Goal: Task Accomplishment & Management: Contribute content

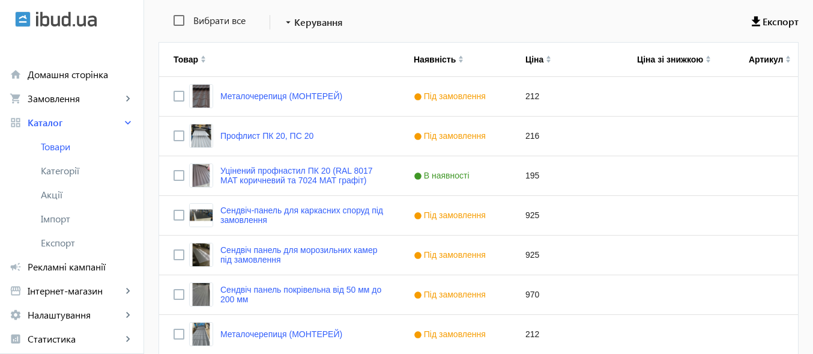
scroll to position [122, 0]
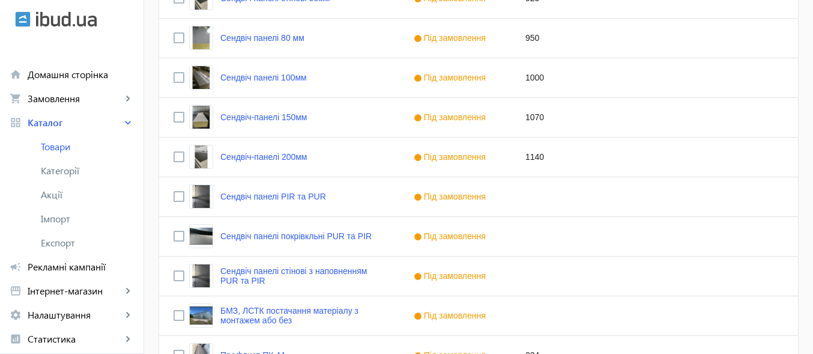
scroll to position [780, 0]
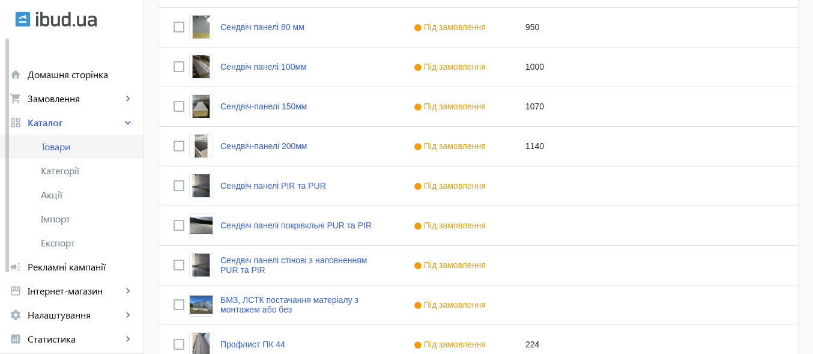
click at [62, 146] on span "Товари" at bounding box center [87, 146] width 93 height 12
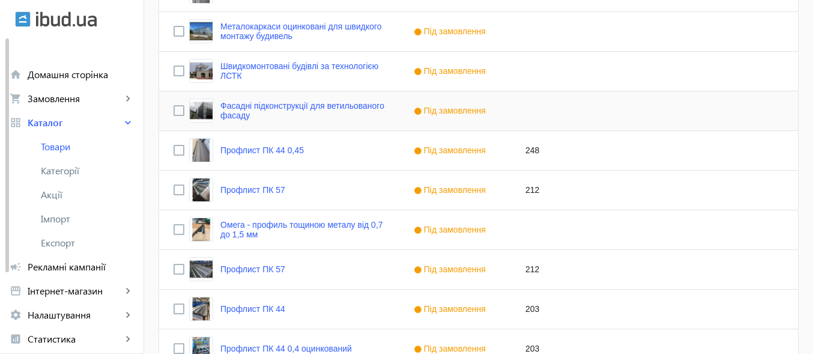
scroll to position [1260, 0]
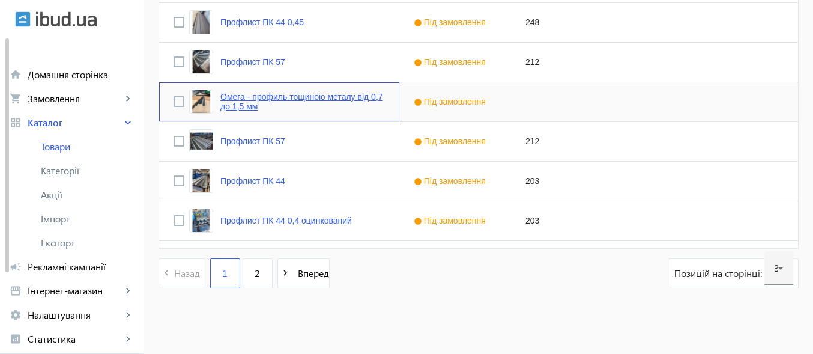
click at [281, 106] on link "Омега - профиль тощиною металу від 0,7 до 1,5 мм" at bounding box center [302, 101] width 164 height 19
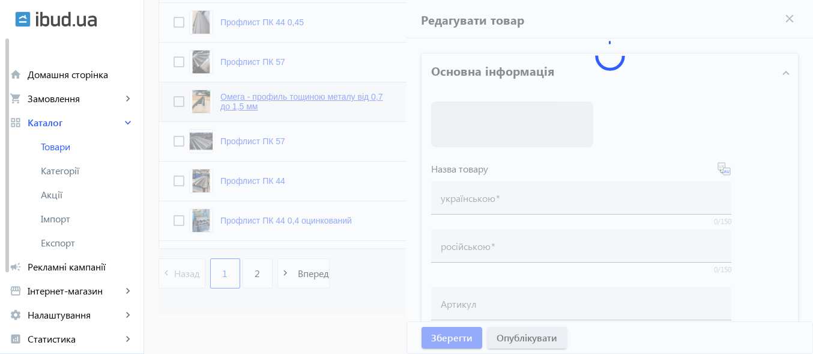
type input "Омега - профиль тощиною металу від 0,7 до 1,5 мм"
type input "Омега – профиль толщиной металла от 0,7 до 1,5 мм."
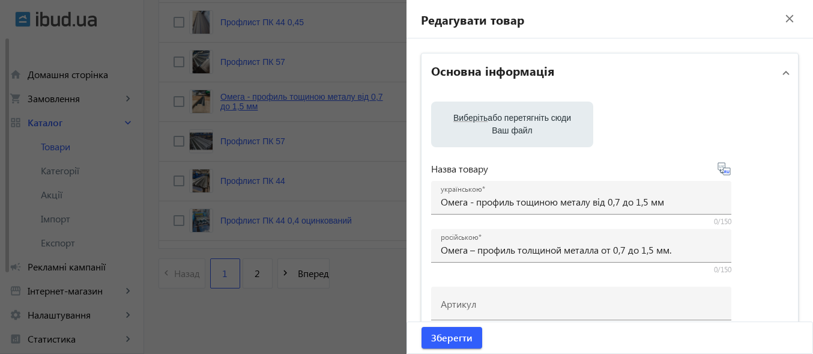
click at [281, 106] on div at bounding box center [406, 177] width 813 height 354
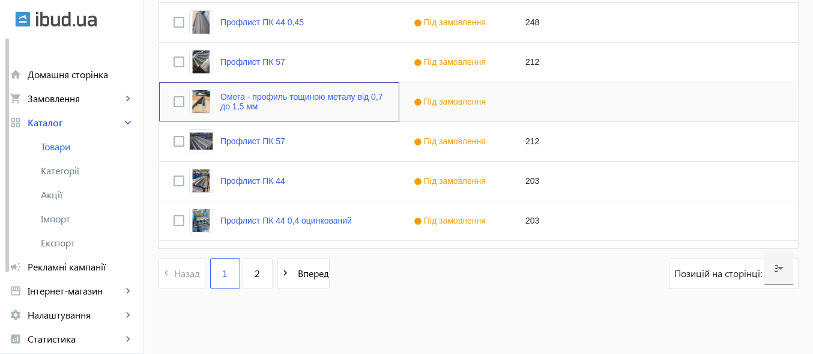
click at [281, 106] on link "Омега - профиль тощиною металу від 0,7 до 1,5 мм" at bounding box center [302, 101] width 164 height 19
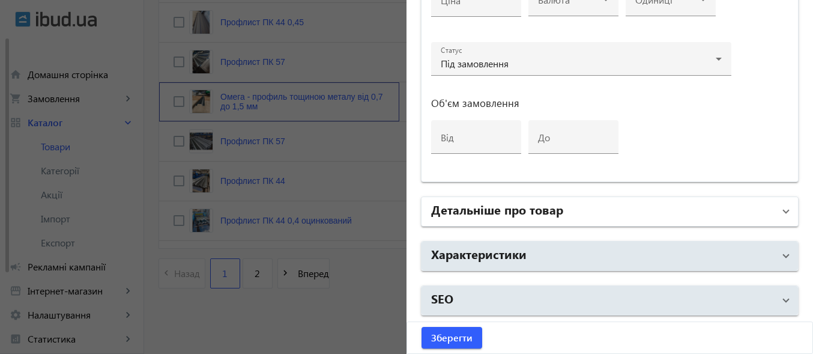
scroll to position [1262, 0]
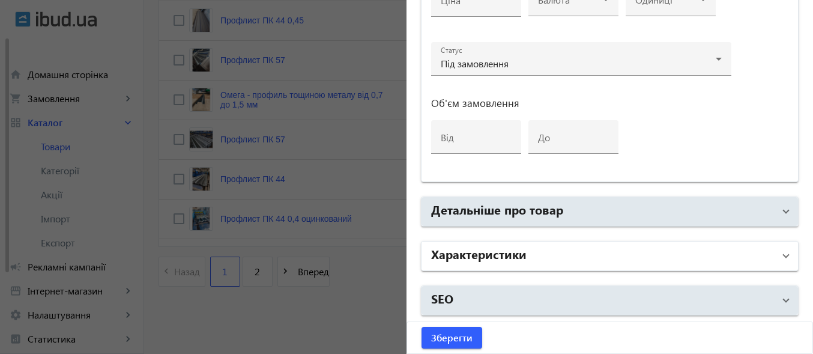
click at [783, 251] on span at bounding box center [785, 255] width 5 height 13
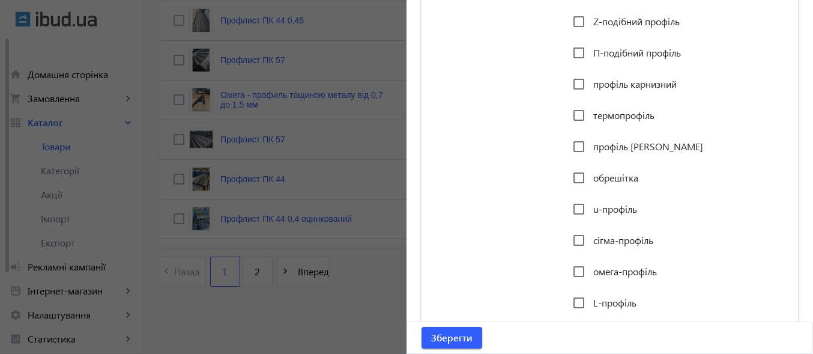
scroll to position [1188, 0]
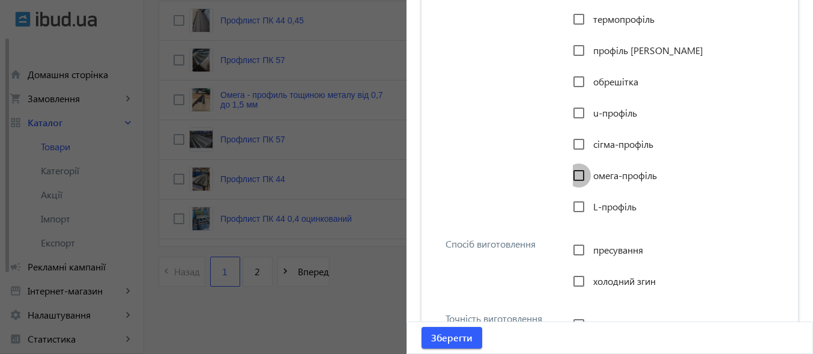
click at [576, 177] on input "омега-профіль" at bounding box center [579, 175] width 24 height 24
checkbox input "true"
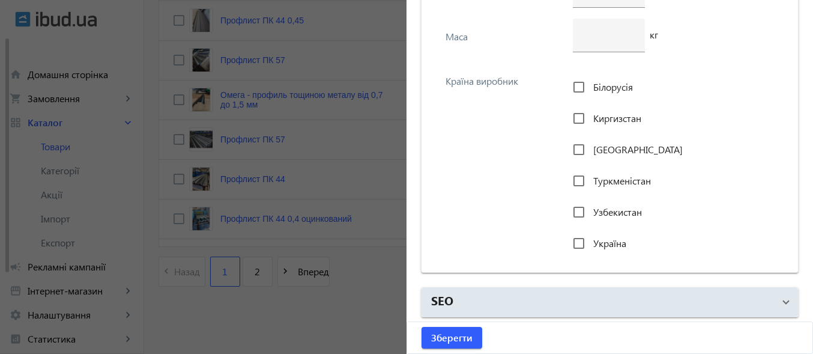
scroll to position [2773, 0]
click at [580, 244] on input "Україна" at bounding box center [579, 241] width 24 height 24
checkbox input "true"
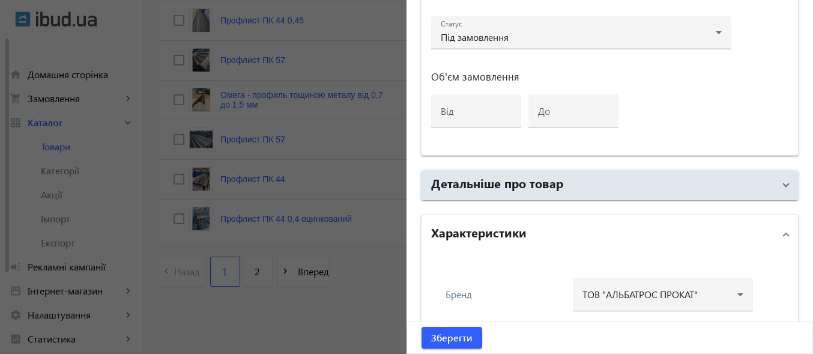
scroll to position [672, 0]
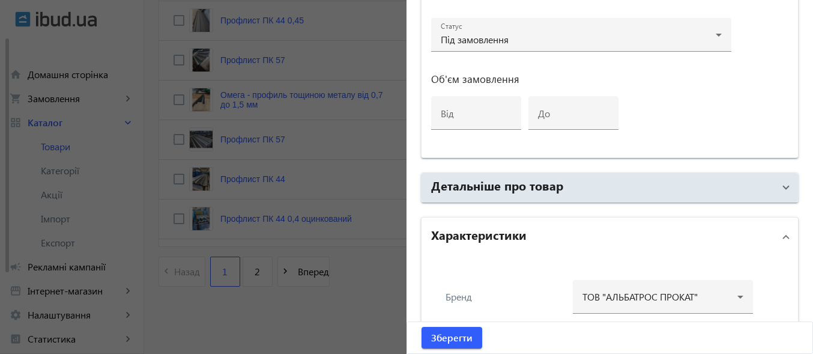
click at [775, 231] on span "Характеристики" at bounding box center [607, 237] width 352 height 22
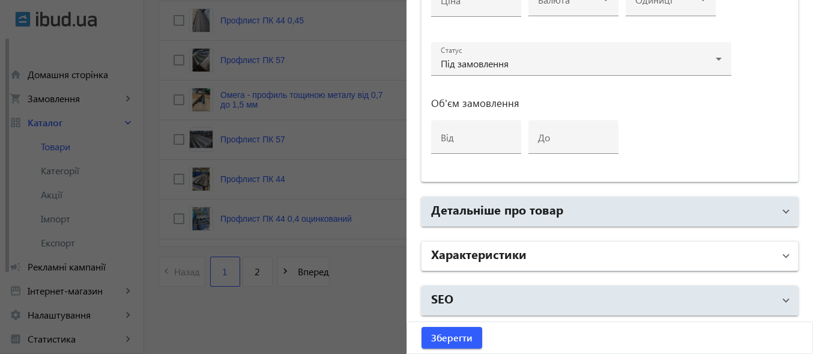
scroll to position [648, 0]
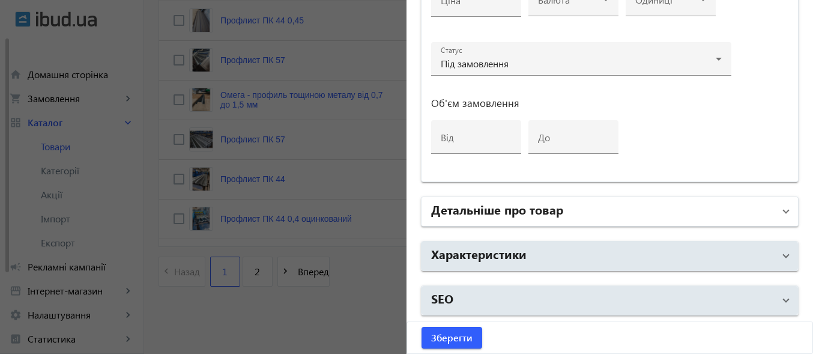
click at [783, 216] on span at bounding box center [785, 211] width 5 height 13
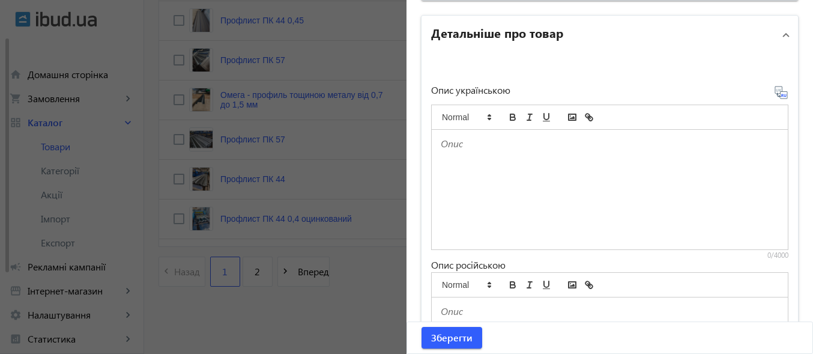
scroll to position [828, 0]
click at [574, 178] on div at bounding box center [610, 190] width 356 height 119
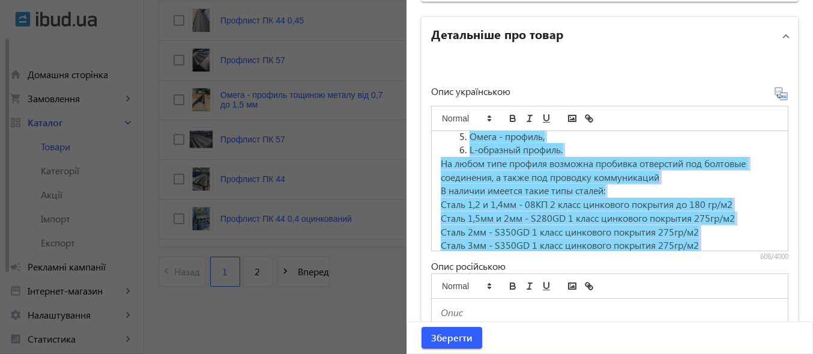
scroll to position [0, 0]
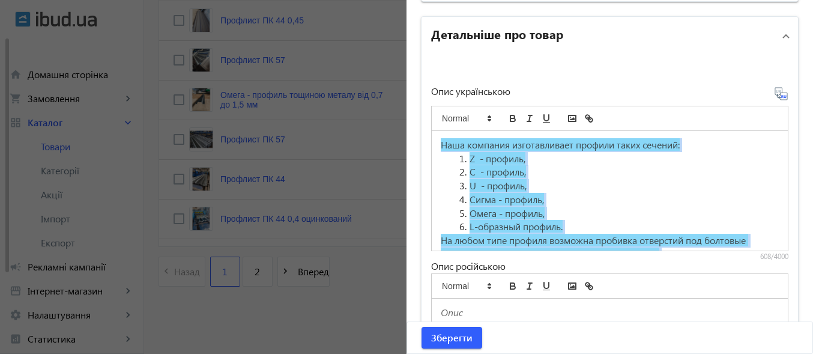
drag, startPoint x: 613, startPoint y: 244, endPoint x: 413, endPoint y: 106, distance: 243.3
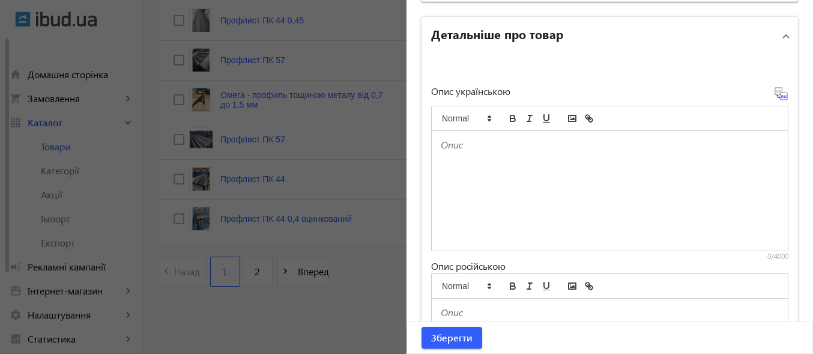
click at [530, 157] on div at bounding box center [610, 190] width 356 height 119
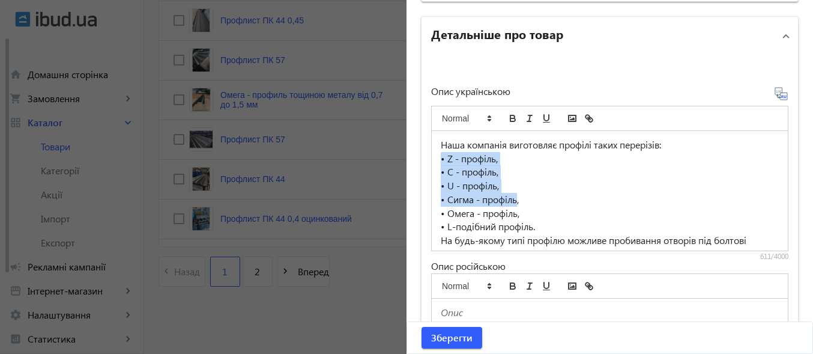
drag, startPoint x: 516, startPoint y: 197, endPoint x: 437, endPoint y: 164, distance: 85.3
click at [437, 164] on div "Наша компанія виготовляє профілі таких перерізів: • Z - профіль, • C - профіль,…" at bounding box center [610, 190] width 356 height 119
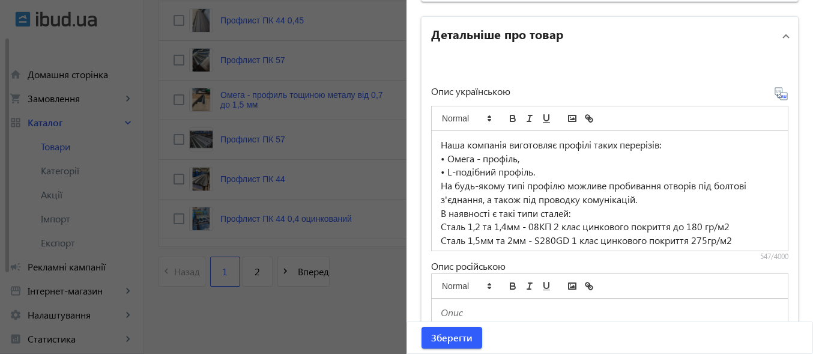
click at [534, 172] on p "• L-подібний профіль." at bounding box center [610, 172] width 338 height 14
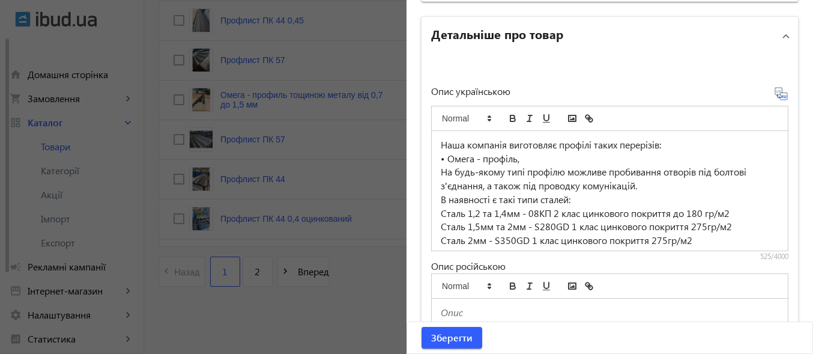
click at [462, 212] on p "Сталь 1,2 та 1,4мм - 08КП 2 клас цинкового покриття до 180 гр/м2" at bounding box center [610, 213] width 338 height 14
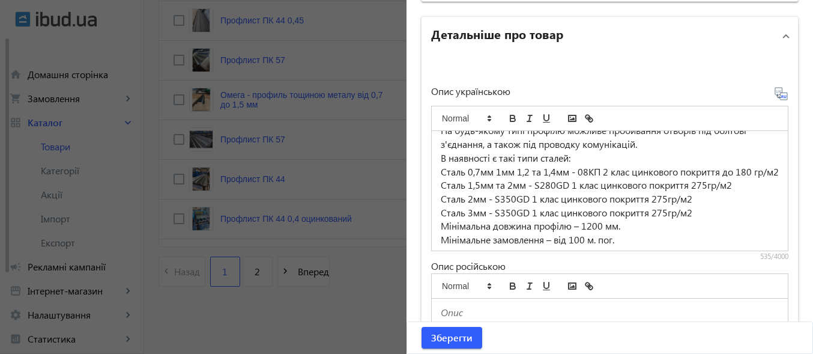
scroll to position [59, 0]
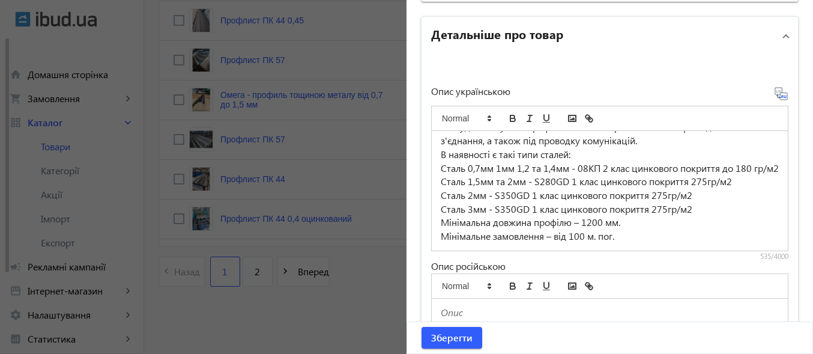
click at [538, 161] on p "Сталь 0,7мм 1мм 1,2 та 1,4мм - 08КП 2 клас цинкового покриття до 180 гр/м2" at bounding box center [610, 168] width 338 height 14
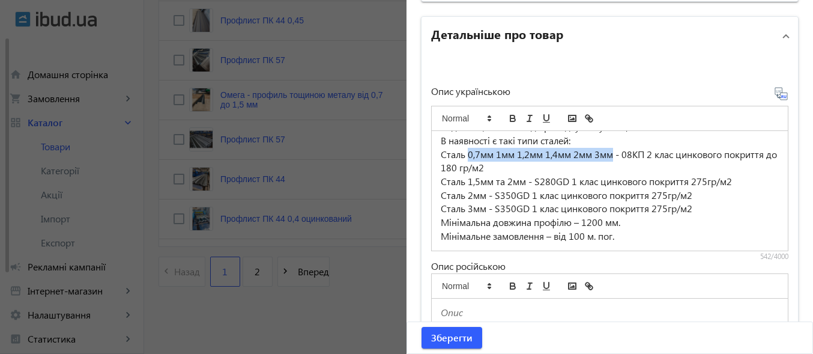
drag, startPoint x: 464, startPoint y: 155, endPoint x: 612, endPoint y: 155, distance: 147.7
click at [612, 155] on p "Сталь 0,7мм 1мм 1,2мм 1,4мм 2мм 3мм - 08КП 2 клас цинкового покриття до 180 гр/…" at bounding box center [610, 161] width 338 height 27
copy p "0,7мм 1мм 1,2мм 1,4мм 2мм 3мм"
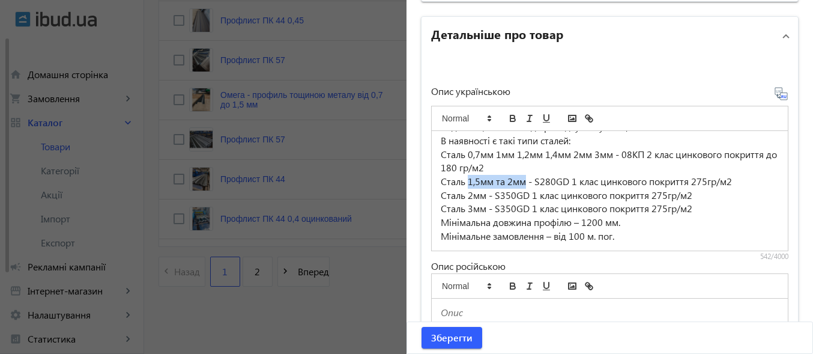
drag, startPoint x: 524, startPoint y: 181, endPoint x: 465, endPoint y: 186, distance: 59.1
click at [465, 186] on p "Сталь 1,5мм та 2мм - S280GD 1 клас цинкового покриття 275гр/м2" at bounding box center [610, 182] width 338 height 14
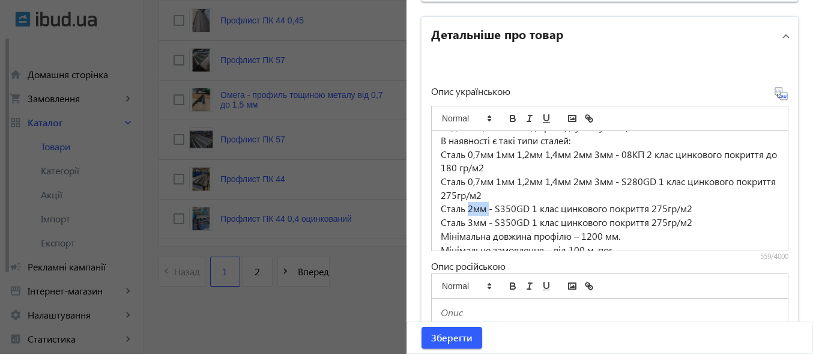
drag, startPoint x: 484, startPoint y: 211, endPoint x: 465, endPoint y: 214, distance: 20.0
click at [465, 214] on p "Сталь 2мм - S350GD 1 клас цинкового покриття 275гр/м2" at bounding box center [610, 209] width 338 height 14
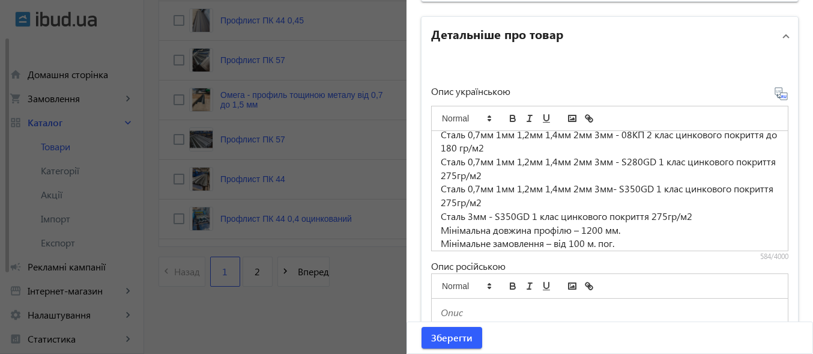
scroll to position [86, 0]
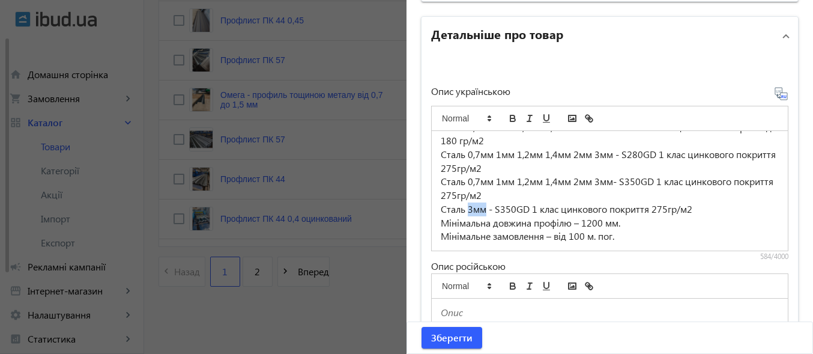
drag, startPoint x: 483, startPoint y: 210, endPoint x: 465, endPoint y: 211, distance: 18.0
click at [465, 211] on p "Сталь 3мм - S350GD 1 клас цинкового покриття 275гр/м2" at bounding box center [610, 209] width 338 height 14
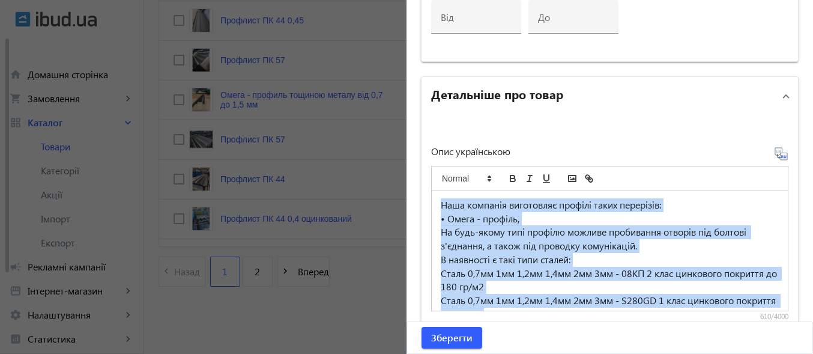
scroll to position [100, 0]
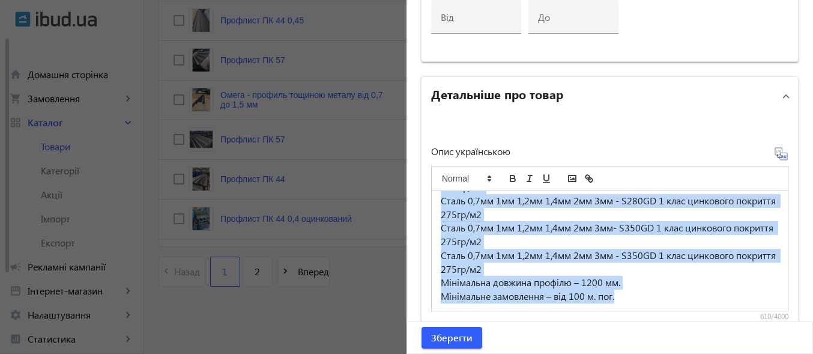
drag, startPoint x: 438, startPoint y: 204, endPoint x: 694, endPoint y: 299, distance: 273.3
click at [694, 299] on div "Наша компанія виготовляє профілі таких перерізів: • Омега - профіль, На будь-як…" at bounding box center [610, 250] width 356 height 119
copy div "Наша компанія виготовляє профілі таких перерізів: • Омега - профіль, На будь-як…"
click at [693, 292] on p "Мінімальне замовлення – від 100 м. пог." at bounding box center [610, 296] width 338 height 14
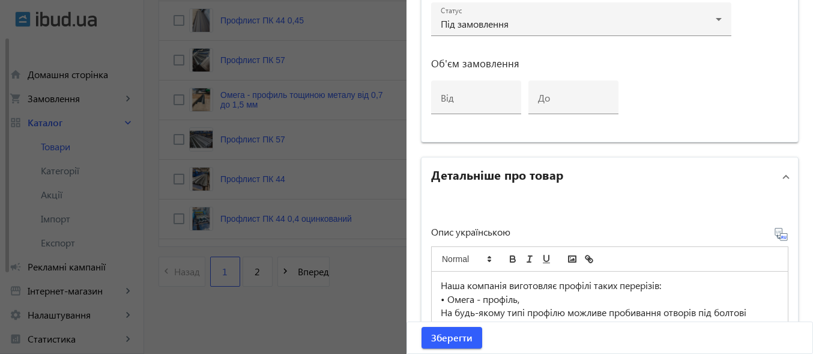
scroll to position [828, 0]
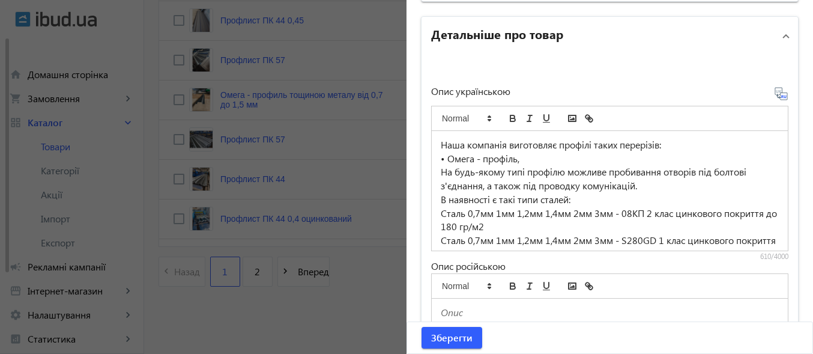
click at [781, 97] on icon at bounding box center [782, 96] width 2 height 3
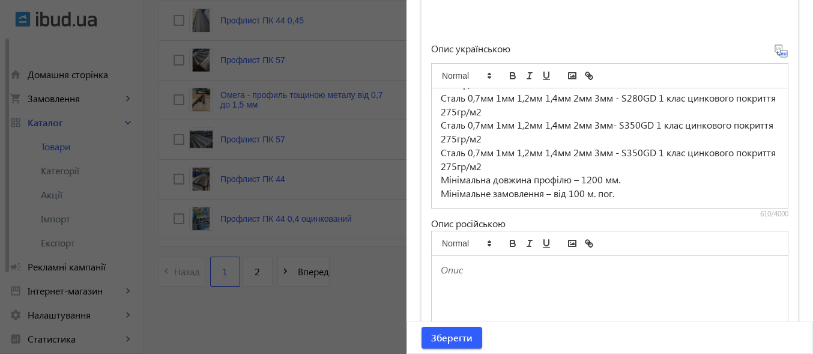
scroll to position [888, 0]
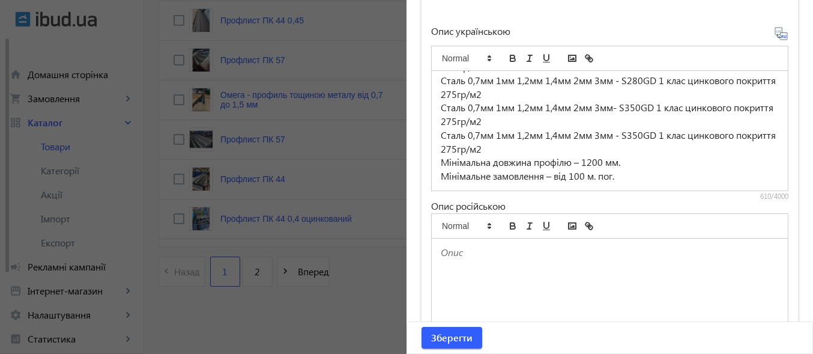
click at [775, 34] on icon at bounding box center [781, 33] width 14 height 14
click at [781, 36] on icon at bounding box center [782, 36] width 2 height 3
click at [777, 38] on icon at bounding box center [781, 33] width 14 height 14
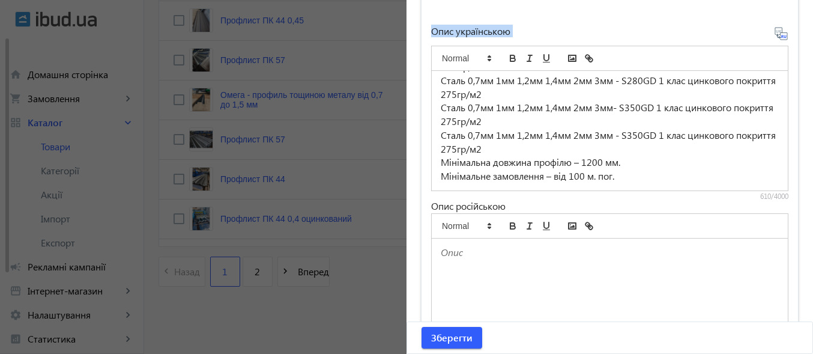
click at [777, 38] on icon at bounding box center [781, 33] width 14 height 14
click at [678, 95] on p "Сталь 0,7мм 1мм 1,2мм 1,4мм 2мм 3мм - S280GD 1 клас цинкового покриття 275гр/м2" at bounding box center [610, 87] width 338 height 27
click at [664, 132] on p "Сталь 0,7мм 1мм 1,2мм 1,4мм 2мм 3мм - S350GD 1 клас цинкового покриття 275гр/м2" at bounding box center [610, 141] width 338 height 27
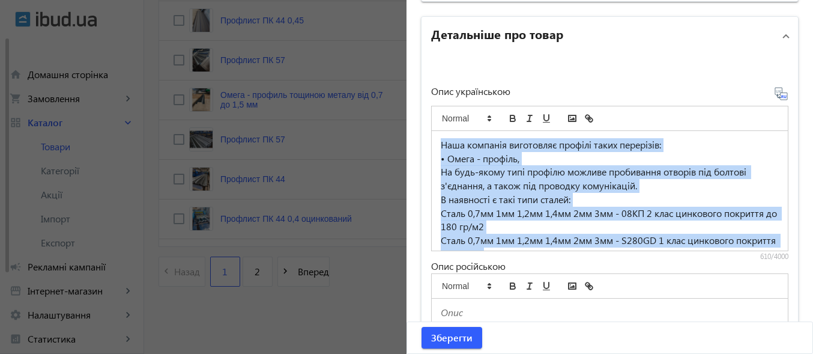
scroll to position [100, 0]
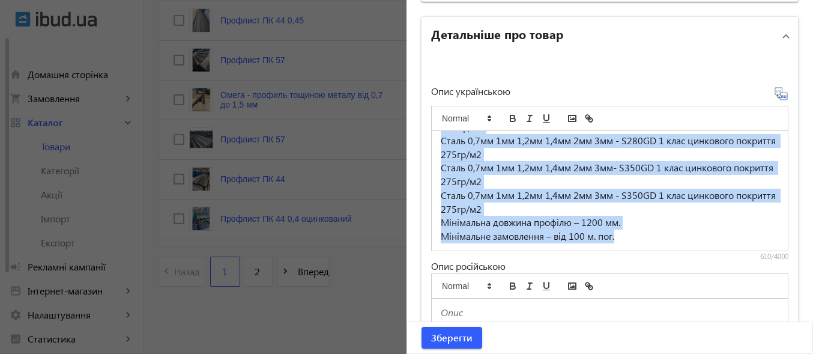
drag, startPoint x: 436, startPoint y: 141, endPoint x: 736, endPoint y: 244, distance: 316.8
click at [736, 244] on div "Наша компанія виготовляє профілі таких перерізів: • Омега - профіль, На будь-як…" at bounding box center [610, 190] width 356 height 119
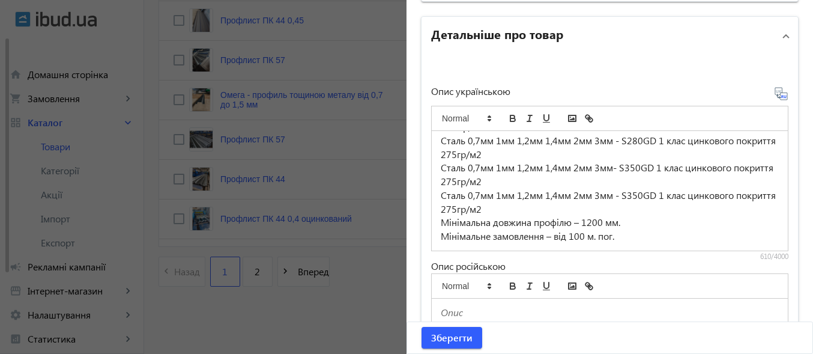
click at [777, 98] on icon at bounding box center [781, 93] width 14 height 14
click at [781, 95] on icon at bounding box center [782, 96] width 2 height 3
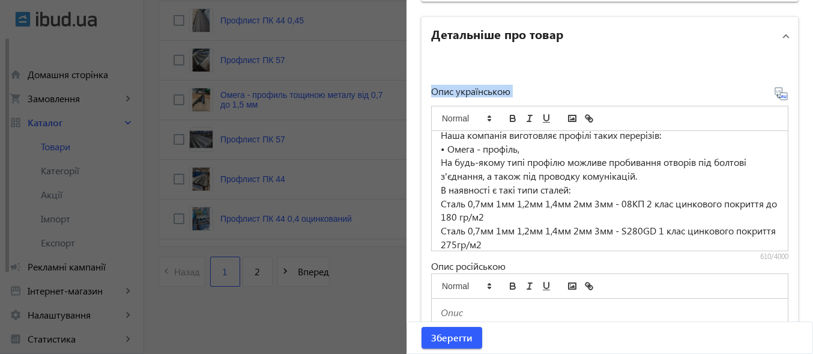
scroll to position [0, 0]
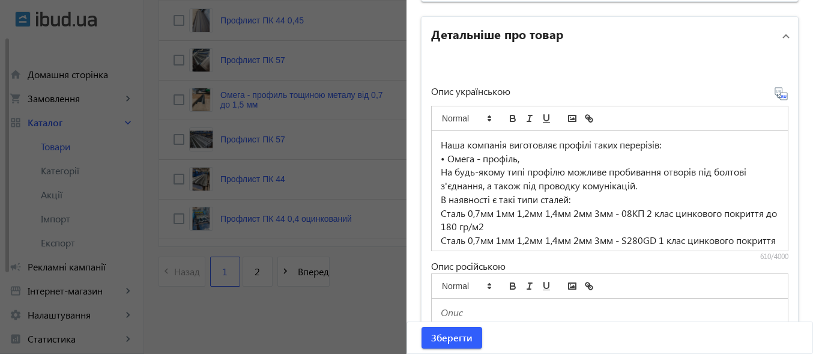
drag, startPoint x: 436, startPoint y: 144, endPoint x: 498, endPoint y: 157, distance: 63.1
click at [498, 157] on div "Наша компанія виготовляє профілі таких перерізів: • Омега - профіль, На будь-як…" at bounding box center [610, 190] width 356 height 119
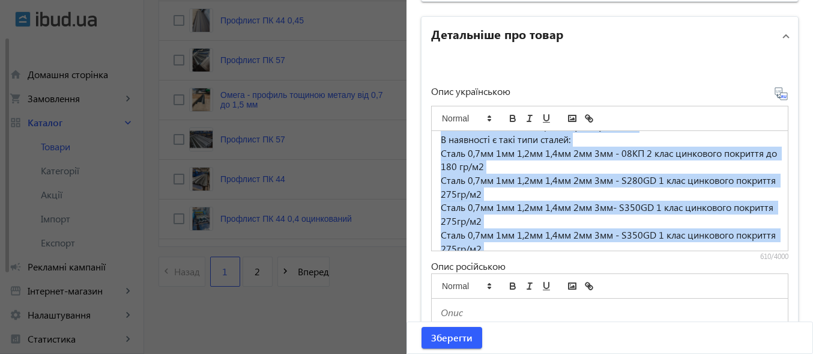
scroll to position [100, 0]
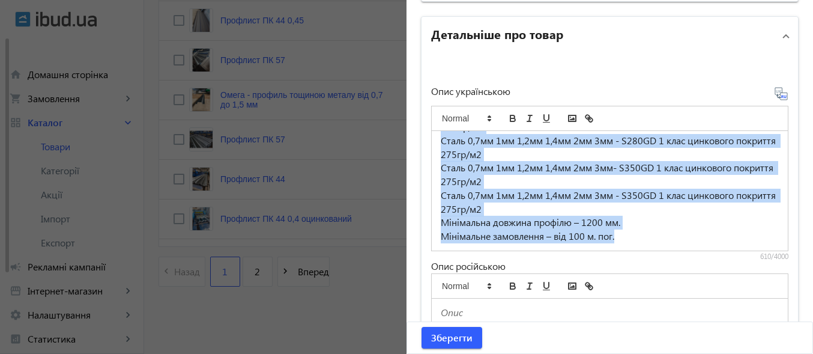
drag, startPoint x: 435, startPoint y: 144, endPoint x: 720, endPoint y: 235, distance: 299.9
click at [720, 235] on div "Наша компанія виготовляє профілі таких перерізів: • Омега - профіль, На будь-як…" at bounding box center [610, 190] width 356 height 119
copy div "Наша компанія виготовляє профілі таких перерізів: • Омега - профіль, На будь-як…"
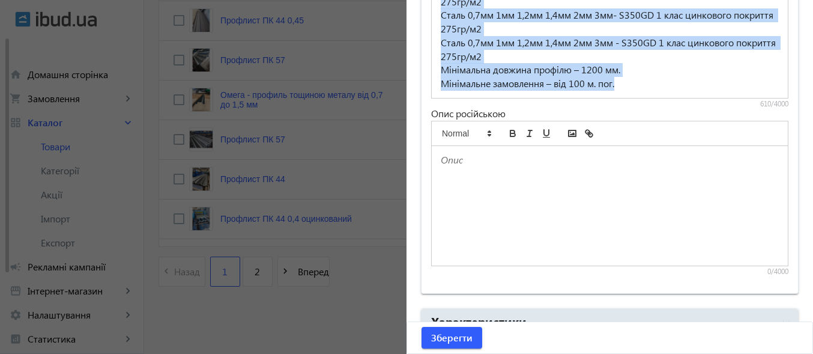
scroll to position [1008, 0]
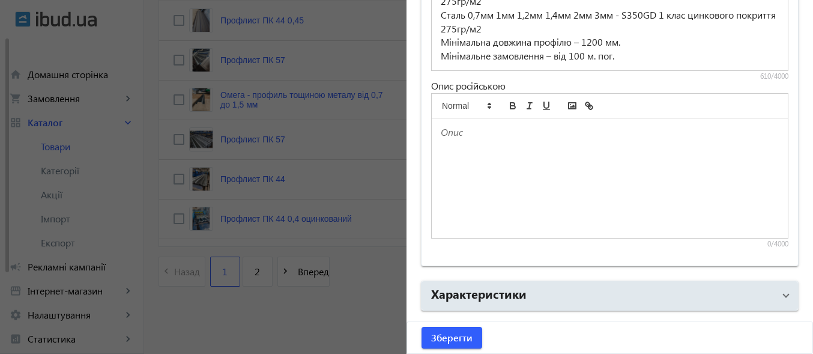
click at [516, 146] on div at bounding box center [610, 177] width 356 height 119
click at [507, 158] on div at bounding box center [610, 177] width 356 height 119
click at [487, 149] on div at bounding box center [610, 177] width 356 height 119
click at [478, 153] on div at bounding box center [610, 177] width 356 height 119
drag, startPoint x: 478, startPoint y: 153, endPoint x: 473, endPoint y: 140, distance: 13.5
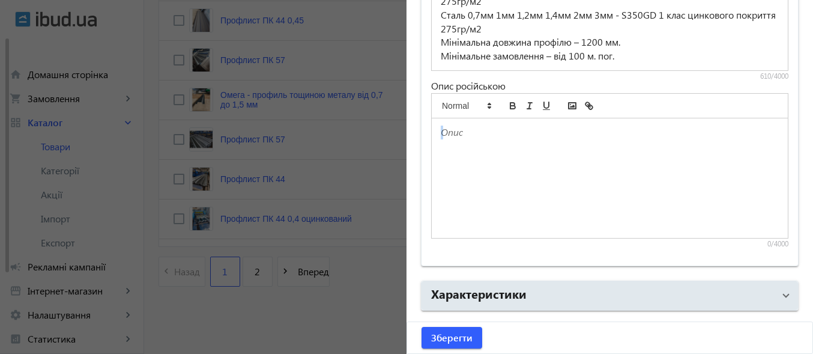
click at [476, 146] on div at bounding box center [610, 177] width 356 height 119
click at [460, 136] on p at bounding box center [610, 132] width 338 height 14
click at [463, 131] on p at bounding box center [610, 132] width 338 height 14
click at [458, 133] on p at bounding box center [610, 132] width 338 height 14
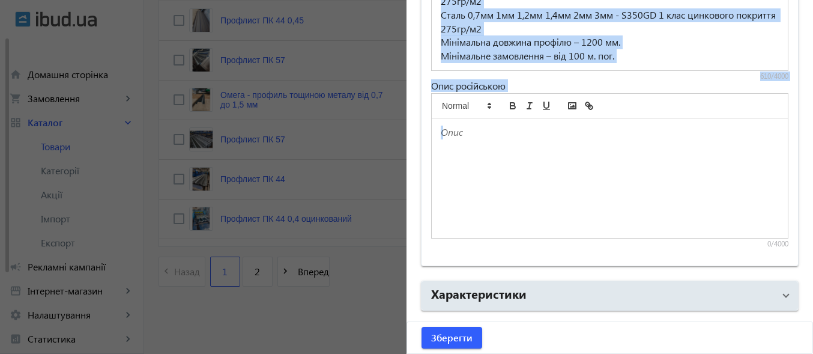
drag, startPoint x: 465, startPoint y: 134, endPoint x: 417, endPoint y: 138, distance: 48.8
click at [541, 147] on div at bounding box center [610, 177] width 356 height 119
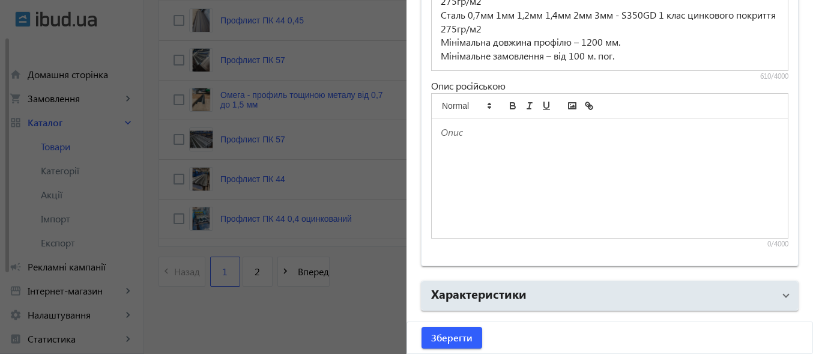
click at [505, 82] on div "Опис українською Наша компанія виготовляє профілі таких перерізів: • Омега - пр…" at bounding box center [609, 77] width 357 height 342
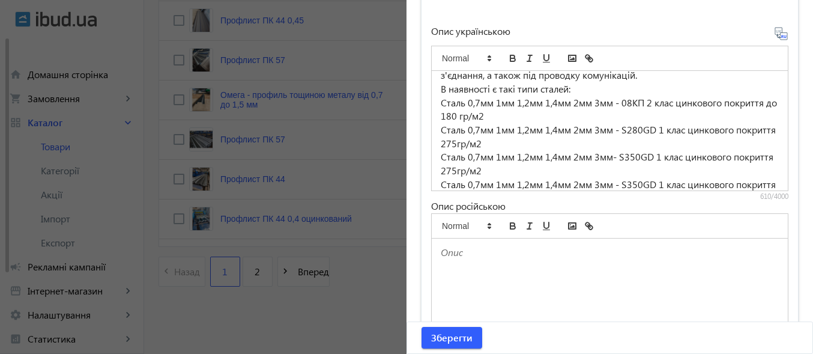
scroll to position [100, 0]
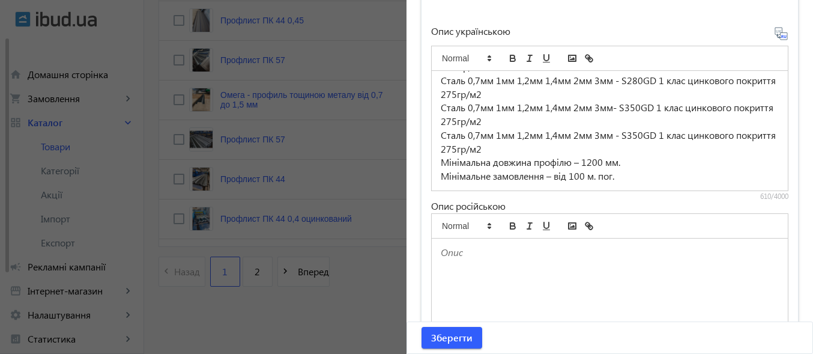
drag, startPoint x: 521, startPoint y: 259, endPoint x: 484, endPoint y: 299, distance: 54.4
click at [521, 259] on div at bounding box center [610, 297] width 356 height 119
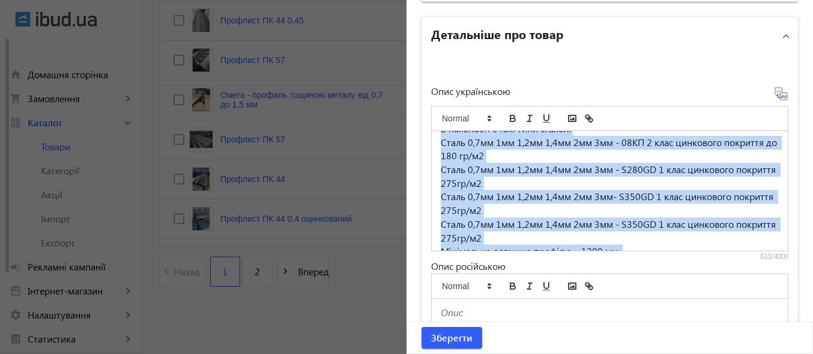
scroll to position [0, 0]
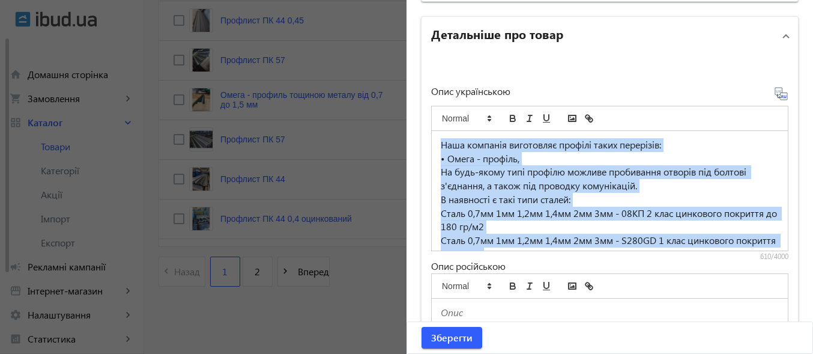
drag, startPoint x: 577, startPoint y: 238, endPoint x: 432, endPoint y: 144, distance: 173.1
click at [432, 144] on div "Наша компанія виготовляє профілі таких перерізів: • Омега - профіль, На будь-як…" at bounding box center [610, 190] width 356 height 119
copy div "Наша компанія виготовляє профілі таких перерізів: • Омега - профіль, На будь-як…"
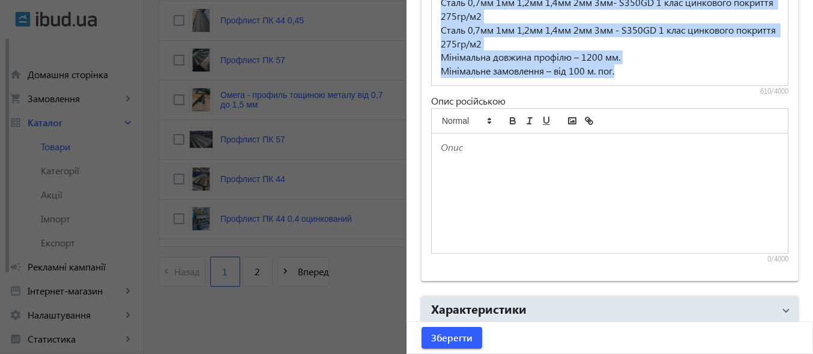
scroll to position [1008, 0]
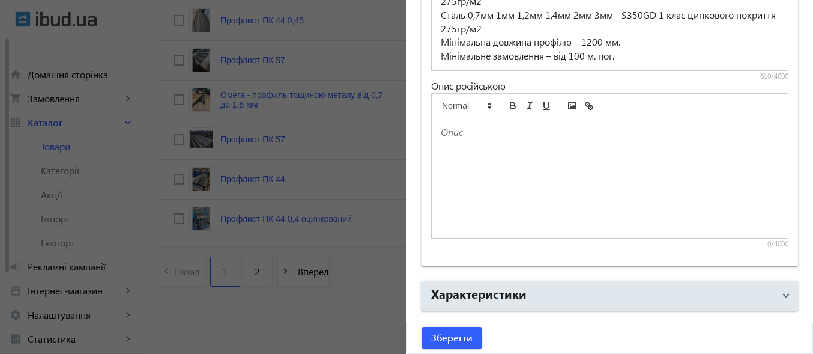
click at [467, 132] on p at bounding box center [610, 132] width 338 height 14
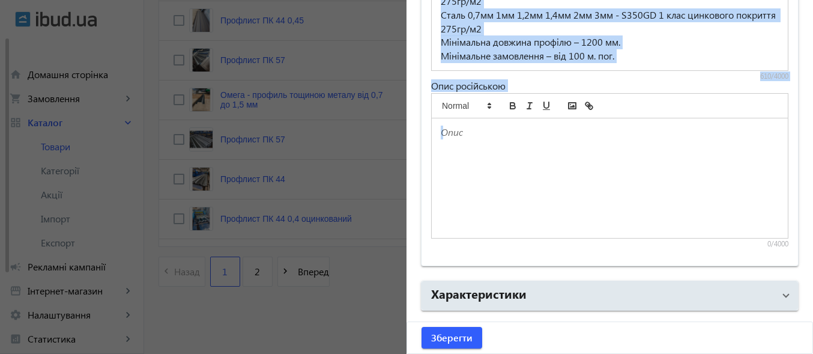
drag, startPoint x: 467, startPoint y: 132, endPoint x: 418, endPoint y: 137, distance: 49.5
click at [421, 137] on div "Опис українською Наша компанія виготовляє профілі таких перерізів: • Омега - пр…" at bounding box center [609, 70] width 376 height 390
click at [495, 133] on p at bounding box center [610, 132] width 338 height 14
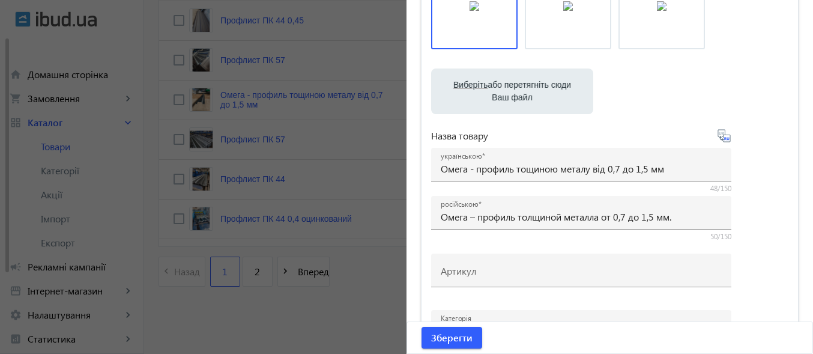
scroll to position [0, 0]
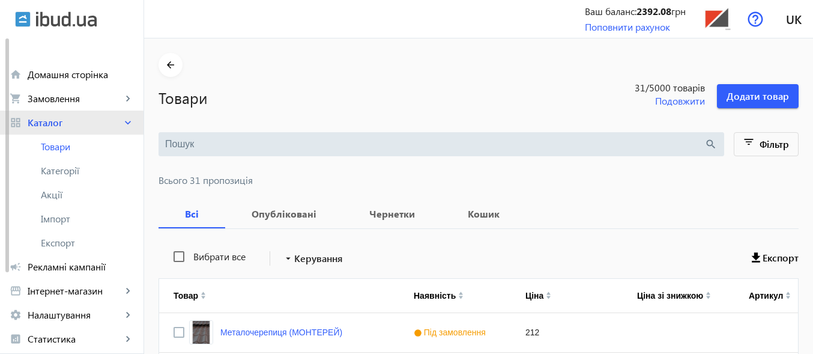
click at [47, 126] on span "Каталог" at bounding box center [75, 122] width 94 height 12
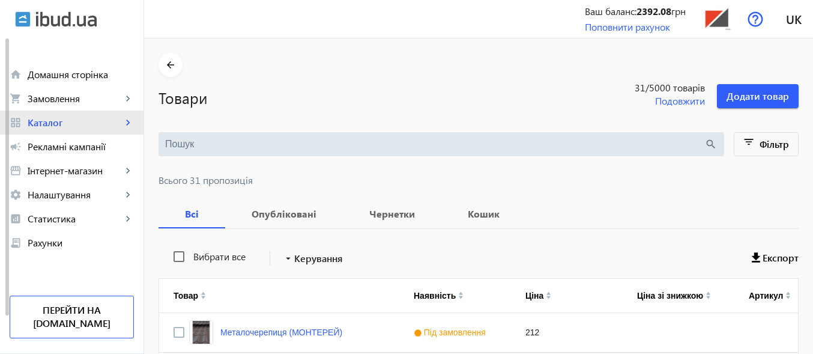
click at [62, 128] on span "Каталог" at bounding box center [75, 122] width 94 height 12
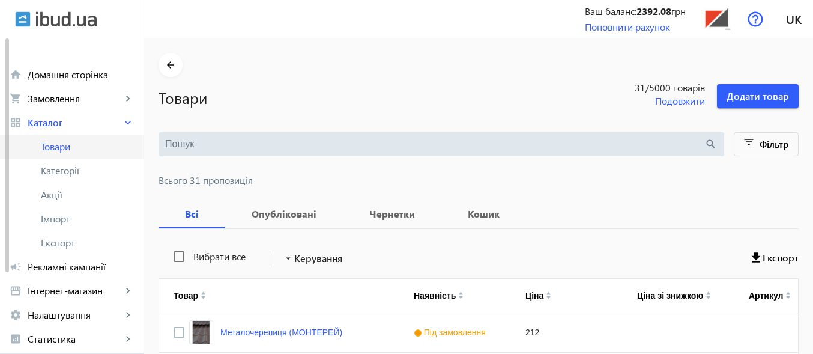
click at [65, 146] on span "Товари" at bounding box center [87, 146] width 93 height 12
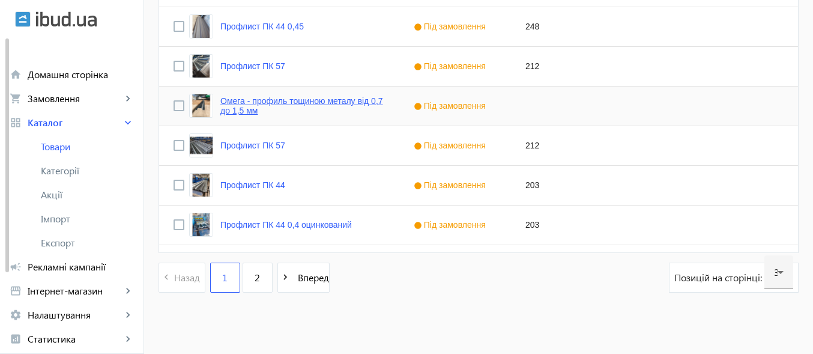
scroll to position [1262, 0]
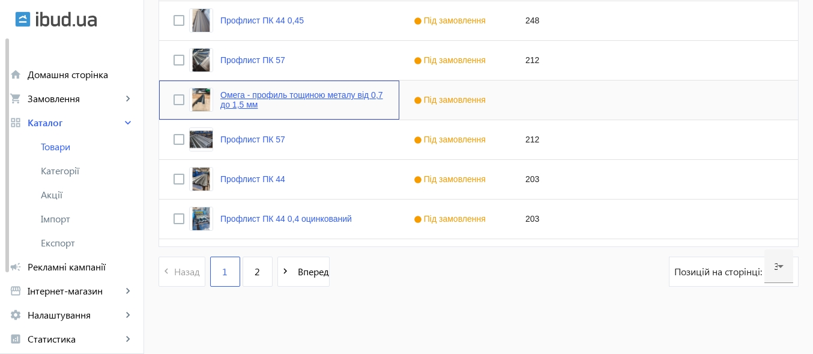
click at [247, 102] on link "Омега - профиль тощиною металу від 0,7 до 1,5 мм" at bounding box center [302, 99] width 164 height 19
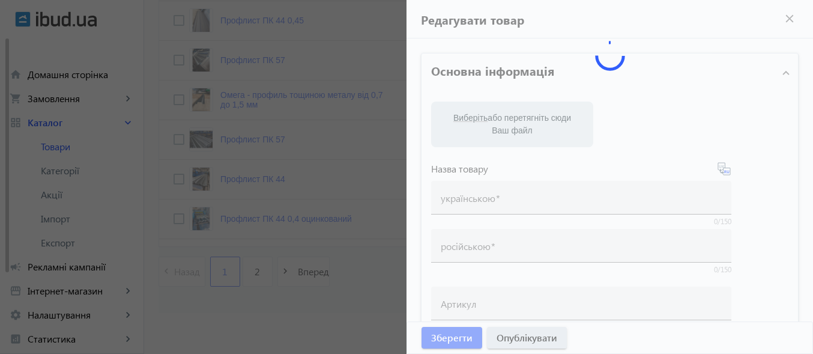
type input "Омега - профиль тощиною металу від 0,7 до 1,5 мм"
type input "Омега – профиль толщиной металла от 0,7 до 1,5 мм."
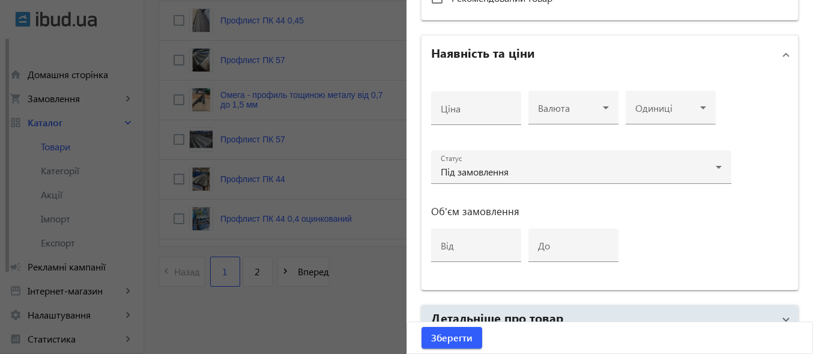
scroll to position [648, 0]
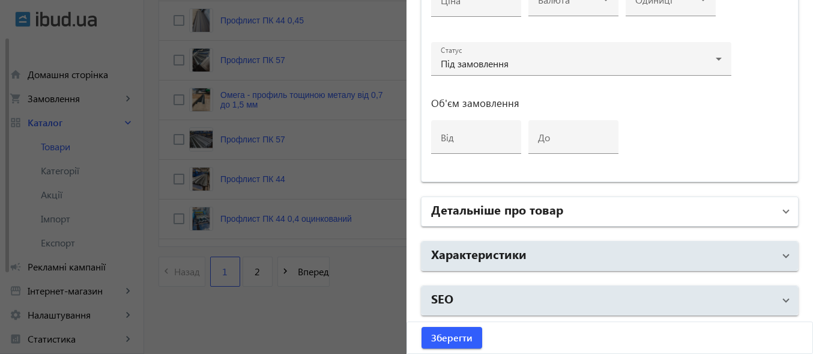
click at [782, 212] on mat-expansion-panel-header "Детальніше про товар" at bounding box center [609, 211] width 376 height 29
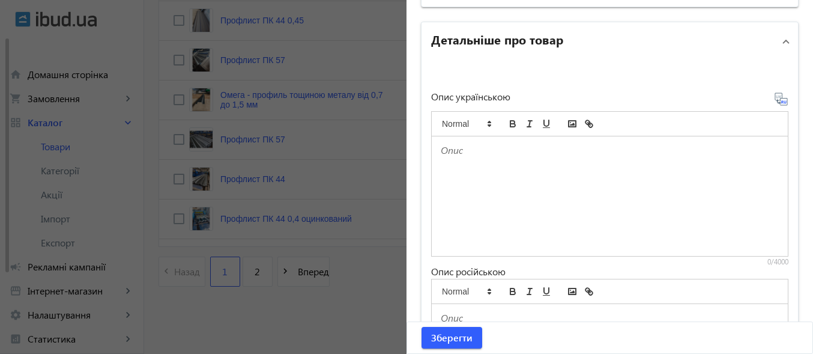
scroll to position [828, 0]
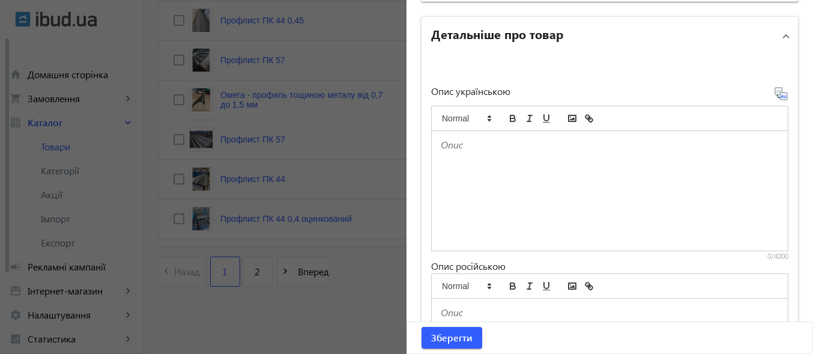
click at [486, 146] on p at bounding box center [610, 145] width 338 height 14
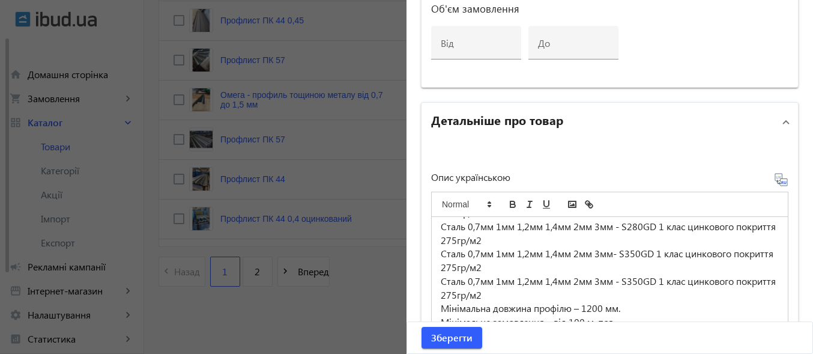
scroll to position [688, 0]
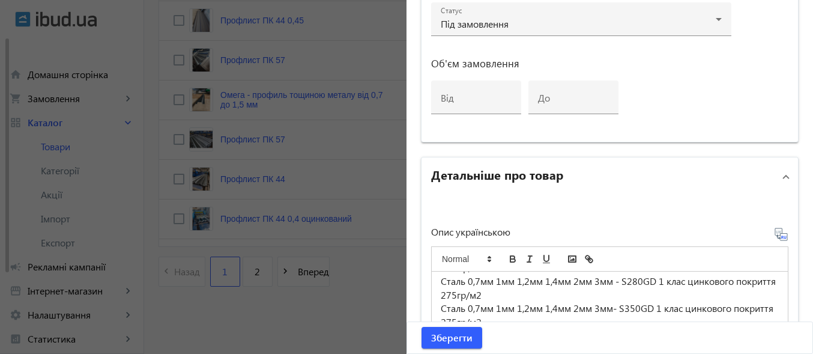
click at [777, 238] on icon at bounding box center [781, 234] width 14 height 14
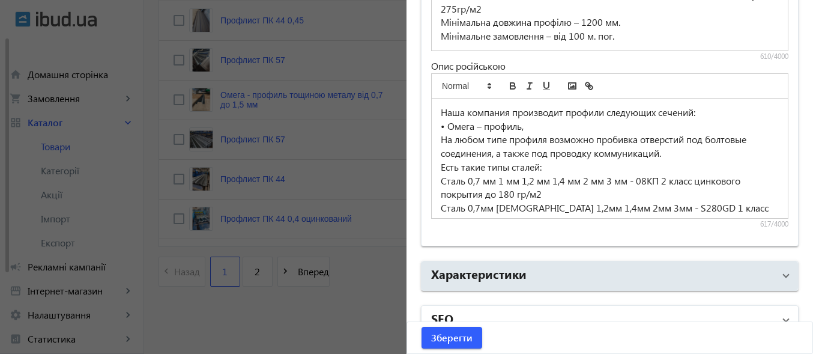
scroll to position [1048, 0]
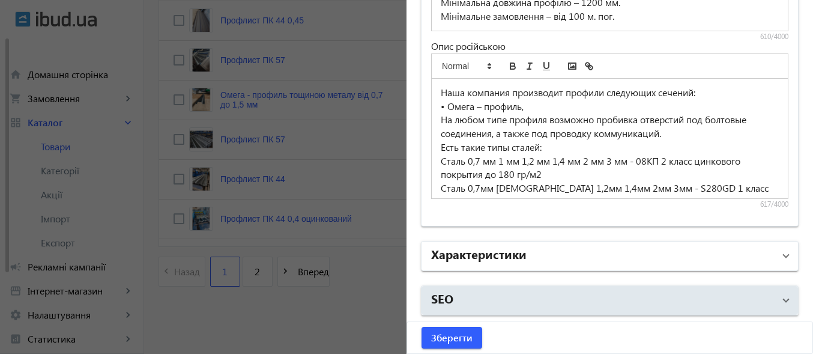
click at [782, 257] on mat-expansion-panel-header "Характеристики" at bounding box center [609, 255] width 376 height 29
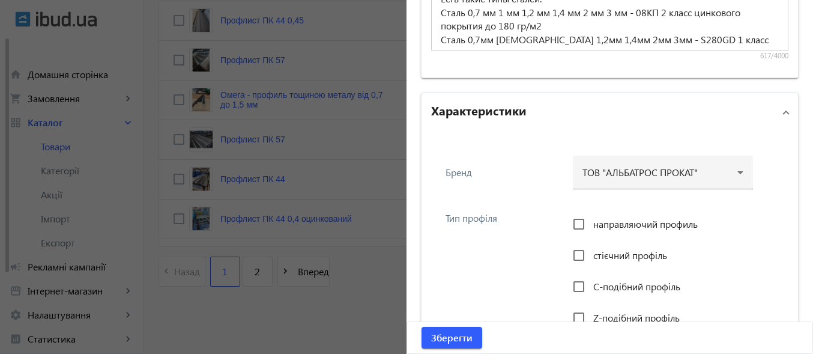
scroll to position [1228, 0]
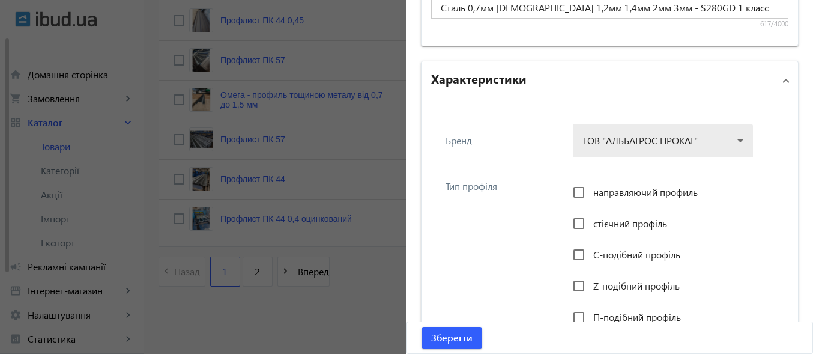
click at [664, 141] on div at bounding box center [662, 135] width 161 height 43
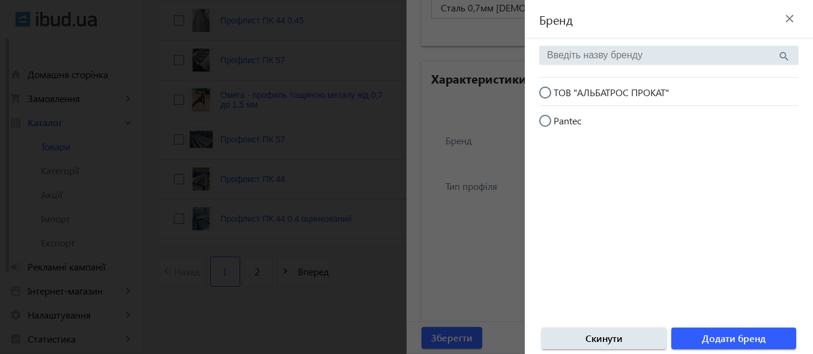
click at [543, 90] on input "ТОВ "АЛЬБАТРОС ПРОКАТ"" at bounding box center [551, 98] width 24 height 24
radio input "true"
click at [721, 339] on span "Додати бренд" at bounding box center [734, 337] width 64 height 13
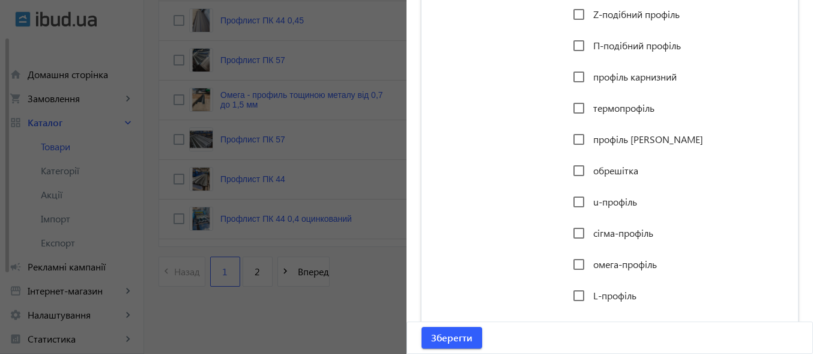
scroll to position [1528, 0]
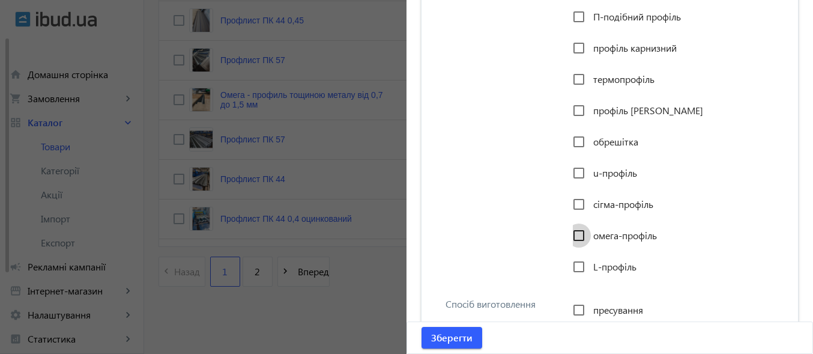
click at [577, 238] on input "омега-профіль" at bounding box center [579, 235] width 24 height 24
checkbox input "true"
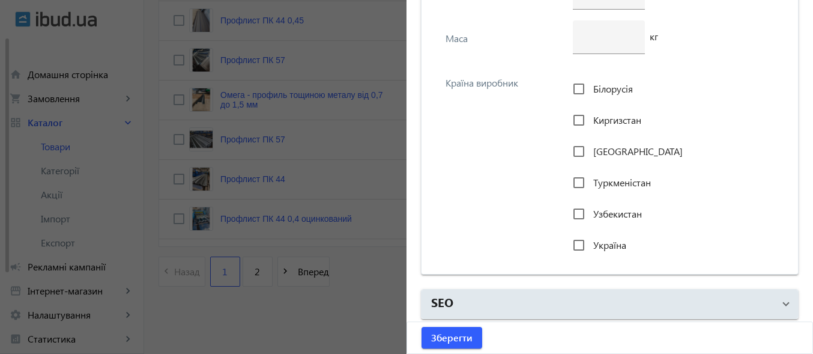
scroll to position [3173, 0]
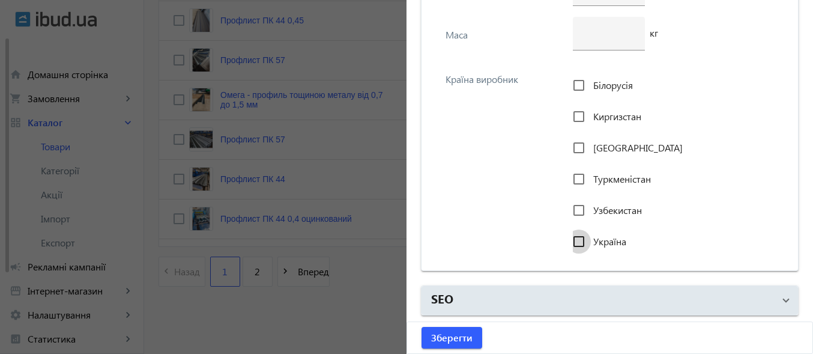
click at [576, 242] on input "Україна" at bounding box center [579, 241] width 24 height 24
checkbox input "true"
click at [459, 337] on span "Зберегти" at bounding box center [451, 337] width 41 height 13
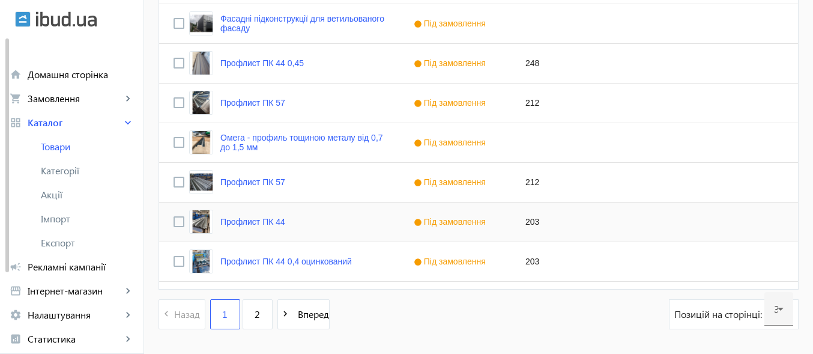
scroll to position [1200, 0]
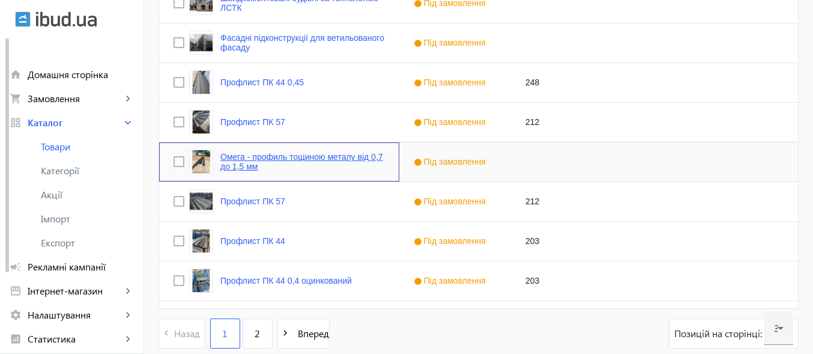
click at [247, 160] on link "Омега - профиль тощиною металу від 0,7 до 1,5 мм" at bounding box center [302, 161] width 164 height 19
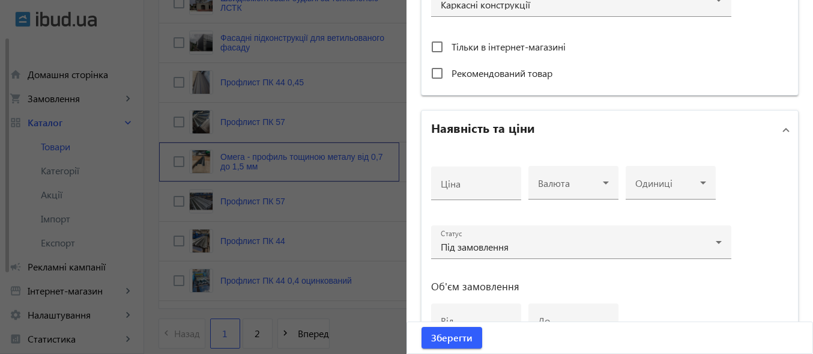
scroll to position [480, 0]
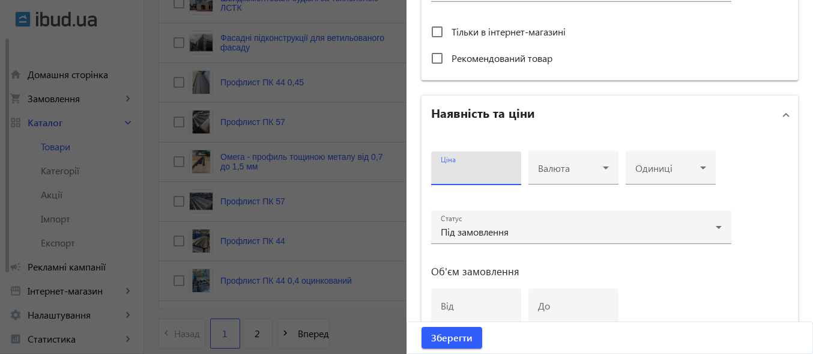
click at [478, 176] on input "Ціна" at bounding box center [476, 172] width 71 height 13
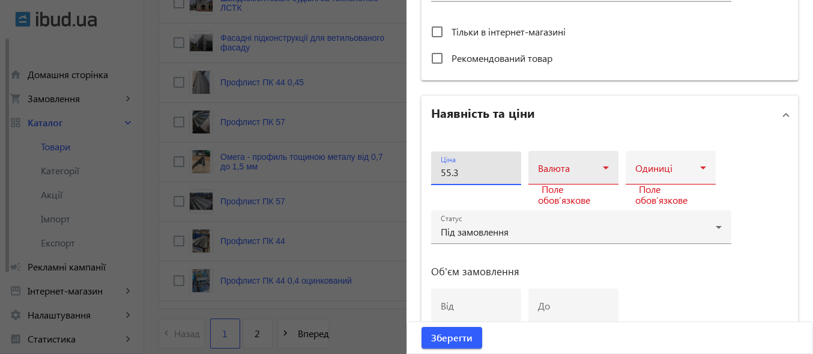
type input "55.3"
click at [598, 165] on icon at bounding box center [605, 167] width 14 height 14
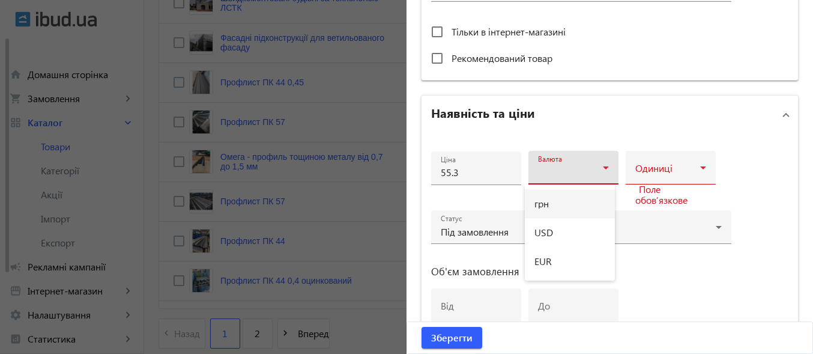
click at [561, 206] on mat-option "грн" at bounding box center [570, 203] width 90 height 29
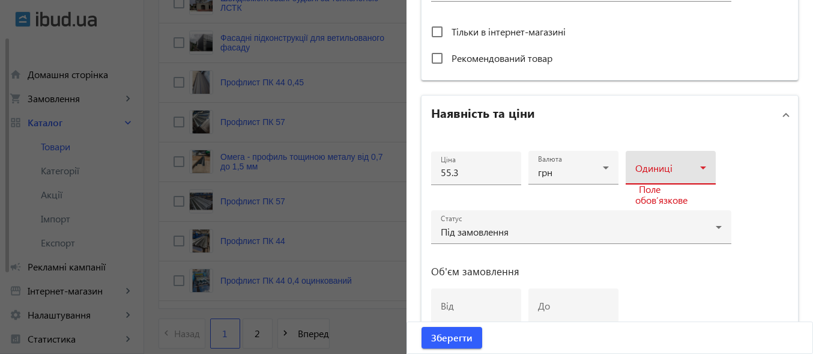
click at [698, 169] on icon at bounding box center [703, 167] width 14 height 14
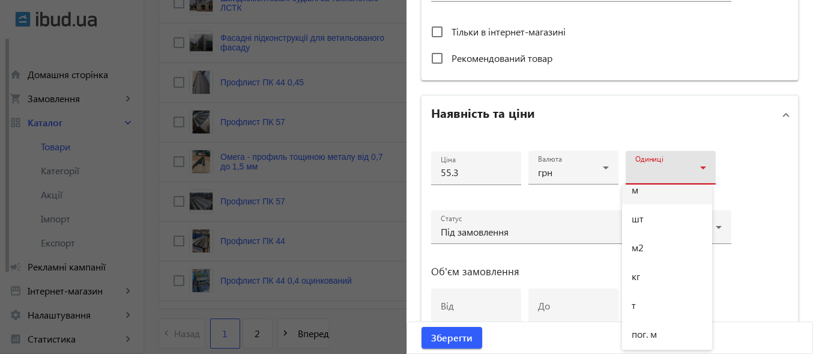
scroll to position [17, 0]
click at [656, 330] on span "пог. м" at bounding box center [643, 330] width 25 height 10
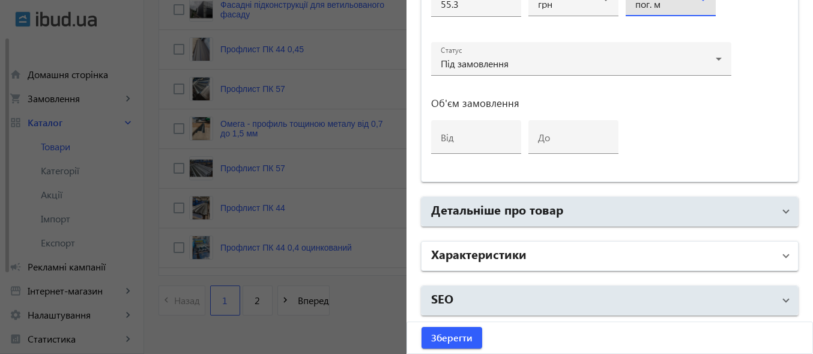
scroll to position [1262, 0]
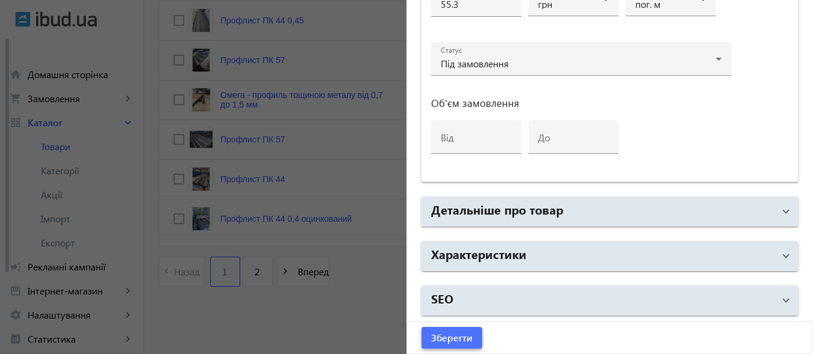
click at [450, 337] on span "Зберегти" at bounding box center [451, 337] width 41 height 13
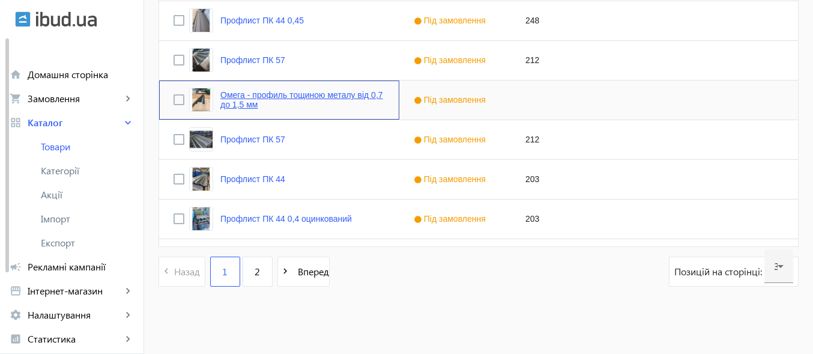
click at [237, 97] on link "Омега - профиль тощиною металу від 0,7 до 1,5 мм" at bounding box center [302, 99] width 164 height 19
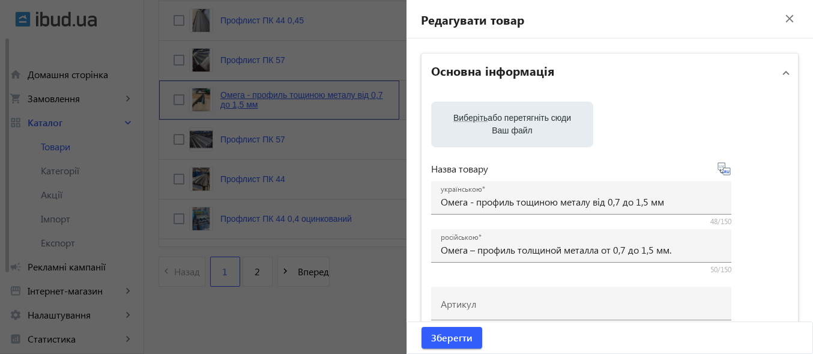
click at [237, 97] on link "Омега - профиль тощиною металу від 0,7 до 1,5 мм" at bounding box center [302, 99] width 164 height 19
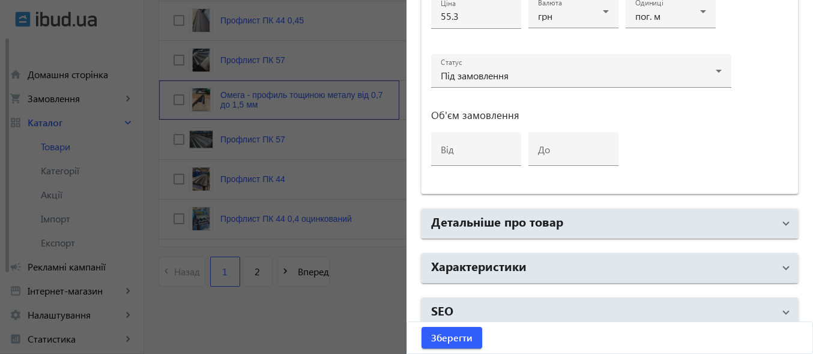
scroll to position [648, 0]
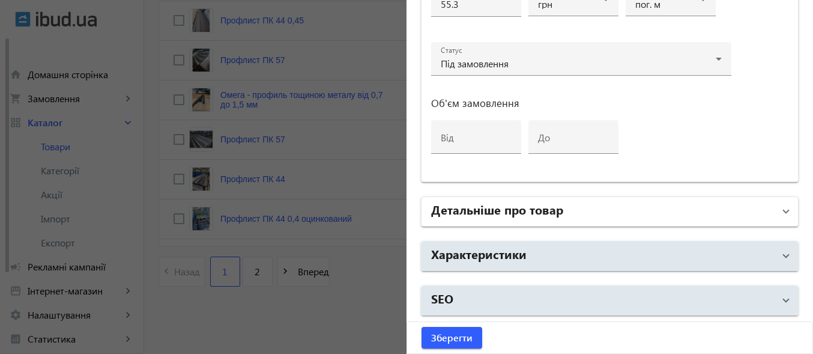
click at [783, 214] on span at bounding box center [785, 211] width 5 height 13
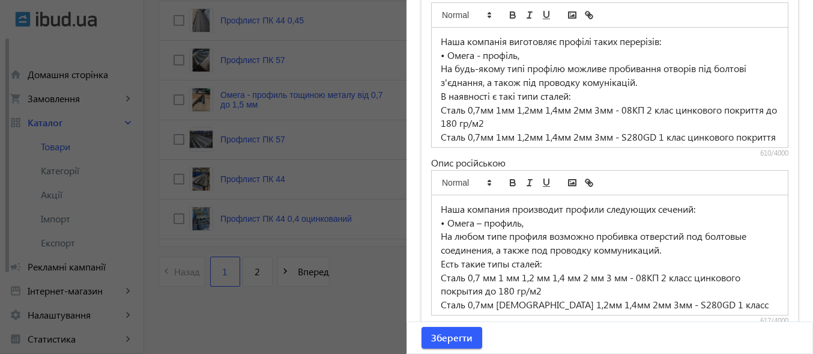
scroll to position [888, 0]
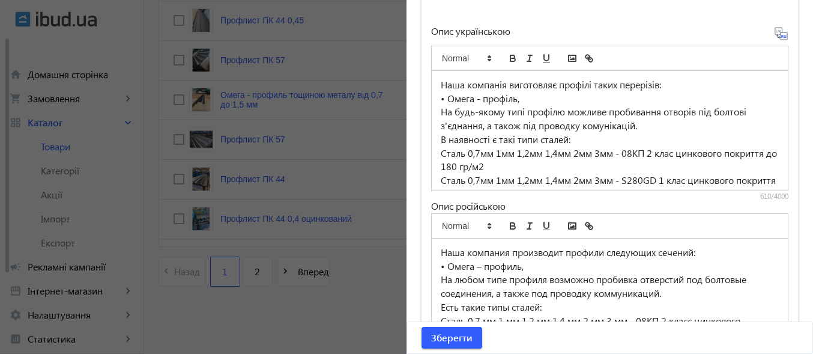
click at [643, 151] on p "Сталь 0,7мм 1мм 1,2мм 1,4мм 2мм 3мм - 08КП 2 клас цинкового покриття до 180 гр/…" at bounding box center [610, 159] width 338 height 27
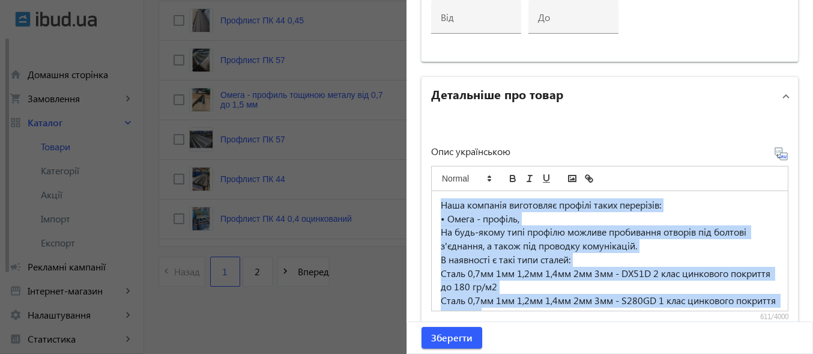
scroll to position [100, 0]
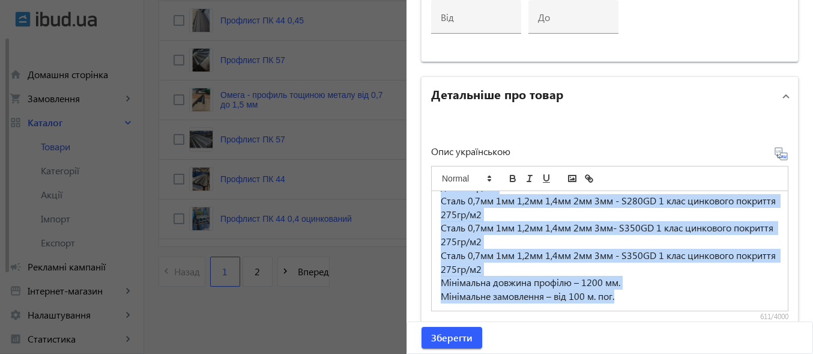
drag, startPoint x: 437, startPoint y: 205, endPoint x: 717, endPoint y: 291, distance: 293.0
click at [743, 304] on div "Наша компанія виготовляє профілі таких перерізів: • Омега - профіль, На будь-як…" at bounding box center [610, 250] width 356 height 119
copy div "Наша компанія виготовляє профілі таких перерізів: • Омега - профіль, На будь-як…"
click at [439, 338] on span "Зберегти" at bounding box center [451, 337] width 41 height 13
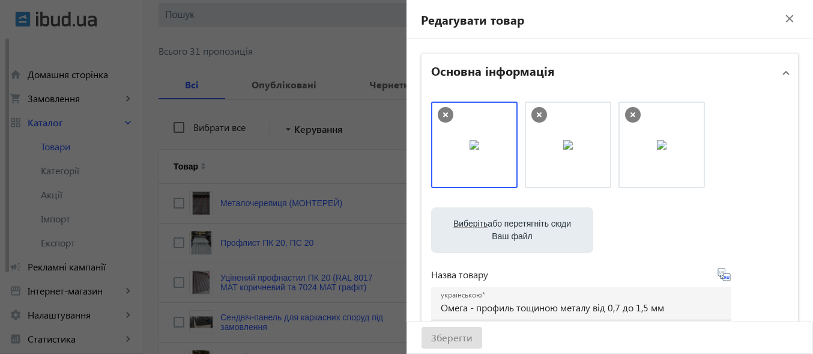
scroll to position [0, 0]
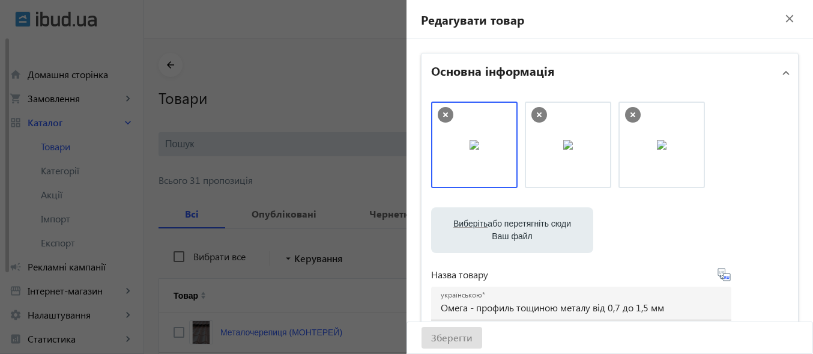
click at [784, 15] on mat-icon "close" at bounding box center [789, 19] width 18 height 18
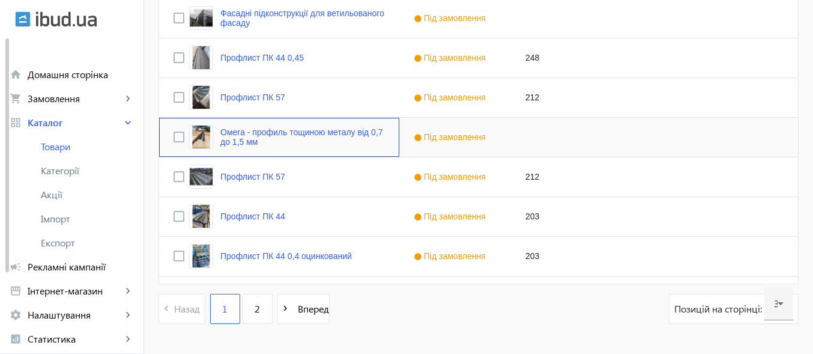
scroll to position [1262, 0]
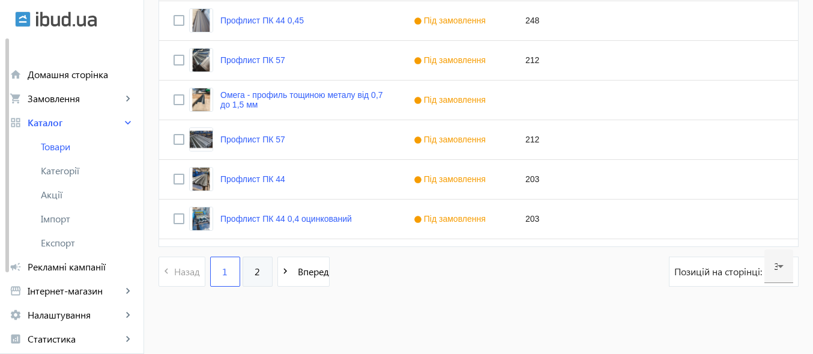
click at [257, 269] on link "2" at bounding box center [257, 271] width 30 height 30
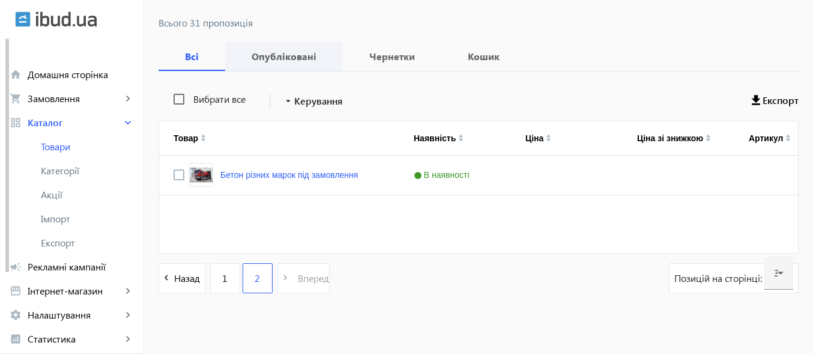
scroll to position [164, 0]
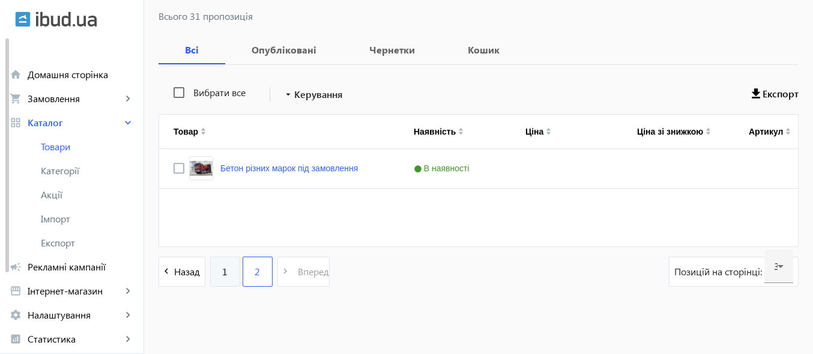
click at [212, 274] on link "1" at bounding box center [225, 271] width 30 height 30
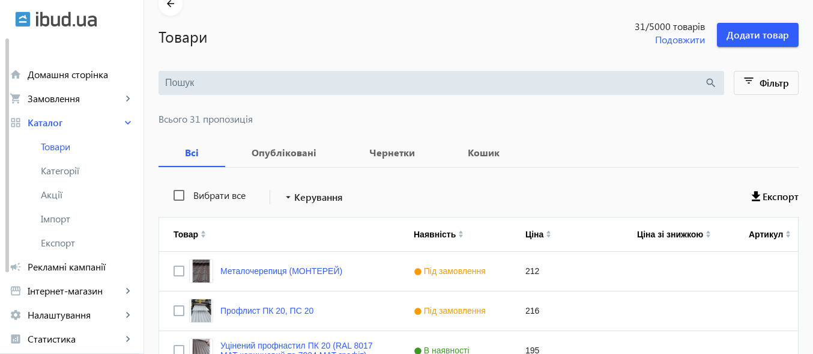
scroll to position [60, 0]
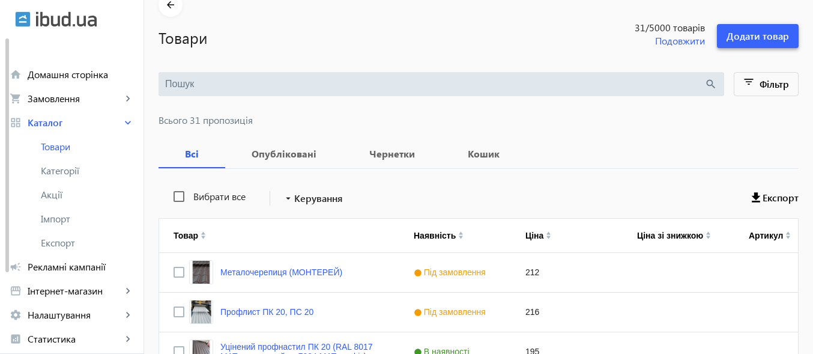
click at [753, 34] on span "Додати товар" at bounding box center [757, 35] width 62 height 13
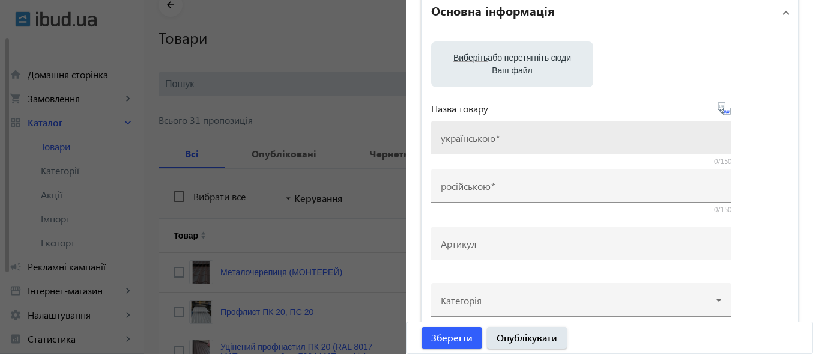
click at [483, 140] on mat-label "українською" at bounding box center [468, 137] width 55 height 13
click at [483, 140] on input "українською" at bounding box center [581, 141] width 281 height 13
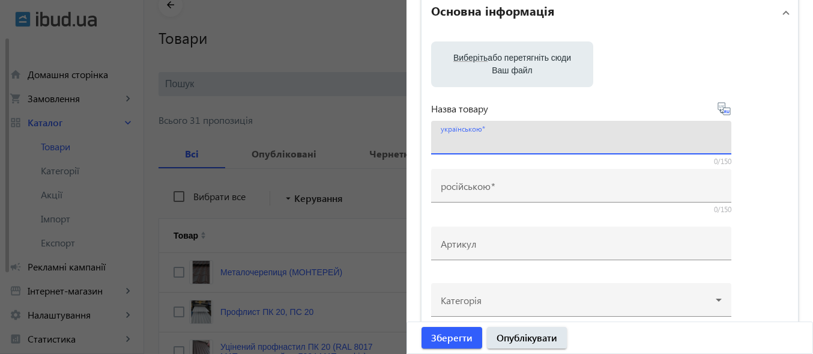
paste input "L-подібний профіль."
click at [537, 144] on input "L-подібний профіль." at bounding box center [581, 141] width 281 height 13
type input "L-подібний профіль."
click at [719, 111] on icon at bounding box center [724, 108] width 14 height 14
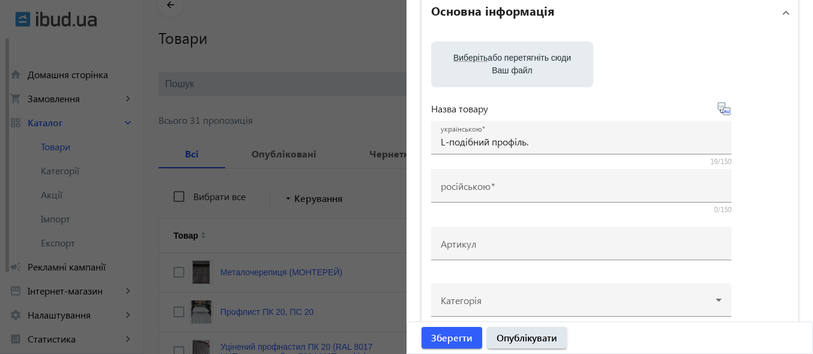
type input "L-образный профиль."
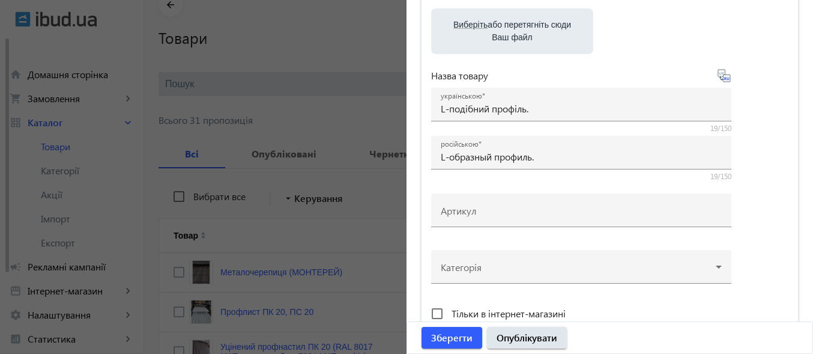
scroll to position [180, 0]
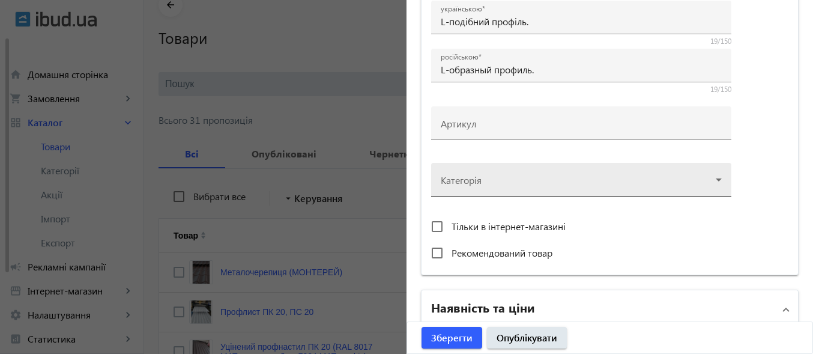
click at [717, 181] on div at bounding box center [581, 174] width 281 height 43
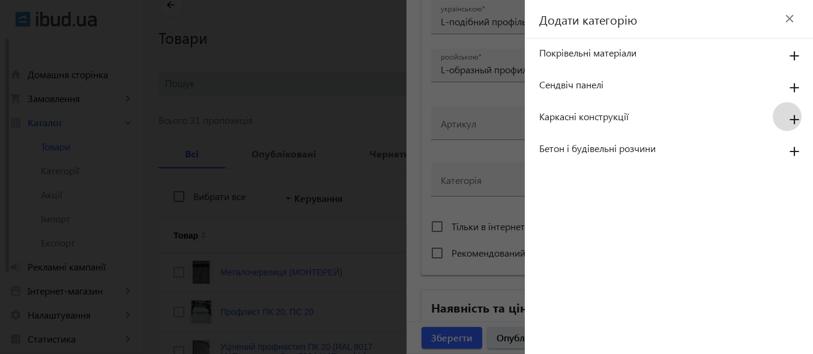
click at [791, 116] on mat-icon "add" at bounding box center [794, 120] width 29 height 22
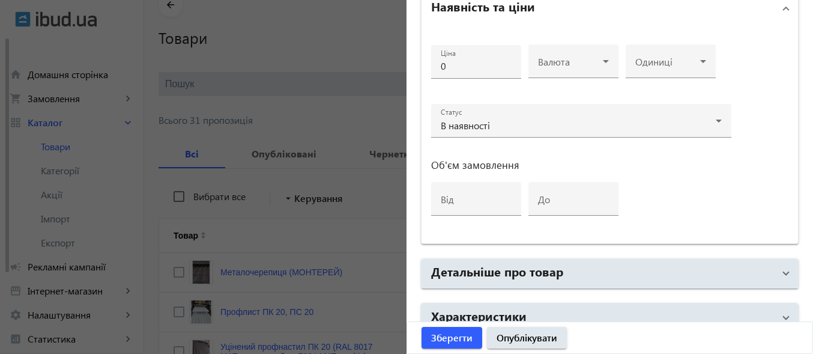
scroll to position [543, 0]
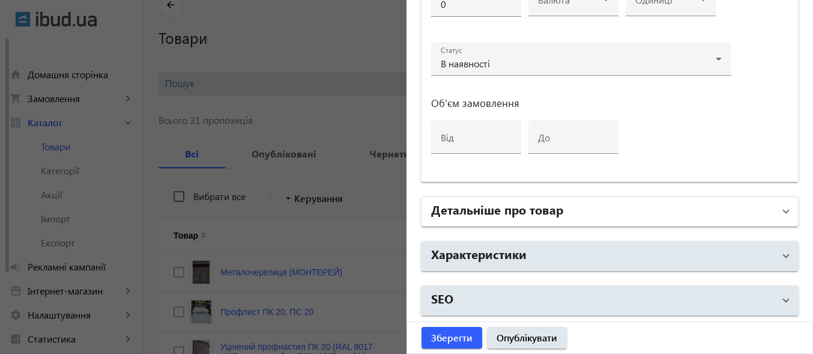
click at [783, 212] on span at bounding box center [785, 211] width 5 height 13
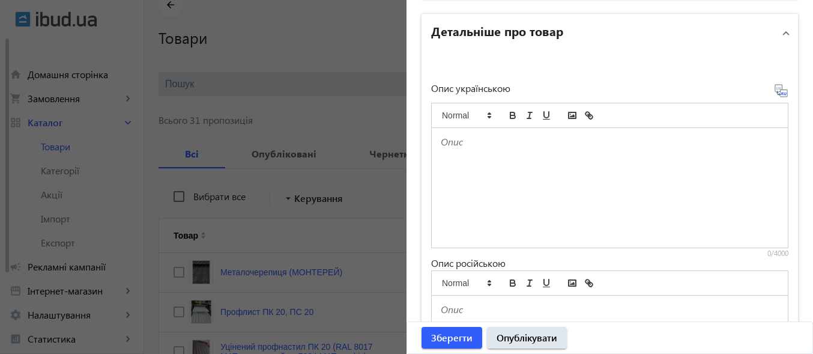
scroll to position [723, 0]
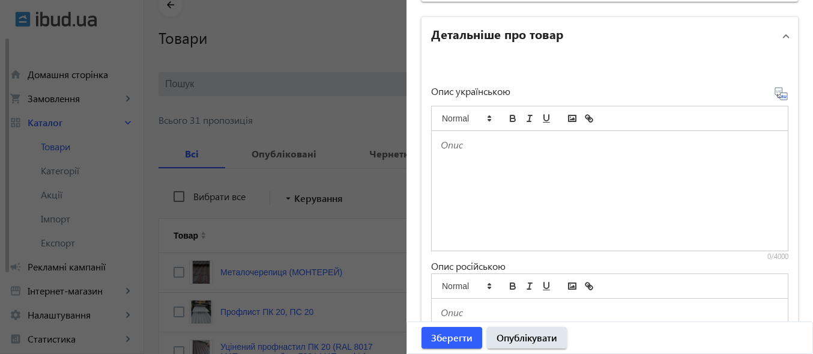
click at [483, 168] on div at bounding box center [610, 190] width 356 height 119
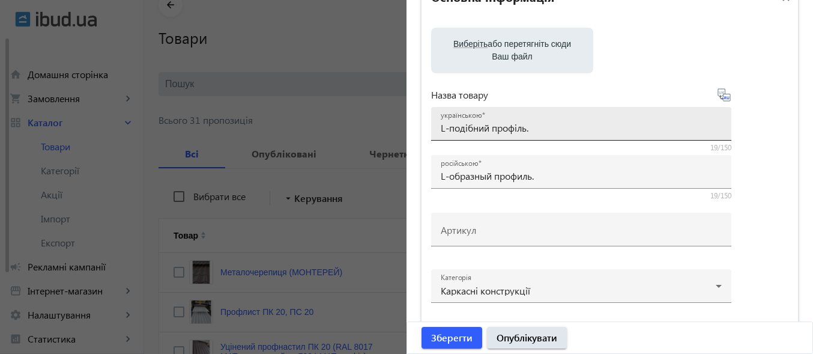
scroll to position [62, 0]
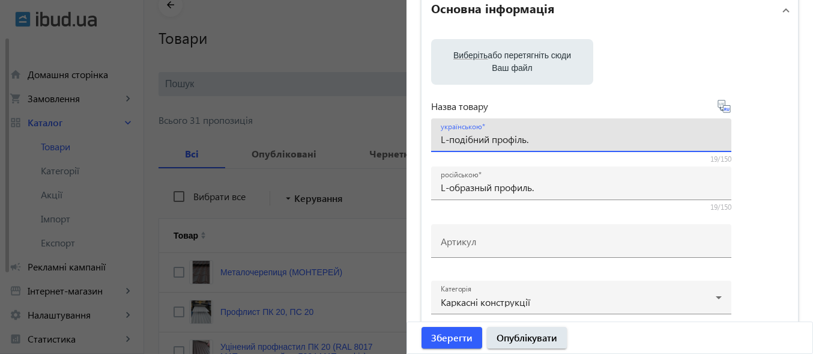
drag, startPoint x: 534, startPoint y: 138, endPoint x: 412, endPoint y: 143, distance: 122.0
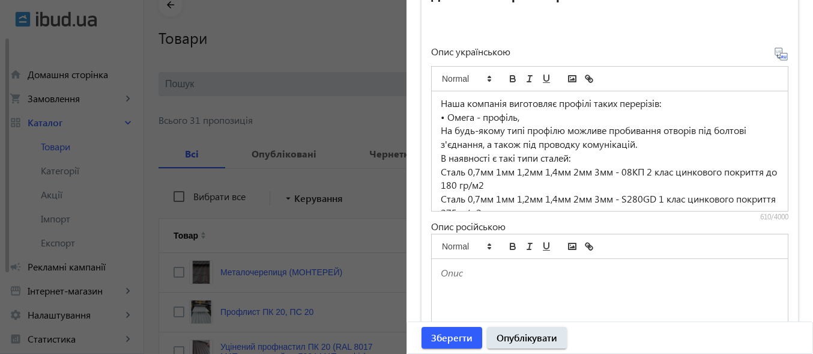
scroll to position [0, 0]
drag, startPoint x: 514, startPoint y: 118, endPoint x: 433, endPoint y: 125, distance: 80.7
click at [433, 125] on div "Наша компанія виготовляє профілі таких перерізів: • Омега - профіль, На будь-як…" at bounding box center [610, 150] width 356 height 119
click at [532, 122] on p "L-подібний профіль.," at bounding box center [610, 119] width 338 height 14
drag, startPoint x: 643, startPoint y: 174, endPoint x: 622, endPoint y: 180, distance: 22.4
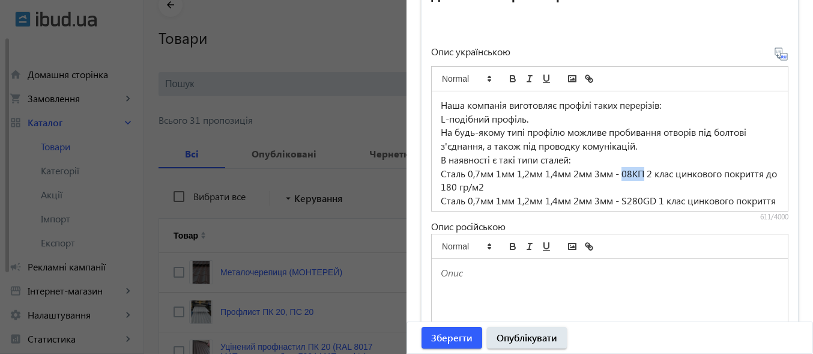
click at [622, 180] on p "Сталь 0,7мм 1мм 1,2мм 1,4мм 2мм 3мм - 08КП 2 клас цинкового покриття до 180 гр/…" at bounding box center [610, 180] width 338 height 27
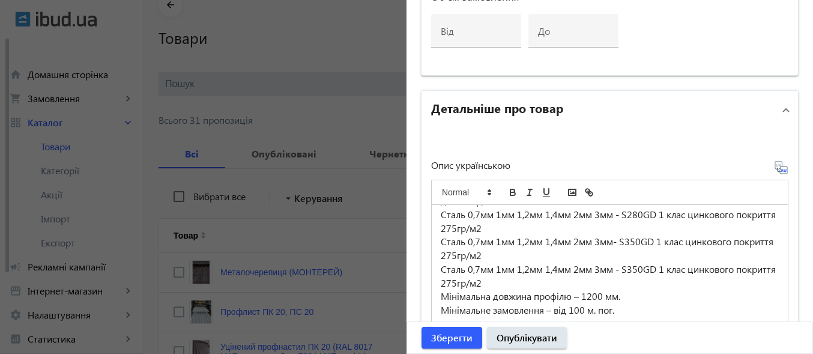
scroll to position [642, 0]
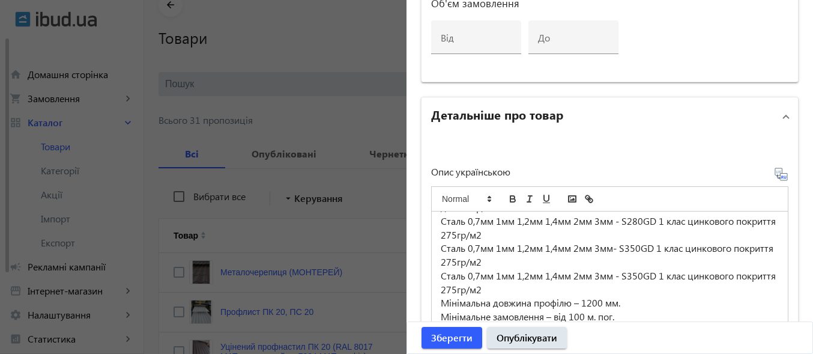
click at [776, 176] on icon at bounding box center [781, 174] width 14 height 14
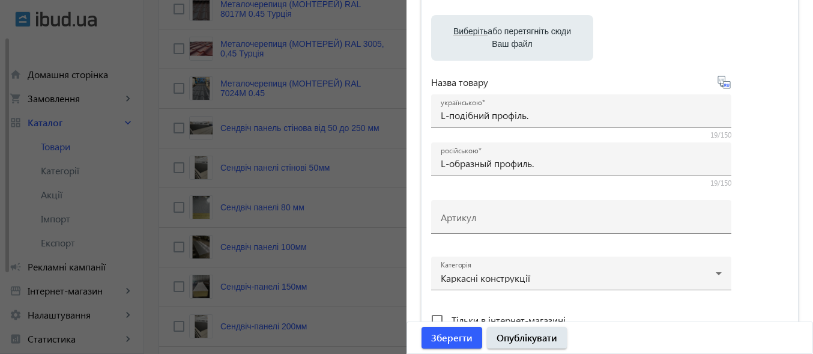
scroll to position [42, 0]
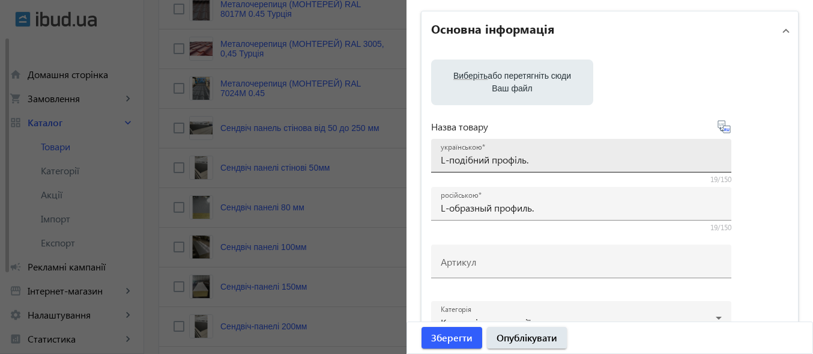
click at [568, 155] on input "L-подібний профіль." at bounding box center [581, 159] width 281 height 13
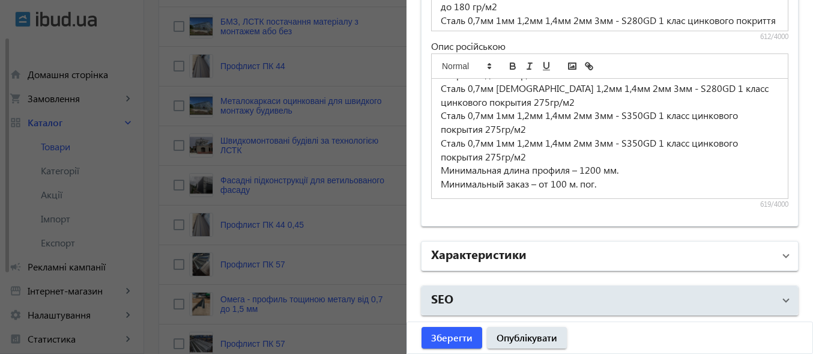
scroll to position [1080, 0]
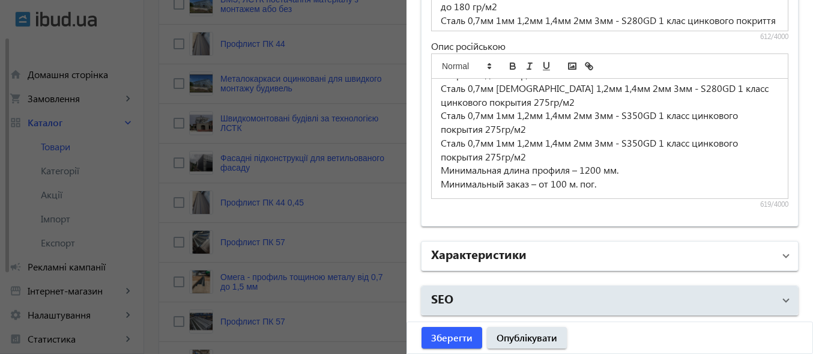
type input "L-подібний профіль."
click at [783, 256] on mat-expansion-panel-header "Характеристики" at bounding box center [609, 255] width 376 height 29
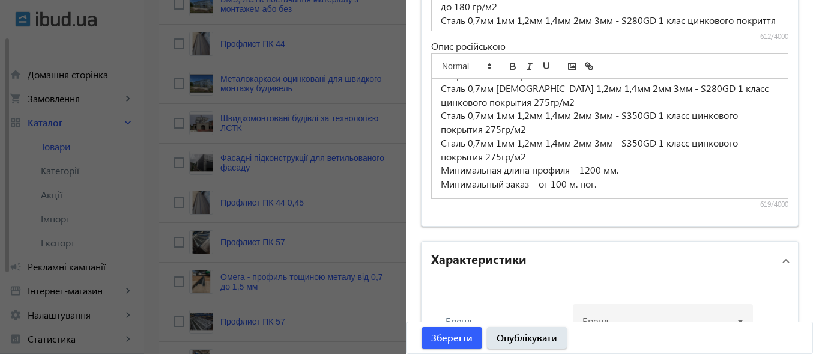
scroll to position [1070, 0]
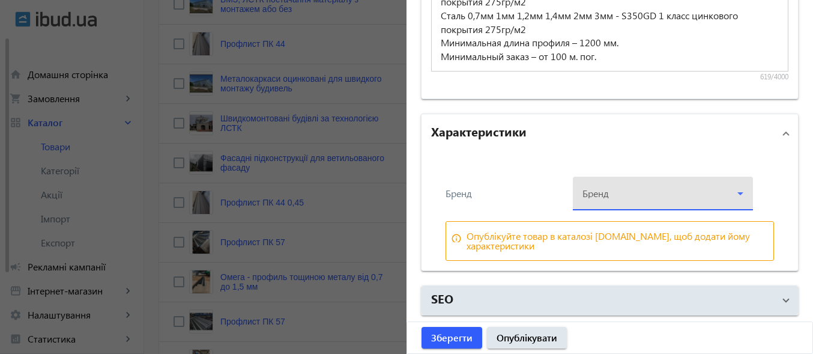
click at [739, 191] on icon at bounding box center [740, 193] width 14 height 14
click at [664, 230] on div "ТОВ "АЛЬБАТРОС ПРОКАТ"" at bounding box center [659, 229] width 180 height 38
click at [739, 191] on div at bounding box center [406, 177] width 813 height 354
click at [660, 197] on div at bounding box center [662, 188] width 161 height 43
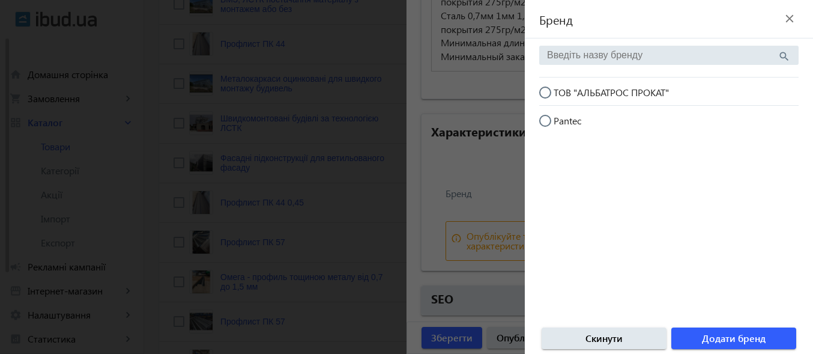
click at [547, 92] on input "ТОВ "АЛЬБАТРОС ПРОКАТ"" at bounding box center [551, 98] width 24 height 24
radio input "true"
click at [703, 339] on span "Додати бренд" at bounding box center [734, 337] width 64 height 13
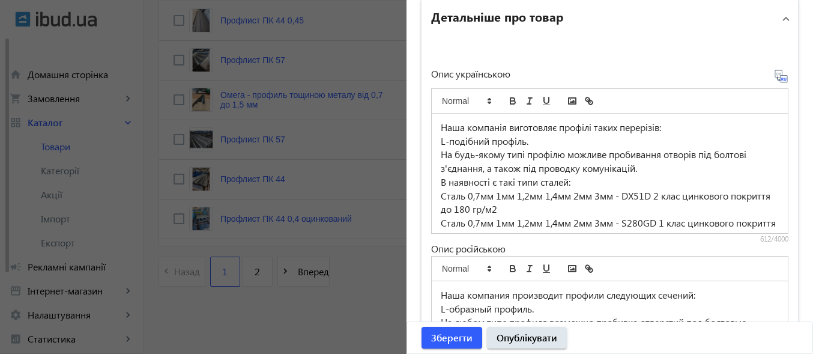
scroll to position [649, 0]
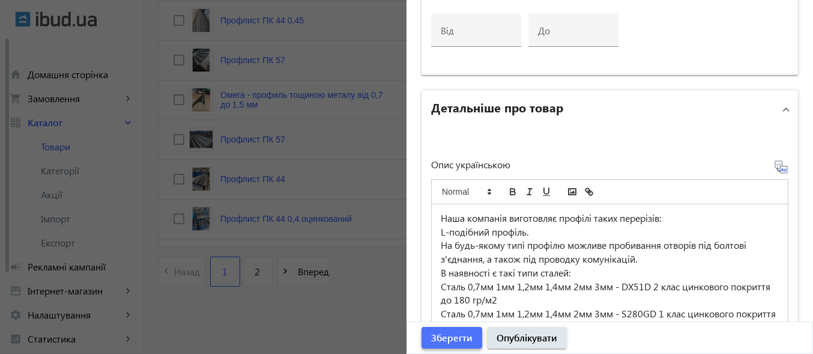
click at [445, 336] on span "Зберегти" at bounding box center [451, 337] width 41 height 13
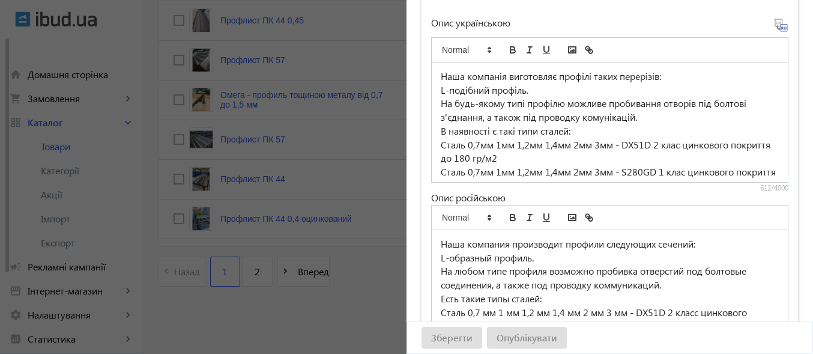
scroll to position [890, 0]
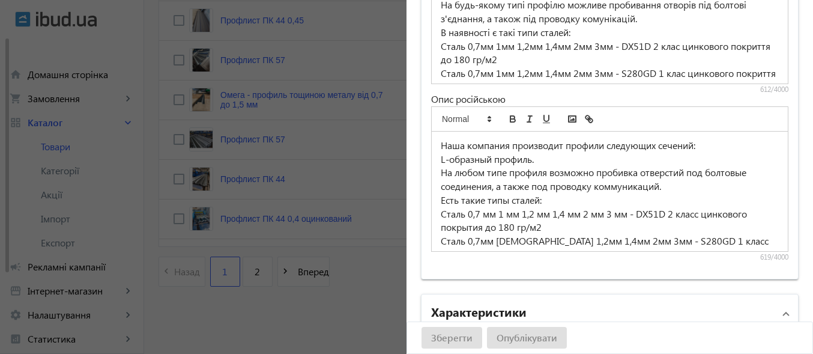
click at [450, 339] on div "Зберегти Опублікувати" at bounding box center [609, 337] width 405 height 31
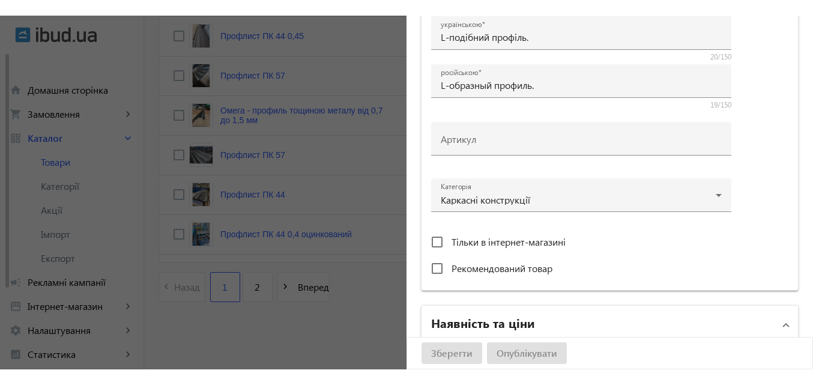
scroll to position [1231, 0]
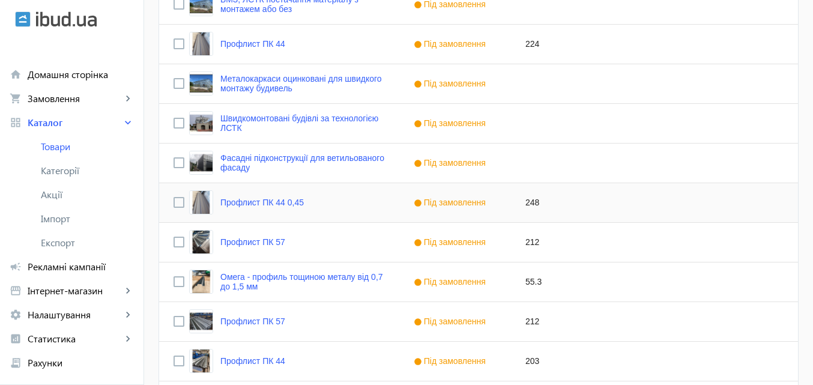
scroll to position [1140, 0]
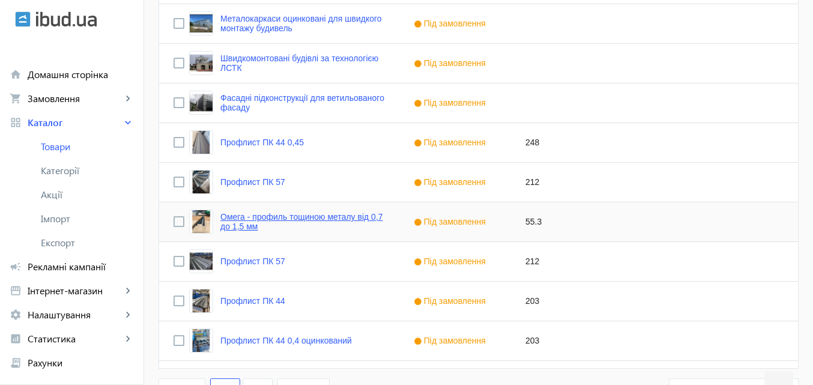
click at [291, 220] on link "Омега - профиль тощиною металу від 0,7 до 1,5 мм" at bounding box center [302, 221] width 164 height 19
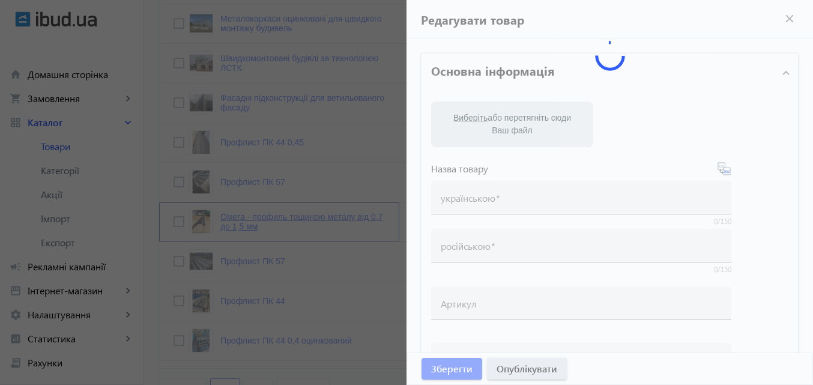
type input "Омега - профиль тощиною металу від 0,7 до 1,5 мм"
type input "Омега – профиль толщиной металла от 0,7 до 1,5 мм."
type input "55.3"
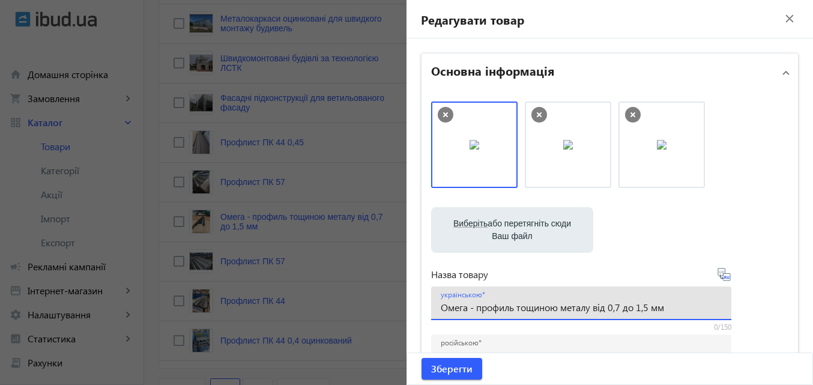
drag, startPoint x: 669, startPoint y: 308, endPoint x: 516, endPoint y: 318, distance: 153.4
click at [516, 318] on div "українською Омега - профиль тощиною металу від 0,7 до 1,5 мм" at bounding box center [581, 303] width 281 height 34
click at [355, 161] on div at bounding box center [406, 192] width 813 height 385
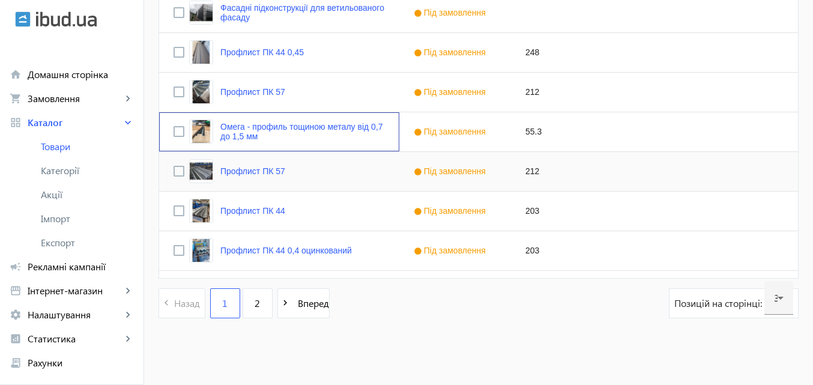
scroll to position [1231, 0]
click at [256, 305] on link "2" at bounding box center [257, 303] width 30 height 30
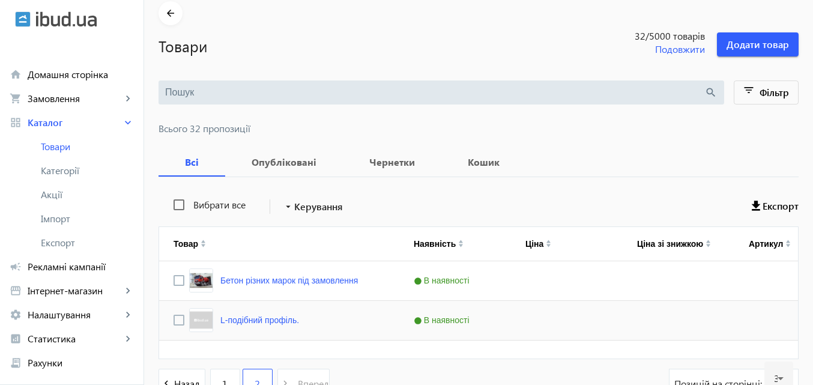
scroll to position [133, 0]
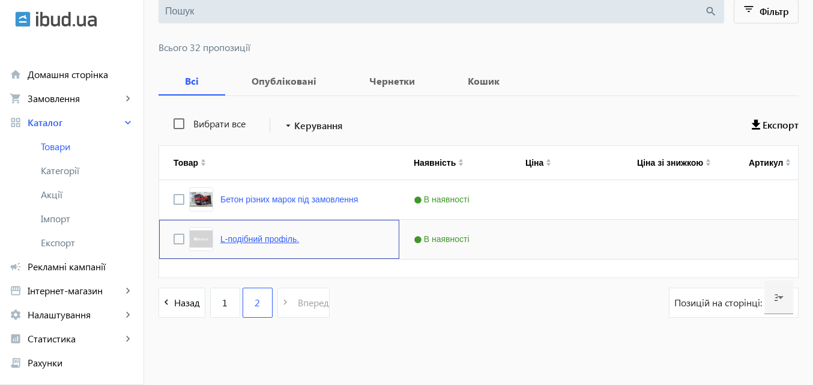
click at [252, 239] on link "L-подібний профіль." at bounding box center [259, 239] width 79 height 10
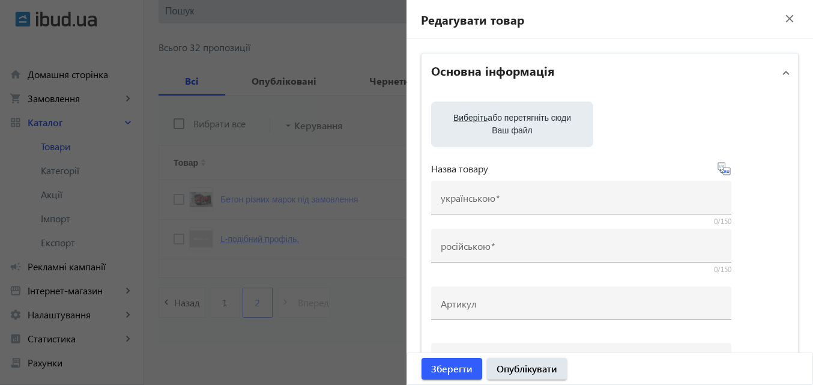
click at [252, 239] on mat-sidenav-container "arrow_back Товари 32 /5000 товарів Подовжити Додати товар search filter_list Фі…" at bounding box center [478, 145] width 669 height 479
type input "L-подібний профіль."
type input "L-образный профиль."
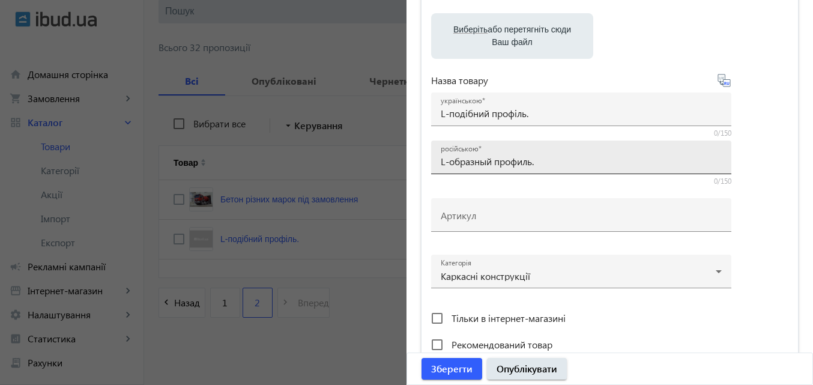
scroll to position [60, 0]
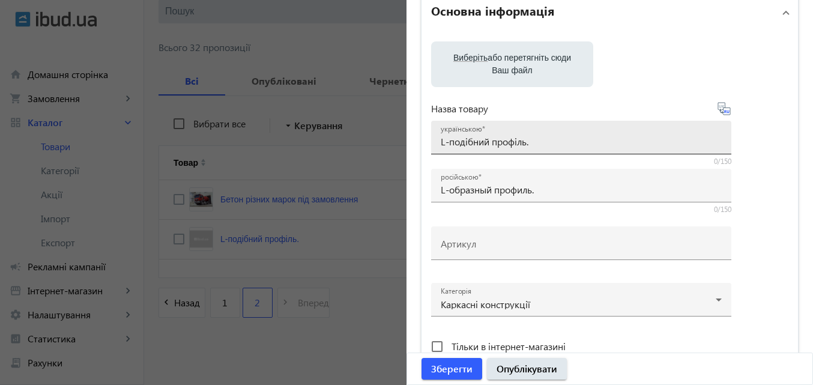
click at [541, 142] on input "L-подібний профіль." at bounding box center [581, 141] width 281 height 13
paste input "тощиною металу від 0,7 до 1,5 мм"
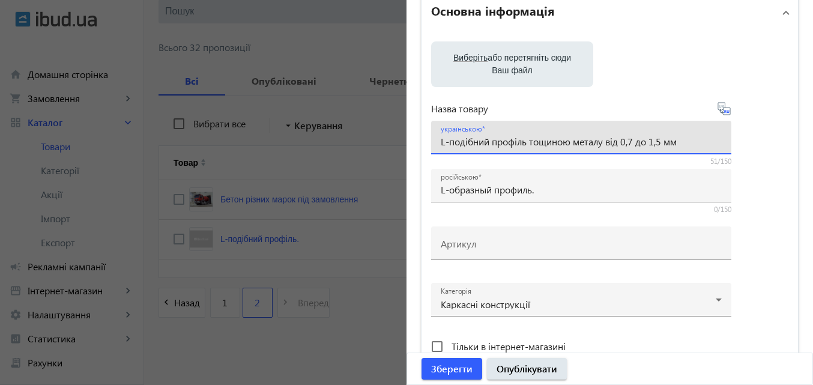
drag, startPoint x: 523, startPoint y: 144, endPoint x: 586, endPoint y: 217, distance: 96.6
click at [526, 152] on div "українською L-подібний профіль тощиною металу від 0,7 до 1,5 мм" at bounding box center [581, 138] width 281 height 34
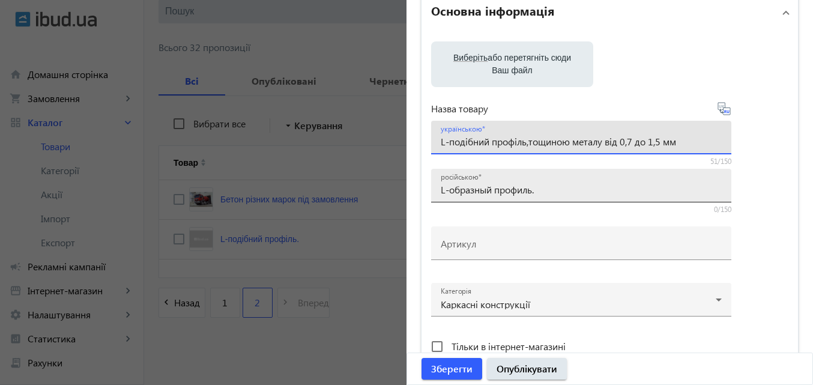
type input "L-подібний профіль,тощиною металу від 0,7 до 1,5 мм"
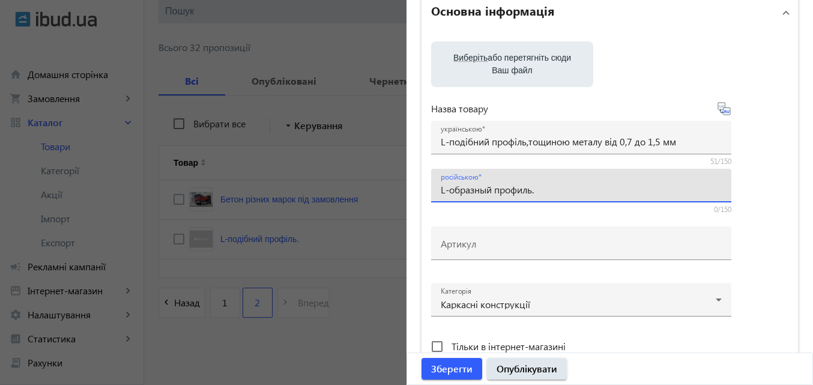
click at [548, 193] on input "L-образный профиль." at bounding box center [581, 189] width 281 height 13
paste input "тощиною металу від 0,7 до 1,5 мм"
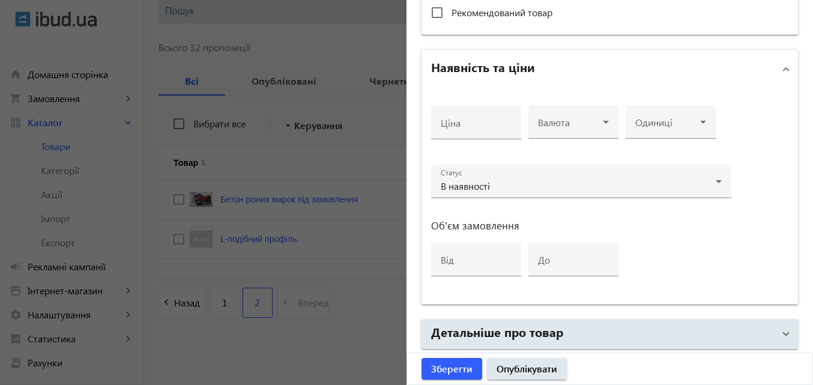
scroll to position [480, 0]
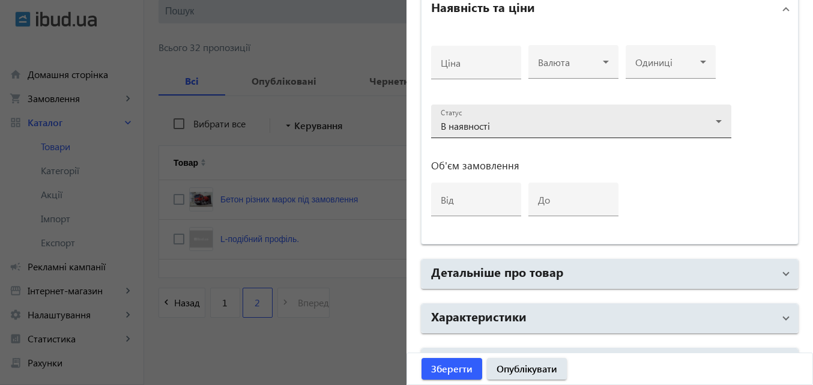
type input "L-образный профиль, тощиною металу від 0,7 до 1,5 мм"
click at [719, 121] on icon at bounding box center [718, 121] width 14 height 14
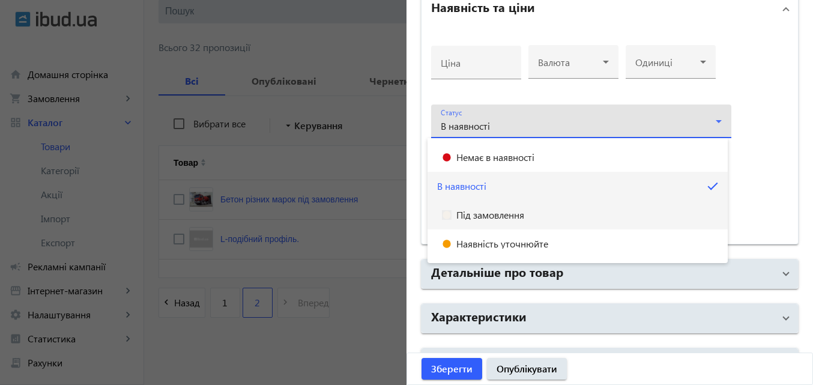
click at [503, 219] on span "Під замовлення" at bounding box center [490, 215] width 68 height 10
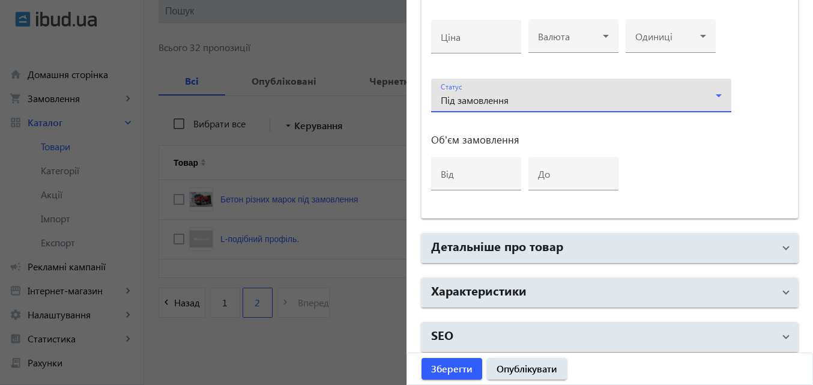
scroll to position [511, 0]
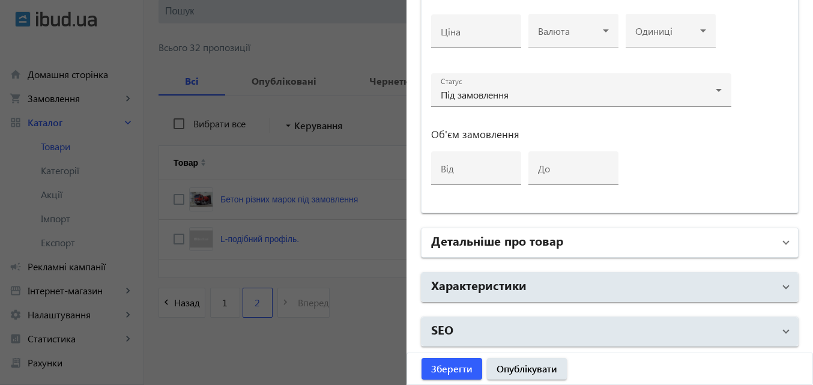
click at [781, 244] on mat-expansion-panel-header "Детальніше про товар" at bounding box center [609, 242] width 376 height 29
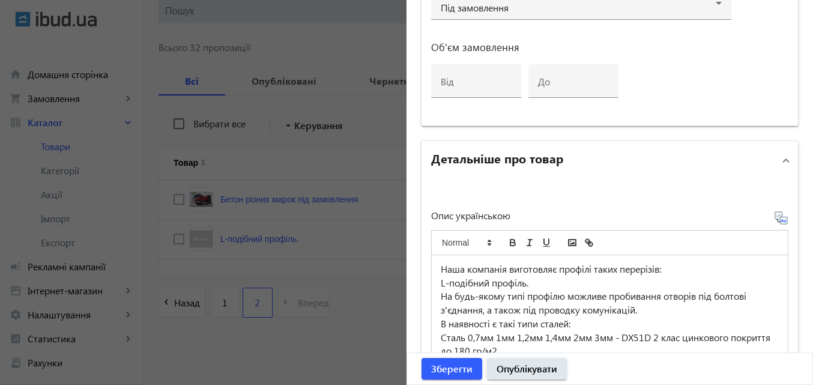
scroll to position [571, 0]
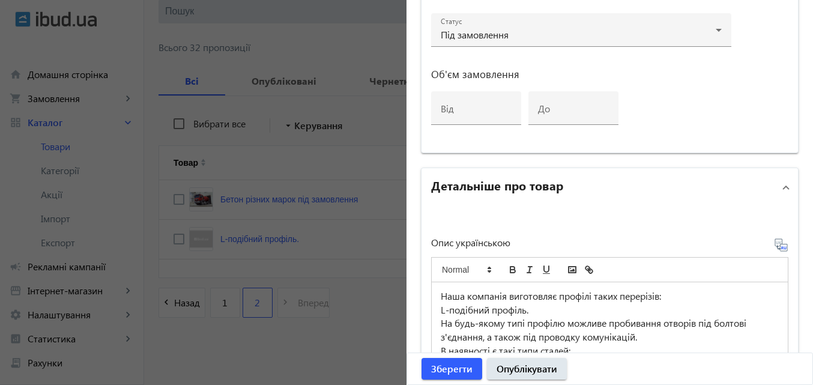
click at [774, 188] on span "Детальніше про товар" at bounding box center [607, 187] width 352 height 22
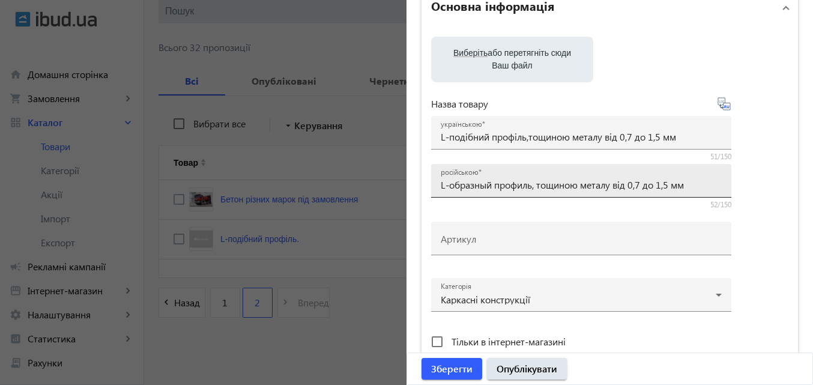
scroll to position [0, 0]
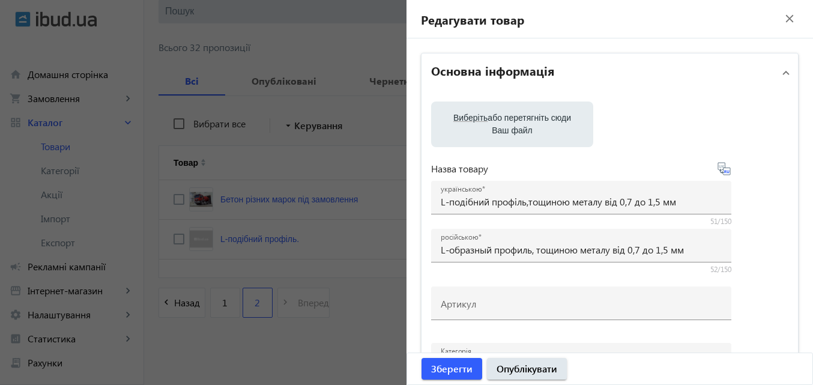
click at [522, 124] on label "Виберіть або перетягніть сюди Ваш файл" at bounding box center [512, 124] width 143 height 34
click at [522, 124] on input "Виберіть або перетягніть сюди Ваш файл" at bounding box center [512, 125] width 143 height 14
type input "C:\fakepath\photo_5379973741636878262_y.jpg"
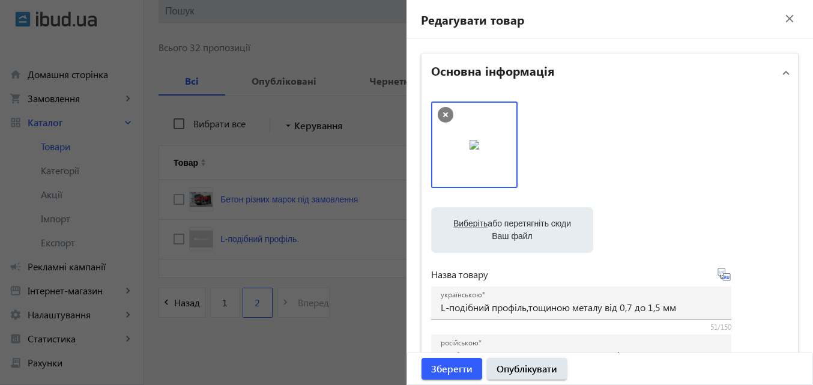
click at [479, 149] on img at bounding box center [474, 145] width 10 height 10
click at [489, 224] on label "Виберіть або перетягніть сюди Ваш файл" at bounding box center [512, 230] width 143 height 34
click at [489, 224] on input "Виберіть або перетягніть сюди Ваш файл" at bounding box center [512, 231] width 143 height 14
type input "C:\fakepath\photo_5379973741636878260_y.jpg"
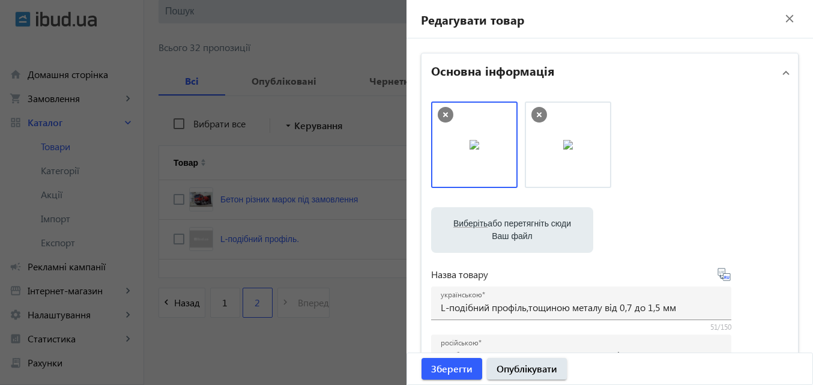
click at [456, 227] on span "Виберіть" at bounding box center [470, 223] width 34 height 10
click at [456, 227] on input "Виберіть або перетягніть сюди Ваш файл" at bounding box center [512, 231] width 143 height 14
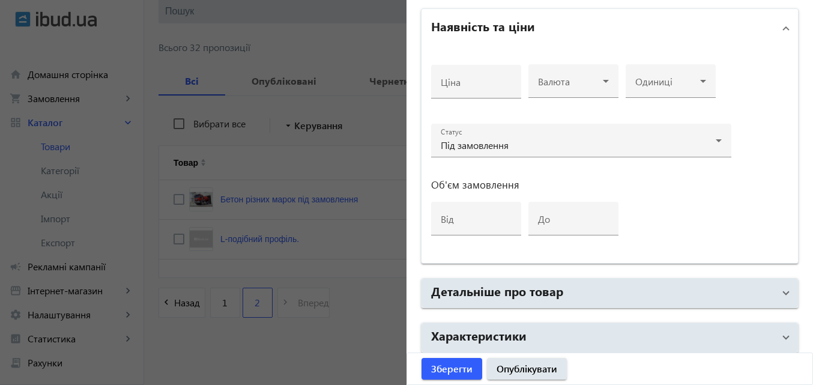
scroll to position [540, 0]
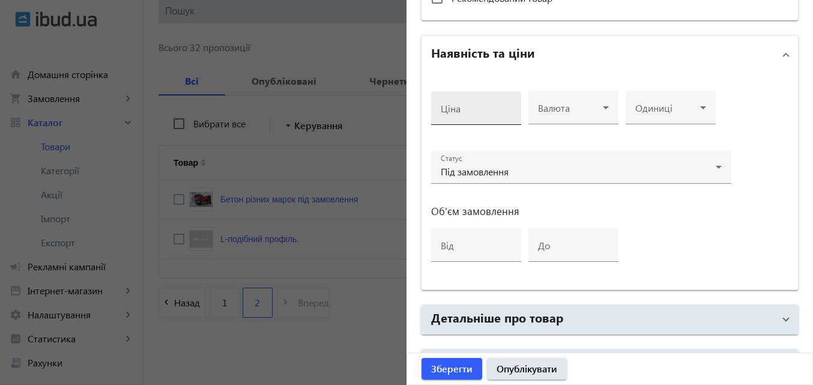
click at [477, 110] on input "Ціна" at bounding box center [476, 112] width 71 height 13
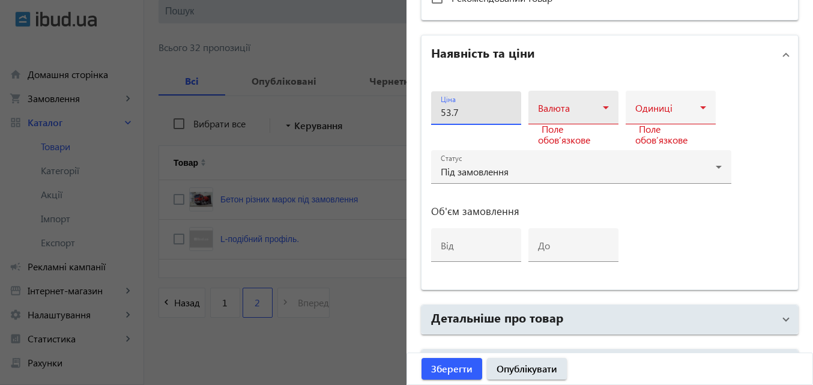
type input "53.7"
click at [605, 106] on icon at bounding box center [606, 107] width 6 height 3
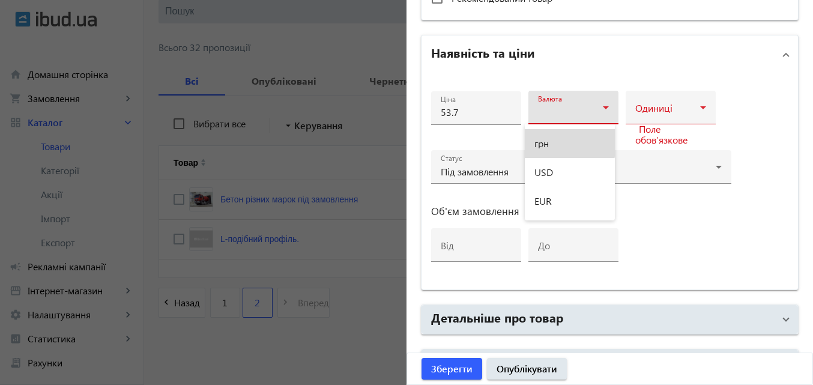
click at [547, 141] on span "грн" at bounding box center [541, 144] width 14 height 10
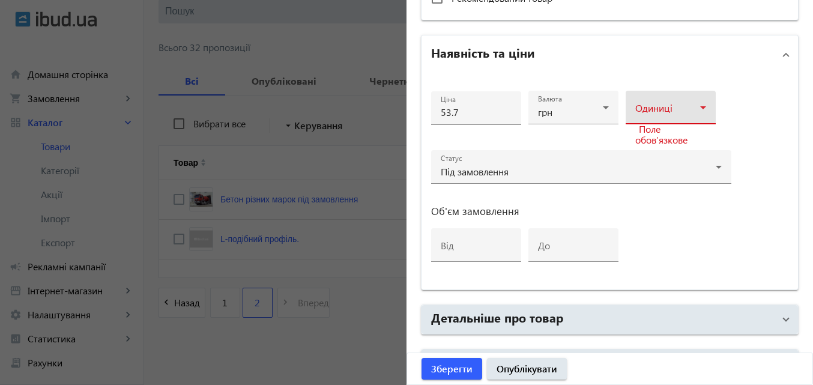
click at [705, 107] on icon at bounding box center [703, 107] width 14 height 14
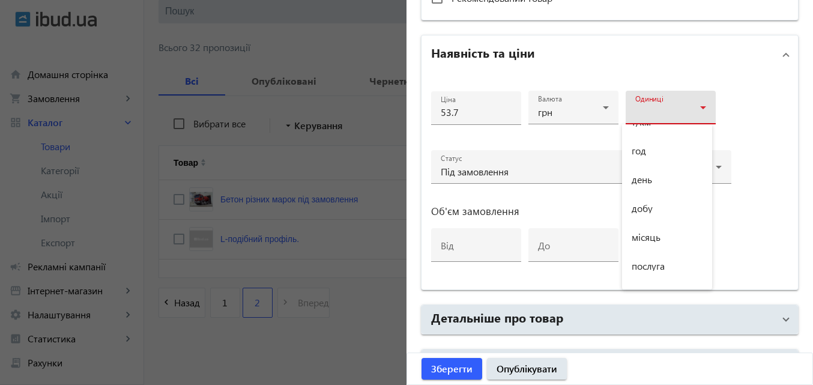
scroll to position [480, 0]
click at [651, 156] on span "пог. м" at bounding box center [643, 153] width 25 height 10
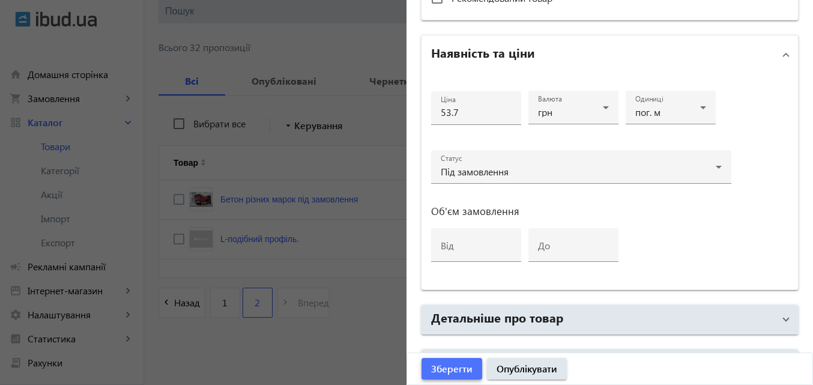
click at [457, 369] on span "Зберегти" at bounding box center [451, 368] width 41 height 13
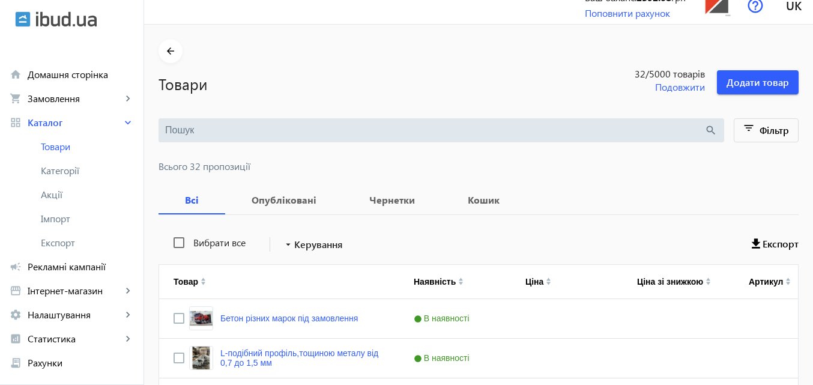
scroll to position [0, 0]
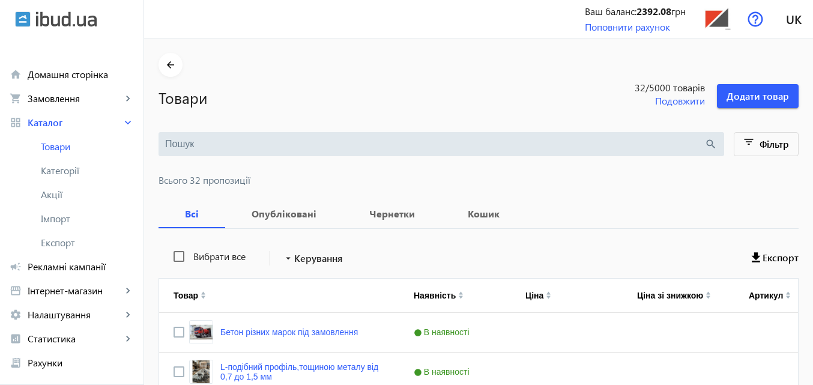
click at [761, 80] on div "Товари 32 /5000 товарів Подовжити Додати товар" at bounding box center [478, 92] width 640 height 31
click at [771, 89] on span "Додати товар" at bounding box center [757, 95] width 62 height 13
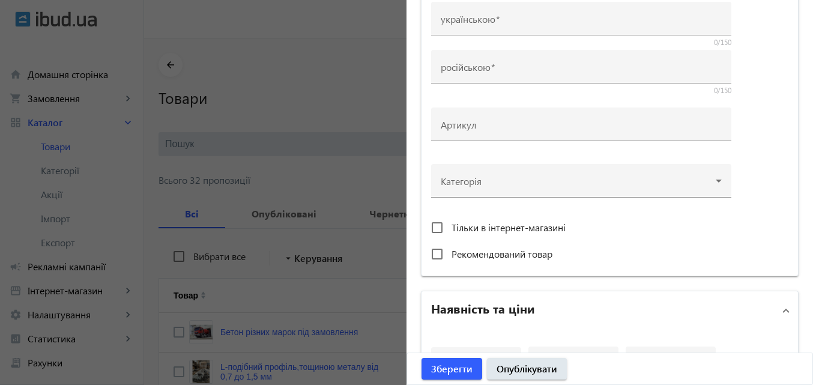
scroll to position [60, 0]
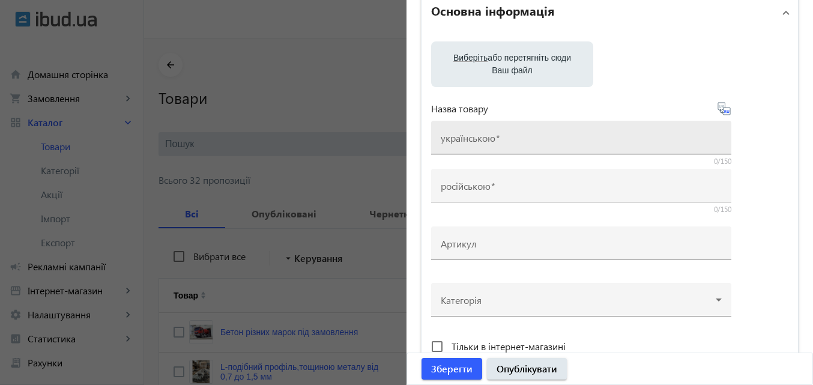
click at [471, 136] on mat-label "українською" at bounding box center [468, 137] width 55 height 13
click at [471, 136] on input "українською" at bounding box center [581, 141] width 281 height 13
paste input "• U - профиль"
click at [451, 140] on input "• U - профиль" at bounding box center [581, 141] width 281 height 13
type input "U - профиль"
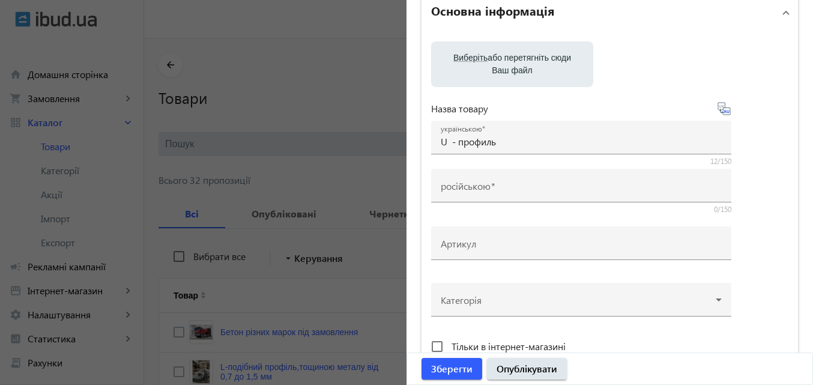
click at [721, 111] on icon at bounding box center [724, 108] width 14 height 14
type input "U – профиль"
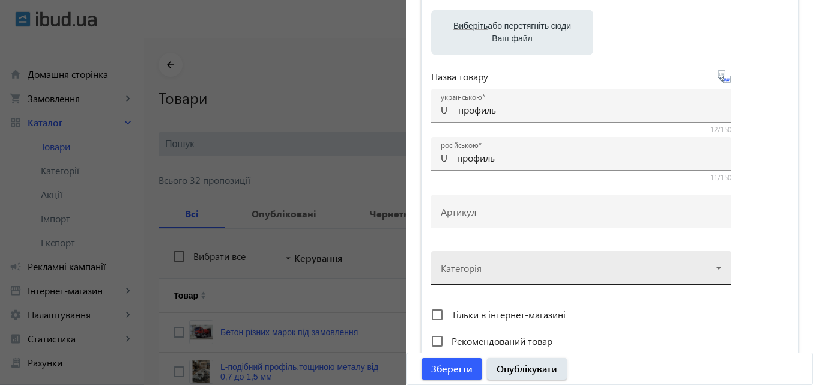
scroll to position [120, 0]
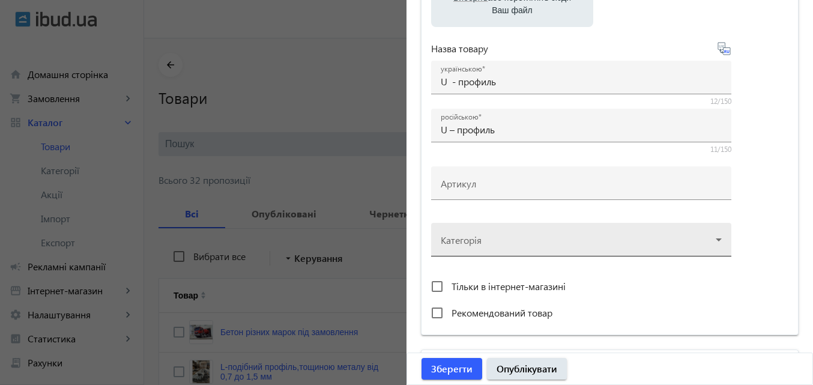
click at [715, 239] on div at bounding box center [581, 234] width 281 height 43
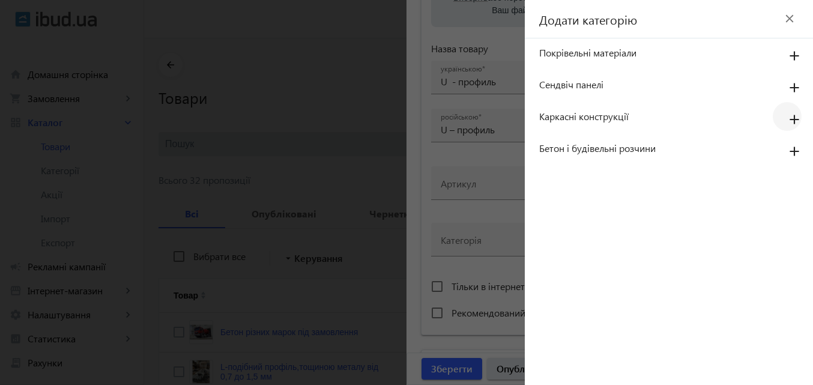
click at [793, 124] on mat-icon "add" at bounding box center [794, 120] width 29 height 22
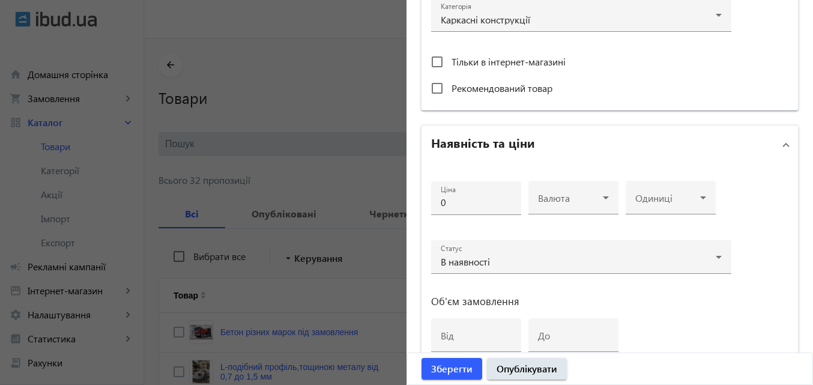
scroll to position [420, 0]
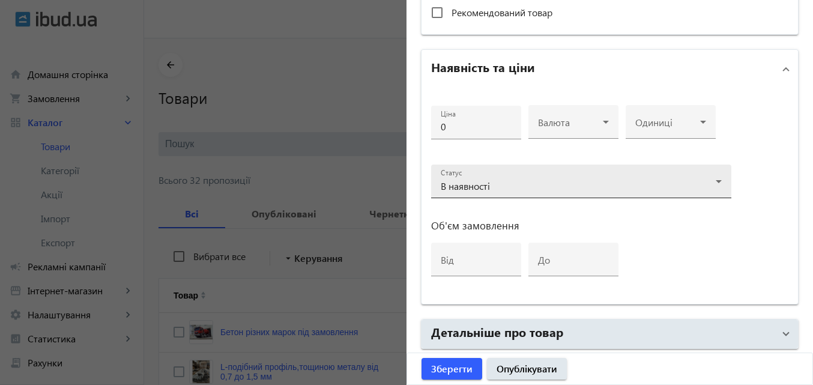
click at [717, 177] on icon at bounding box center [718, 181] width 14 height 14
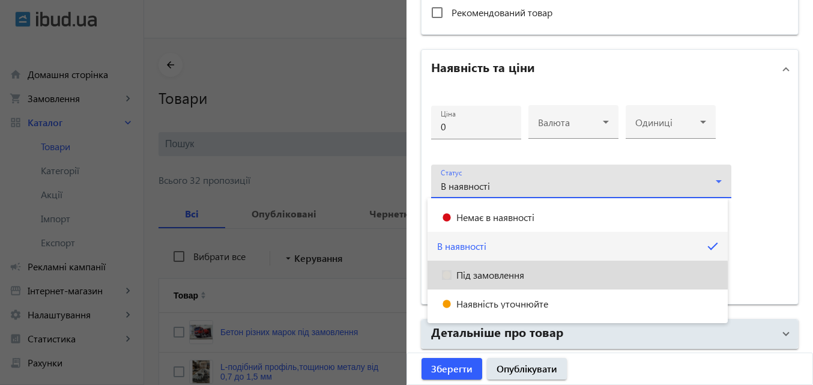
click at [490, 279] on span "Під замовлення" at bounding box center [490, 275] width 68 height 10
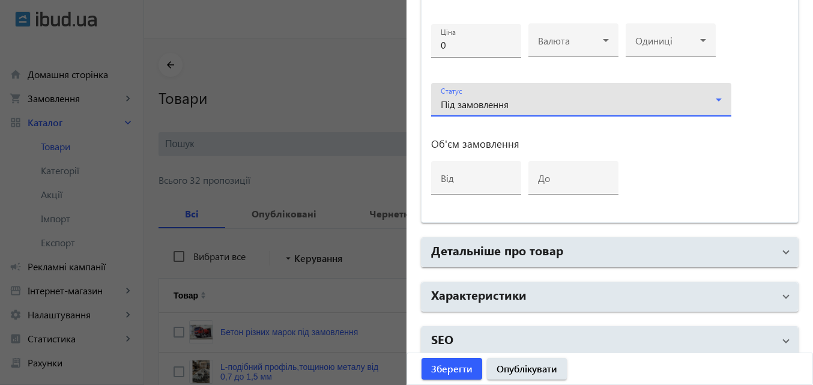
scroll to position [511, 0]
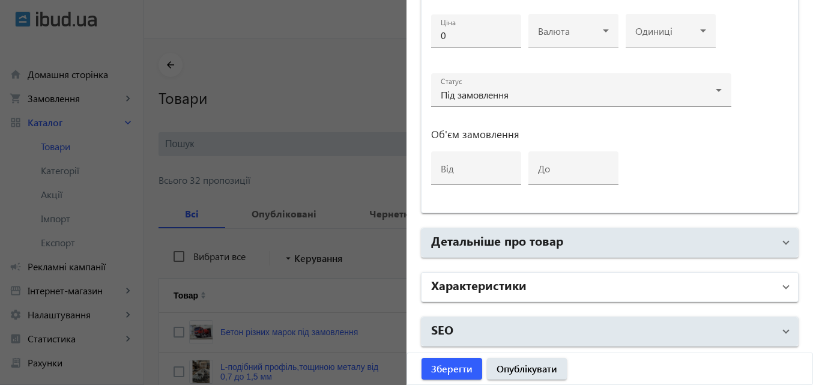
click at [783, 288] on span at bounding box center [785, 286] width 5 height 13
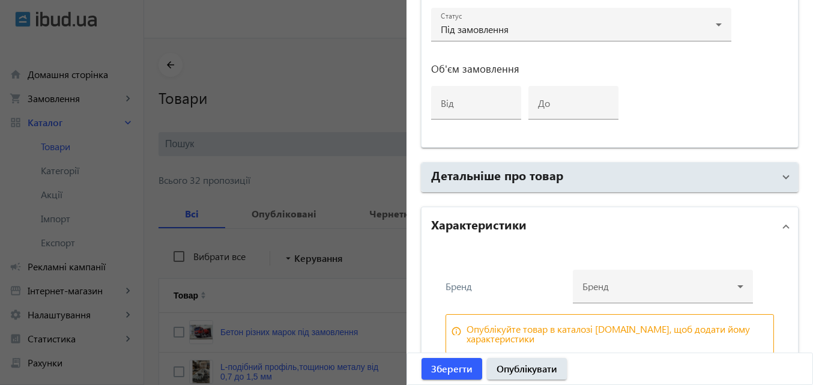
scroll to position [639, 0]
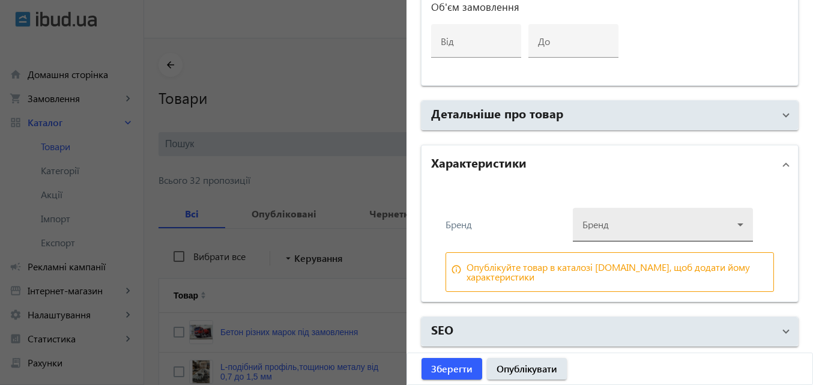
click at [646, 221] on div at bounding box center [662, 219] width 161 height 43
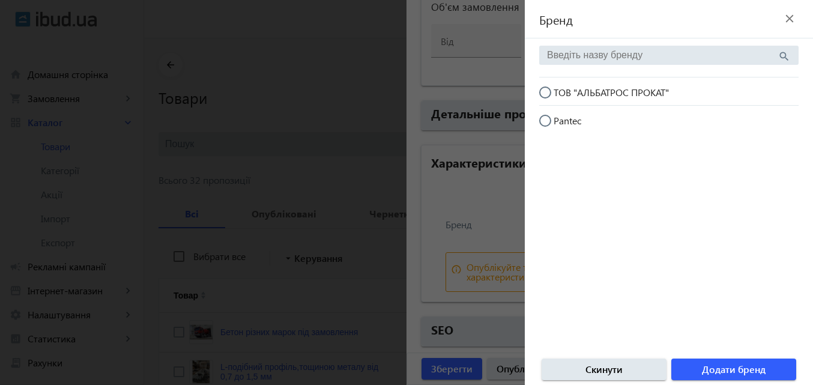
click at [549, 94] on input "ТОВ "АЛЬБАТРОС ПРОКАТ"" at bounding box center [551, 98] width 24 height 24
radio input "true"
click at [726, 369] on span "Додати бренд" at bounding box center [734, 369] width 64 height 13
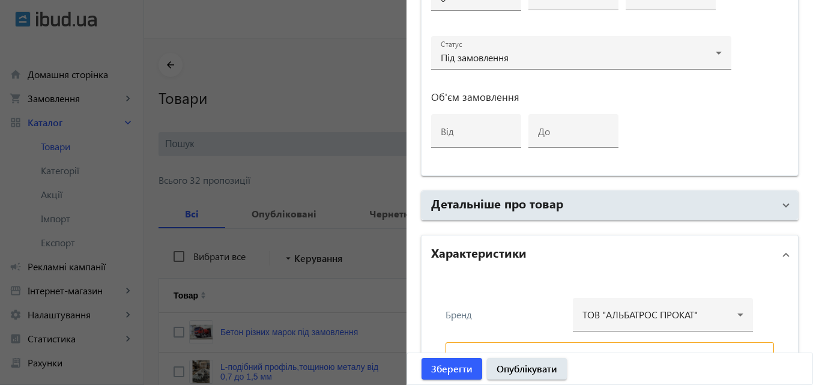
scroll to position [459, 0]
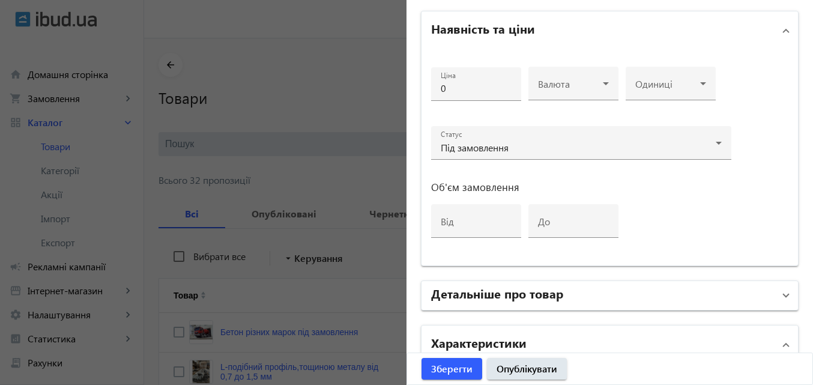
click at [780, 298] on mat-expansion-panel-header "Детальніше про товар" at bounding box center [609, 295] width 376 height 29
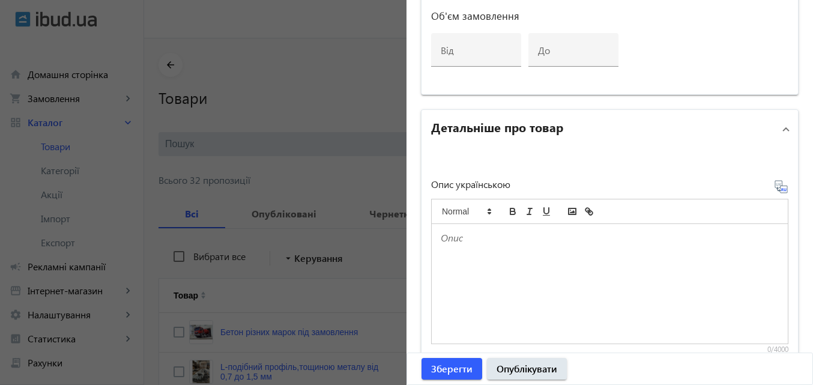
scroll to position [699, 0]
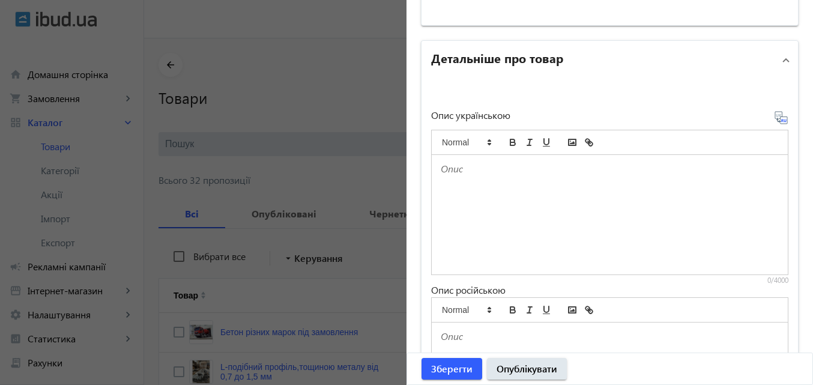
click at [534, 193] on div at bounding box center [610, 214] width 356 height 119
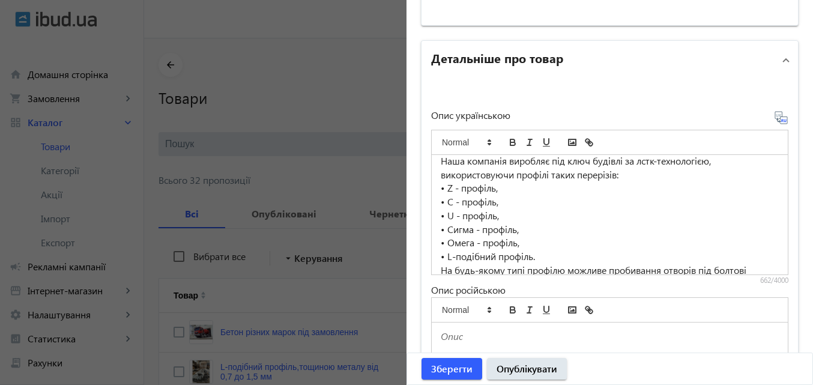
scroll to position [0, 0]
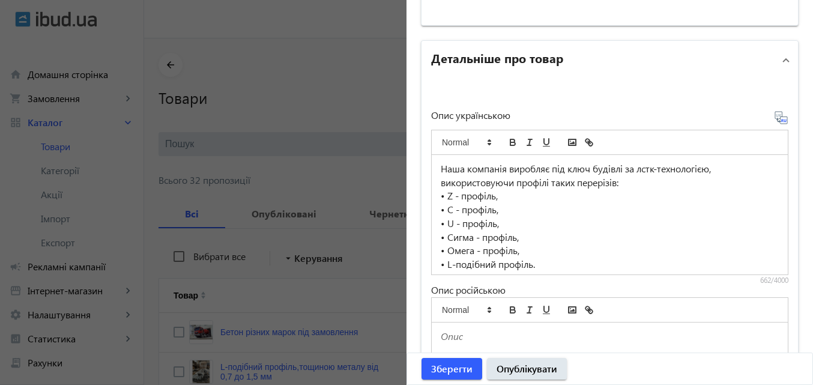
click at [541, 265] on p "• L-подібний профіль." at bounding box center [610, 264] width 338 height 14
drag, startPoint x: 436, startPoint y: 237, endPoint x: 500, endPoint y: 260, distance: 68.4
click at [500, 260] on div "Наша компанія виробляє під ключ будівлі за лстк-технологією, використовуючи про…" at bounding box center [610, 214] width 356 height 119
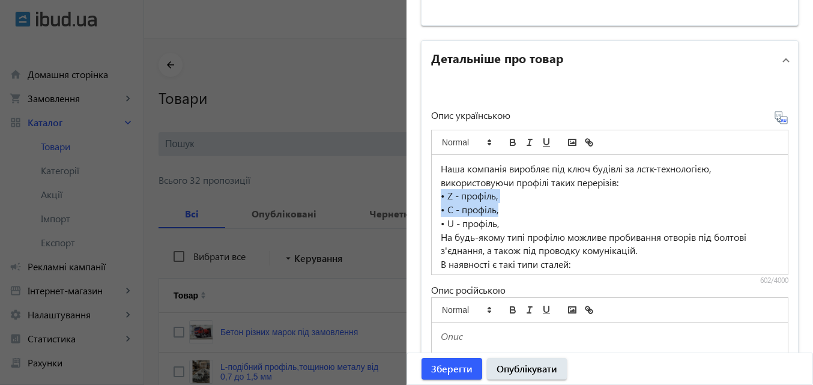
drag, startPoint x: 434, startPoint y: 198, endPoint x: 500, endPoint y: 214, distance: 67.8
click at [504, 215] on div "Наша компанія виробляє під ключ будівлі за лстк-технологією, використовуючи про…" at bounding box center [610, 214] width 356 height 119
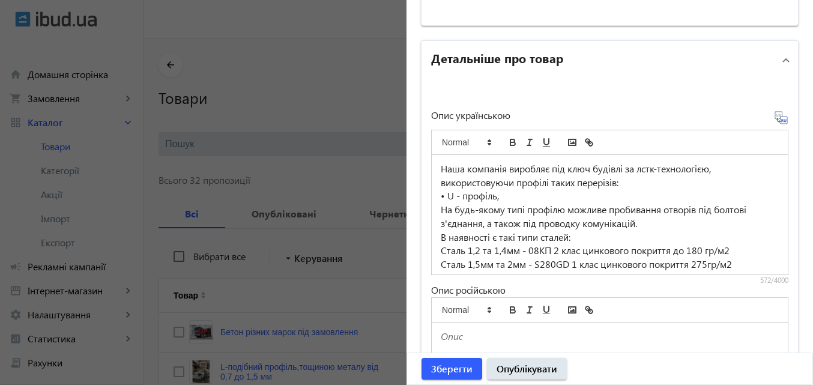
click at [549, 251] on p "Сталь 1,2 та 1,4мм - 08КП 2 клас цинкового покриття до 180 гр/м2" at bounding box center [610, 251] width 338 height 14
click at [461, 253] on p "Сталь 1,2 та 1,4мм - DX51D 2 клас цинкового покриття до 180 гр/м2" at bounding box center [610, 251] width 338 height 14
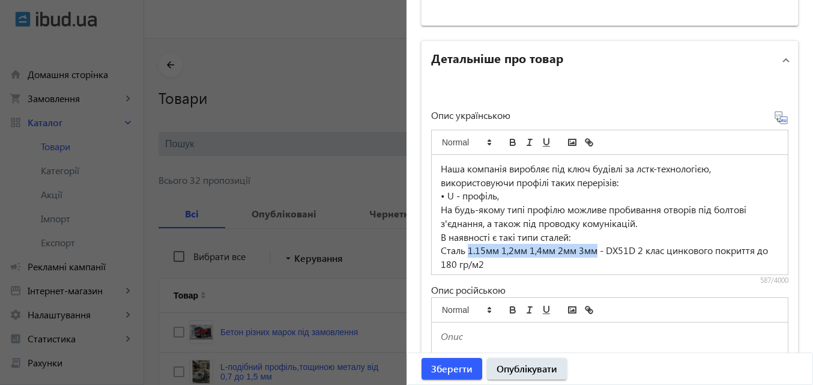
drag, startPoint x: 463, startPoint y: 251, endPoint x: 594, endPoint y: 254, distance: 130.3
click at [594, 254] on p "Сталь 1.15мм 1,2мм 1,4мм 2мм 3мм - DX51D 2 клас цинкового покриття до 180 гр/м2" at bounding box center [610, 257] width 338 height 27
copy p "1.15мм 1,2мм 1,4мм 2мм 3мм"
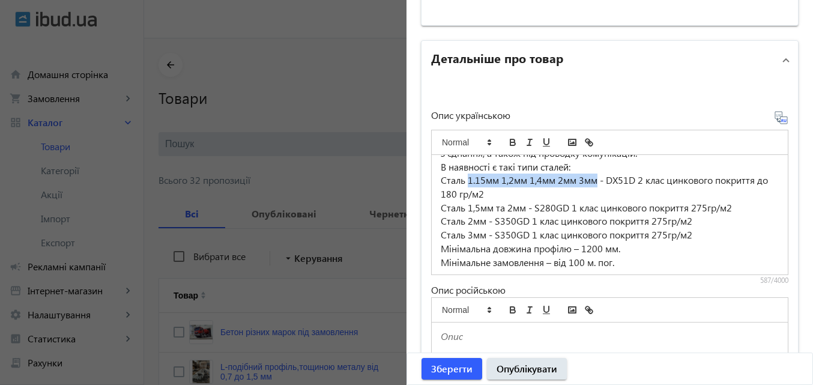
scroll to position [72, 0]
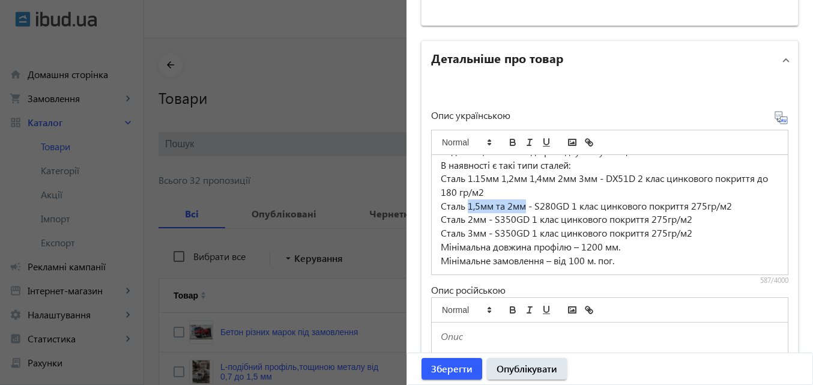
drag, startPoint x: 465, startPoint y: 205, endPoint x: 523, endPoint y: 203, distance: 58.2
click at [523, 203] on p "Сталь 1,5мм та 2мм - S280GD 1 клас цинкового покриття 275гр/м2" at bounding box center [610, 206] width 338 height 14
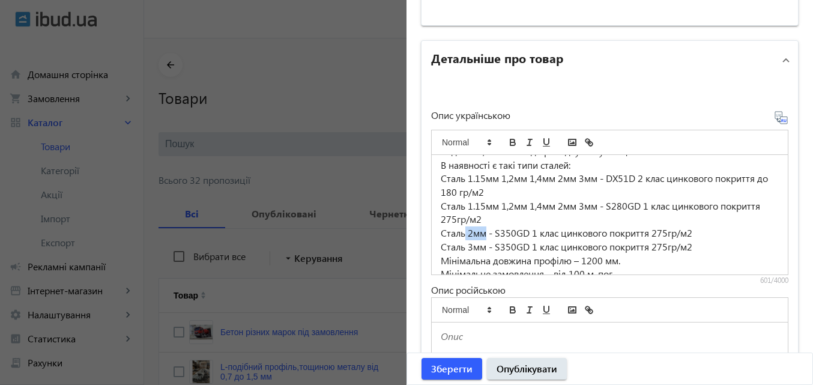
drag, startPoint x: 463, startPoint y: 233, endPoint x: 481, endPoint y: 232, distance: 18.1
click at [481, 232] on p "Сталь 2мм - S350GD 1 клас цинкового покриття 275гр/м2" at bounding box center [610, 233] width 338 height 14
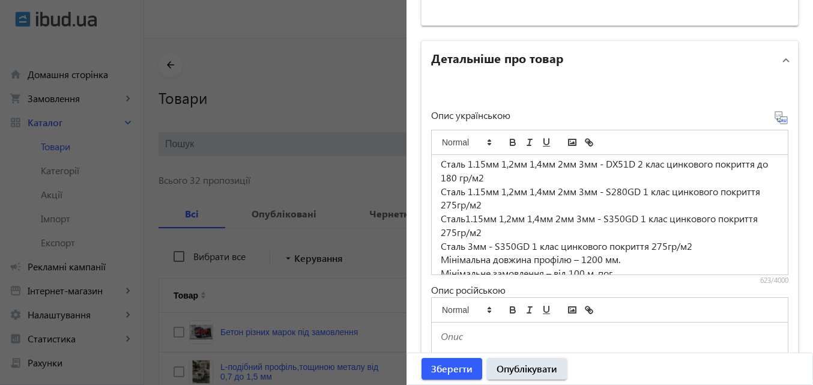
scroll to position [100, 0]
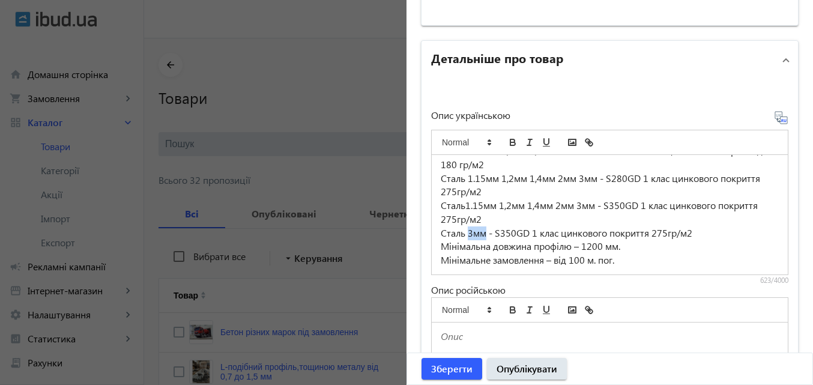
drag, startPoint x: 463, startPoint y: 234, endPoint x: 483, endPoint y: 233, distance: 19.2
click at [483, 233] on p "Сталь 3мм - S350GD 1 клас цинкового покриття 275гр/м2" at bounding box center [610, 233] width 338 height 14
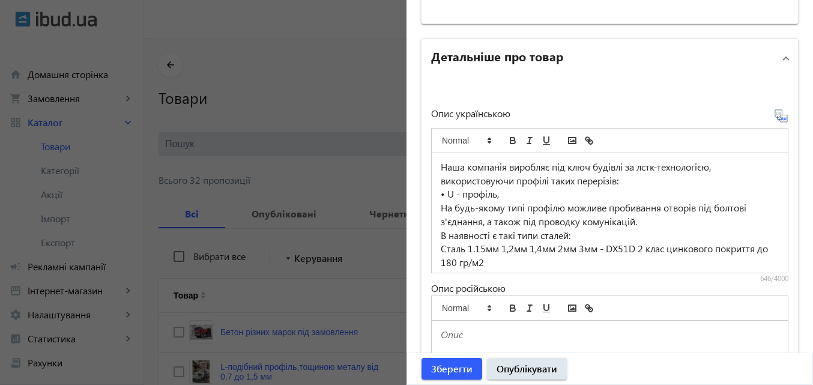
scroll to position [699, 0]
click at [774, 119] on icon at bounding box center [781, 117] width 14 height 14
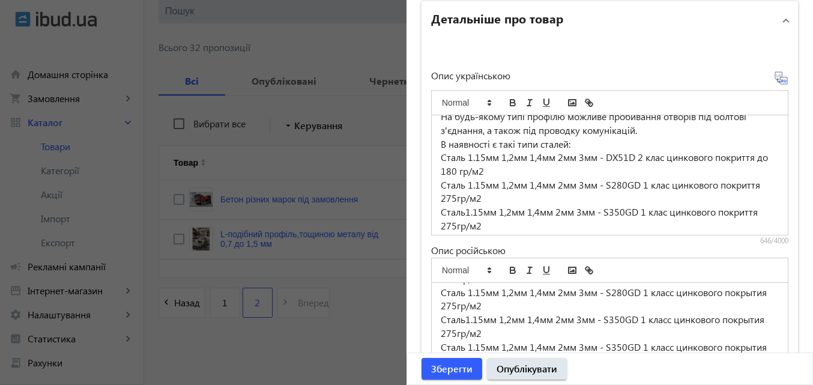
scroll to position [0, 0]
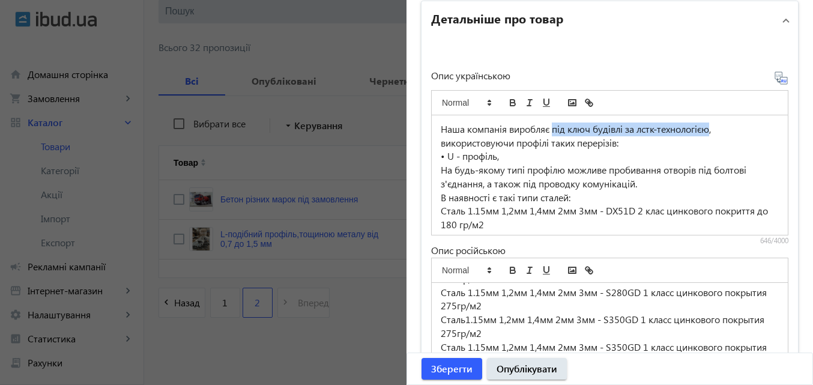
drag, startPoint x: 550, startPoint y: 130, endPoint x: 711, endPoint y: 133, distance: 160.3
click at [711, 133] on p "Наша компанія виробляє під ключ будівлі за лстк-технологією, використовуючи про…" at bounding box center [610, 135] width 338 height 27
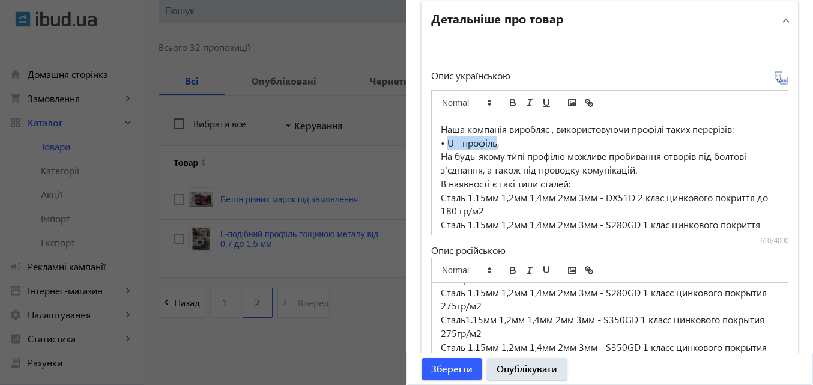
drag, startPoint x: 442, startPoint y: 141, endPoint x: 493, endPoint y: 143, distance: 51.0
click at [493, 143] on p "• U - профіль," at bounding box center [610, 143] width 338 height 14
copy p "U - профіль"
drag, startPoint x: 630, startPoint y: 130, endPoint x: 564, endPoint y: 134, distance: 66.7
click at [564, 134] on p "Наша компанія виробляє , використовуючи профілі таких перерізів:" at bounding box center [610, 129] width 338 height 14
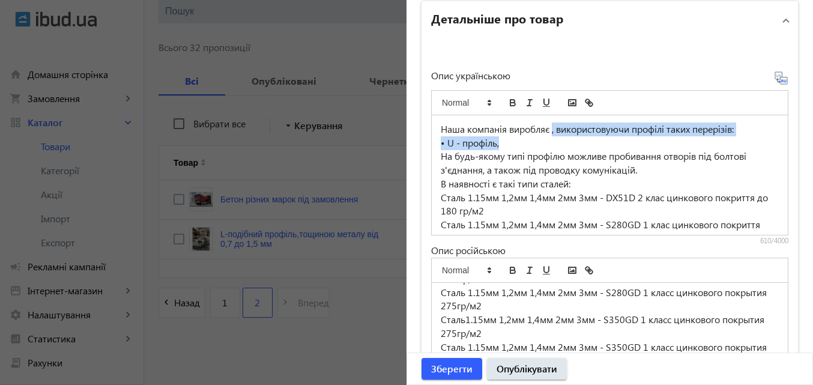
drag, startPoint x: 552, startPoint y: 131, endPoint x: 676, endPoint y: 146, distance: 125.2
click at [676, 146] on div "Наша компанія виробляє , використовуючи профілі таких перерізів: • U - профіль,…" at bounding box center [610, 174] width 356 height 119
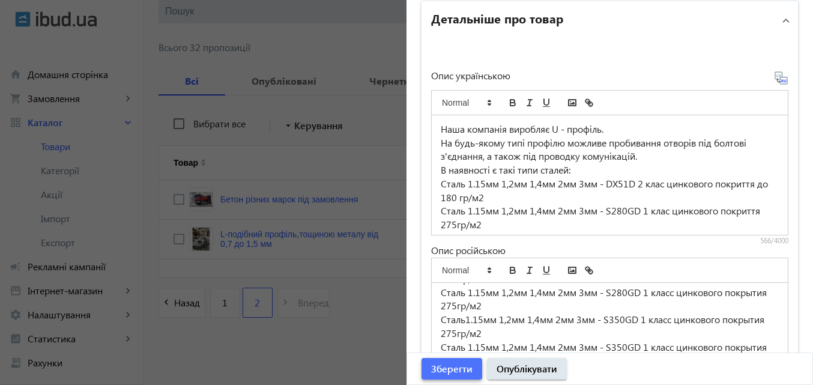
click at [436, 370] on span "Зберегти" at bounding box center [451, 368] width 41 height 13
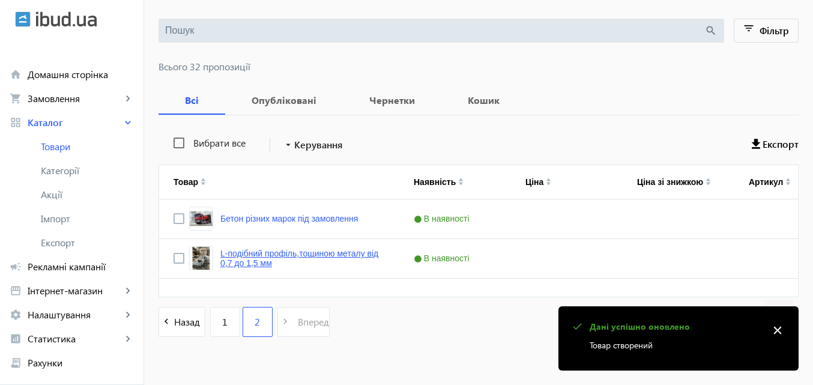
scroll to position [133, 0]
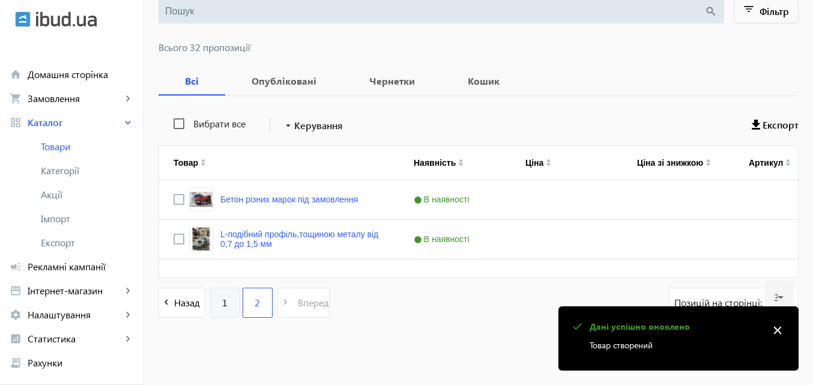
click at [211, 298] on link "1" at bounding box center [225, 303] width 30 height 30
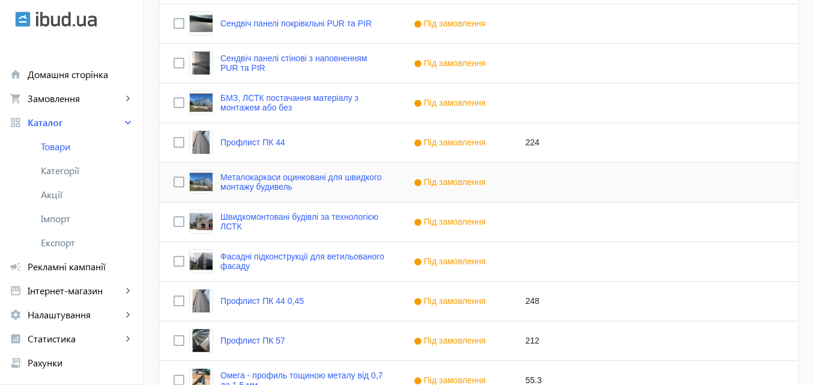
scroll to position [1140, 0]
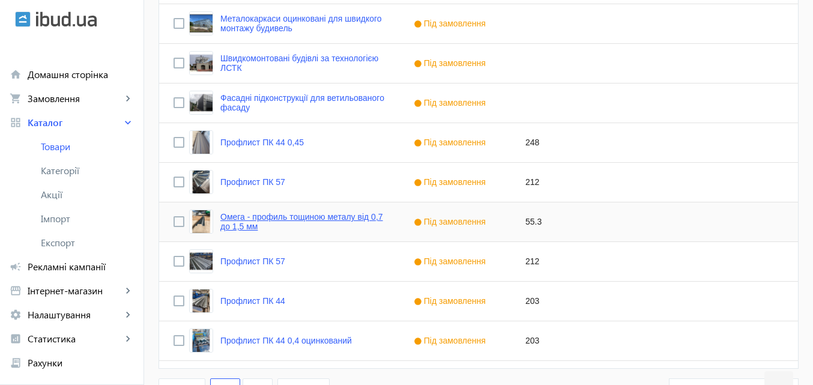
click at [220, 214] on link "Омега - профиль тощиною металу від 0,7 до 1,5 мм" at bounding box center [302, 221] width 164 height 19
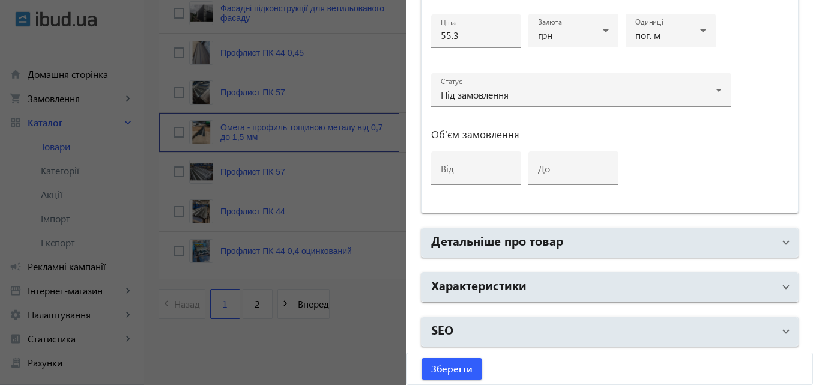
scroll to position [1231, 0]
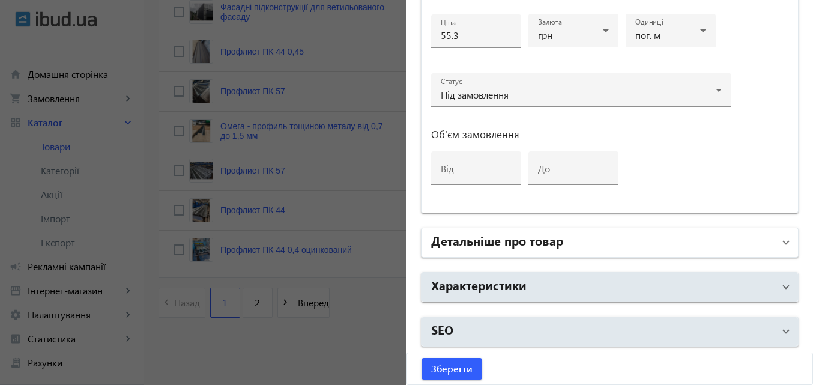
click at [783, 247] on span at bounding box center [785, 242] width 5 height 13
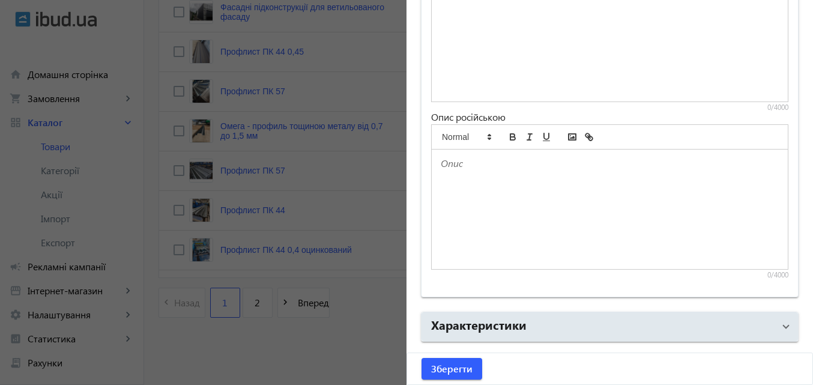
scroll to position [1017, 0]
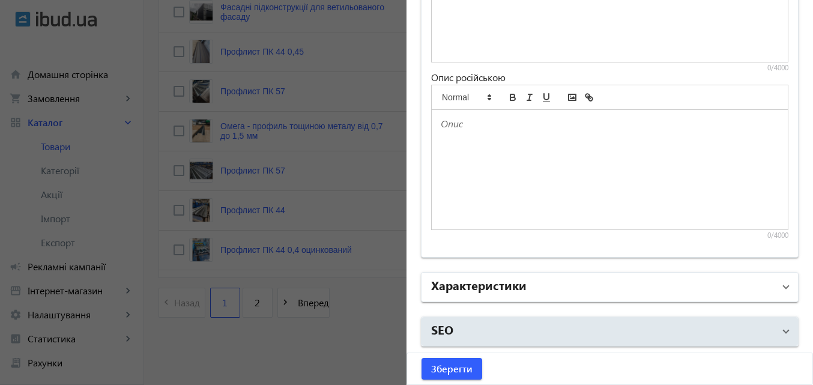
click at [768, 288] on span "Характеристики" at bounding box center [607, 287] width 352 height 22
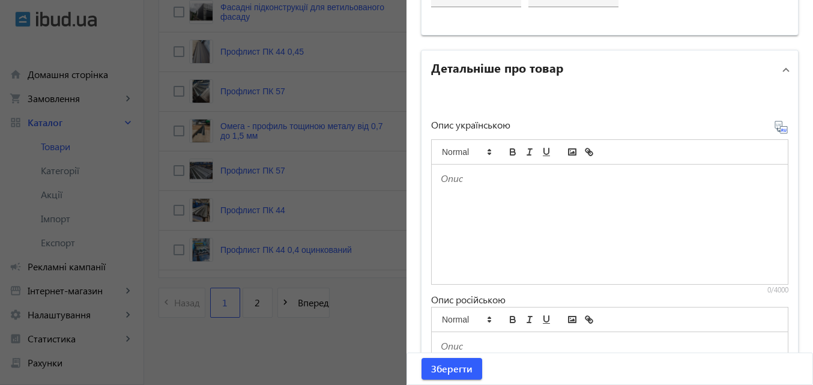
scroll to position [844, 0]
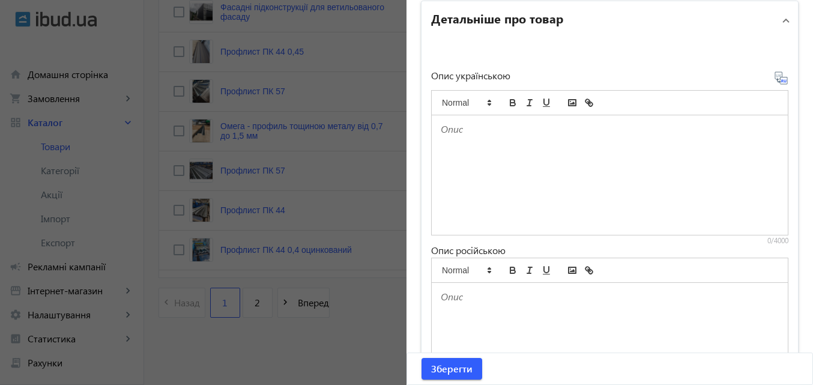
click at [248, 297] on div at bounding box center [406, 192] width 813 height 385
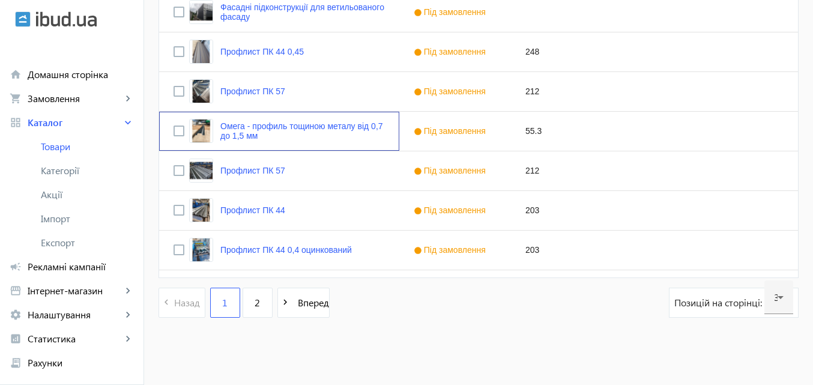
scroll to position [0, 0]
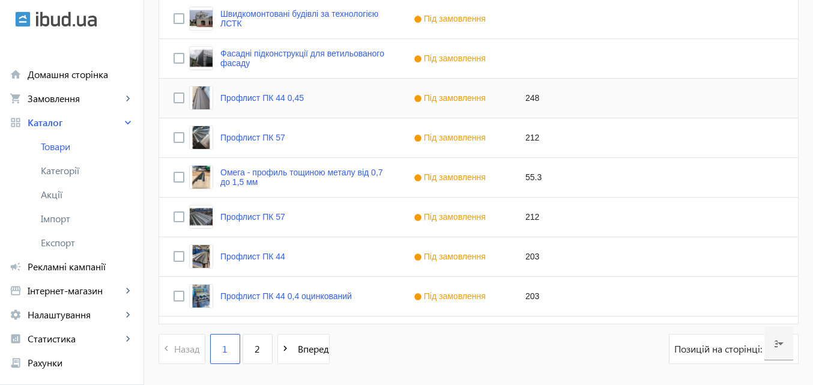
scroll to position [1200, 0]
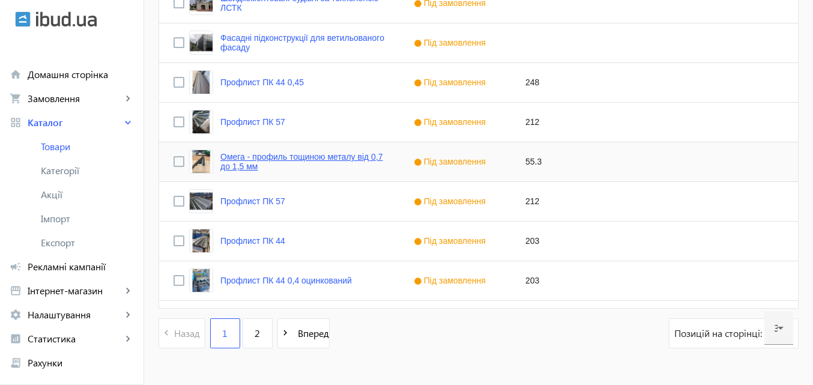
click at [235, 157] on link "Омега - профиль тощиною металу від 0,7 до 1,5 мм" at bounding box center [302, 161] width 164 height 19
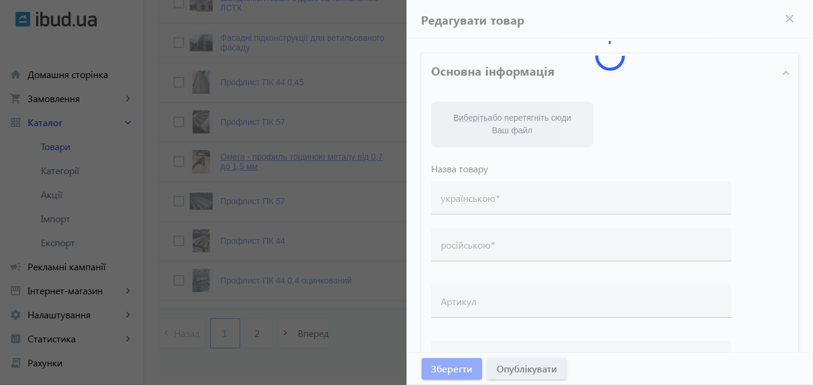
type input "Омега - профиль тощиною металу від 0,7 до 1,5 мм"
type input "Омега – профиль толщиной металла от 0,7 до 1,5 мм."
type input "55.3"
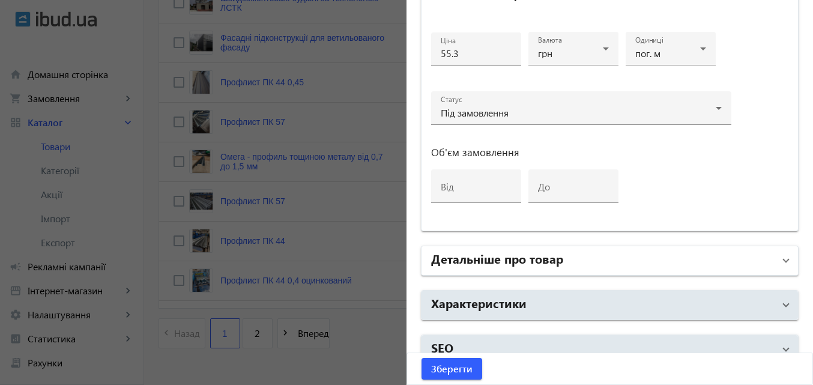
scroll to position [600, 0]
click at [559, 254] on mat-panel-title "Детальніше про товар" at bounding box center [602, 259] width 343 height 22
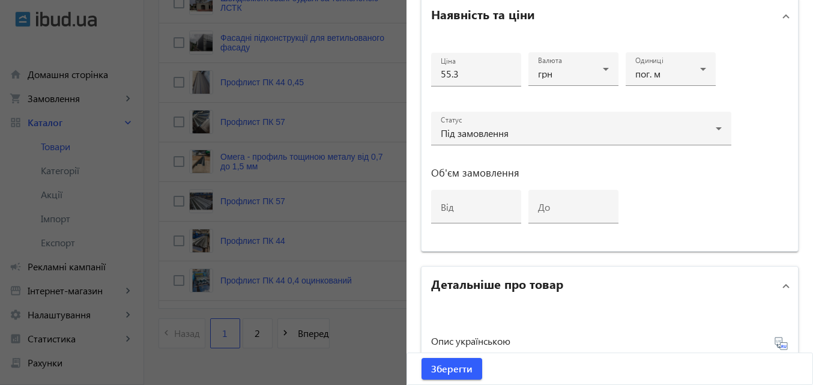
scroll to position [540, 0]
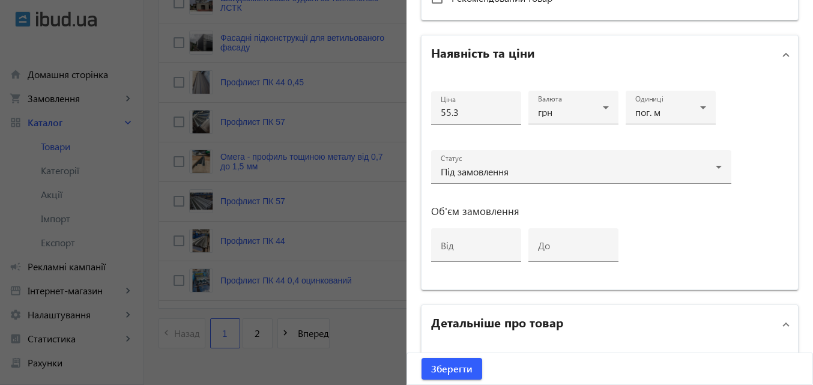
click at [783, 321] on span at bounding box center [785, 324] width 5 height 13
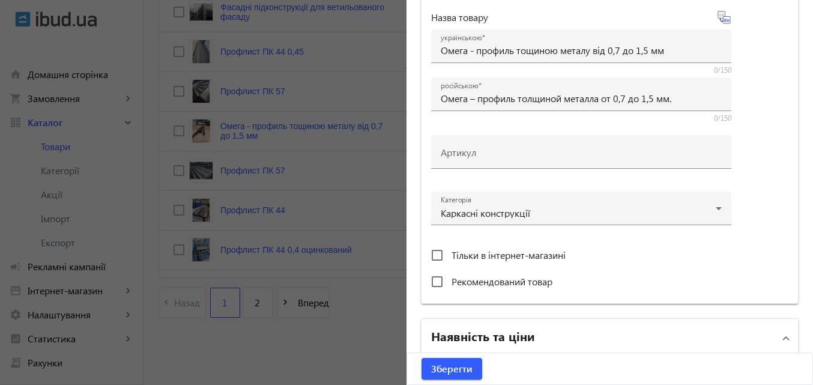
scroll to position [137, 0]
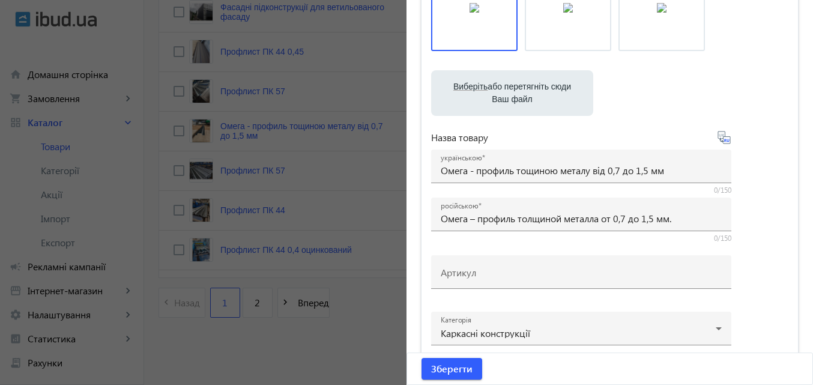
click at [335, 216] on div at bounding box center [406, 192] width 813 height 385
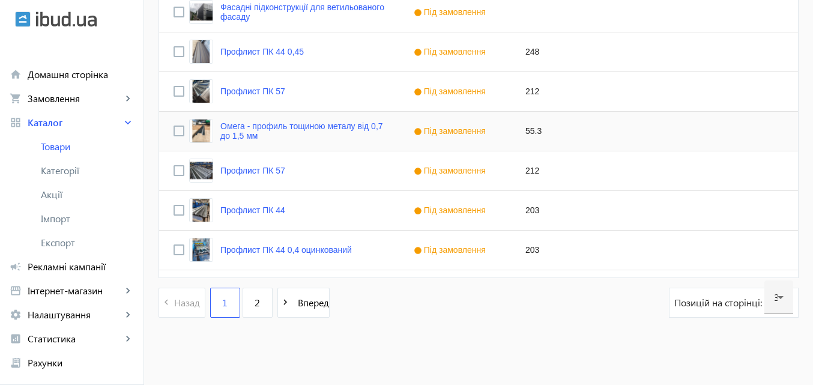
scroll to position [1171, 0]
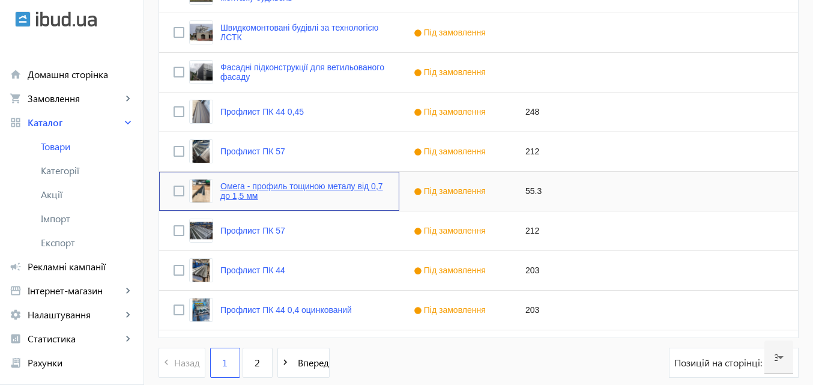
click at [241, 187] on link "Омега - профиль тощиною металу від 0,7 до 1,5 мм" at bounding box center [302, 190] width 164 height 19
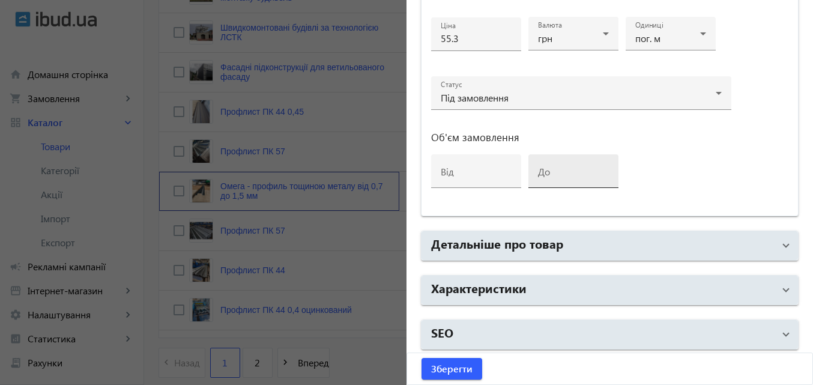
scroll to position [617, 0]
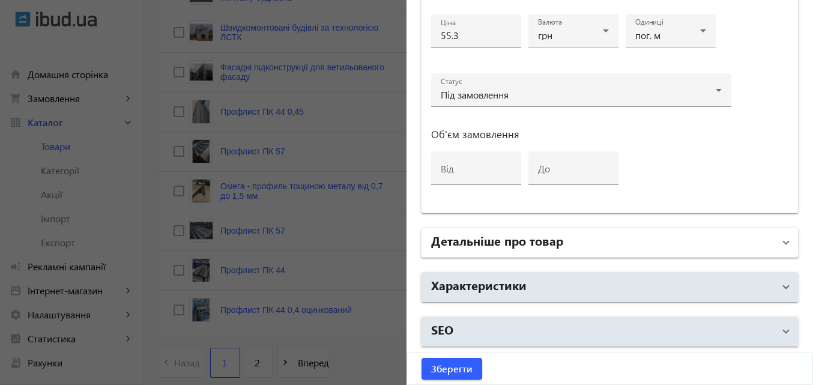
click at [769, 244] on span "Детальніше про товар" at bounding box center [607, 243] width 352 height 22
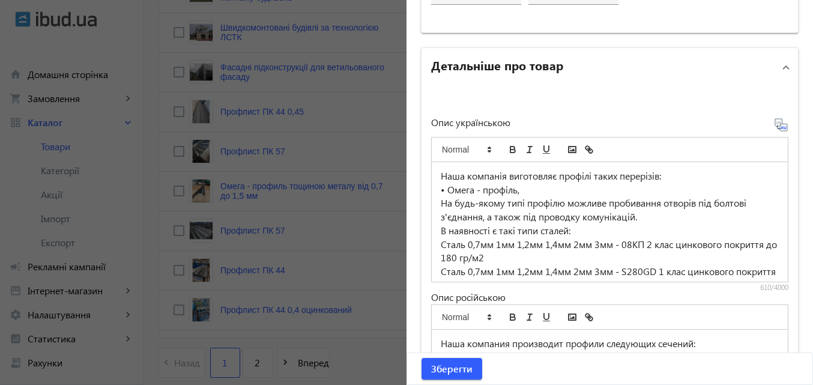
scroll to position [857, 0]
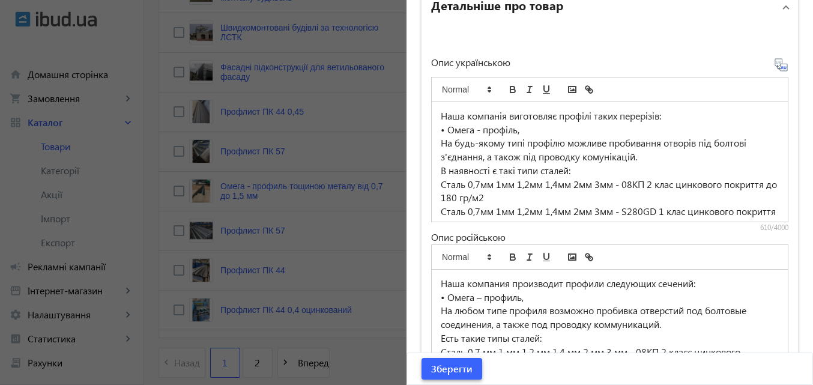
click at [451, 369] on span "Зберегти" at bounding box center [451, 368] width 41 height 13
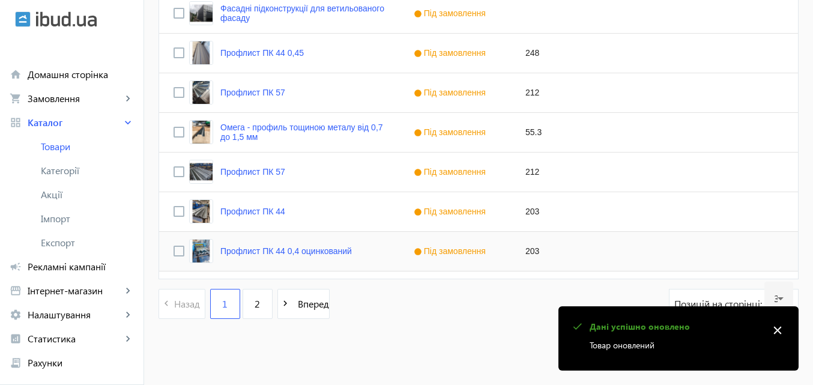
scroll to position [1231, 0]
click at [254, 307] on link "2" at bounding box center [257, 303] width 30 height 30
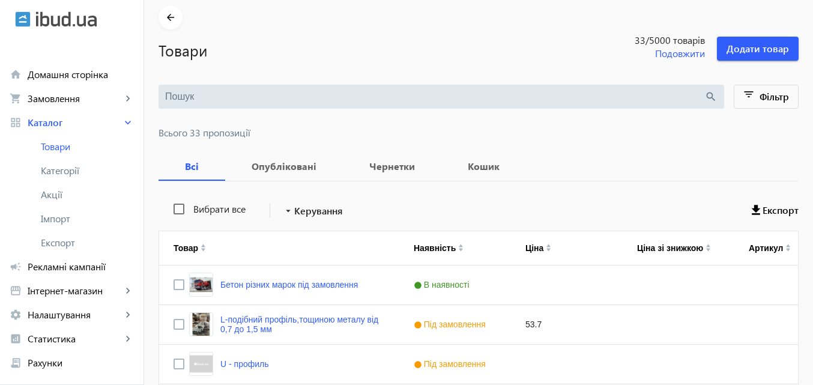
scroll to position [161, 0]
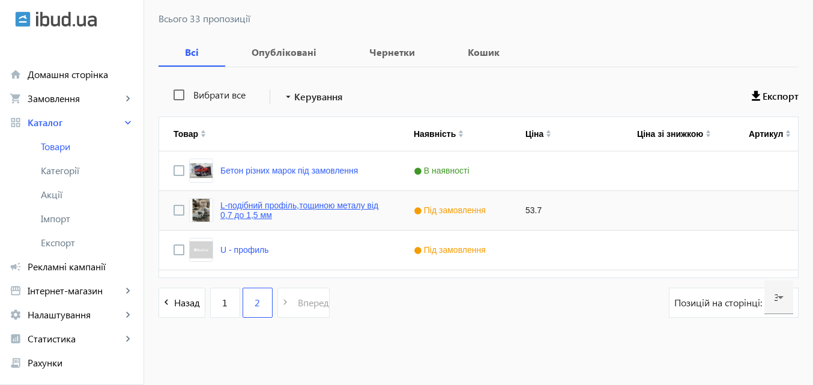
click at [245, 215] on link "L-подібний профіль,тощиною металу від 0,7 до 1,5 мм" at bounding box center [302, 209] width 164 height 19
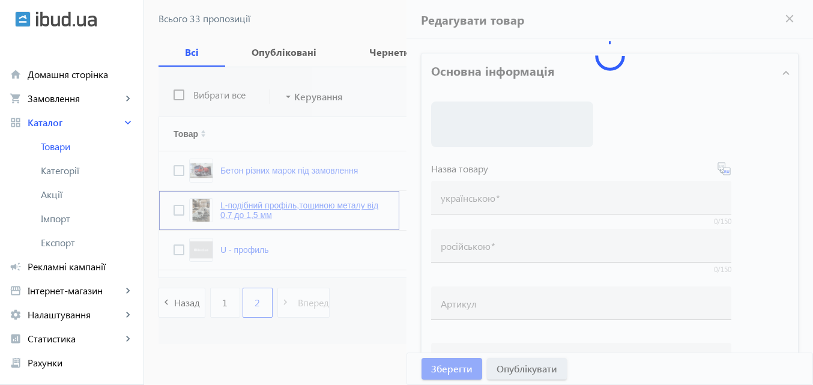
type input "L-подібний профіль,тощиною металу від 0,7 до 1,5 мм"
type input "L-образный профиль, тощиною металу від 0,7 до 1,5 мм"
type input "53.7"
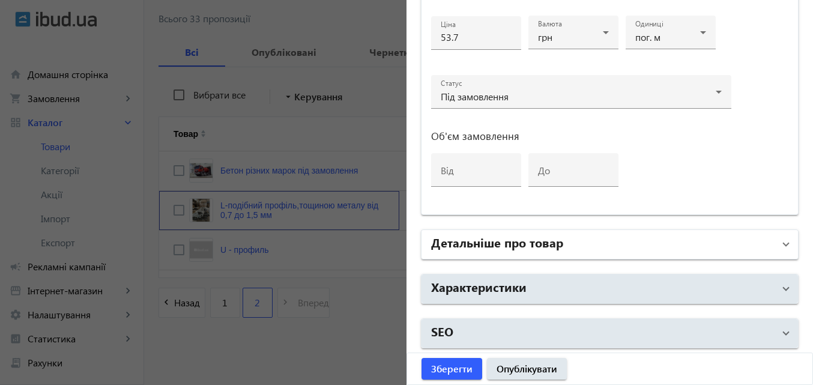
scroll to position [617, 0]
click at [724, 236] on mat-panel-title "Детальніше про товар" at bounding box center [602, 243] width 343 height 22
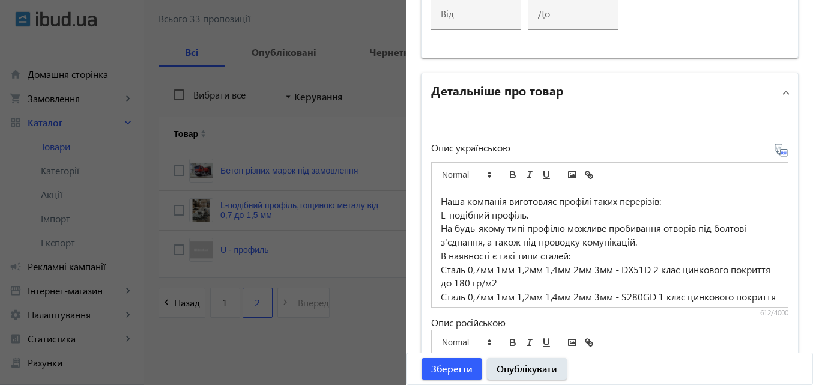
scroll to position [797, 0]
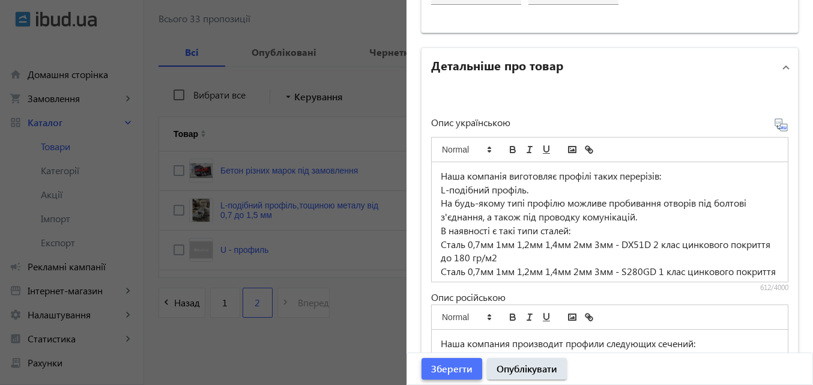
click at [457, 367] on span "Зберегти" at bounding box center [451, 368] width 41 height 13
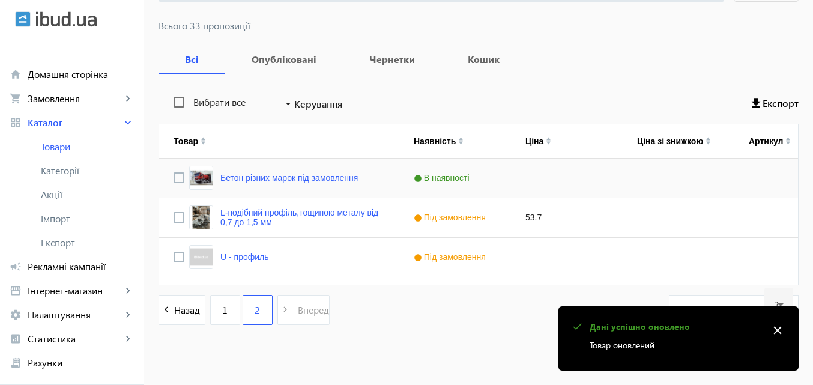
scroll to position [161, 0]
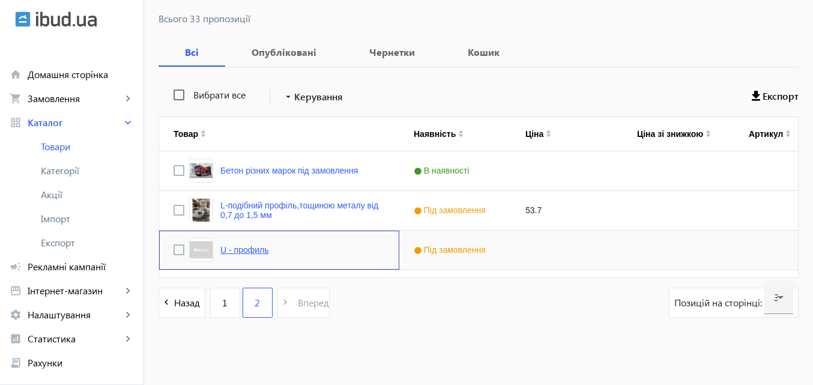
click at [249, 253] on link "U - профиль" at bounding box center [244, 250] width 49 height 10
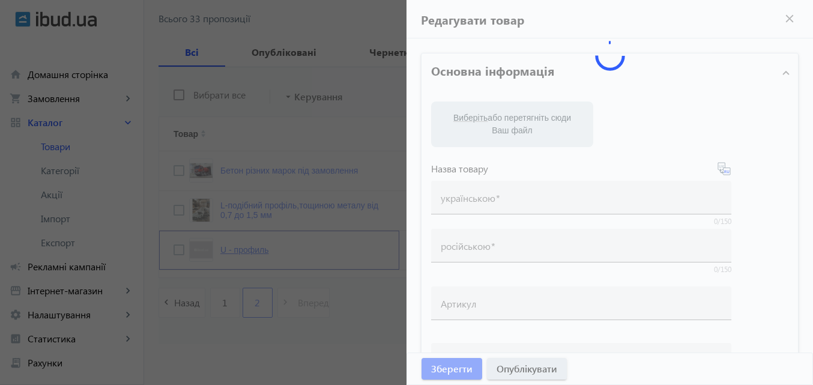
type input "U - профиль"
type input "U – профиль"
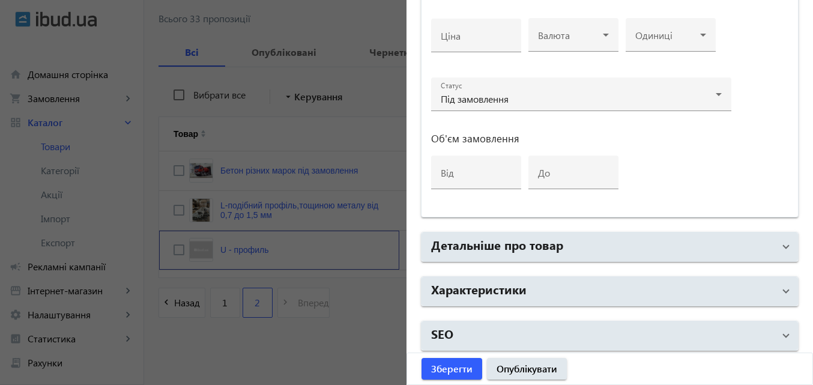
scroll to position [511, 0]
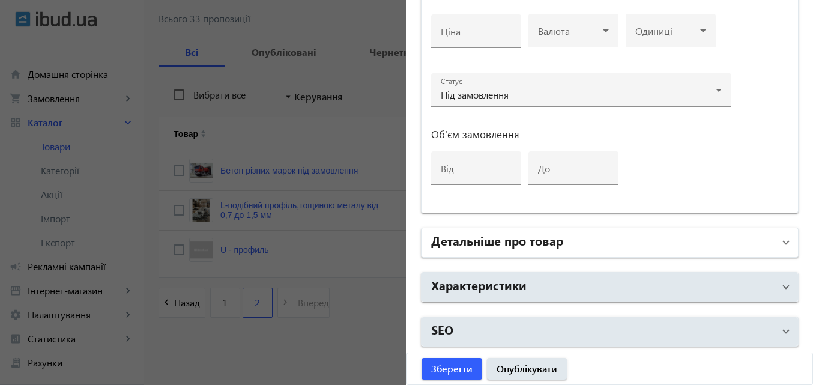
click at [783, 229] on mat-expansion-panel-header "Детальніше про товар" at bounding box center [609, 242] width 376 height 29
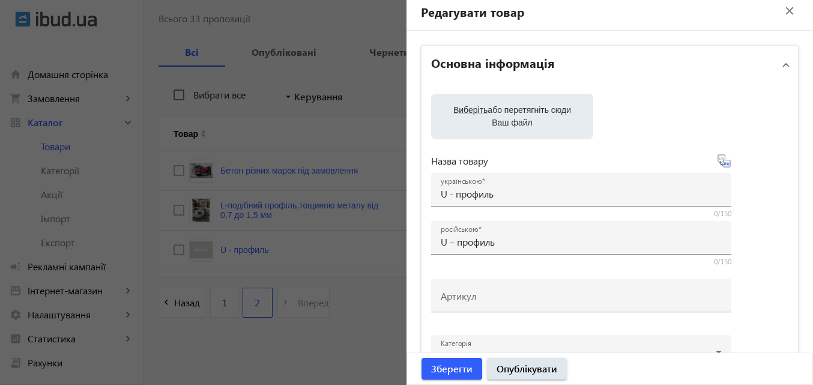
scroll to position [0, 0]
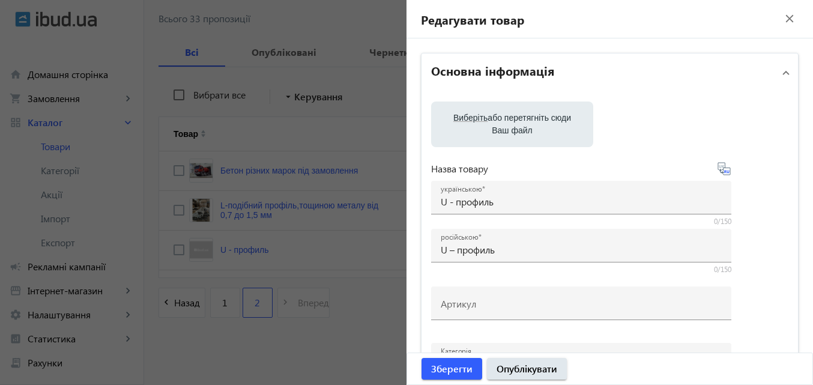
click at [782, 13] on mat-icon "close" at bounding box center [789, 19] width 18 height 18
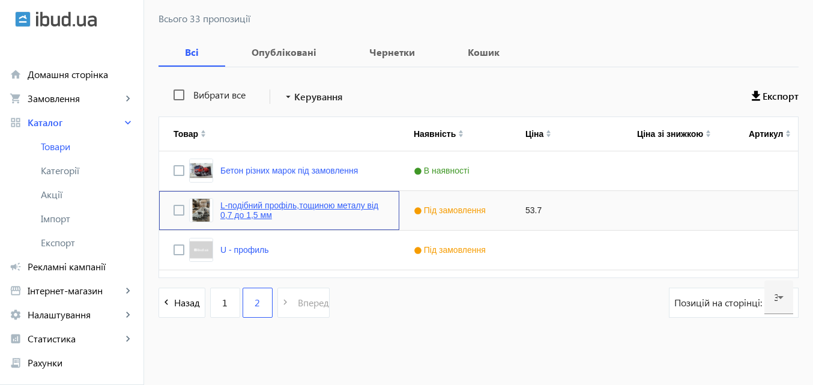
click at [260, 205] on link "L-подібний профіль,тощиною металу від 0,7 до 1,5 мм" at bounding box center [302, 209] width 164 height 19
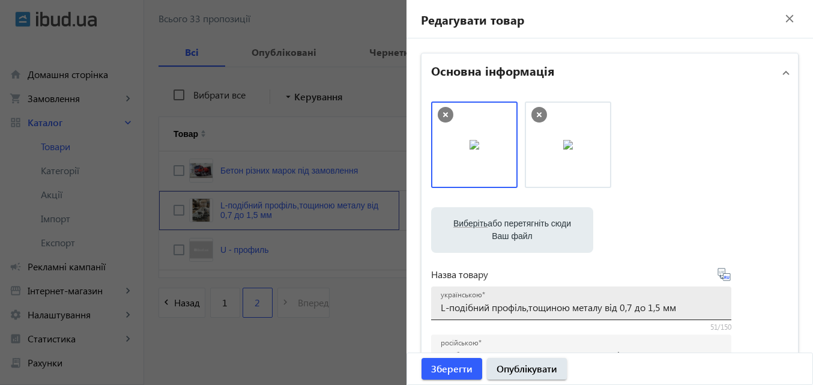
scroll to position [60, 0]
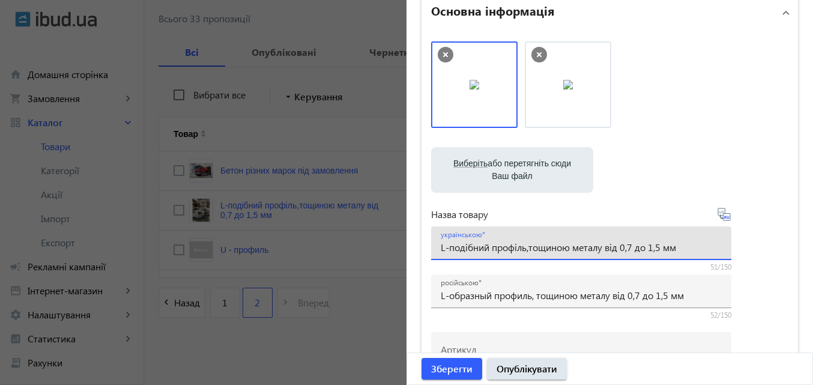
drag, startPoint x: 527, startPoint y: 248, endPoint x: 682, endPoint y: 251, distance: 154.9
click at [682, 251] on input "L-подібний профіль,тощиною металу від 0,7 до 1,5 мм" at bounding box center [581, 247] width 281 height 13
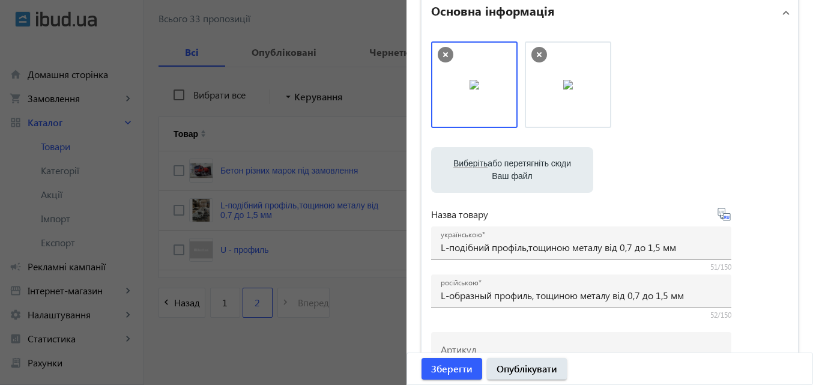
click at [295, 138] on div at bounding box center [406, 192] width 813 height 385
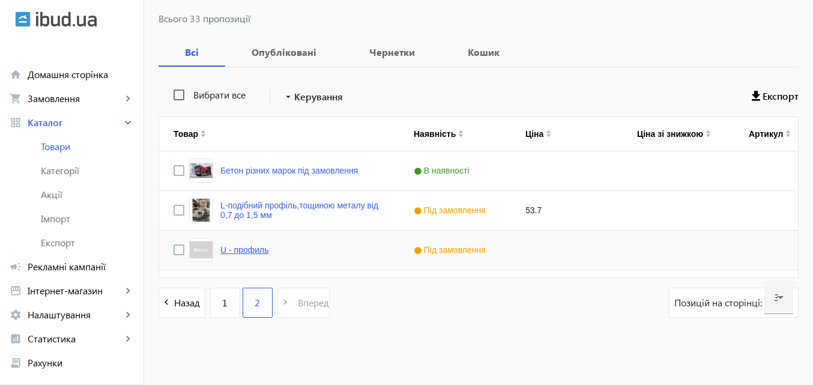
click at [220, 253] on link "U - профиль" at bounding box center [244, 250] width 49 height 10
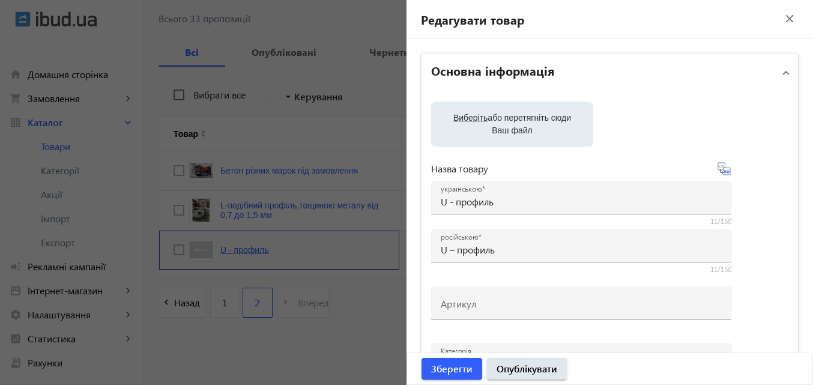
click at [215, 253] on mat-sidenav-container "arrow_back Товари 33 /5000 товарів Подовжити Додати товар search filter_list Фі…" at bounding box center [478, 131] width 669 height 508
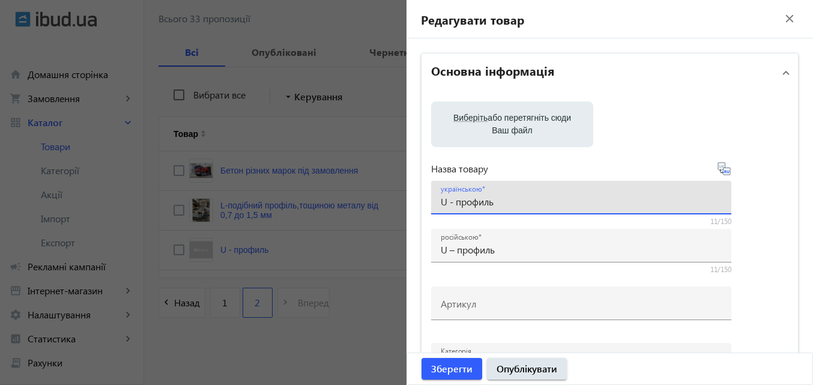
click at [525, 196] on input "U - профиль" at bounding box center [581, 201] width 281 height 13
paste input "тощиною металу від 0,7 до 1,5 мм"
click at [633, 202] on input "U - профиль, тощиною металу від 1,15 до 1,5 мм" at bounding box center [581, 201] width 281 height 13
type input "U - профиль, тощиною металу від 1,15 до 3 мм"
click at [722, 169] on icon at bounding box center [724, 168] width 14 height 14
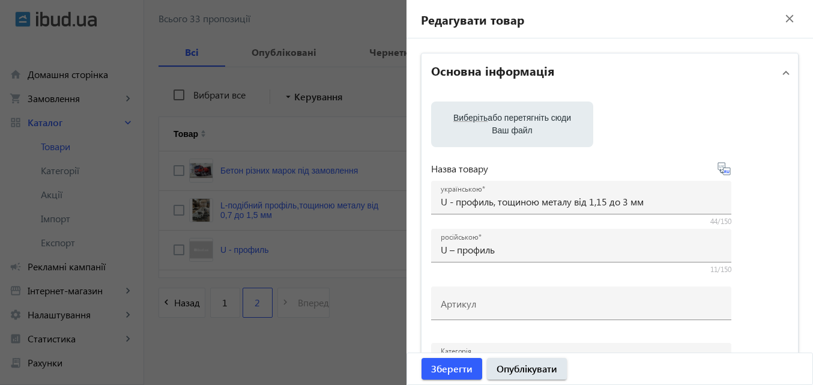
type input "U – профиль, толщиной металла от 1,15 до 3 мм"
click at [543, 130] on label "Виберіть або перетягніть сюди Ваш файл" at bounding box center [512, 124] width 143 height 34
click at [543, 130] on input "Виберіть або перетягніть сюди Ваш файл" at bounding box center [512, 125] width 143 height 14
type input "C:\fakepath\photo_5215597397529457563_y.jpg"
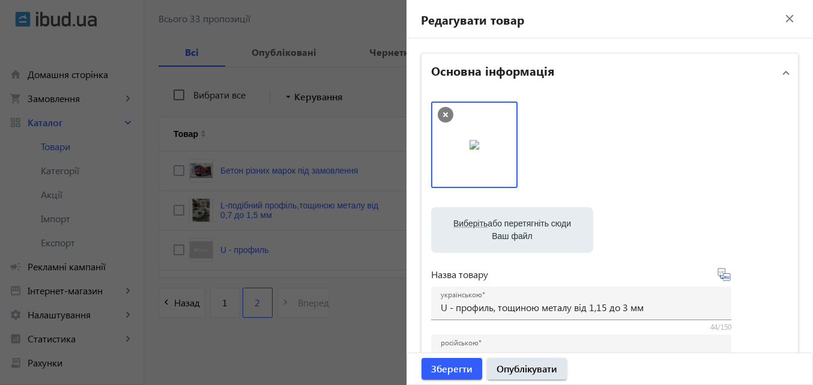
click at [476, 236] on label "Виберіть або перетягніть сюди Ваш файл" at bounding box center [512, 230] width 143 height 34
click at [476, 236] on input "Виберіть або перетягніть сюди Ваш файл" at bounding box center [512, 231] width 143 height 14
click at [469, 225] on span "Виберіть" at bounding box center [470, 223] width 34 height 10
click at [469, 225] on input "Виберіть або перетягніть сюди Ваш файл" at bounding box center [512, 231] width 143 height 14
type input "C:\fakepath\photo_5379973741636878255_y.jpg"
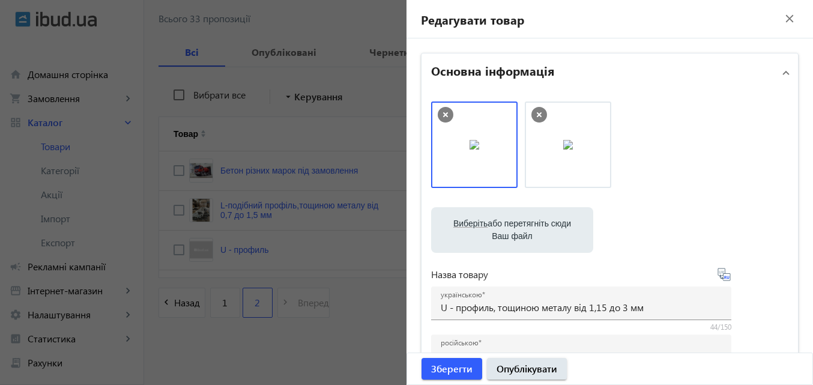
click at [504, 230] on label "Виберіть або перетягніть сюди Ваш файл" at bounding box center [512, 230] width 143 height 34
click at [504, 230] on input "Виберіть або перетягніть сюди Ваш файл" at bounding box center [512, 231] width 143 height 14
type input "C:\fakepath\photo_5215597397529457560_y.jpg"
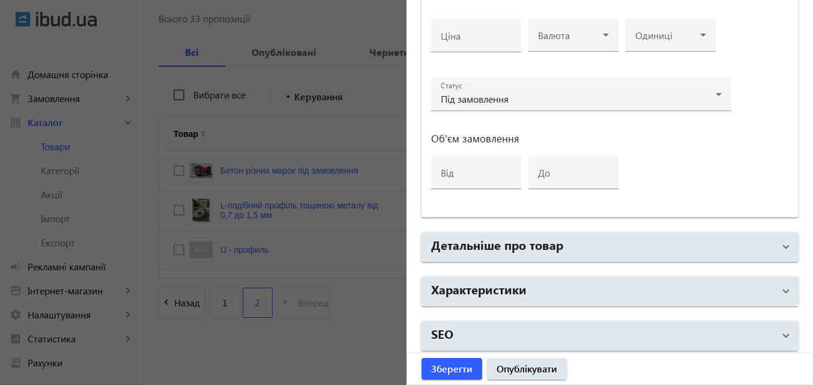
scroll to position [617, 0]
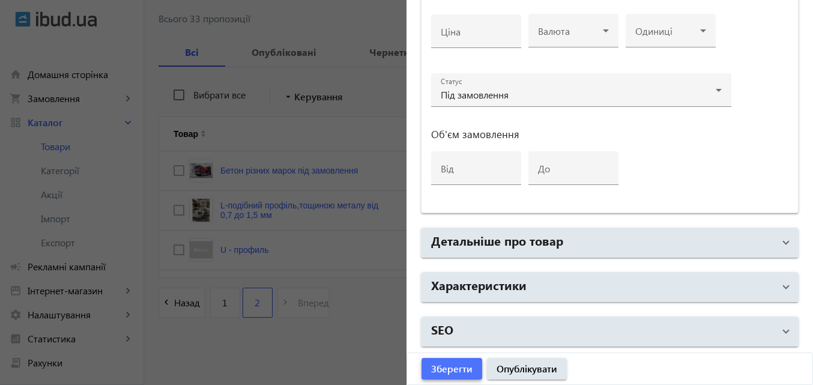
click at [453, 370] on span "Зберегти" at bounding box center [451, 368] width 41 height 13
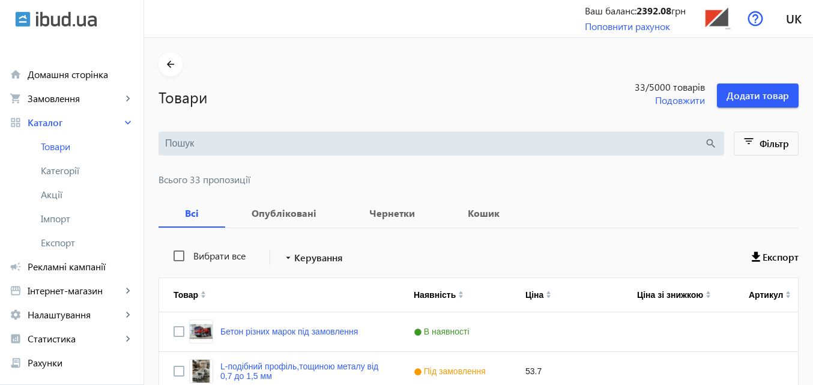
scroll to position [0, 0]
click at [762, 88] on span at bounding box center [758, 96] width 82 height 29
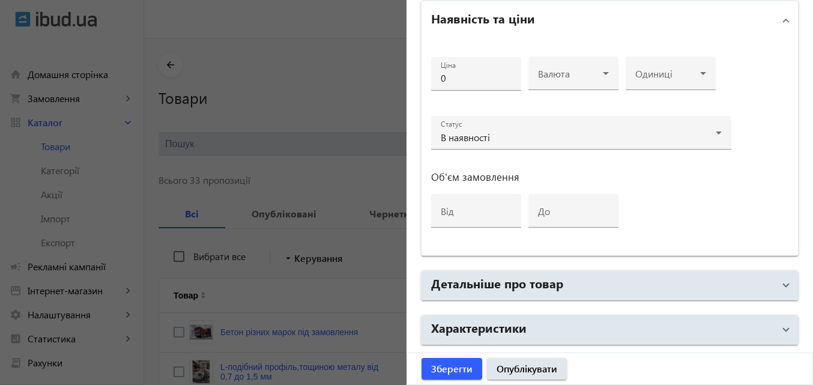
scroll to position [511, 0]
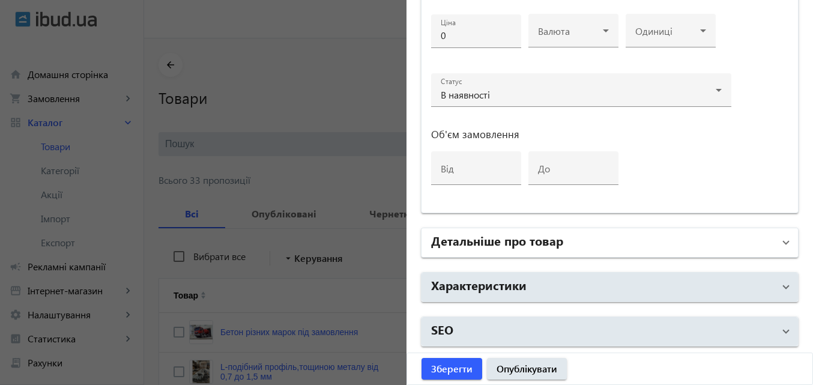
click at [717, 239] on mat-panel-title "Детальніше про товар" at bounding box center [602, 243] width 343 height 22
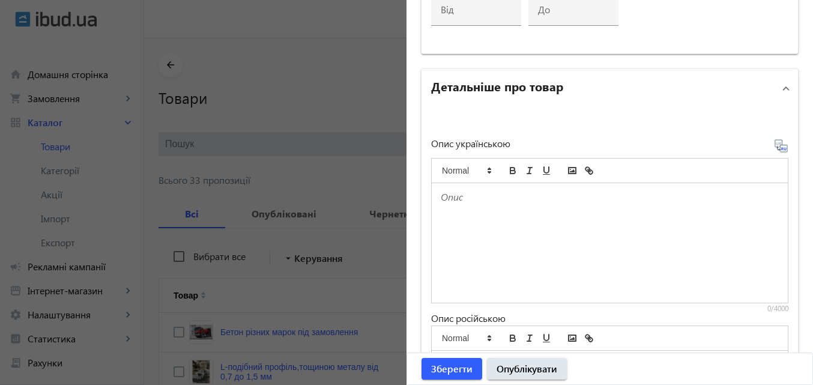
scroll to position [811, 0]
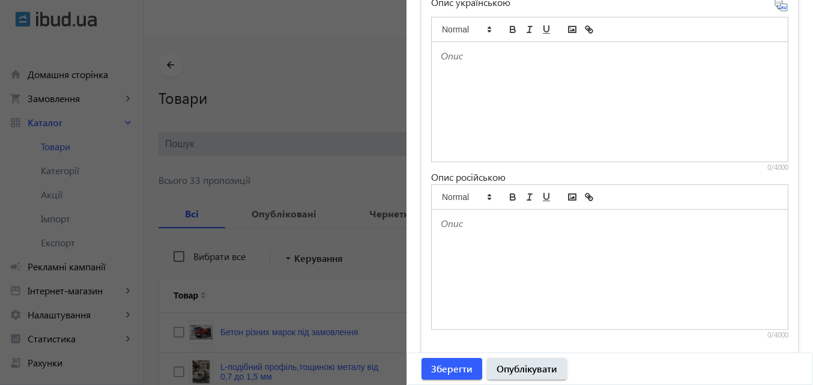
click at [466, 67] on div at bounding box center [610, 101] width 356 height 119
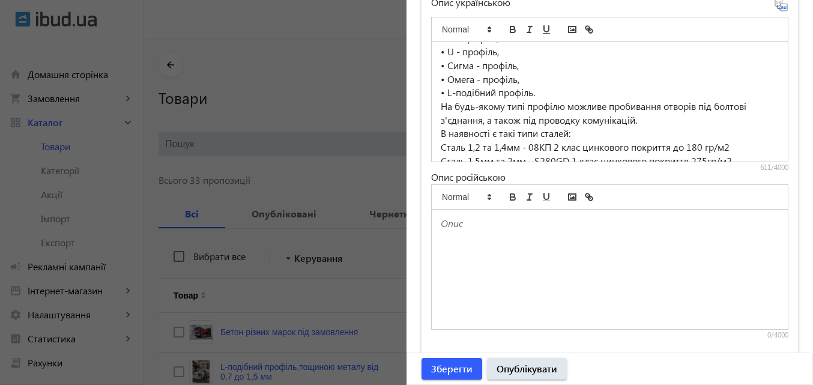
scroll to position [0, 0]
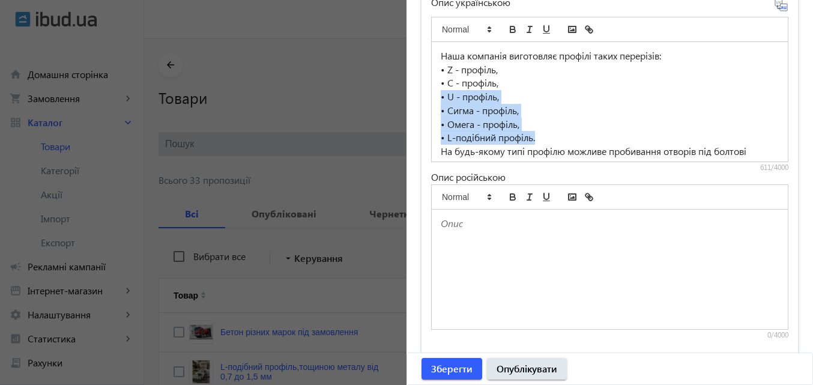
drag, startPoint x: 436, startPoint y: 95, endPoint x: 538, endPoint y: 141, distance: 111.2
click at [538, 141] on div "Наша компанія виготовляє профілі таких перерізів: • Z - профіль, • C - профіль,…" at bounding box center [610, 101] width 356 height 119
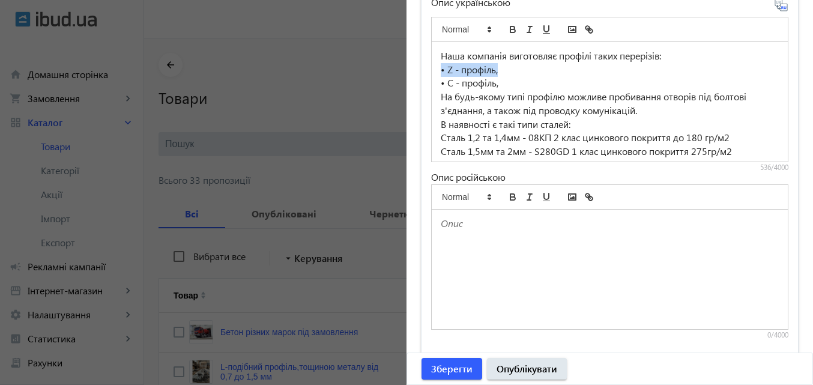
drag, startPoint x: 437, startPoint y: 70, endPoint x: 498, endPoint y: 68, distance: 60.6
click at [499, 68] on p "• Z - профіль," at bounding box center [610, 70] width 338 height 14
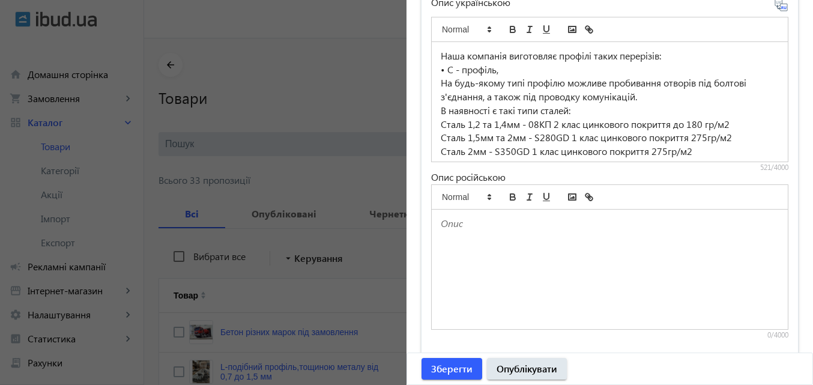
click at [499, 71] on p "• C - профіль," at bounding box center [610, 70] width 338 height 14
drag, startPoint x: 443, startPoint y: 70, endPoint x: 496, endPoint y: 71, distance: 53.4
click at [496, 71] on p "• C - профіль." at bounding box center [610, 70] width 338 height 14
copy p "C - профіль."
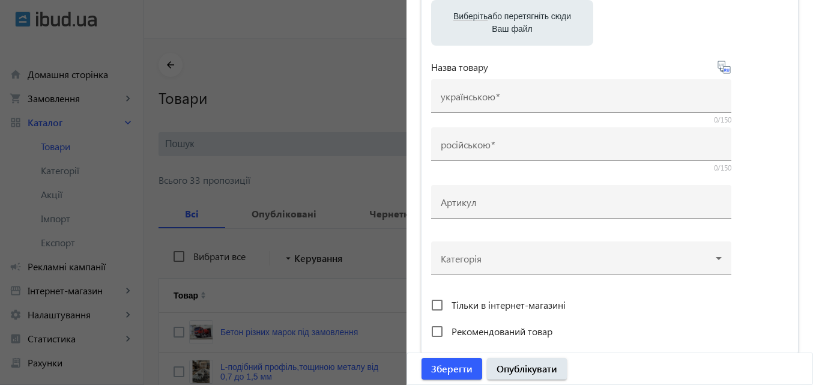
scroll to position [91, 0]
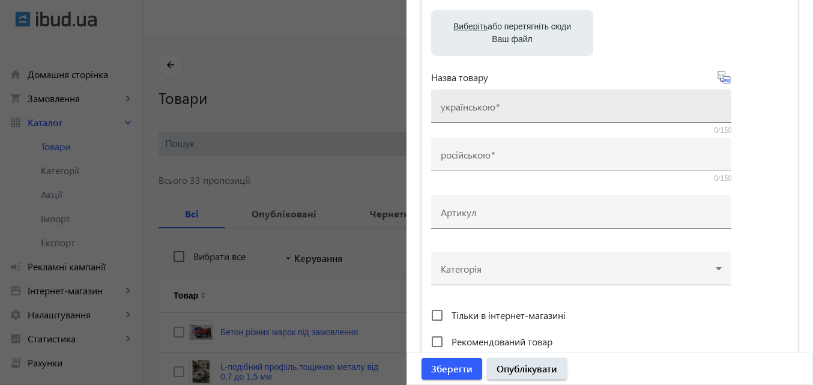
click at [481, 103] on mat-label "українською" at bounding box center [468, 106] width 55 height 13
click at [481, 104] on input "українською" at bounding box center [581, 110] width 281 height 13
paste input "C - профіль."
type input "C - профіль."
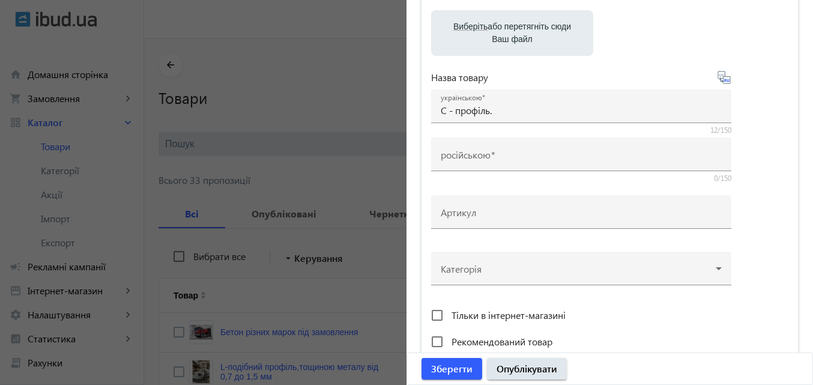
click at [721, 77] on icon at bounding box center [724, 77] width 14 height 14
click at [727, 81] on icon at bounding box center [724, 77] width 14 height 14
click at [723, 79] on icon at bounding box center [724, 77] width 14 height 14
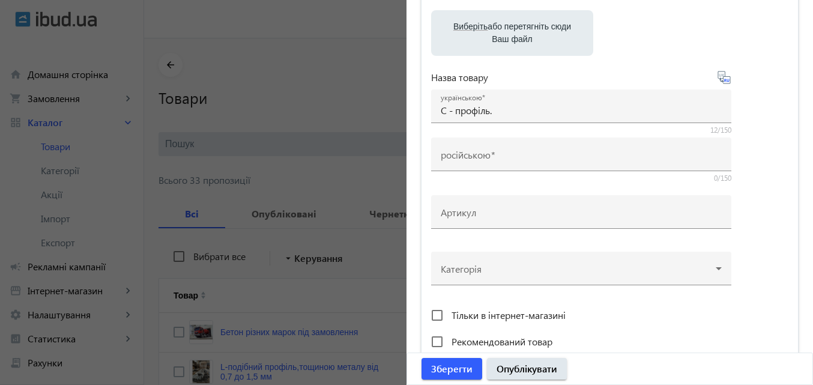
click at [723, 79] on icon at bounding box center [724, 77] width 14 height 14
click at [451, 372] on span "Зберегти" at bounding box center [451, 368] width 41 height 13
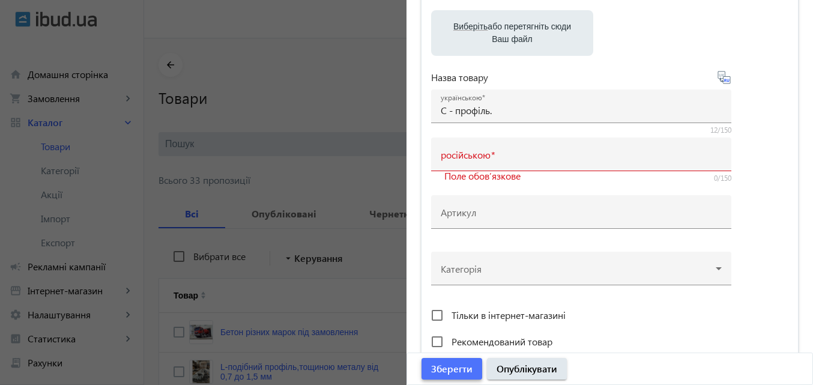
click at [452, 369] on span "Зберегти" at bounding box center [451, 368] width 41 height 13
click at [726, 77] on icon at bounding box center [724, 77] width 14 height 14
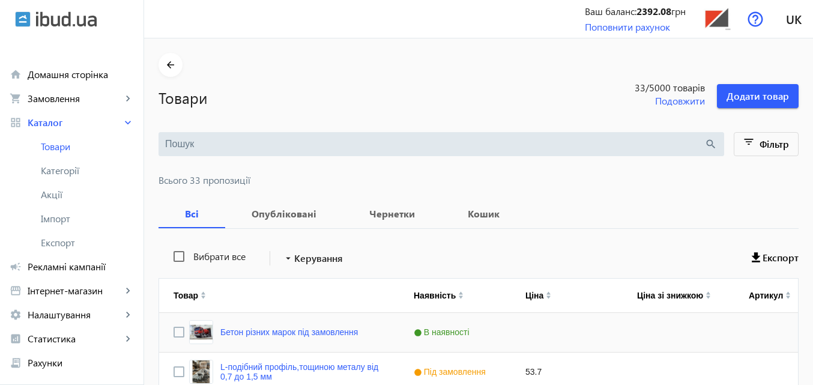
scroll to position [161, 0]
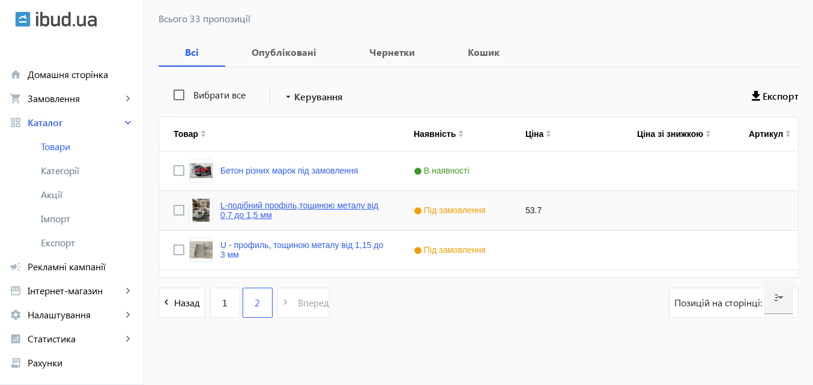
click at [275, 208] on link "L-подібний профіль,тощиною металу від 0,7 до 1,5 мм" at bounding box center [302, 209] width 164 height 19
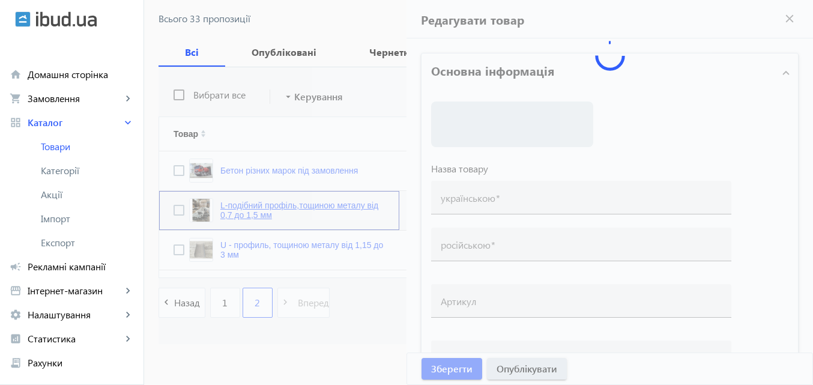
type input "L-подібний профіль,тощиною металу від 0,7 до 1,5 мм"
type input "L-образный профиль, тощиною металу від 0,7 до 1,5 мм"
type input "53.7"
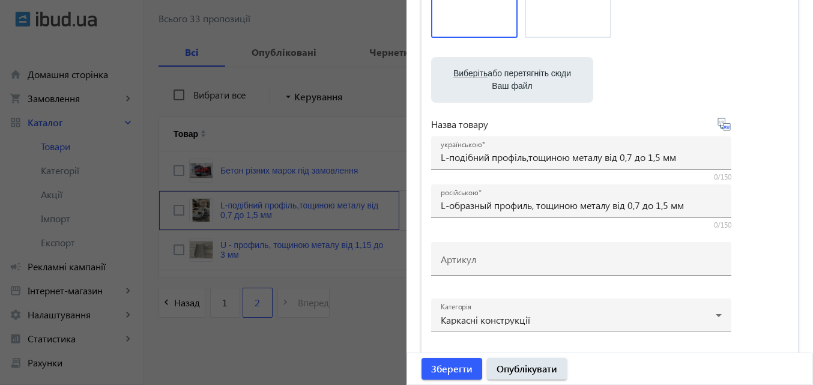
scroll to position [0, 0]
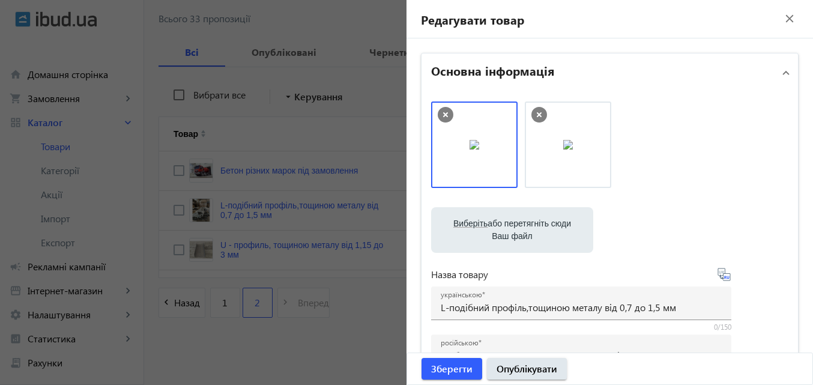
click at [786, 23] on mat-icon "close" at bounding box center [789, 19] width 18 height 18
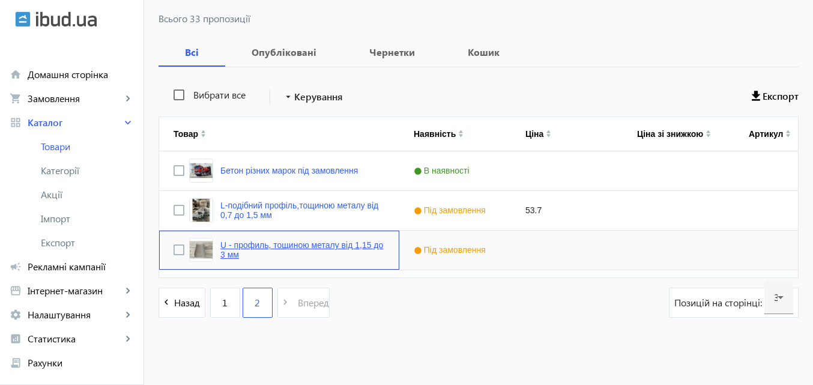
click at [346, 245] on link "U - профиль, тощиною металу від 1,15 до 3 мм" at bounding box center [302, 249] width 164 height 19
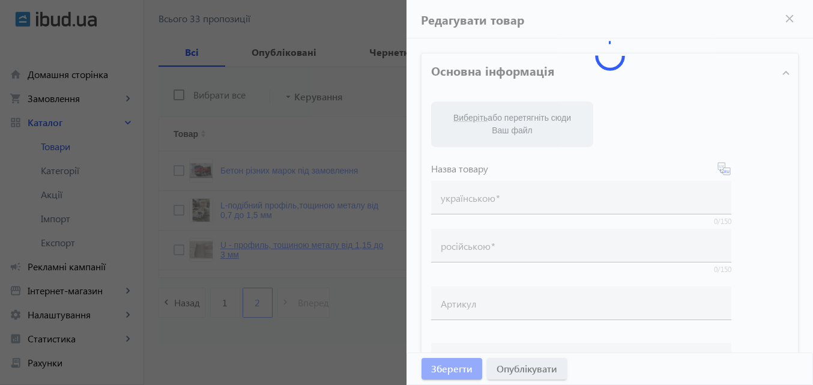
click at [346, 245] on mat-sidenav-container "arrow_back Товари 33 /5000 товарів Подовжити Додати товар search filter_list Фі…" at bounding box center [478, 131] width 669 height 508
type input "U - профиль, тощиною металу від 1,15 до 3 мм"
type input "U – профиль, толщиной металла от 1,15 до 3 мм"
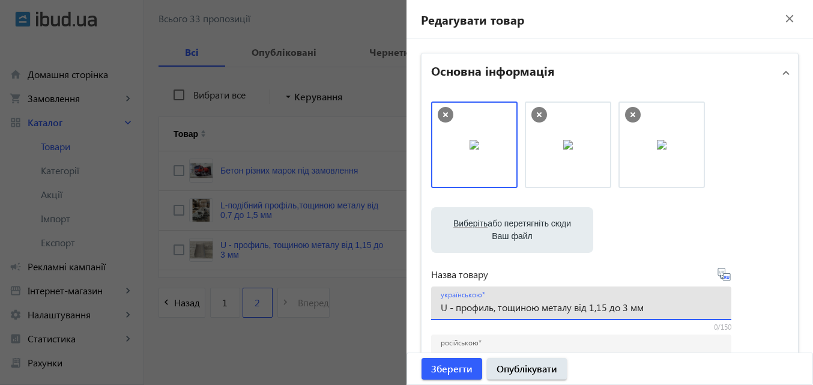
drag, startPoint x: 622, startPoint y: 307, endPoint x: 452, endPoint y: 319, distance: 170.3
click at [452, 319] on div "українською U - профиль, тощиною металу від 1,15 до 3 мм" at bounding box center [581, 303] width 300 height 34
click at [667, 301] on input "U - профиль, тощиною металу від 1,15 до 3 мм" at bounding box center [581, 307] width 281 height 13
drag, startPoint x: 658, startPoint y: 306, endPoint x: 444, endPoint y: 319, distance: 214.7
click at [444, 319] on div "українською U - профиль, тощиною металу від 1,15 до 3 мм" at bounding box center [581, 303] width 300 height 34
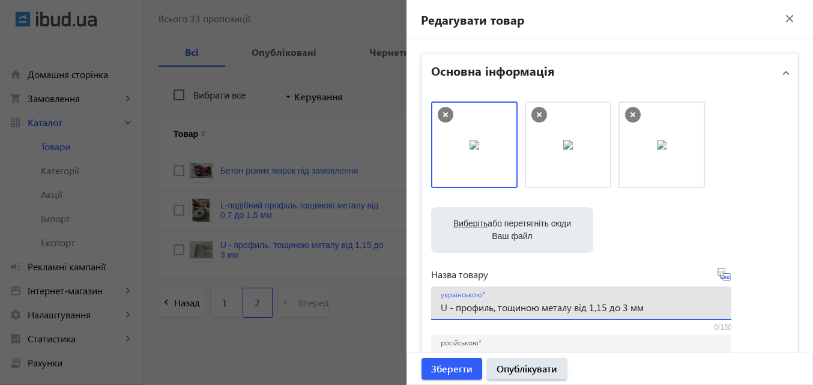
click at [780, 13] on mat-icon "close" at bounding box center [789, 19] width 18 height 18
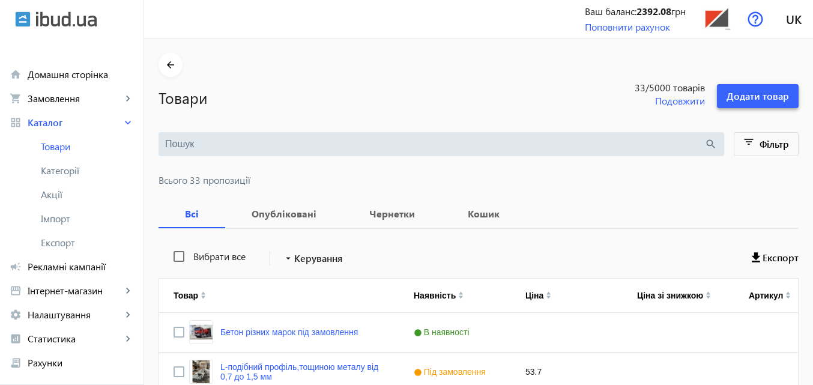
click at [760, 93] on span "Додати товар" at bounding box center [757, 95] width 62 height 13
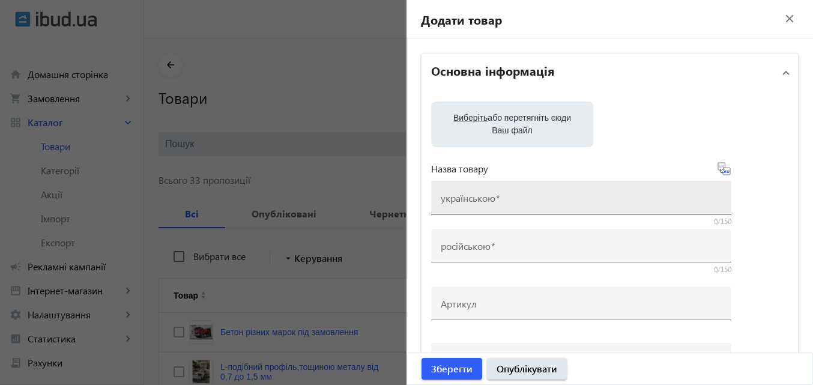
click at [511, 190] on div "українською" at bounding box center [581, 198] width 281 height 34
paste input "- профиль, тощиною металу від 1,15 до 3 мм"
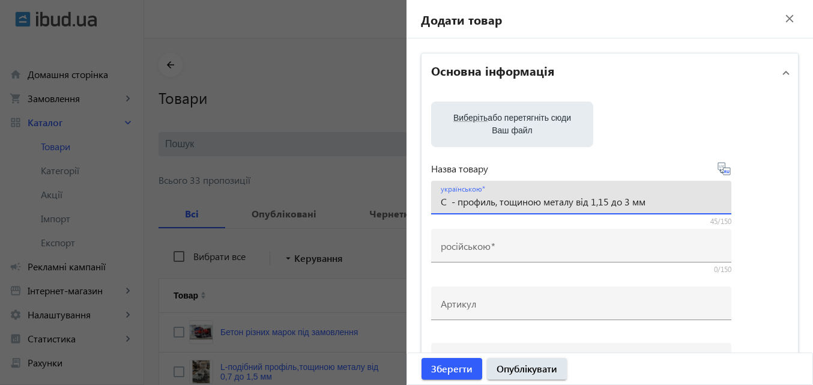
type input "C - профиль, тощиною металу від 1,15 до 3 мм"
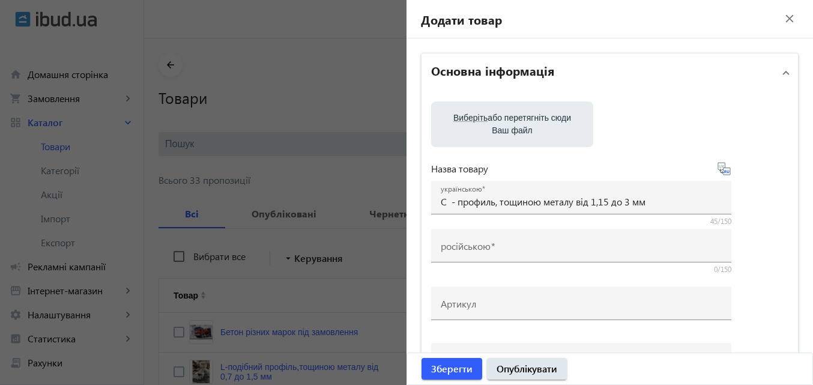
click at [723, 169] on icon at bounding box center [724, 168] width 14 height 14
click at [724, 172] on icon at bounding box center [724, 168] width 14 height 14
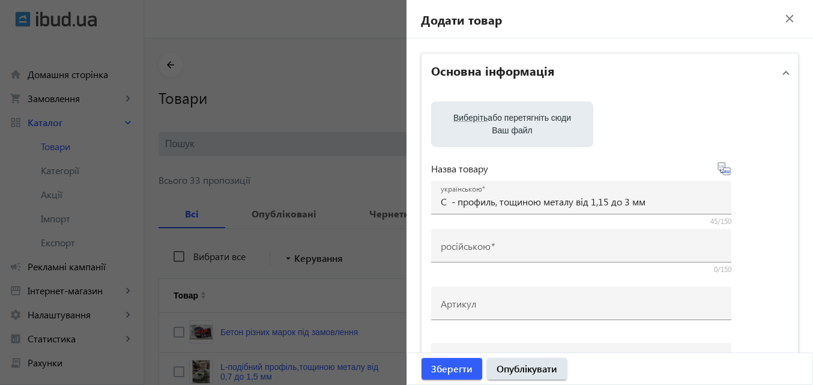
click at [724, 172] on icon at bounding box center [724, 168] width 14 height 14
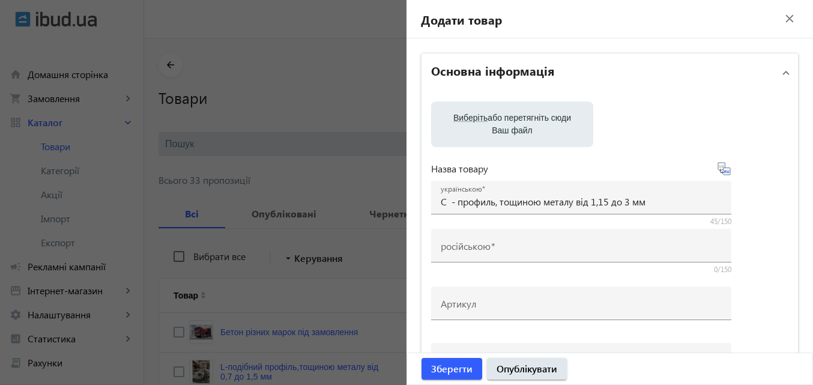
click at [724, 172] on icon at bounding box center [724, 168] width 14 height 14
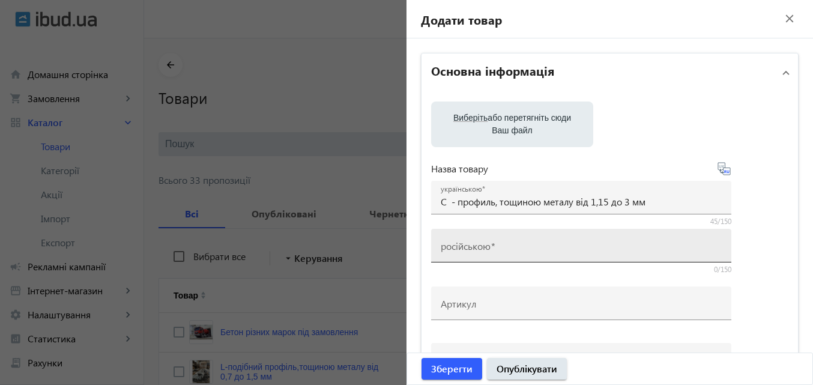
click at [548, 239] on div "російською" at bounding box center [581, 246] width 281 height 34
click at [493, 246] on div "російською" at bounding box center [581, 246] width 281 height 34
drag, startPoint x: 498, startPoint y: 242, endPoint x: 588, endPoint y: 235, distance: 89.8
click at [598, 230] on div "Назва товару українською C - профиль, тощиною металу від 1,15 до 3 мм 45/150 ро…" at bounding box center [581, 217] width 300 height 113
click at [550, 256] on div "російською" at bounding box center [581, 246] width 281 height 34
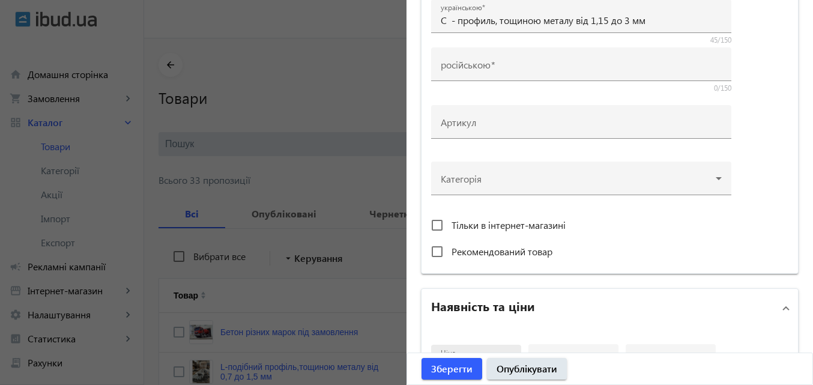
scroll to position [511, 0]
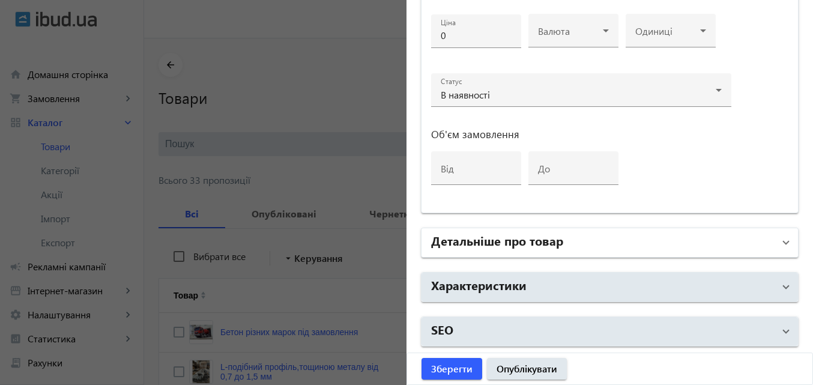
click at [769, 241] on span "Детальніше про товар" at bounding box center [607, 243] width 352 height 22
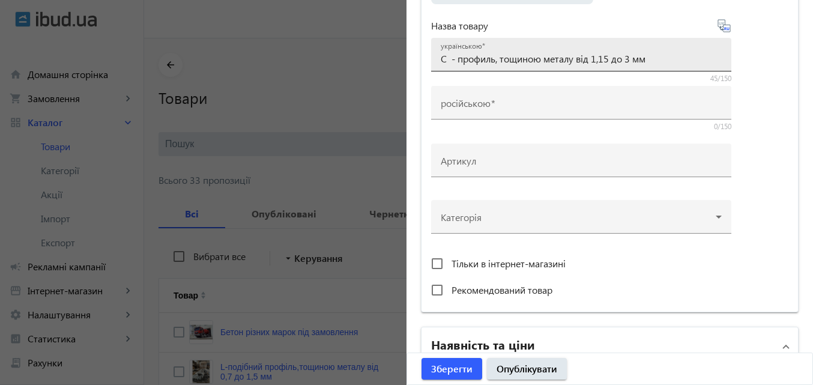
scroll to position [0, 0]
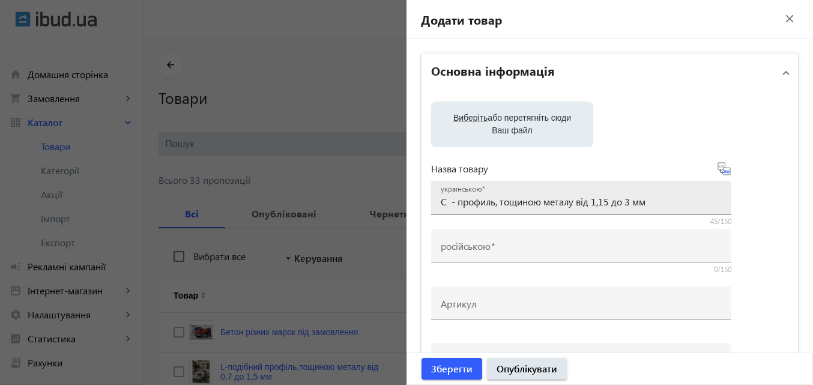
drag, startPoint x: 508, startPoint y: 221, endPoint x: 504, endPoint y: 200, distance: 21.4
click at [507, 213] on mat-form-field "українською C - профиль, тощиною металу від 1,15 до 3 мм 45/150" at bounding box center [581, 204] width 300 height 46
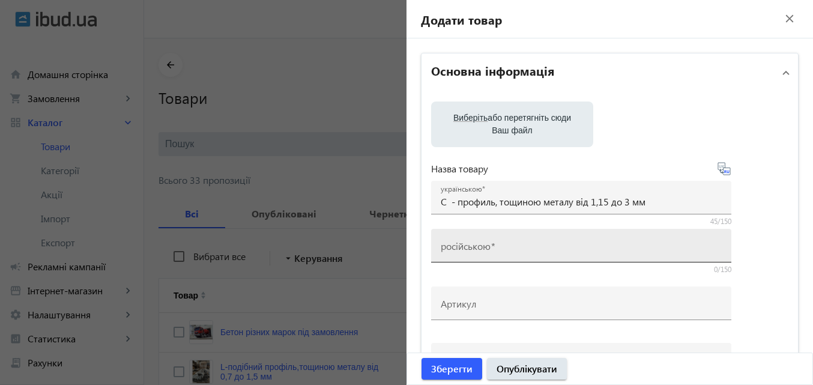
click at [492, 240] on div "російською" at bounding box center [581, 246] width 281 height 34
drag, startPoint x: 510, startPoint y: 263, endPoint x: 517, endPoint y: 259, distance: 7.8
click at [514, 263] on div at bounding box center [581, 267] width 300 height 11
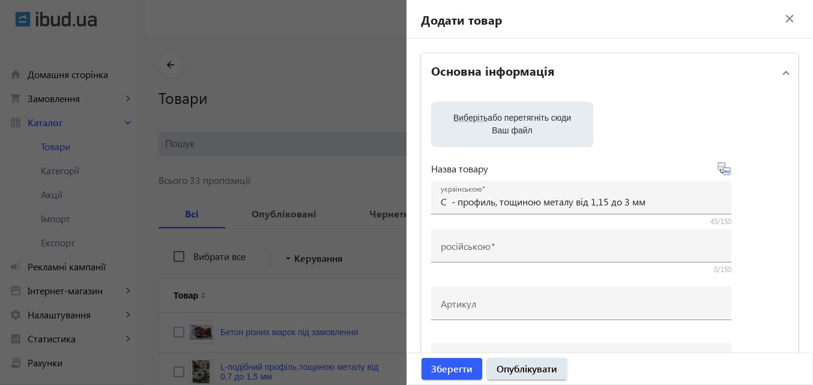
click at [717, 164] on icon at bounding box center [724, 168] width 14 height 14
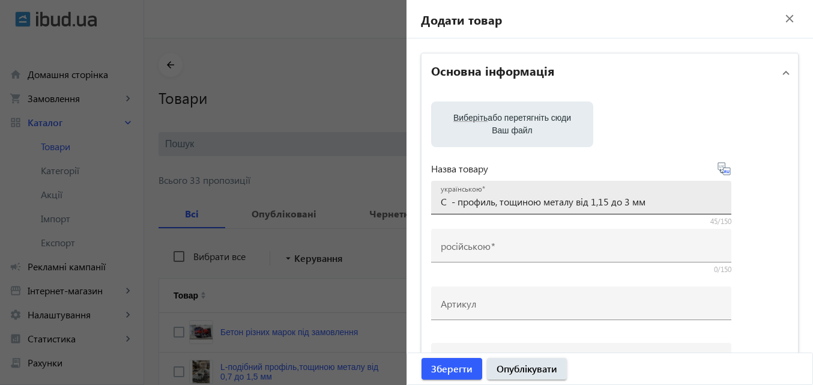
click at [697, 194] on div "українською C - профиль, тощиною металу від 1,15 до 3 мм" at bounding box center [581, 198] width 281 height 34
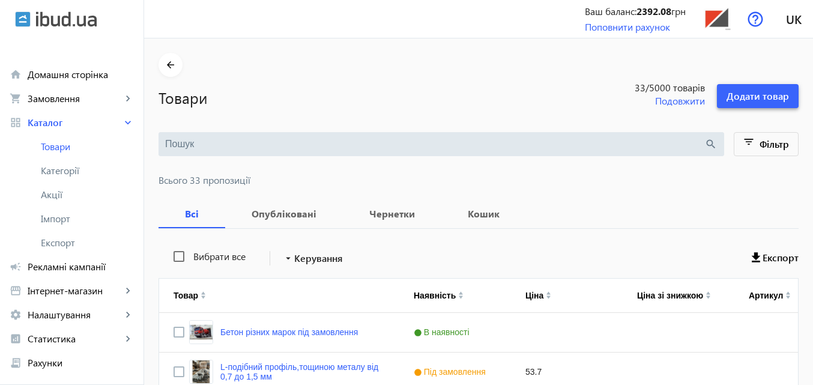
click at [753, 96] on span "Додати товар" at bounding box center [757, 95] width 62 height 13
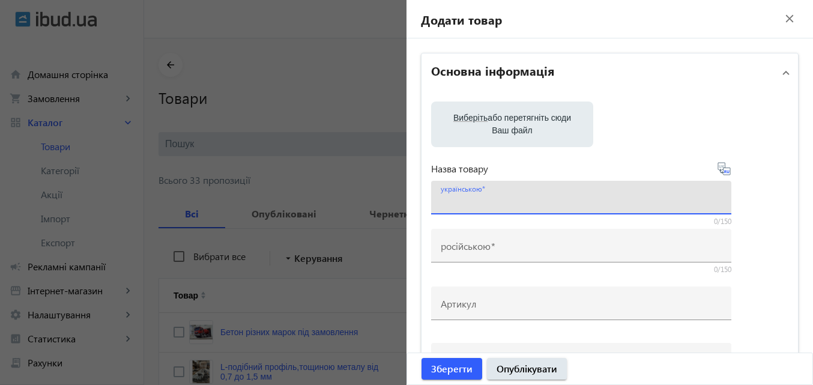
click at [528, 196] on input "українською" at bounding box center [581, 201] width 281 height 13
paste input "- профиль, тощиною металу від 1,15 до 3 мм"
click at [441, 200] on input "- профиль, тощиною металу від 1,15 до 3 мм" at bounding box center [581, 201] width 281 height 13
type input "C - профиль, тощиною металу від 1,15 до 3 мм"
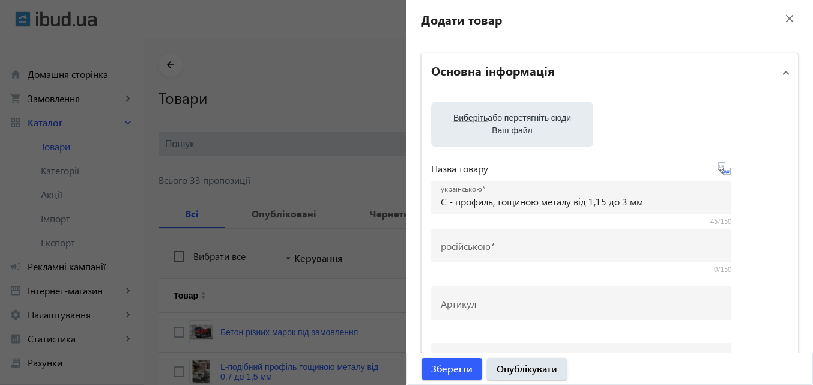
click at [721, 174] on icon at bounding box center [724, 168] width 14 height 14
type input "C – профиль, толщиной металла от 1,15 до 3 мм"
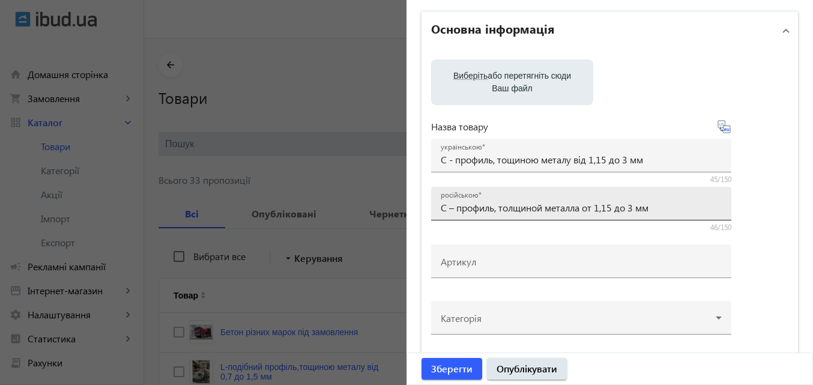
scroll to position [120, 0]
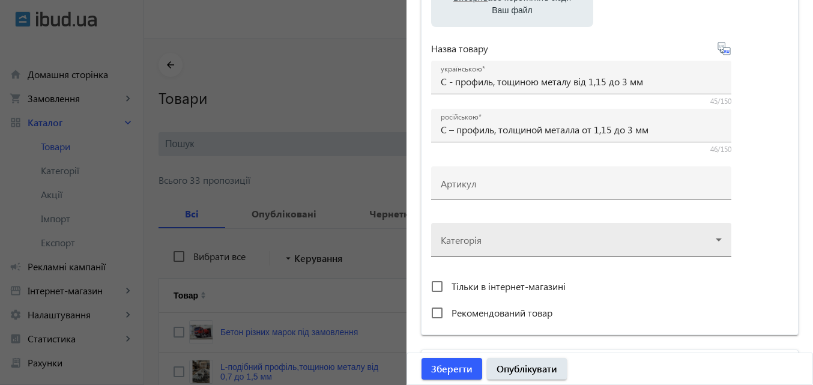
click at [714, 235] on div at bounding box center [581, 234] width 281 height 43
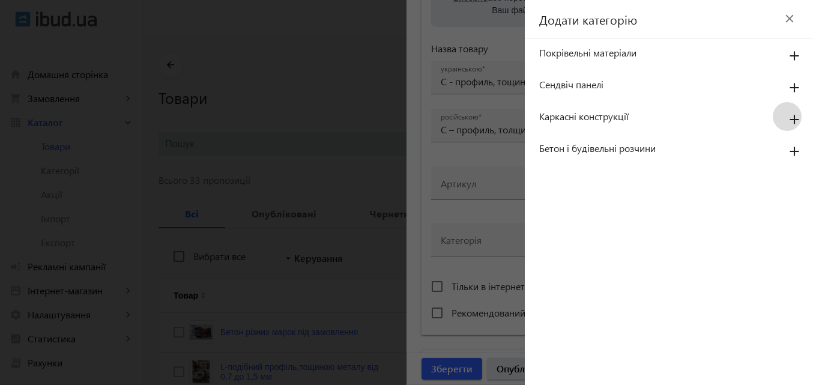
click at [795, 118] on mat-icon "add" at bounding box center [794, 120] width 29 height 22
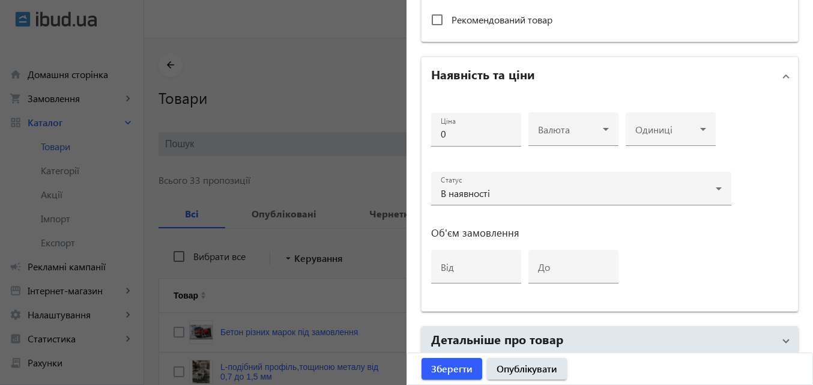
scroll to position [420, 0]
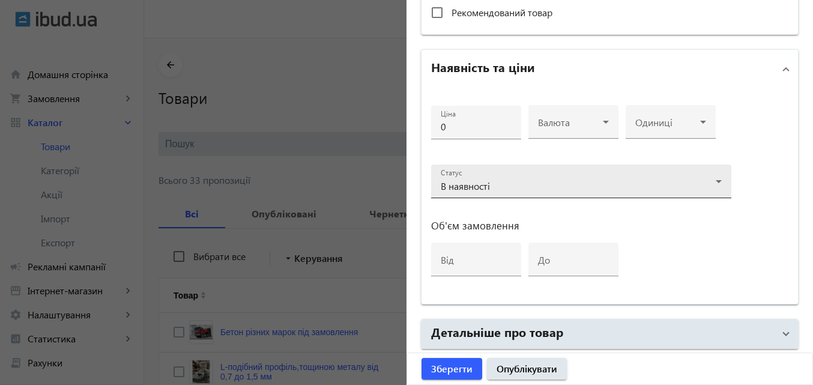
click at [706, 178] on div "Статус В наявності" at bounding box center [581, 181] width 281 height 34
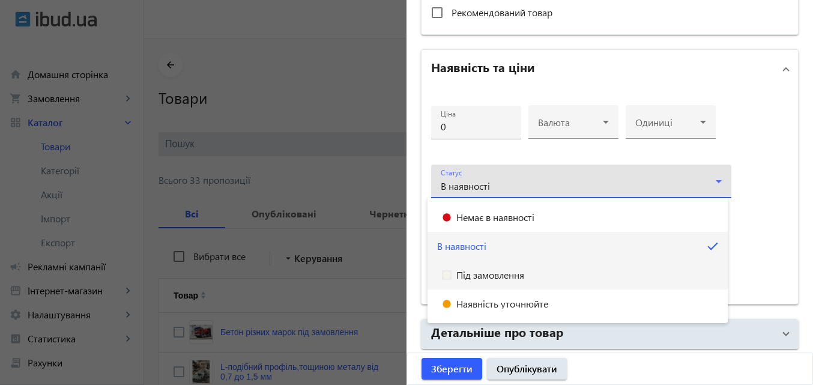
click at [519, 273] on span "Під замовлення" at bounding box center [490, 275] width 68 height 10
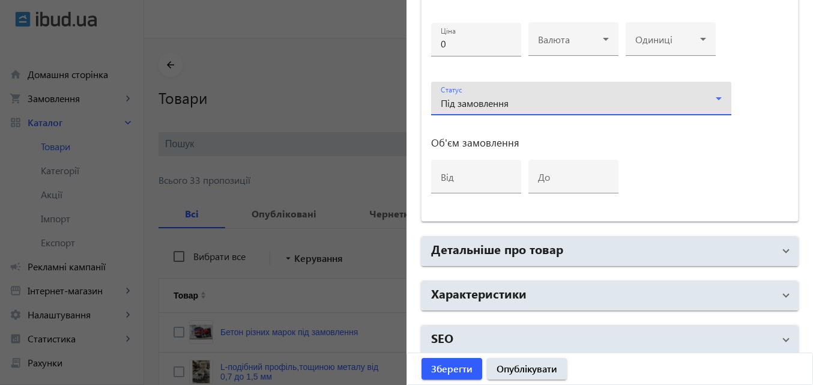
scroll to position [511, 0]
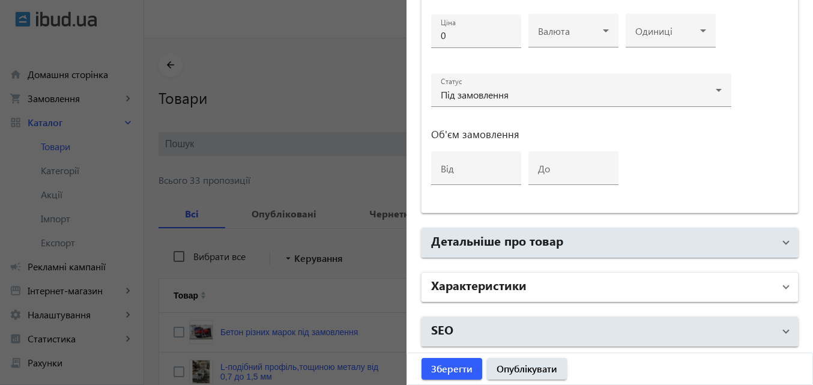
click at [769, 283] on span "Характеристики" at bounding box center [607, 287] width 352 height 22
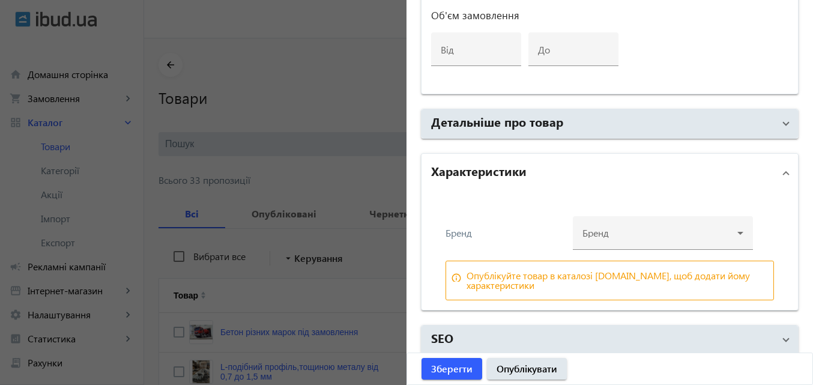
scroll to position [639, 0]
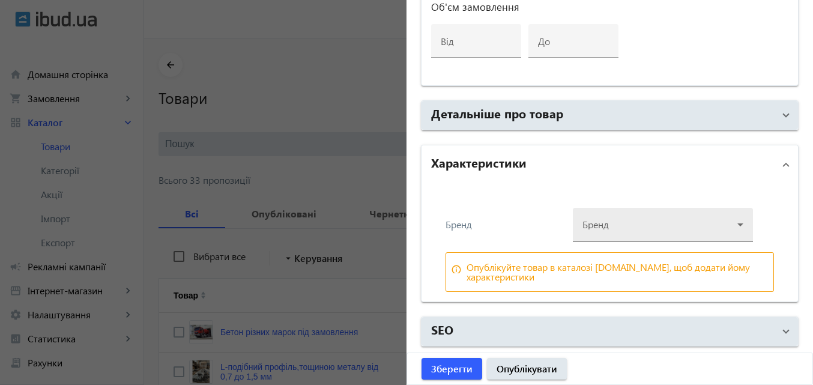
click at [604, 223] on div at bounding box center [662, 219] width 161 height 43
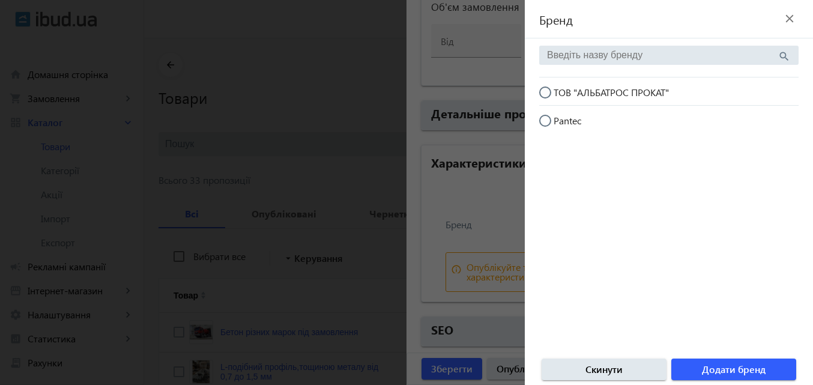
click at [548, 91] on input "ТОВ "АЛЬБАТРОС ПРОКАТ"" at bounding box center [551, 98] width 24 height 24
radio input "true"
click at [715, 368] on span "Додати бренд" at bounding box center [734, 369] width 64 height 13
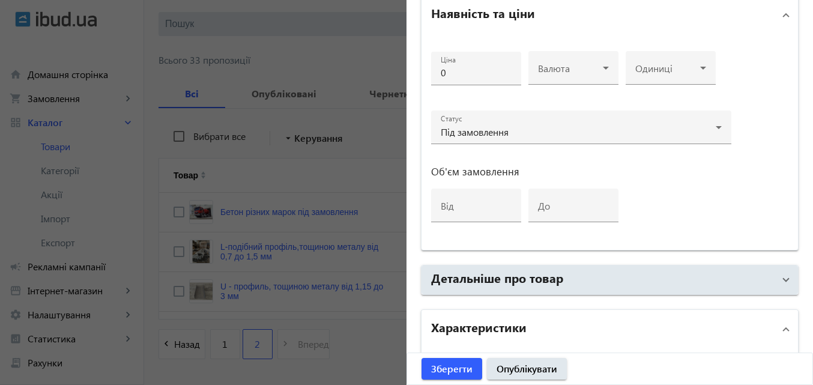
scroll to position [459, 0]
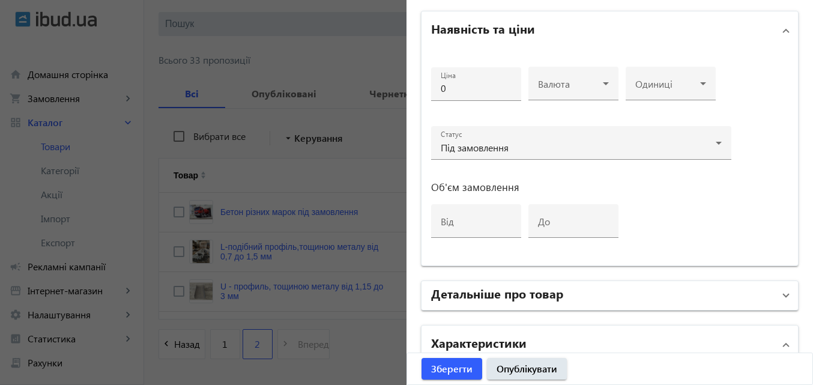
click at [670, 296] on mat-panel-title "Детальніше про товар" at bounding box center [602, 295] width 343 height 22
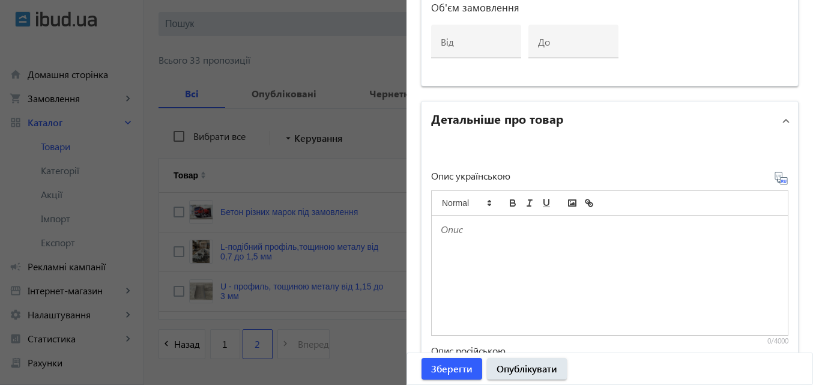
scroll to position [639, 0]
click at [483, 262] on div at bounding box center [610, 274] width 356 height 119
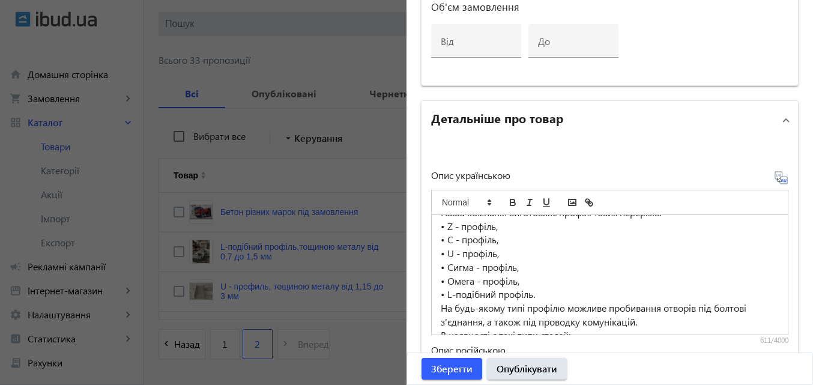
scroll to position [0, 0]
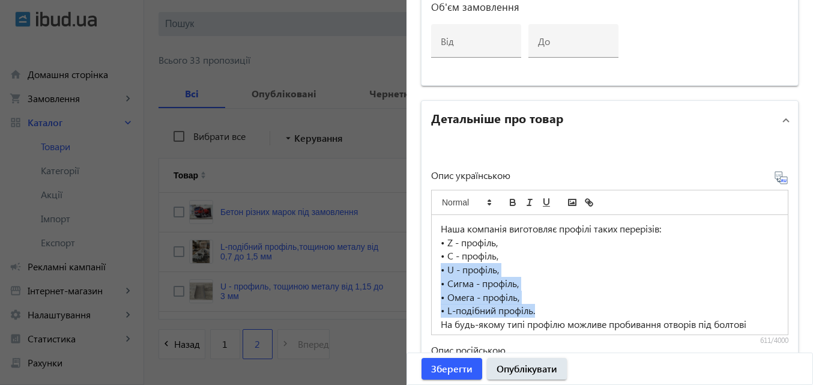
drag, startPoint x: 433, startPoint y: 268, endPoint x: 538, endPoint y: 310, distance: 112.6
click at [538, 310] on div "Наша компанія виготовляє профілі таких перерізів: • Z - профіль, • C - профіль,…" at bounding box center [610, 274] width 356 height 119
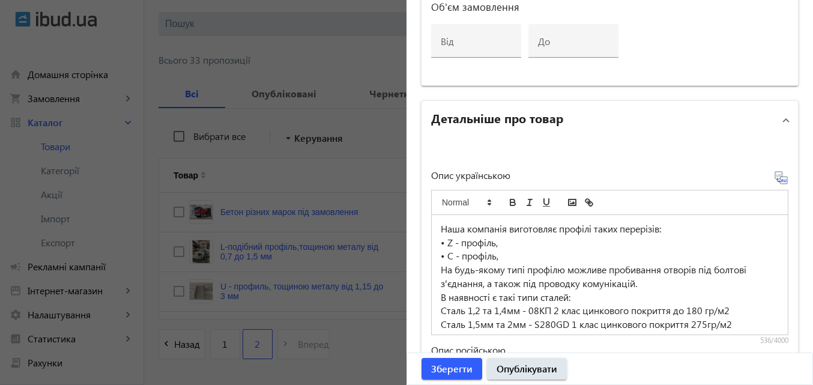
click at [497, 242] on p "• Z - профіль," at bounding box center [610, 243] width 338 height 14
click at [498, 259] on p "• C - профіль," at bounding box center [610, 256] width 338 height 14
click at [443, 256] on p "• C - профіль." at bounding box center [610, 256] width 338 height 14
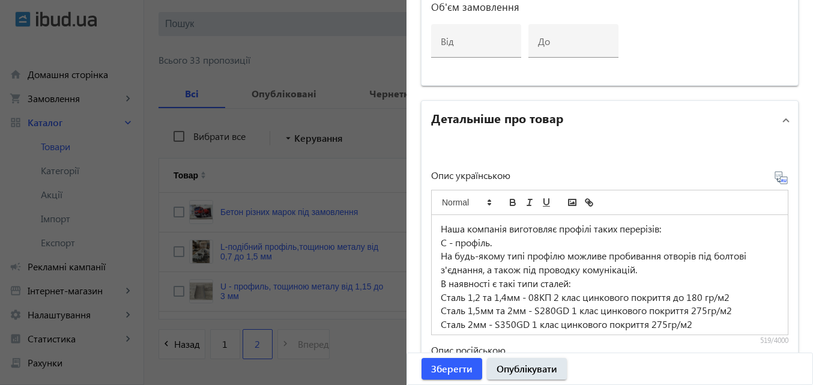
click at [462, 297] on p "Сталь 1,2 та 1,4мм - 08КП 2 клас цинкового покриття до 180 гр/м2" at bounding box center [610, 298] width 338 height 14
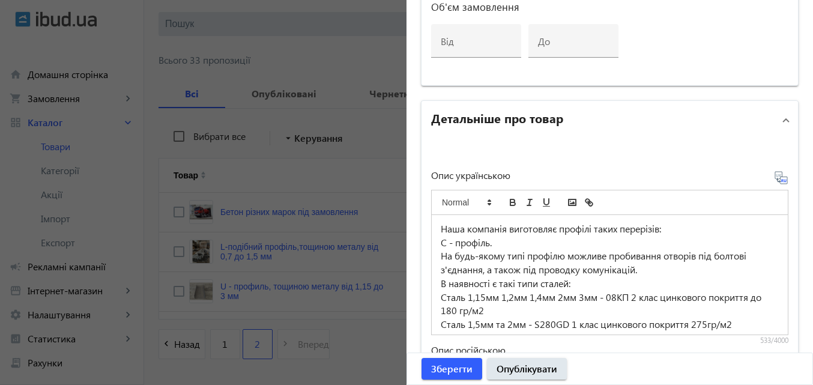
click at [626, 297] on p "Сталь 1,15мм 1,2мм 1,4мм 2мм 3мм - 08КП 2 клас цинкового покриття до 180 гр/м2" at bounding box center [610, 304] width 338 height 27
drag, startPoint x: 596, startPoint y: 298, endPoint x: 465, endPoint y: 296, distance: 130.9
click at [465, 296] on p "Сталь 1,15мм 1,2мм 1,4мм 2мм 3мм - DX51D 2 клас цинкового покриття до 180 гр/м2" at bounding box center [610, 304] width 338 height 27
copy p "1,15мм 1,2мм 1,4мм [DEMOGRAPHIC_DATA] 3мм"
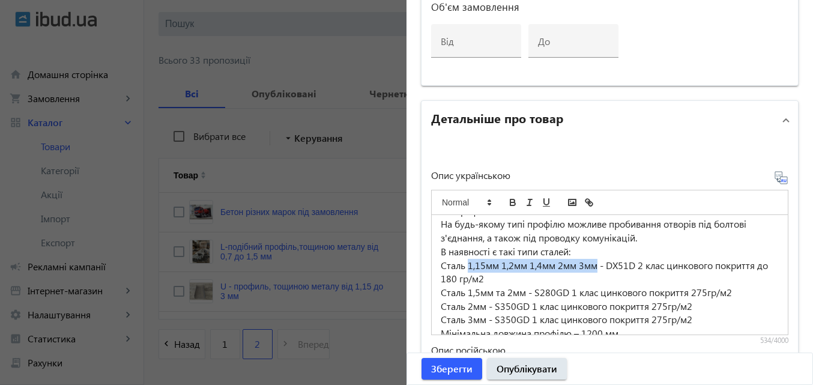
scroll to position [59, 0]
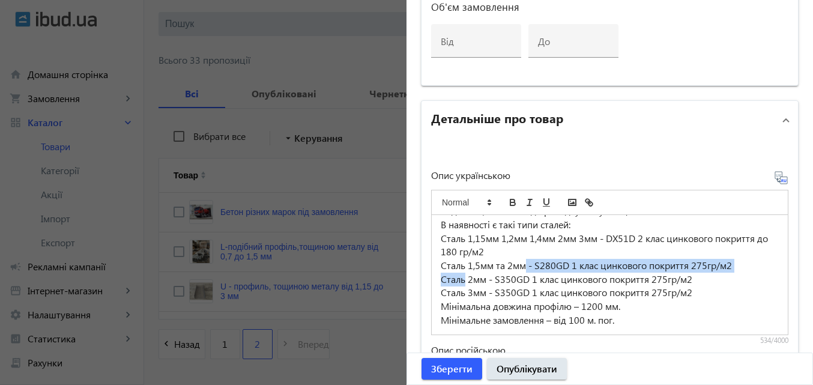
drag, startPoint x: 517, startPoint y: 265, endPoint x: 462, endPoint y: 272, distance: 55.6
click at [462, 272] on div "Наша компанія виготовляє профілі таких перерізів: C - профіль. На будь-якому ти…" at bounding box center [610, 274] width 356 height 119
click at [465, 271] on div "Наша компанія виготовляє профілі таких перерізів: C - профіль. На будь-якому ти…" at bounding box center [610, 274] width 356 height 119
click at [521, 265] on p "Сталь 1,5мм та 2мм - S280GD 1 клас цинкового покриття 275гр/м2" at bounding box center [610, 266] width 338 height 14
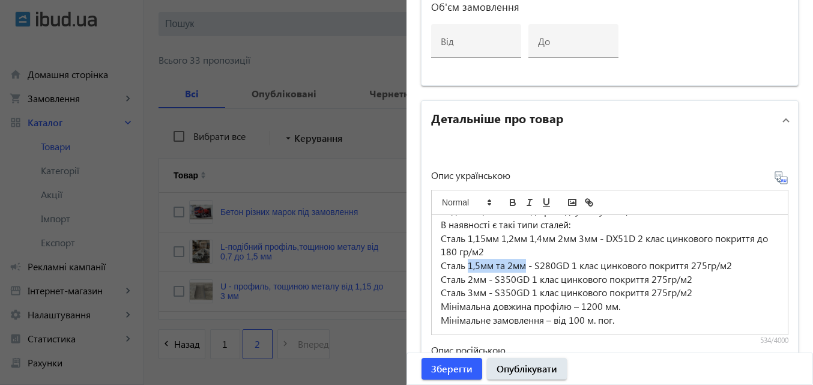
drag, startPoint x: 521, startPoint y: 265, endPoint x: 466, endPoint y: 269, distance: 55.3
click at [466, 269] on p "Сталь 1,5мм та 2мм - S280GD 1 клас цинкового покриття 275гр/м2" at bounding box center [610, 266] width 338 height 14
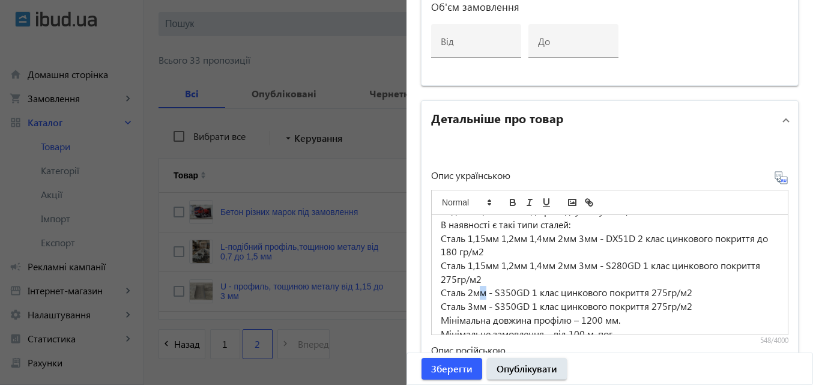
click at [482, 294] on p "Сталь 2мм - S350GD 1 клас цинкового покриття 275гр/м2" at bounding box center [610, 293] width 338 height 14
drag, startPoint x: 482, startPoint y: 294, endPoint x: 466, endPoint y: 294, distance: 16.2
click at [466, 294] on p "Сталь 2мм - S350GD 1 клас цинкового покриття 275гр/м2" at bounding box center [610, 293] width 338 height 14
drag, startPoint x: 483, startPoint y: 294, endPoint x: 465, endPoint y: 295, distance: 18.0
click at [465, 295] on p "Сталь 2мм - S350GD 1 клас цинкового покриття 275гр/м2" at bounding box center [610, 293] width 338 height 14
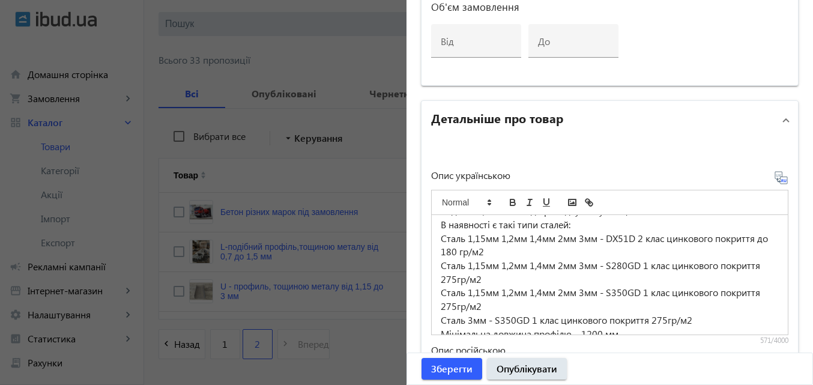
scroll to position [86, 0]
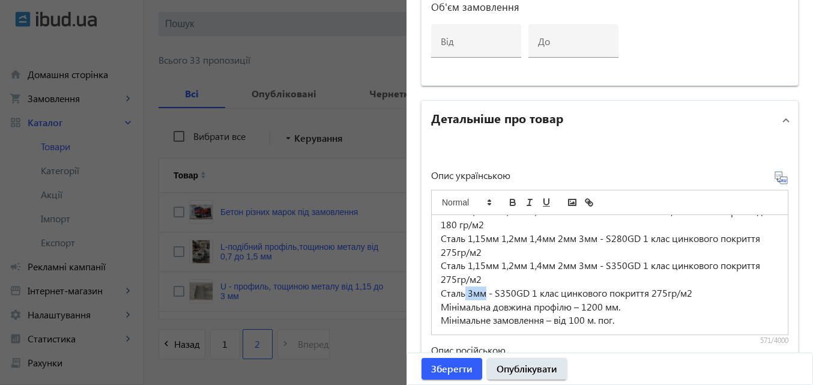
drag, startPoint x: 482, startPoint y: 294, endPoint x: 462, endPoint y: 295, distance: 19.8
click at [462, 295] on p "Сталь 3мм - S350GD 1 клас цинкового покриття 275гр/м2" at bounding box center [610, 293] width 338 height 14
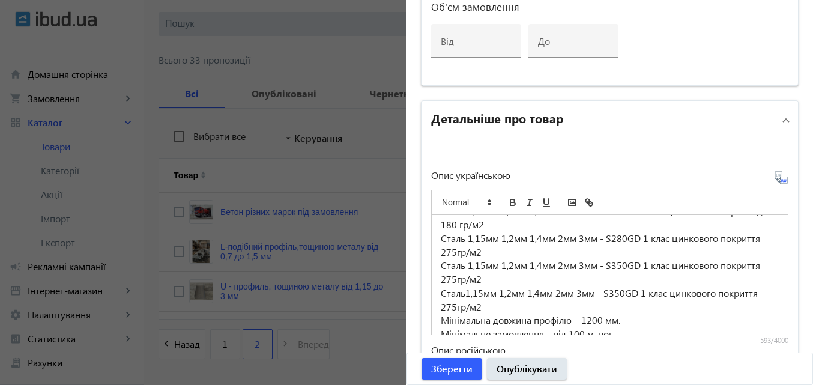
click at [460, 297] on p "Сталь1,15мм 1,2мм 1,4мм 2мм 3мм - S350GD 1 клас цинкового покриття 275гр/м2" at bounding box center [610, 299] width 338 height 27
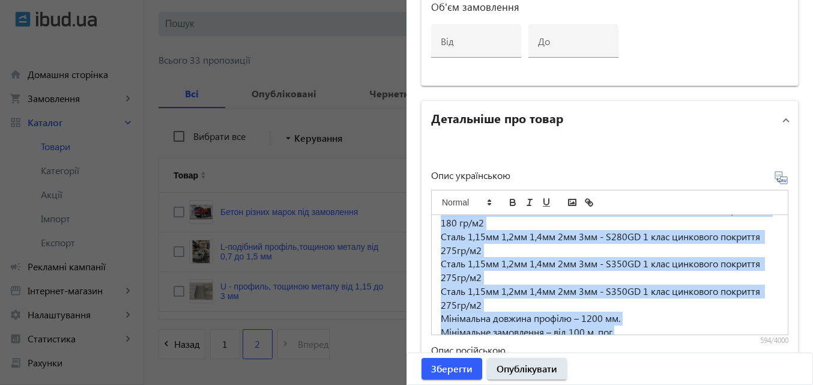
scroll to position [100, 0]
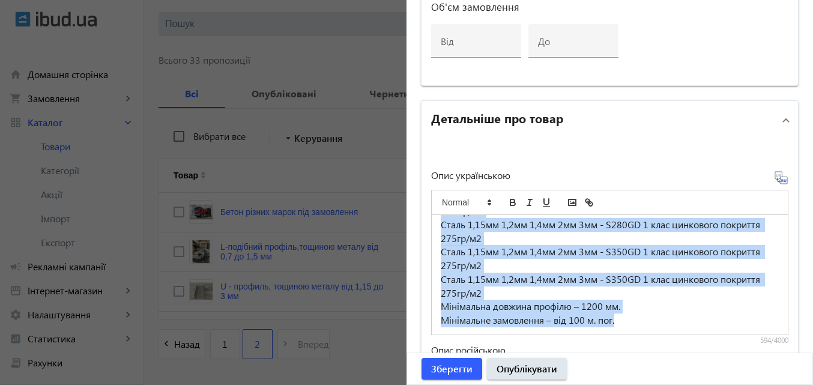
drag, startPoint x: 432, startPoint y: 225, endPoint x: 744, endPoint y: 326, distance: 328.6
click at [744, 326] on div "Наша компанія виготовляє профілі таких перерізів: C - профіль. На будь-якому ти…" at bounding box center [610, 274] width 356 height 119
copy div "Наша компанія виготовляє профілі таких перерізів: C - профіль. На будь-якому ти…"
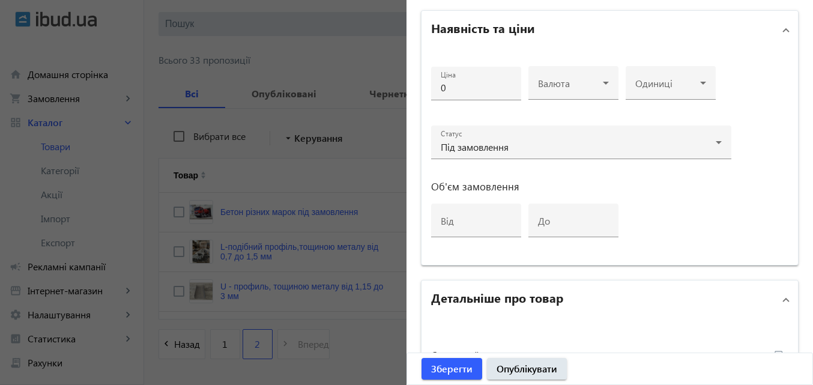
scroll to position [459, 0]
click at [700, 318] on mat-expansion-panel-header "Детальніше про товар" at bounding box center [609, 300] width 376 height 38
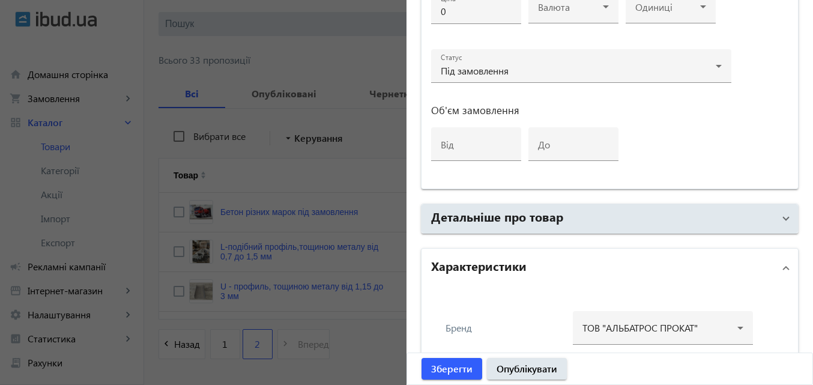
scroll to position [639, 0]
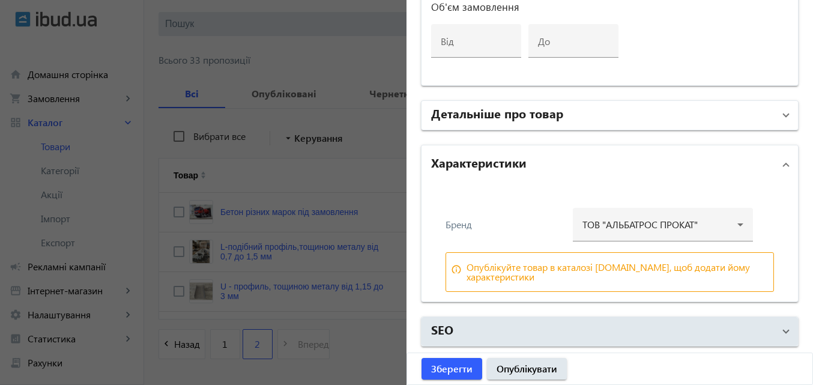
click at [766, 113] on mat-panel-title "Детальніше про товар" at bounding box center [602, 115] width 343 height 22
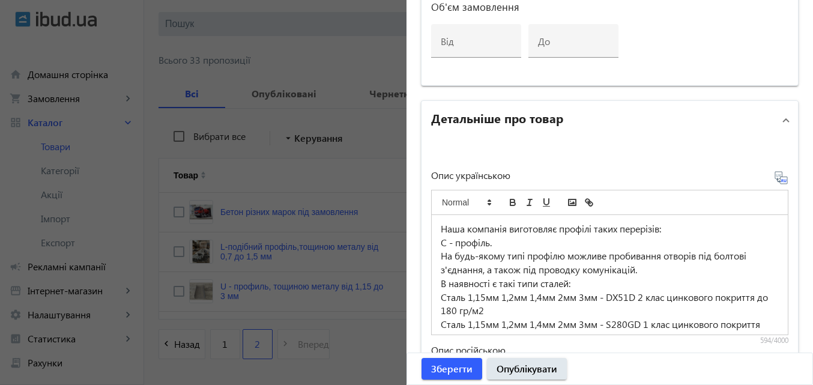
click at [778, 179] on icon at bounding box center [781, 177] width 14 height 14
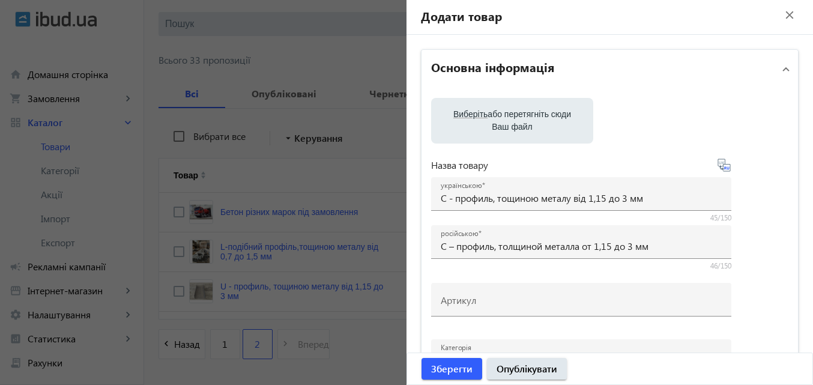
scroll to position [0, 0]
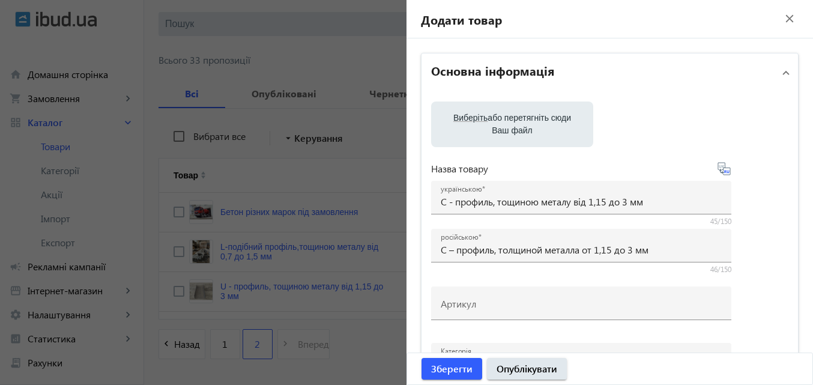
click at [524, 118] on label "Виберіть або перетягніть сюди Ваш файл" at bounding box center [512, 124] width 143 height 34
click at [524, 118] on input "Виберіть або перетягніть сюди Ваш файл" at bounding box center [512, 125] width 143 height 14
type input "C:\fakepath\f5463def-8a13-11ee-80eb-da49b9712acf_f5463df1-8a13-11ee-80eb-da49b9…"
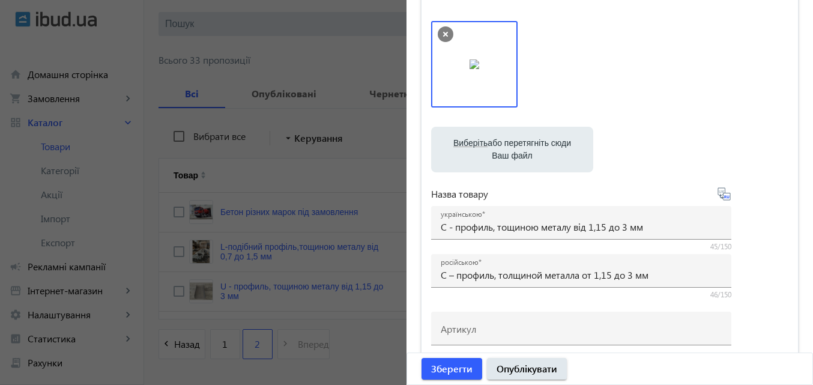
scroll to position [60, 0]
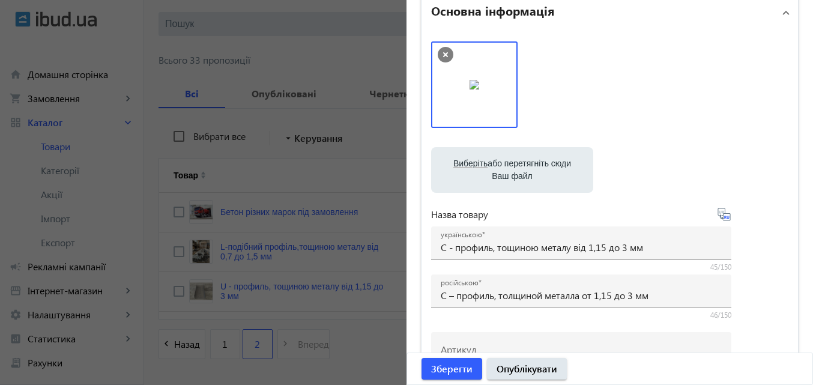
click at [479, 86] on img at bounding box center [474, 85] width 10 height 10
click at [492, 169] on label "Виберіть або перетягніть сюди Ваш файл" at bounding box center [512, 170] width 143 height 34
click at [492, 169] on input "Виберіть або перетягніть сюди Ваш файл" at bounding box center [512, 171] width 143 height 14
type input "C:\fakepath\images (1).jpg"
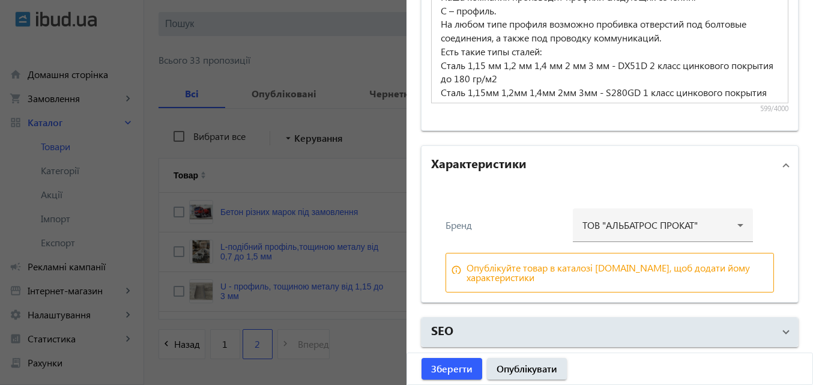
scroll to position [1144, 0]
click at [438, 370] on span "Зберегти" at bounding box center [451, 368] width 41 height 13
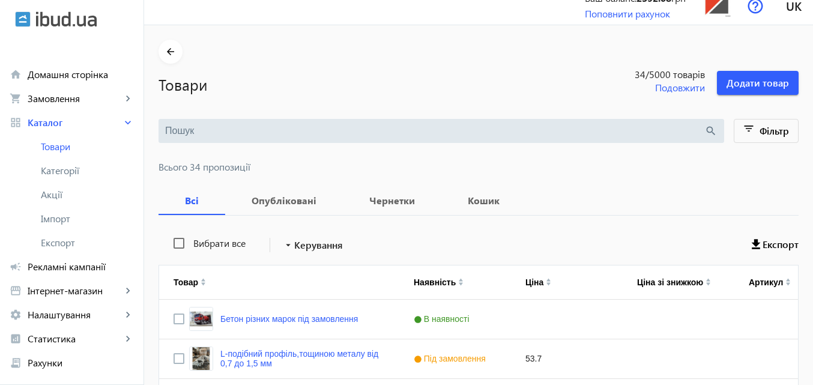
scroll to position [0, 0]
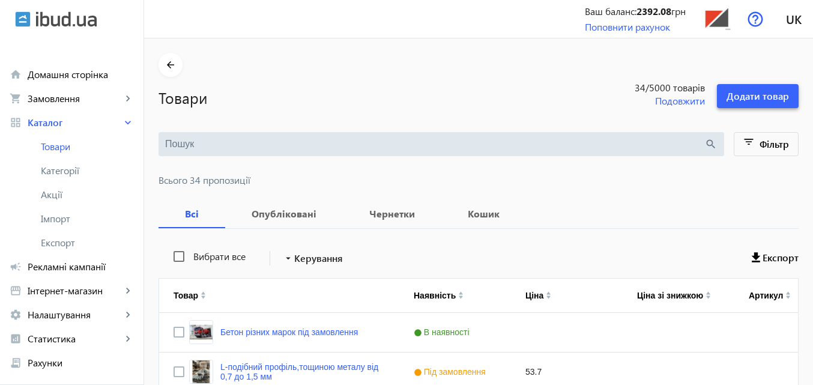
click at [744, 97] on span "Додати товар" at bounding box center [757, 95] width 62 height 13
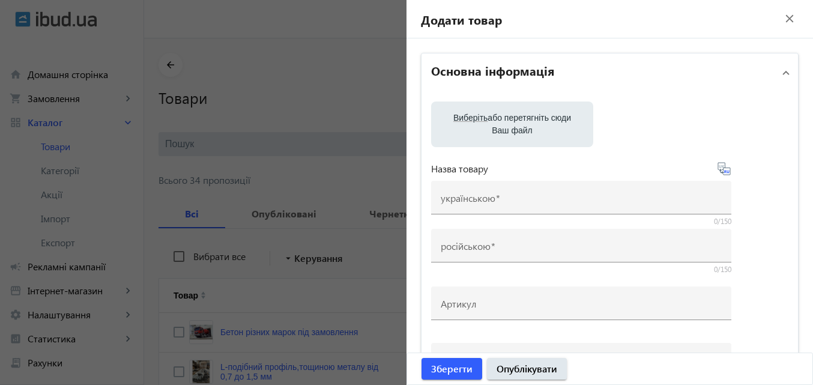
click at [655, 119] on file-loader "Виберіть або перетягніть сюди Ваш файл" at bounding box center [609, 124] width 357 height 46
click at [780, 16] on mat-icon "close" at bounding box center [789, 19] width 18 height 18
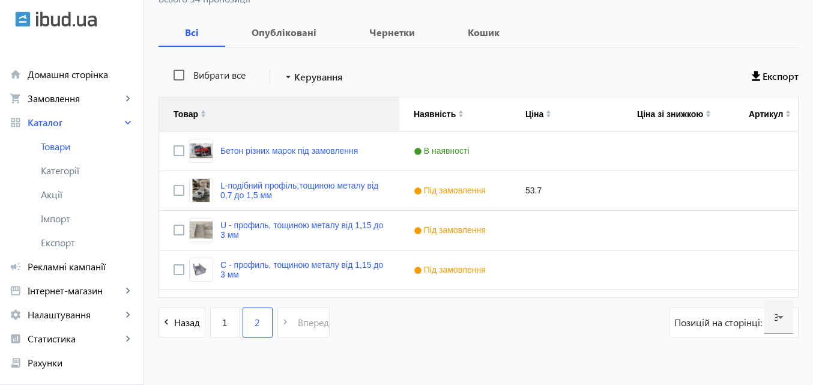
scroll to position [201, 0]
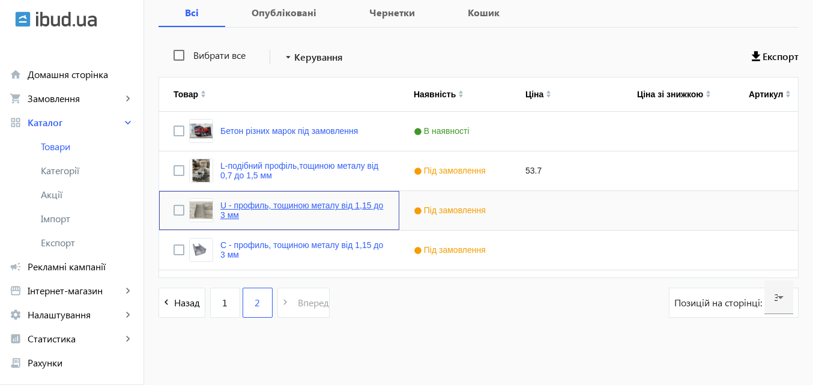
click at [243, 214] on link "U - профиль, тощиною металу від 1,15 до 3 мм" at bounding box center [302, 209] width 164 height 19
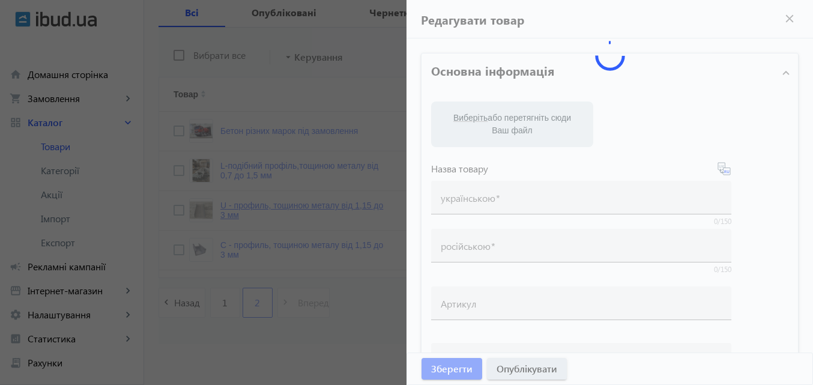
type input "U - профиль, тощиною металу від 1,15 до 3 мм"
type input "U – профиль, толщиной металла от 1,15 до 3 мм"
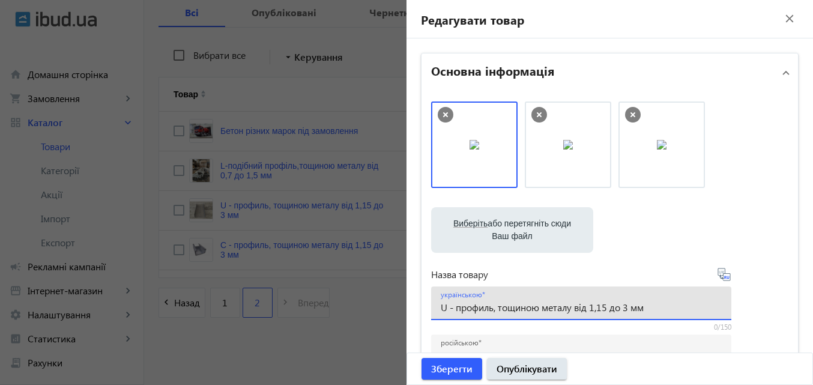
drag, startPoint x: 645, startPoint y: 307, endPoint x: 431, endPoint y: 309, distance: 214.3
click at [431, 309] on div "українською U - профиль, тощиною металу від 1,15 до 3 мм" at bounding box center [581, 303] width 300 height 34
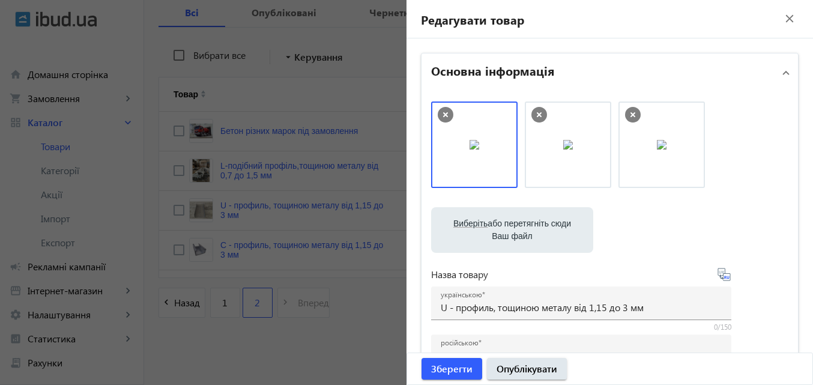
click at [368, 124] on div at bounding box center [406, 192] width 813 height 385
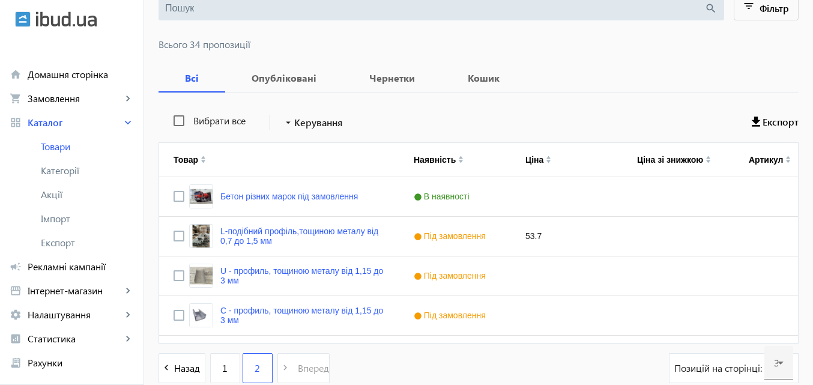
scroll to position [21, 0]
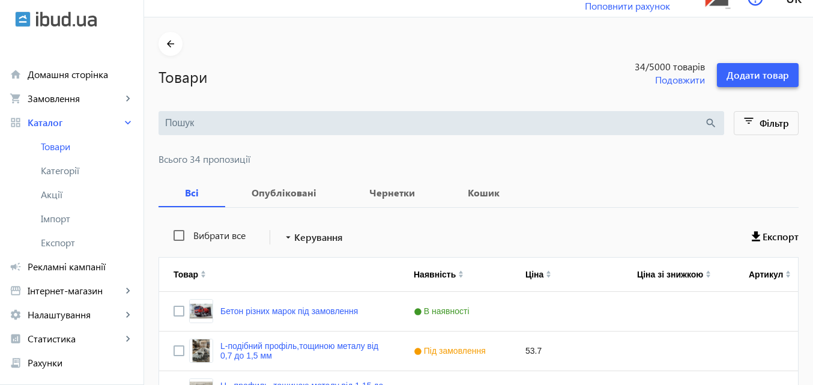
click at [750, 80] on span "Додати товар" at bounding box center [757, 74] width 62 height 13
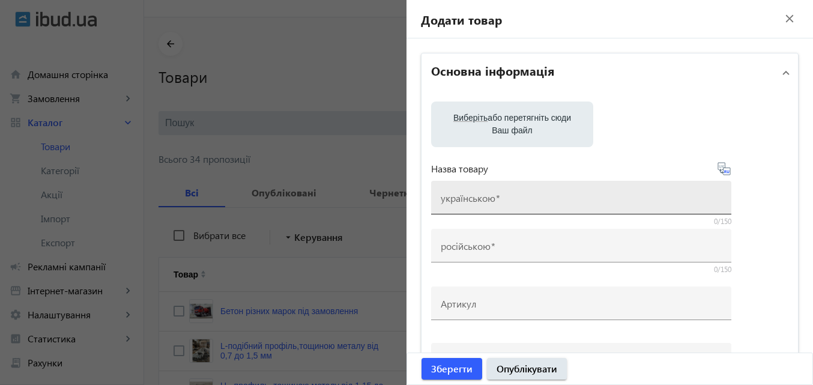
click at [486, 199] on mat-label "українською" at bounding box center [468, 197] width 55 height 13
click at [486, 199] on input "українською" at bounding box center [581, 201] width 281 height 13
paste input "U - профиль, тощиною металу від 1,15 до 3 мм"
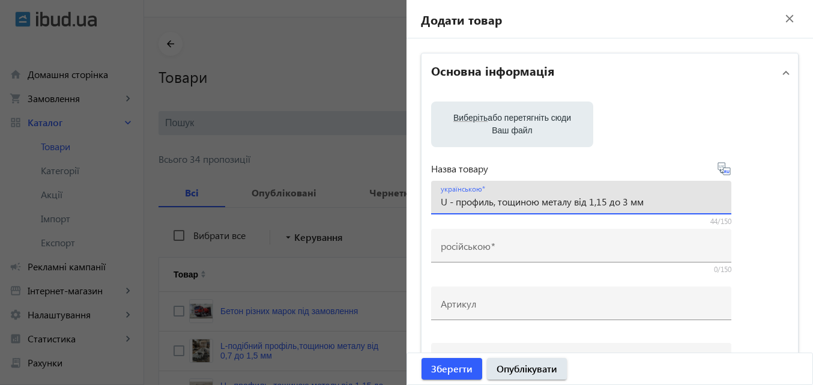
click at [442, 203] on input "U - профиль, тощиною металу від 1,15 до 3 мм" at bounding box center [581, 201] width 281 height 13
type input "Z - профиль, тощиною металу від 1,15 до 3 мм"
click at [720, 169] on icon at bounding box center [723, 168] width 13 height 13
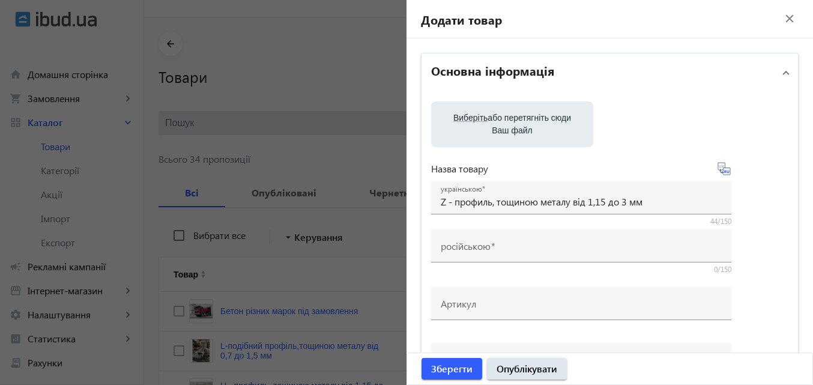
type input "Z – профиль, толщиной металла от 1,15 до 3 мм"
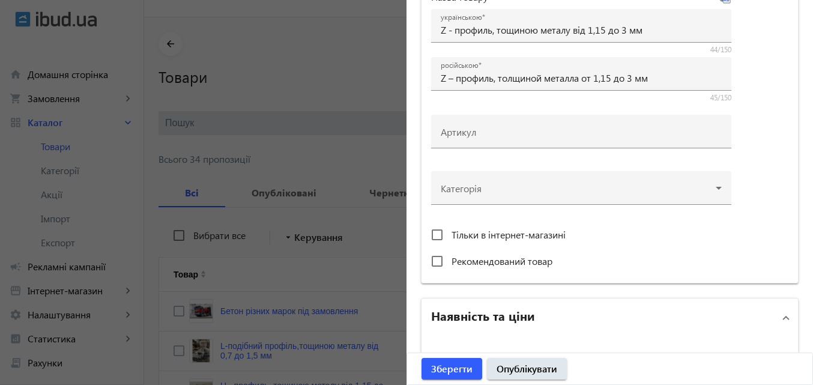
scroll to position [180, 0]
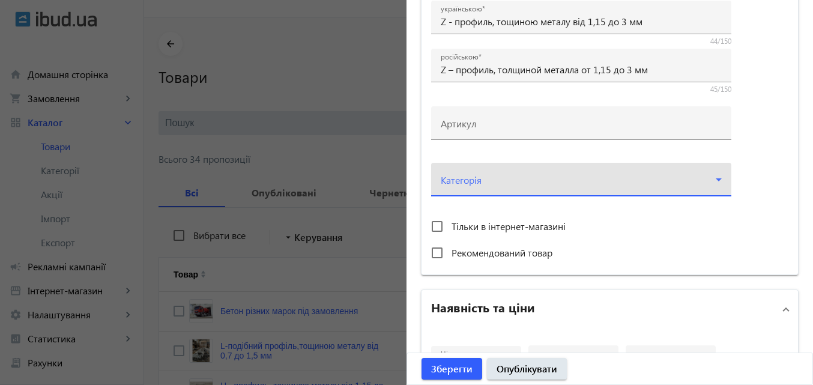
click at [721, 181] on icon at bounding box center [718, 179] width 14 height 14
click at [714, 175] on div at bounding box center [581, 174] width 281 height 43
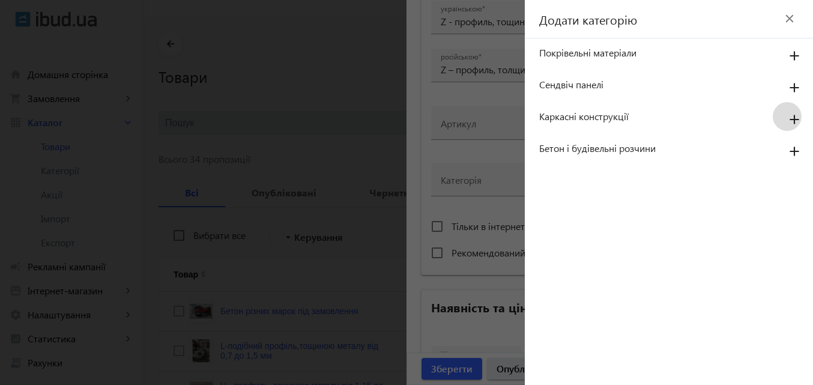
click at [795, 121] on mat-icon "add" at bounding box center [794, 120] width 29 height 22
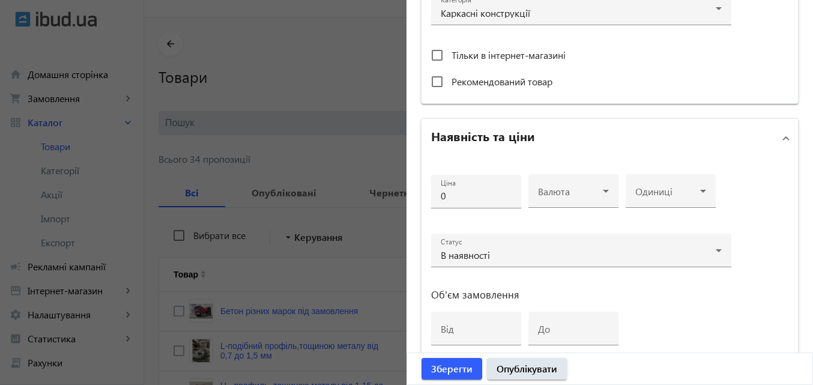
scroll to position [360, 0]
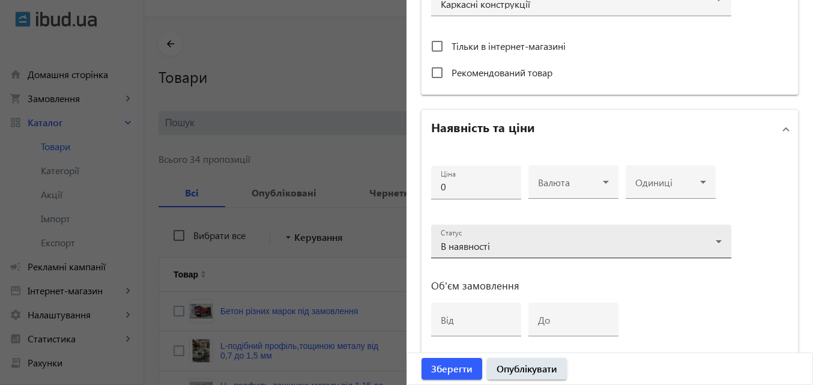
click at [721, 238] on icon at bounding box center [718, 241] width 14 height 14
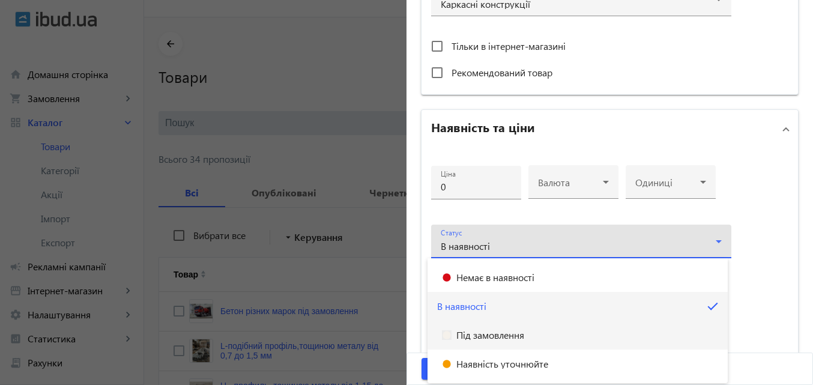
click at [503, 337] on span "Під замовлення" at bounding box center [490, 335] width 68 height 10
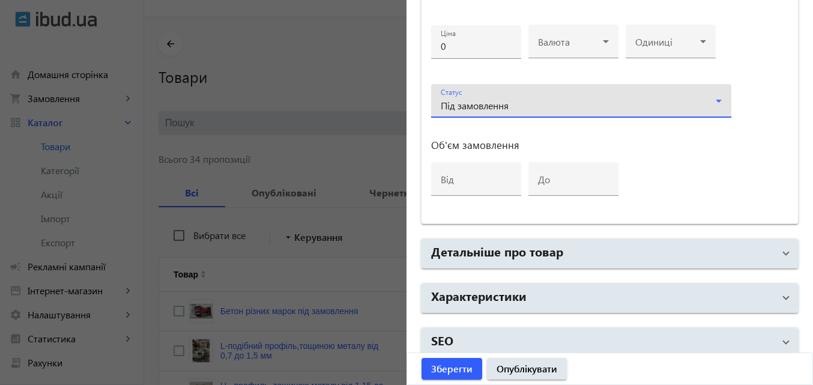
scroll to position [511, 0]
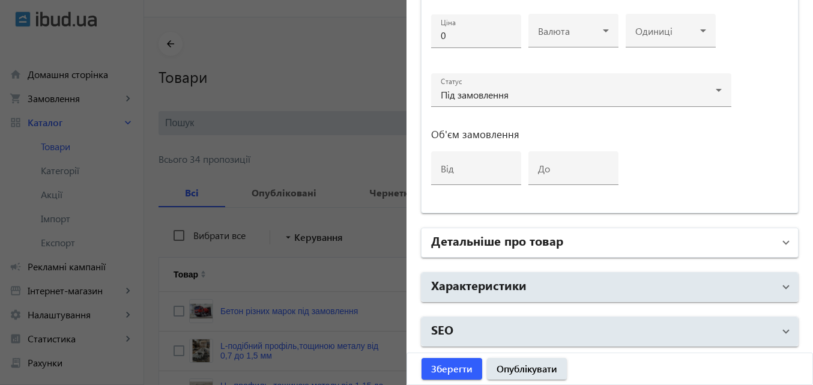
click at [774, 246] on span "Детальніше про товар" at bounding box center [607, 243] width 352 height 22
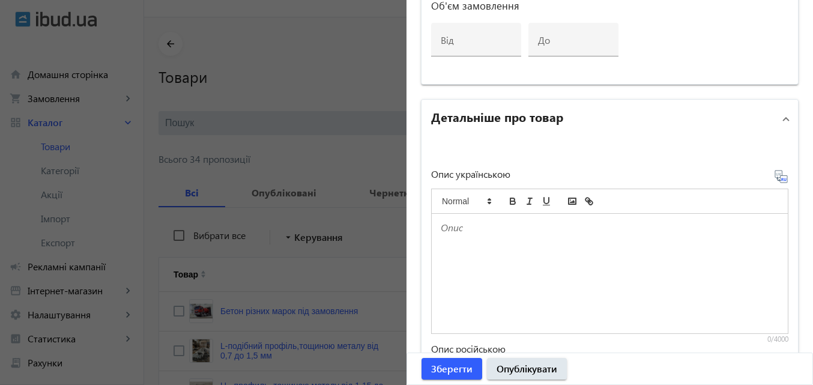
scroll to position [691, 0]
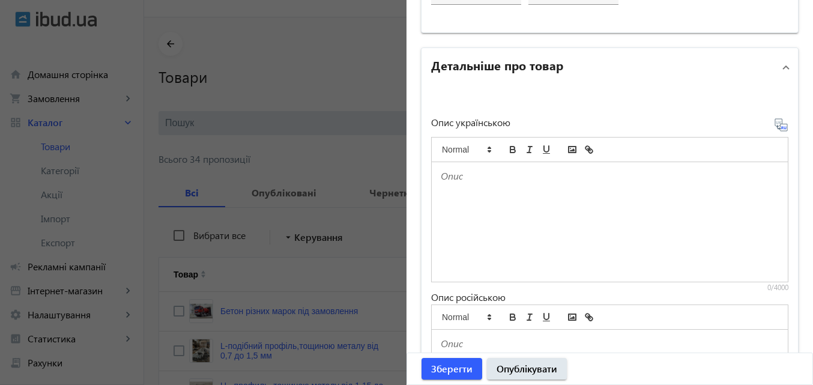
click at [533, 214] on div at bounding box center [610, 221] width 356 height 119
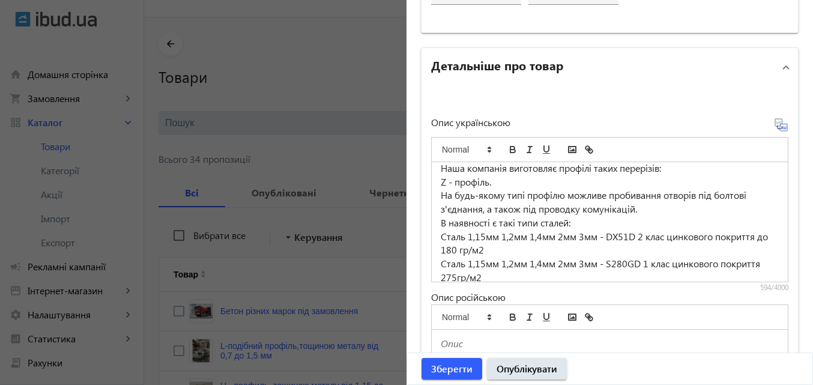
scroll to position [0, 0]
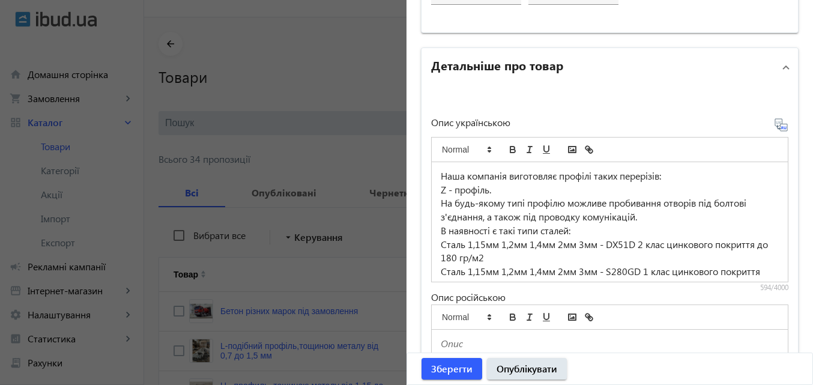
click at [777, 128] on icon at bounding box center [781, 125] width 14 height 14
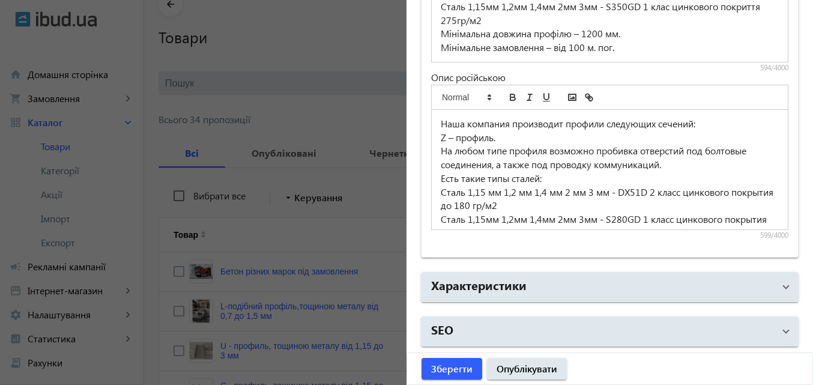
scroll to position [81, 0]
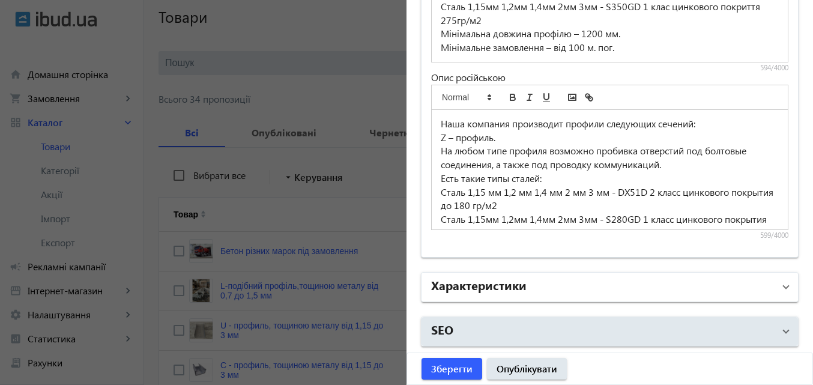
click at [655, 283] on mat-panel-title "Характеристики" at bounding box center [602, 287] width 343 height 22
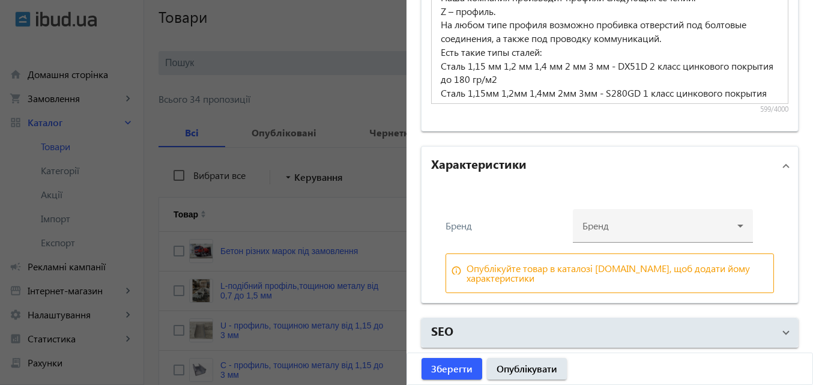
scroll to position [1038, 0]
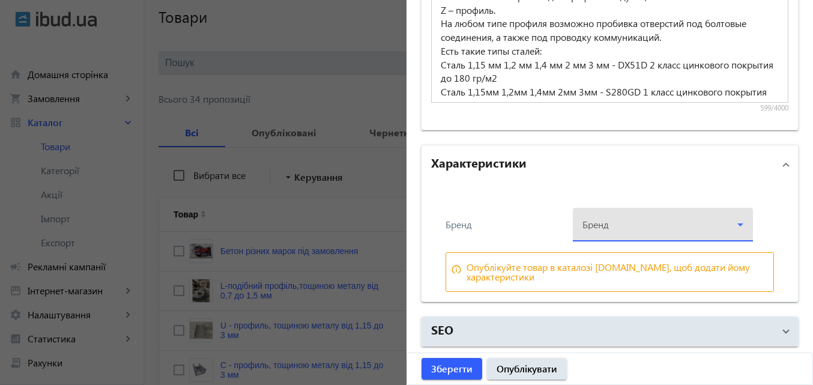
click at [739, 229] on icon at bounding box center [740, 224] width 14 height 14
click at [609, 268] on div "ТОВ "АЛЬБАТРОС ПРОКАТ"" at bounding box center [659, 260] width 180 height 38
click at [609, 236] on div at bounding box center [406, 192] width 813 height 385
click at [607, 226] on div at bounding box center [662, 219] width 161 height 43
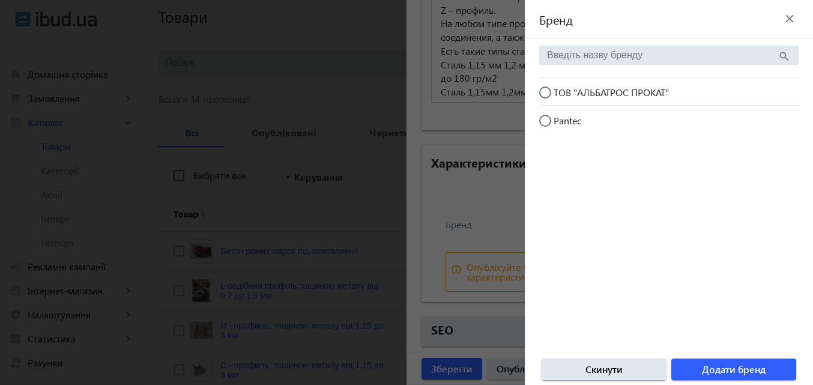
click at [547, 90] on input "ТОВ "АЛЬБАТРОС ПРОКАТ"" at bounding box center [551, 98] width 24 height 24
radio input "true"
click at [733, 367] on span "Додати бренд" at bounding box center [734, 369] width 64 height 13
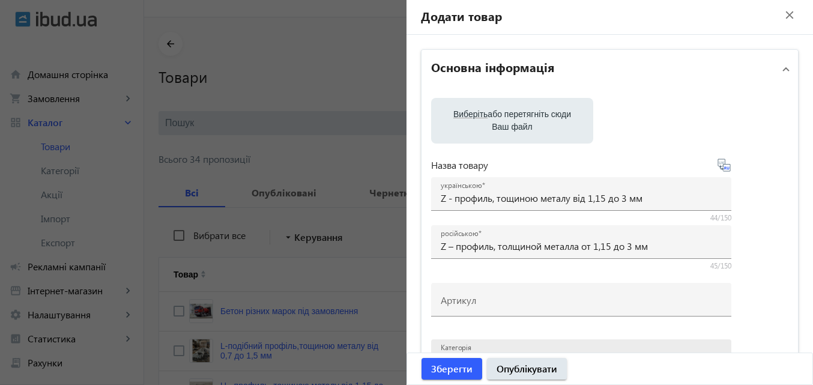
scroll to position [0, 0]
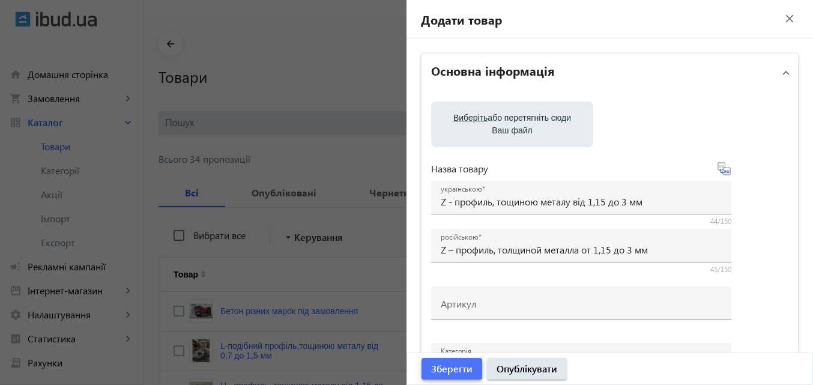
click at [457, 371] on span "Зберегти" at bounding box center [451, 368] width 41 height 13
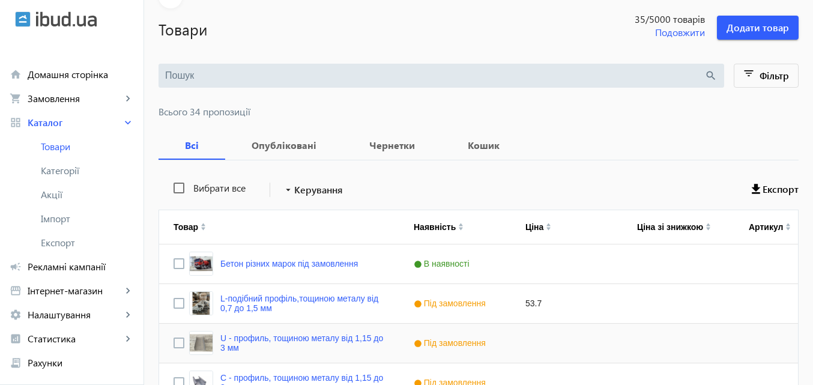
scroll to position [201, 0]
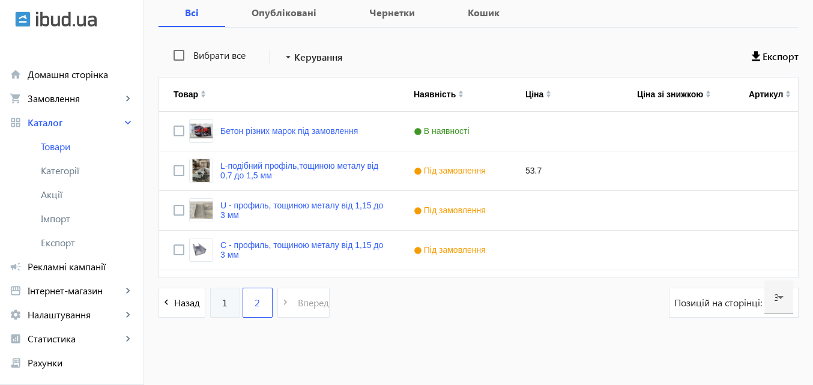
click at [222, 304] on span "1" at bounding box center [224, 302] width 5 height 13
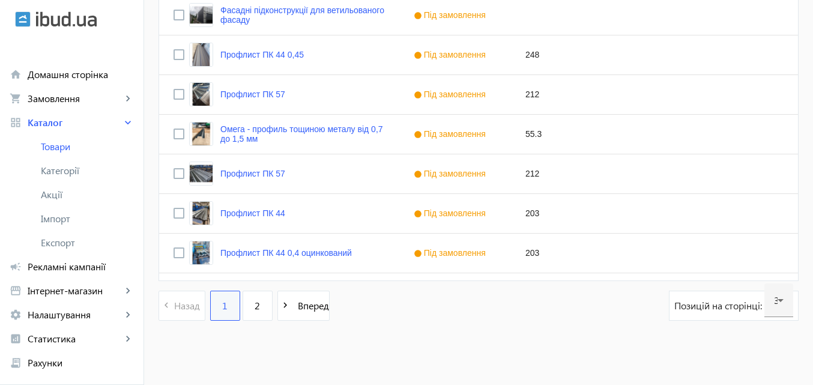
scroll to position [1231, 0]
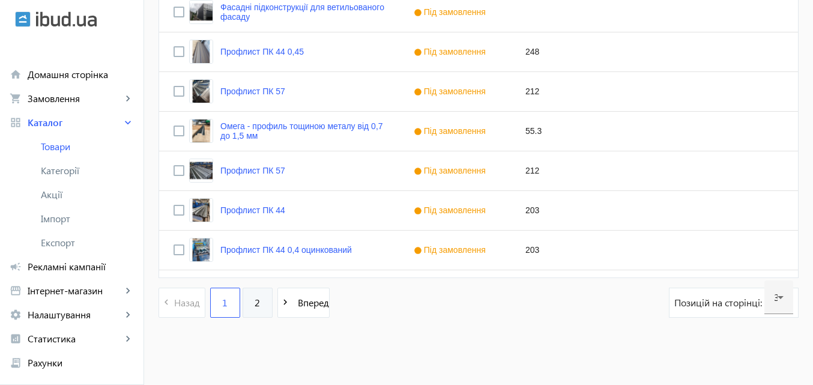
click at [254, 304] on span "2" at bounding box center [256, 302] width 5 height 13
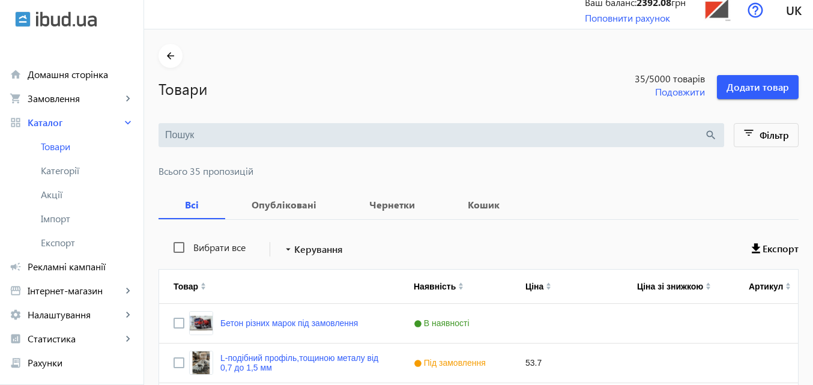
scroll to position [240, 0]
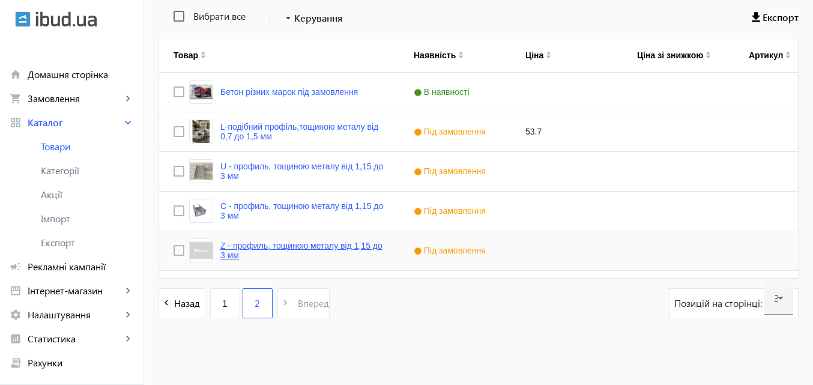
click at [220, 248] on link "Z - профиль, тощиною металу від 1,15 до 3 мм" at bounding box center [302, 250] width 164 height 19
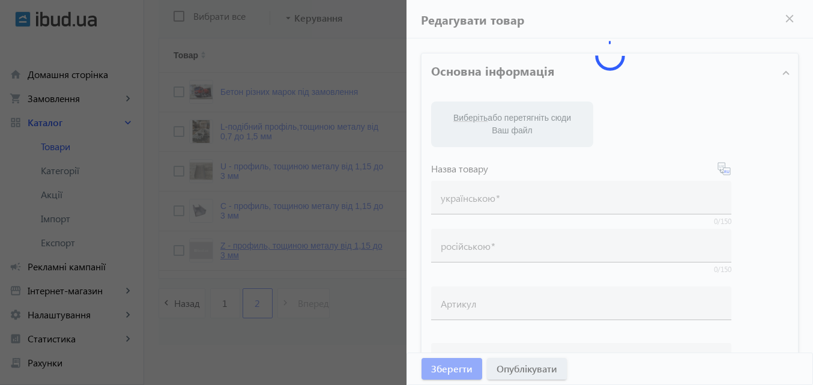
click at [218, 248] on mat-sidenav-container "arrow_back Товари 35 /5000 товарів Подовжити Додати товар search filter_list Фі…" at bounding box center [478, 91] width 669 height 587
type input "Z - профиль, тощиною металу від 1,15 до 3 мм"
type input "Z – профиль, толщиной металла от 1,15 до 3 мм"
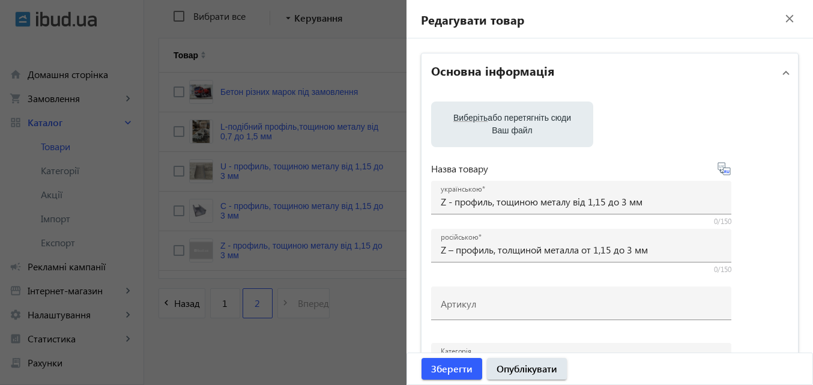
click at [538, 117] on label "Виберіть або перетягніть сюди Ваш файл" at bounding box center [512, 124] width 143 height 34
click at [538, 118] on input "Виберіть або перетягніть сюди Ваш файл" at bounding box center [512, 125] width 143 height 14
type input "C:\fakepath\photo_5215597397529457571_y.jpg"
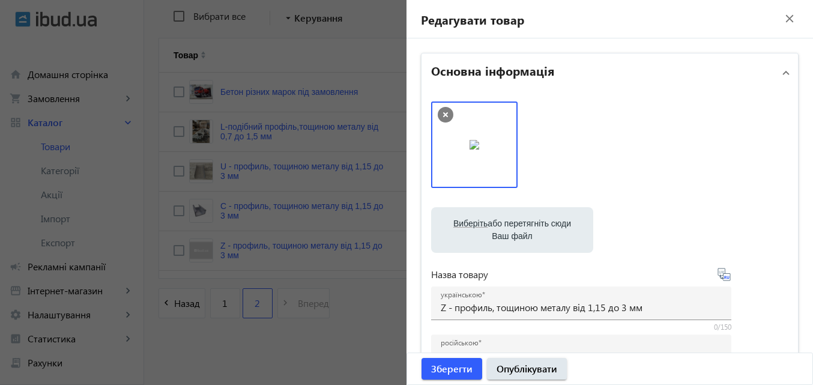
click at [499, 224] on label "Виберіть або перетягніть сюди Ваш файл" at bounding box center [512, 230] width 143 height 34
click at [499, 224] on input "Виберіть або перетягніть сюди Ваш файл" at bounding box center [512, 231] width 143 height 14
type input "C:\fakepath\catalog-product-alyuminievijz-obraznijprofil-png-1.png"
click at [511, 223] on label "Виберіть або перетягніть сюди Ваш файл" at bounding box center [512, 230] width 143 height 34
click at [511, 224] on input "Виберіть або перетягніть сюди Ваш файл" at bounding box center [512, 231] width 143 height 14
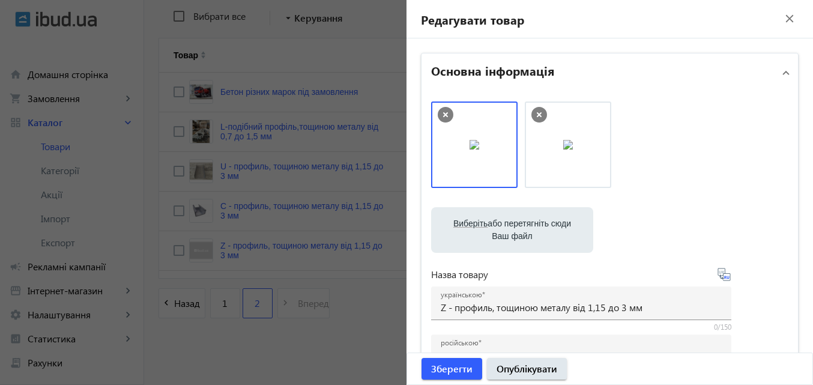
type input "C:\fakepath\6364785922_z-obraznyj-otsinkovannyj-profil.jpg"
click at [504, 230] on label "Виберіть або перетягніть сюди Ваш файл" at bounding box center [512, 230] width 143 height 34
click at [504, 230] on input "Виберіть або перетягніть сюди Ваш файл" at bounding box center [512, 231] width 143 height 14
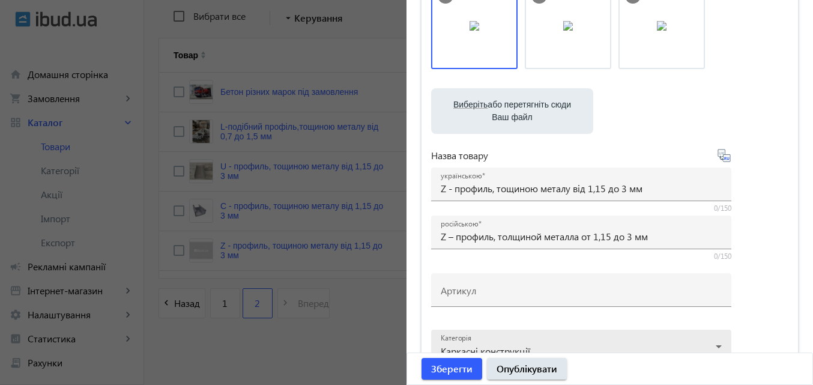
scroll to position [180, 0]
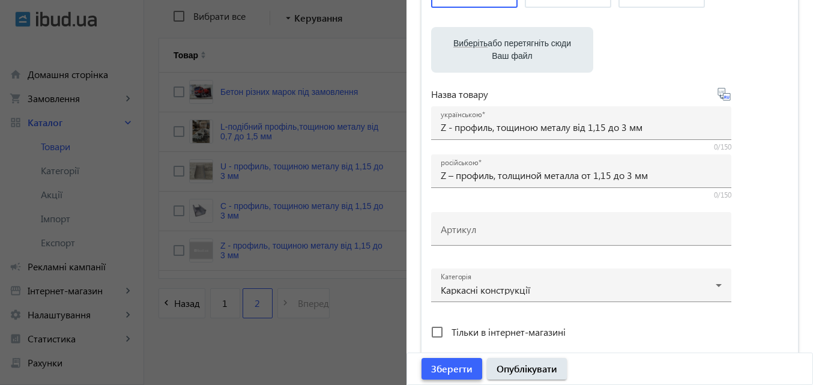
click at [450, 367] on span "Зберегти" at bounding box center [451, 368] width 41 height 13
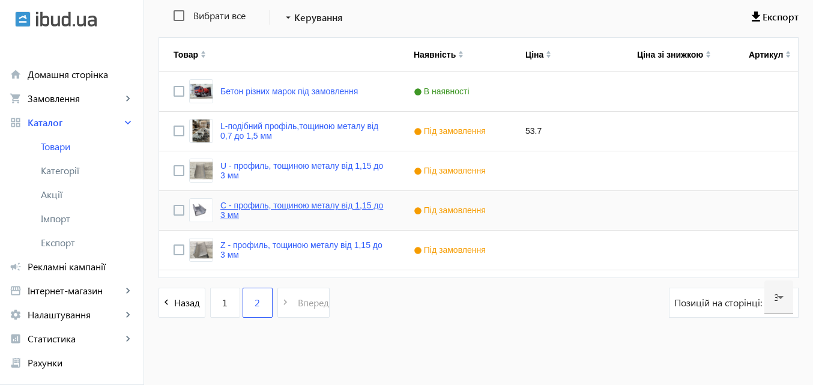
scroll to position [181, 0]
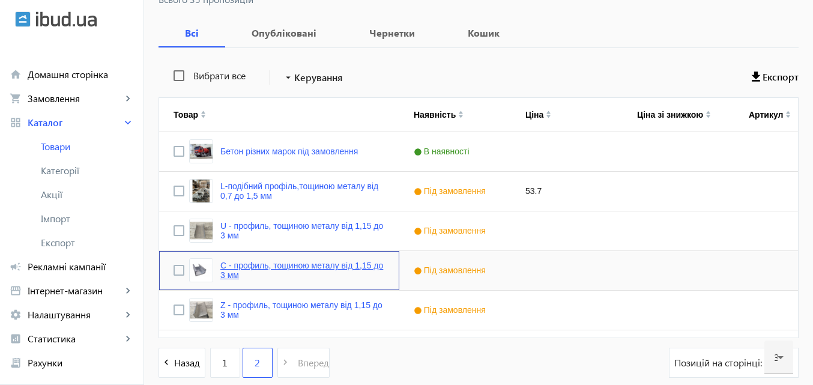
click at [294, 273] on link "C - профиль, тощиною металу від 1,15 до 3 мм" at bounding box center [302, 269] width 164 height 19
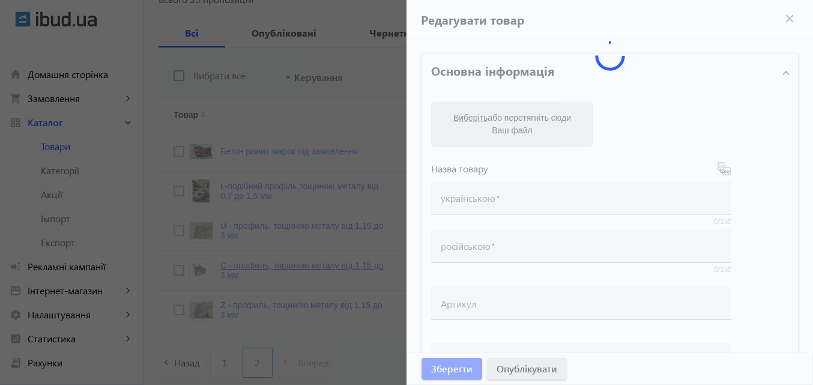
click at [294, 273] on mat-sidenav-container "arrow_back Товари 35 /5000 товарів Подовжити Додати товар search filter_list Фі…" at bounding box center [478, 151] width 669 height 587
type input "C - профиль, тощиною металу від 1,15 до 3 мм"
type input "C – профиль, толщиной металла от 1,15 до 3 мм"
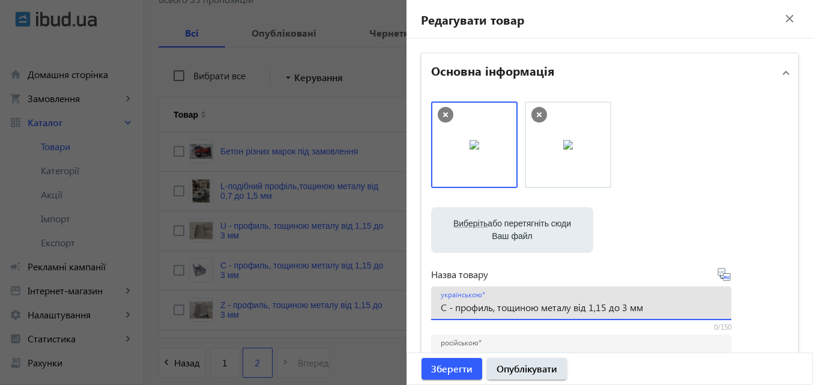
drag, startPoint x: 660, startPoint y: 301, endPoint x: 395, endPoint y: 316, distance: 265.1
click at [395, 316] on mat-sidenav-container "arrow_back Товари 35 /5000 товарів Подовжити Додати товар search filter_list Фі…" at bounding box center [478, 151] width 669 height 587
click at [340, 221] on div at bounding box center [406, 192] width 813 height 385
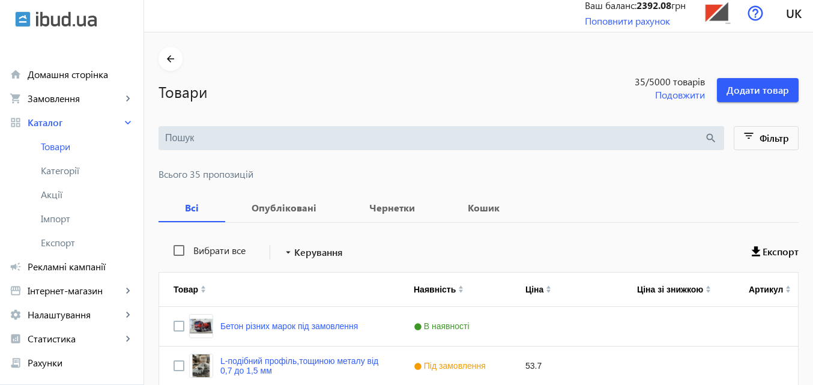
scroll to position [0, 0]
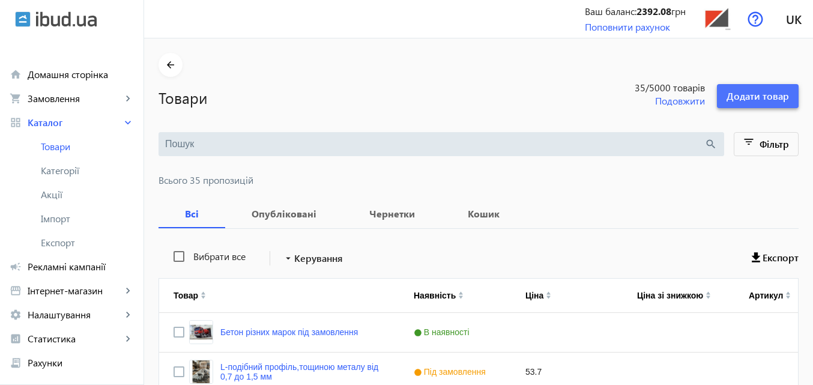
click at [756, 90] on span "Додати товар" at bounding box center [757, 95] width 62 height 13
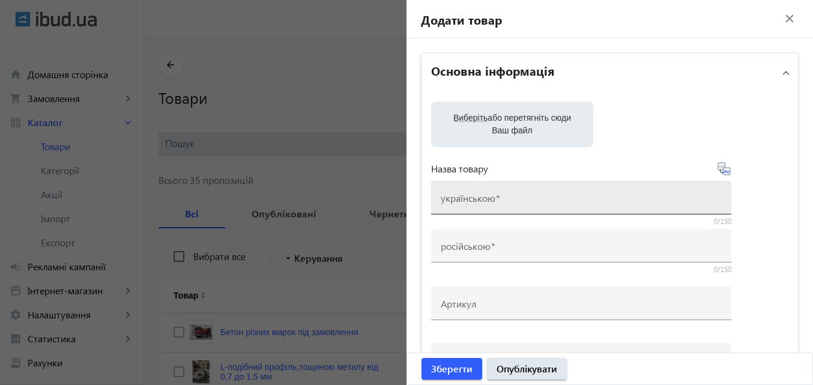
click at [504, 194] on div "українською" at bounding box center [581, 198] width 281 height 34
paste input "C - профиль, тощиною металу від 1,15 до 3 мм"
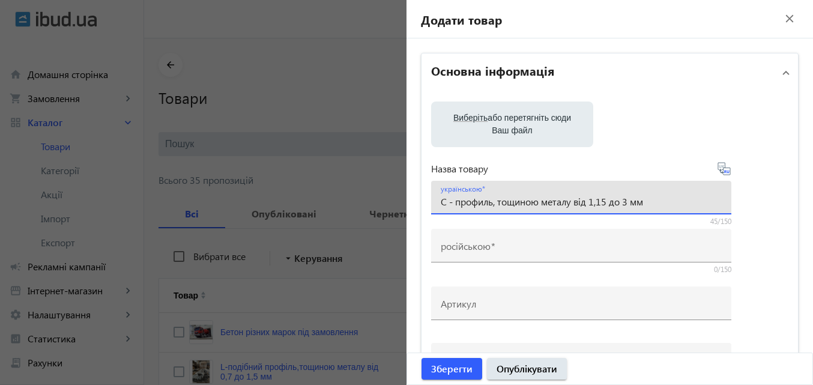
drag, startPoint x: 445, startPoint y: 205, endPoint x: 450, endPoint y: 215, distance: 11.5
click at [447, 209] on div "українською C - профиль, тощиною металу від 1,15 до 3 мм" at bounding box center [581, 198] width 281 height 34
paste input "Σ"
drag, startPoint x: 461, startPoint y: 202, endPoint x: 431, endPoint y: 204, distance: 30.1
click at [431, 204] on div "українською СігмаΣ - профиль, тощиною металу від 1,15 до 3 мм" at bounding box center [581, 198] width 300 height 34
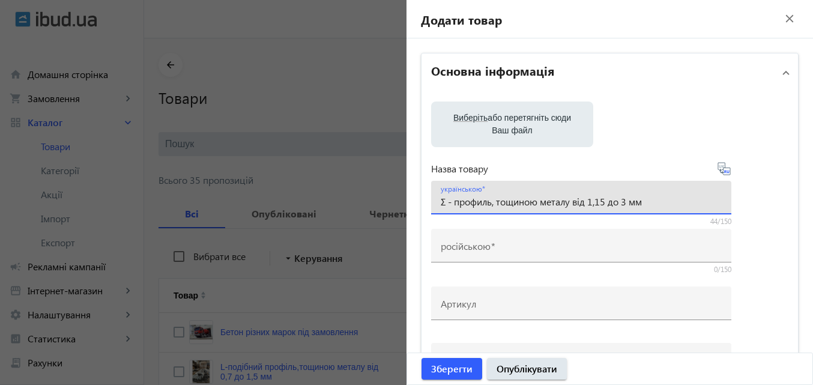
click at [442, 201] on input "Σ - профиль, тощиною металу від 1,15 до 3 мм" at bounding box center [581, 201] width 281 height 13
type input "Σ - профиль, тощиною металу від 1,15 до 3 мм"
click at [724, 172] on icon at bounding box center [725, 171] width 2 height 3
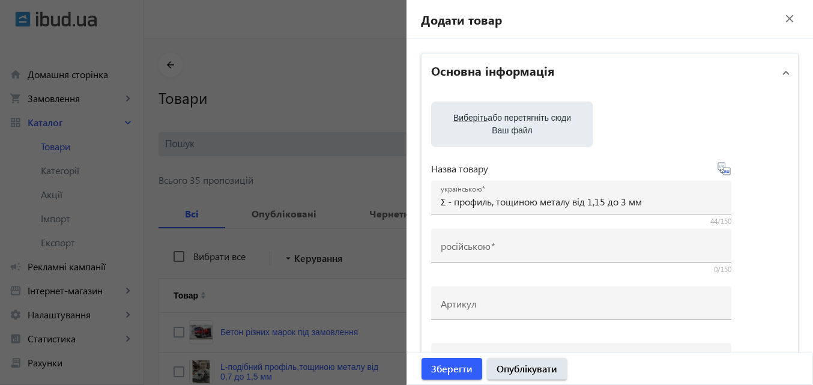
click at [724, 170] on icon at bounding box center [725, 171] width 2 height 3
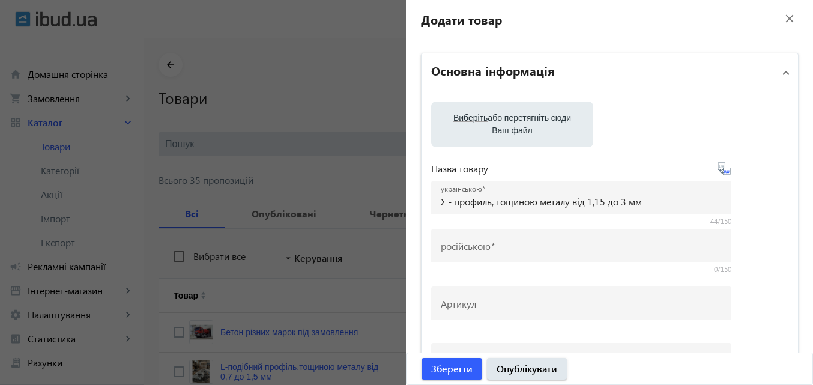
click at [724, 170] on icon at bounding box center [725, 171] width 2 height 3
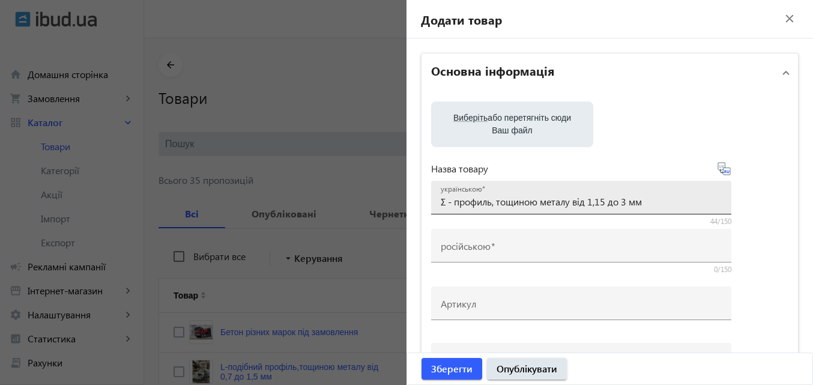
type input "Σ – профиль, толщиной металла от 1,15 до 3 мм"
click at [603, 203] on input "Σ - профиль, тощиною металу від 1,15 до 3 мм" at bounding box center [581, 201] width 281 height 13
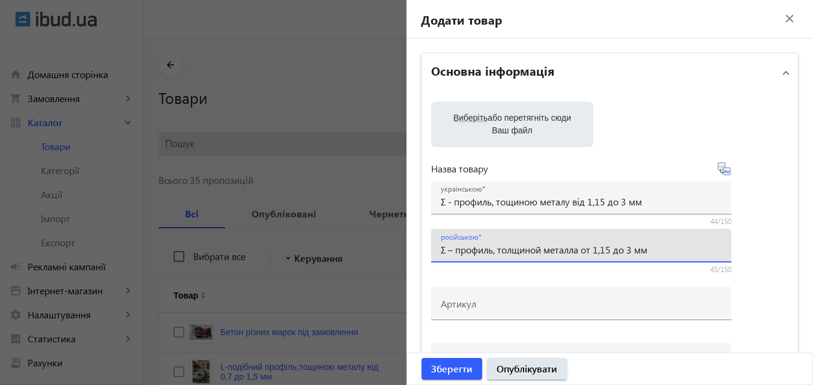
click at [667, 243] on input "Σ – профиль, толщиной металла от 1,15 до 3 мм" at bounding box center [581, 249] width 281 height 13
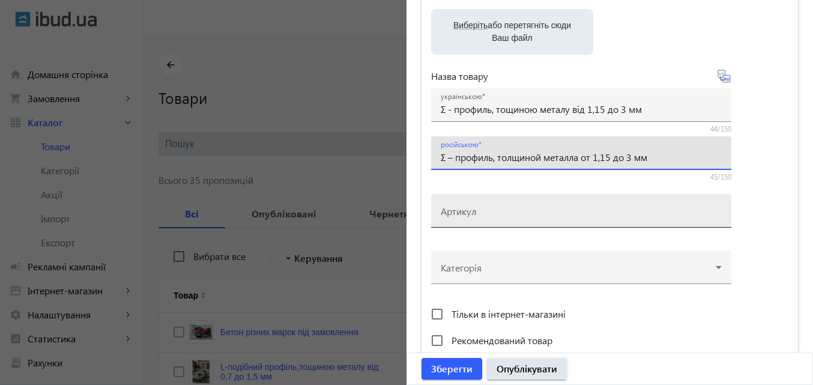
scroll to position [120, 0]
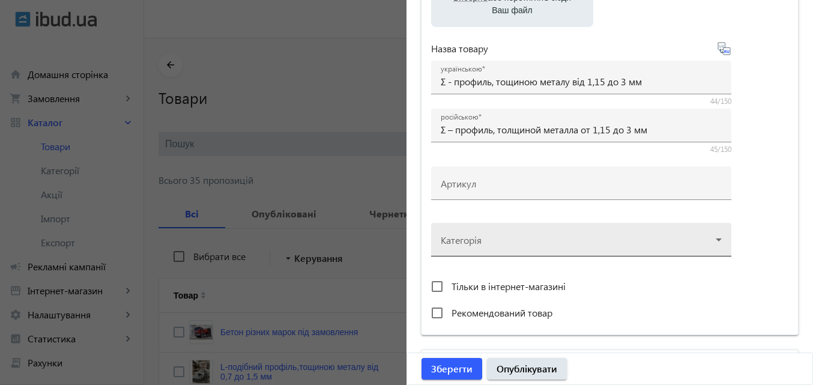
click at [717, 236] on div at bounding box center [581, 234] width 281 height 43
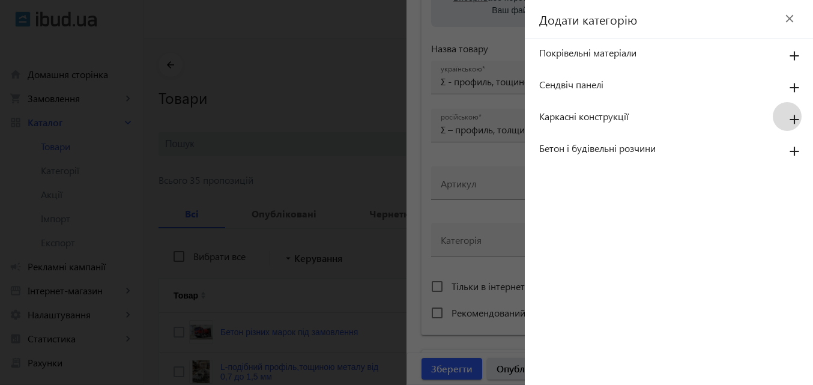
click at [793, 118] on mat-icon "add" at bounding box center [794, 120] width 29 height 22
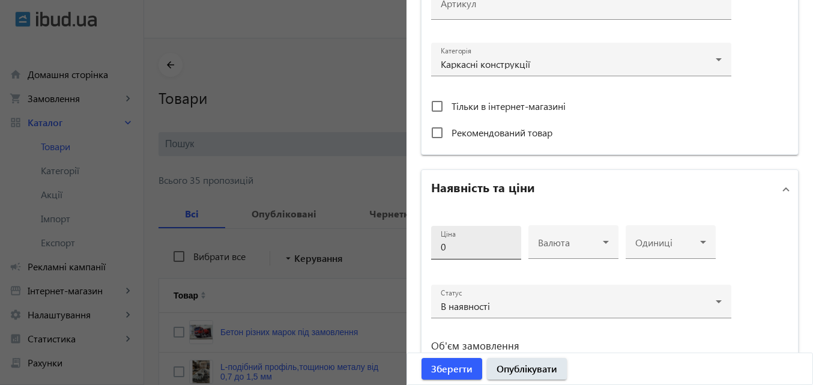
scroll to position [360, 0]
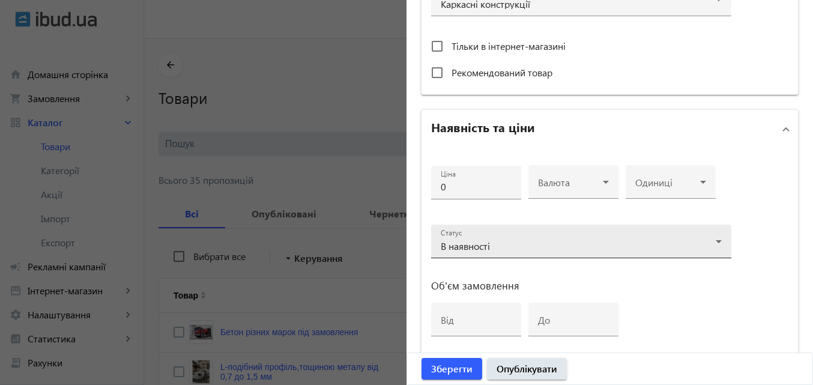
click at [711, 241] on icon at bounding box center [718, 241] width 14 height 14
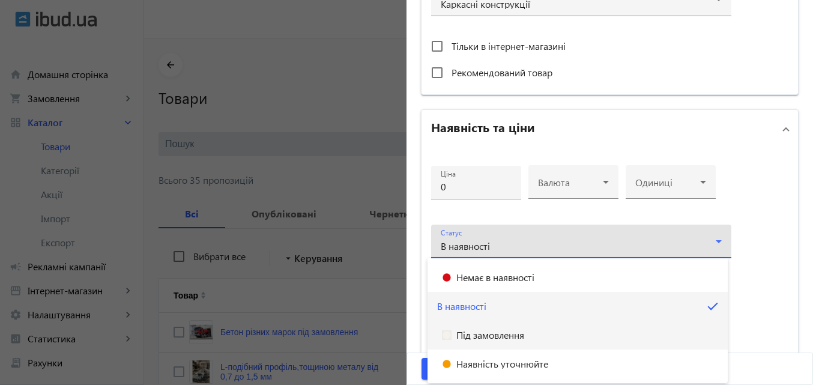
click at [475, 336] on span "Під замовлення" at bounding box center [490, 335] width 68 height 10
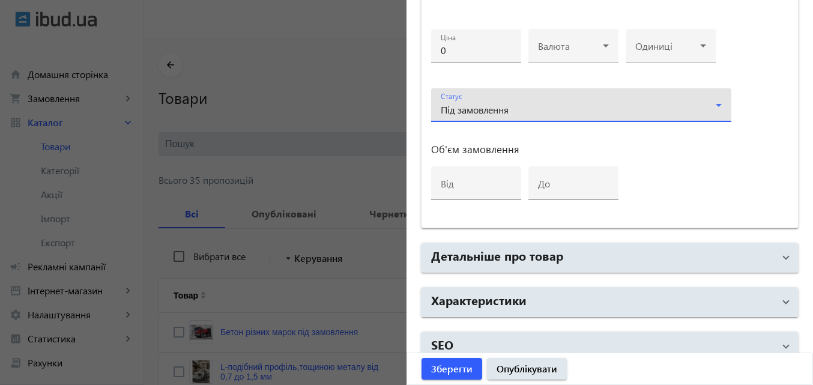
scroll to position [511, 0]
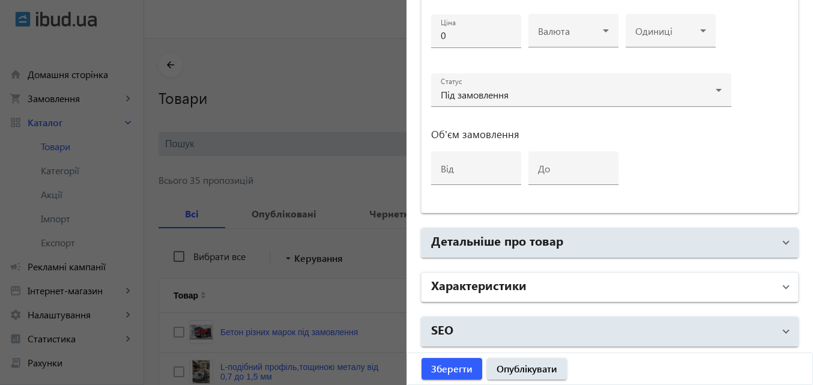
click at [574, 278] on mat-panel-title "Характеристики" at bounding box center [602, 287] width 343 height 22
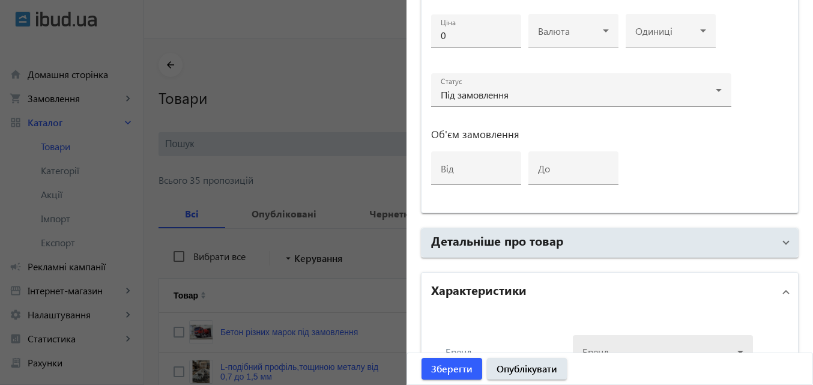
click at [623, 348] on div at bounding box center [662, 346] width 161 height 43
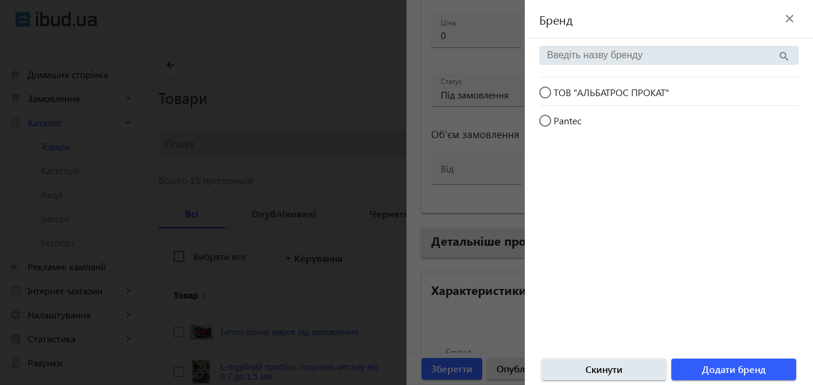
click at [547, 93] on input "ТОВ "АЛЬБАТРОС ПРОКАТ"" at bounding box center [551, 98] width 24 height 24
radio input "true"
click at [714, 366] on span "Додати бренд" at bounding box center [734, 369] width 64 height 13
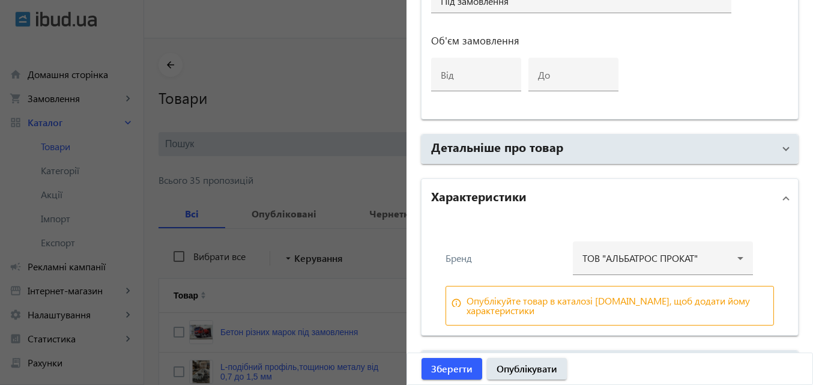
scroll to position [631, 0]
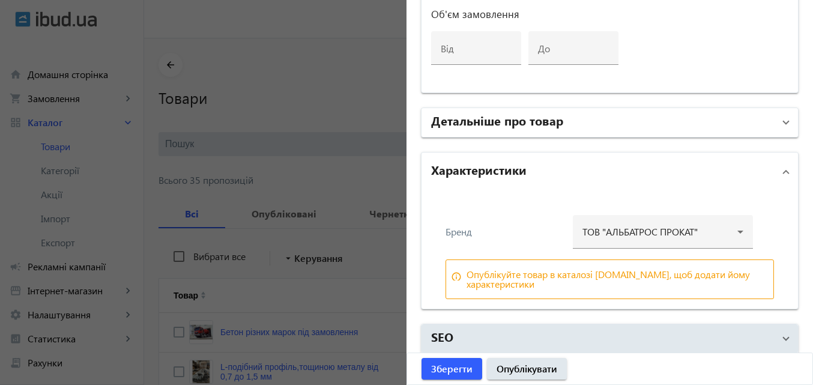
click at [775, 123] on span "Детальніше про товар" at bounding box center [607, 123] width 352 height 22
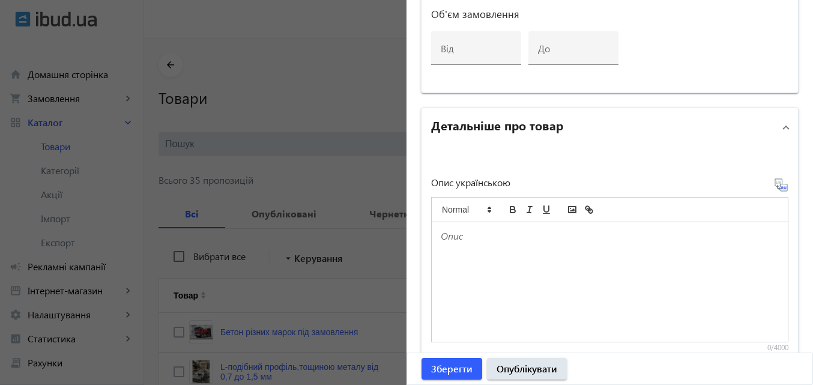
click at [495, 245] on div at bounding box center [610, 281] width 356 height 119
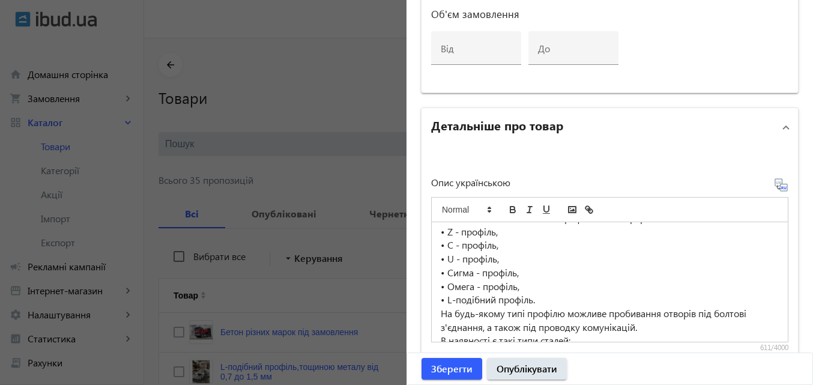
scroll to position [0, 0]
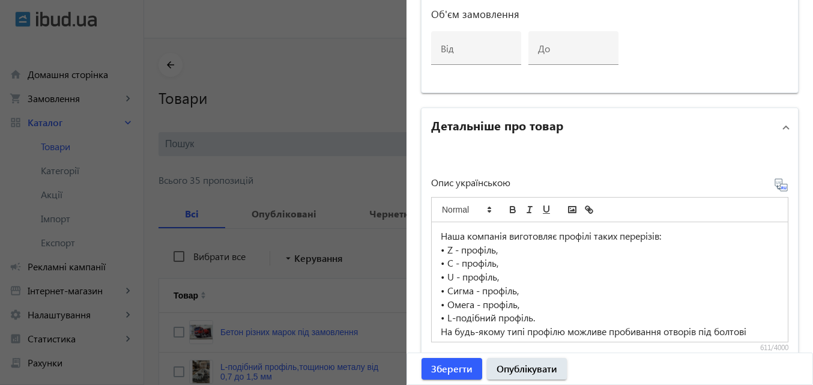
click at [448, 259] on p "• C - профіль," at bounding box center [610, 263] width 338 height 14
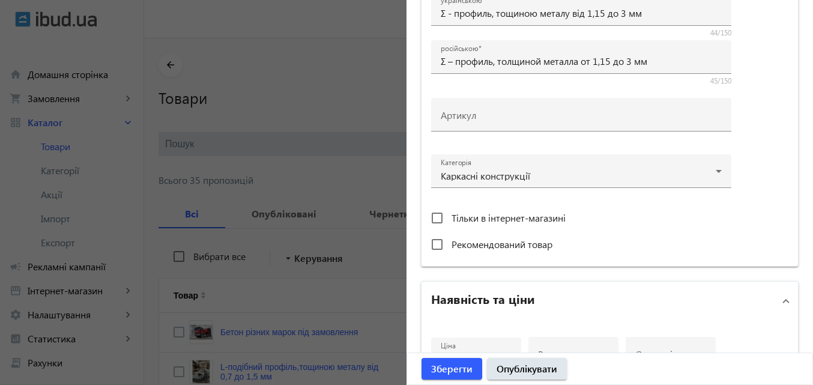
scroll to position [31, 0]
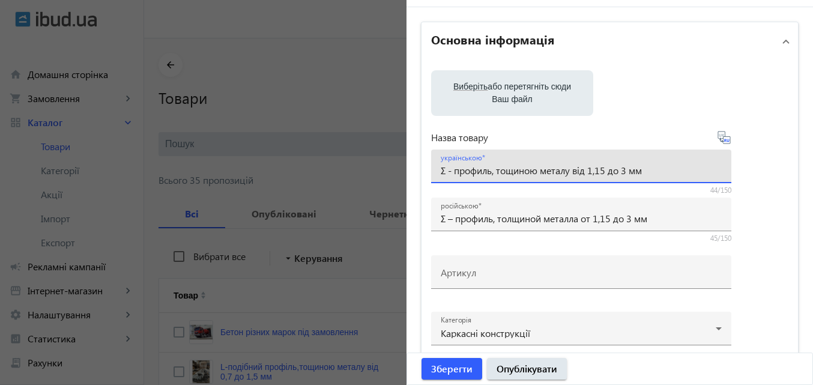
click at [441, 169] on input "Σ - профиль, тощиною металу від 1,15 до 3 мм" at bounding box center [581, 170] width 281 height 13
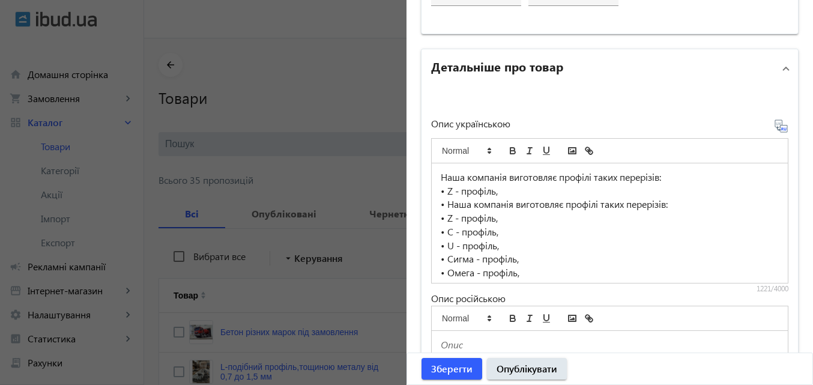
scroll to position [691, 0]
click at [450, 217] on p "• Z - профіль," at bounding box center [610, 217] width 338 height 14
drag, startPoint x: 491, startPoint y: 220, endPoint x: 444, endPoint y: 222, distance: 47.5
click at [444, 222] on p "• Σ - профіль," at bounding box center [610, 217] width 338 height 14
copy p "Σ - профіль"
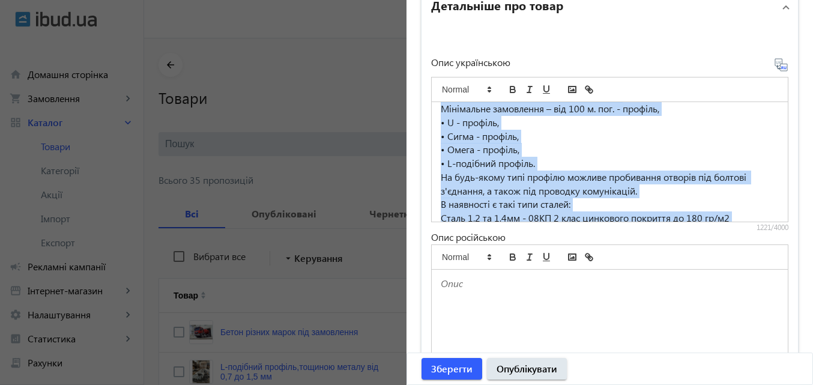
scroll to position [318, 0]
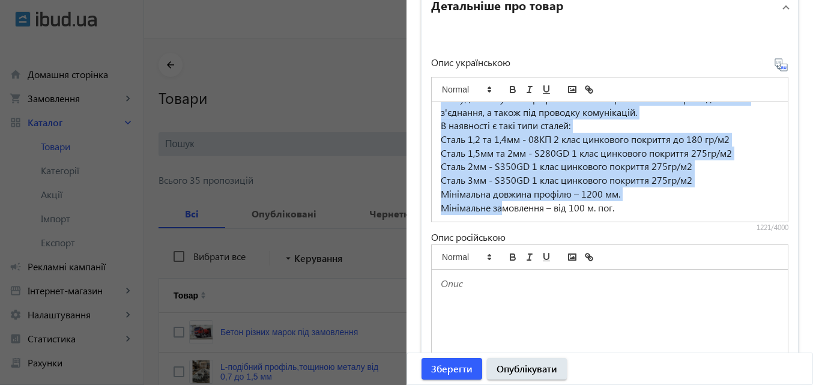
drag, startPoint x: 532, startPoint y: 212, endPoint x: 505, endPoint y: 209, distance: 27.2
click at [505, 210] on div "Наша компанія виготовляє профілі таких перерізів: • Z - профіль, • Наша компані…" at bounding box center [610, 161] width 356 height 119
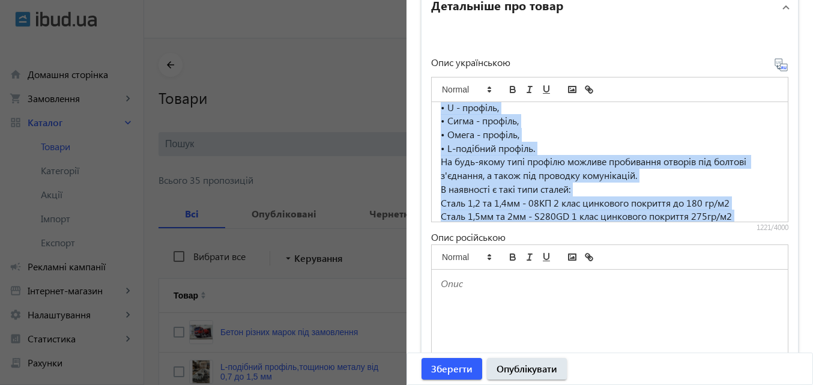
scroll to position [0, 0]
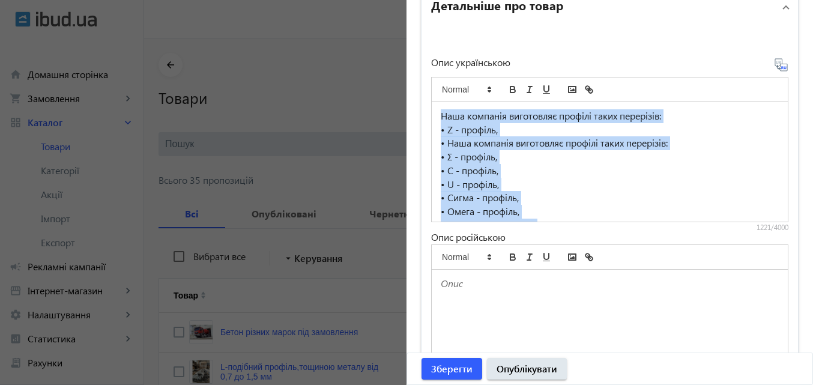
drag, startPoint x: 618, startPoint y: 207, endPoint x: 381, endPoint y: 72, distance: 273.4
click at [381, 72] on mat-sidenav-container "arrow_back Товари 35 /5000 товарів Подовжити Додати товар search filter_list Фі…" at bounding box center [478, 331] width 669 height 587
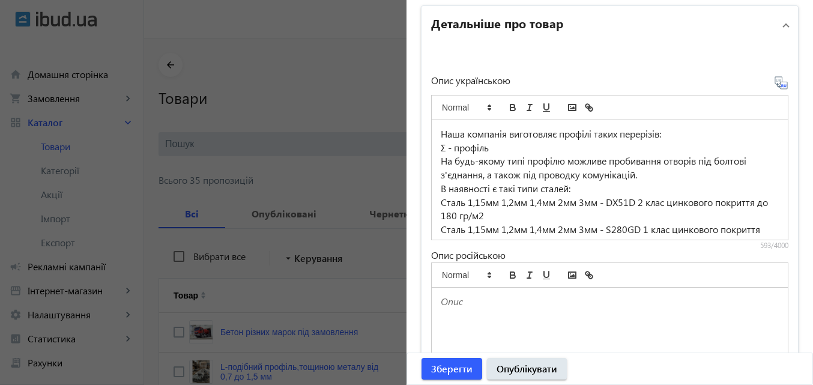
click at [447, 146] on p "Σ - профіль" at bounding box center [610, 148] width 338 height 14
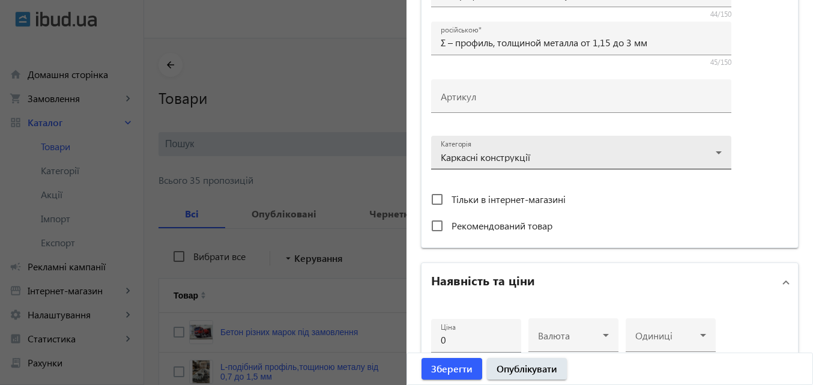
scroll to position [133, 0]
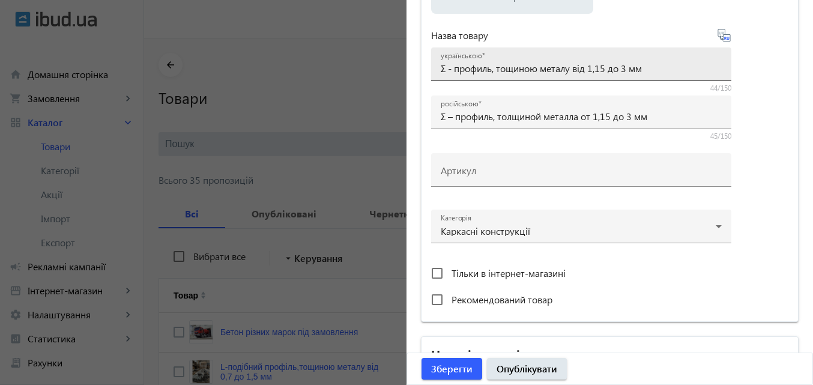
click at [449, 68] on input "Σ - профиль, тощиною металу від 1,15 до 3 мм" at bounding box center [581, 68] width 281 height 13
type input "Σ - сигма профиль, тощиною металу від 1,15 до 3 мм"
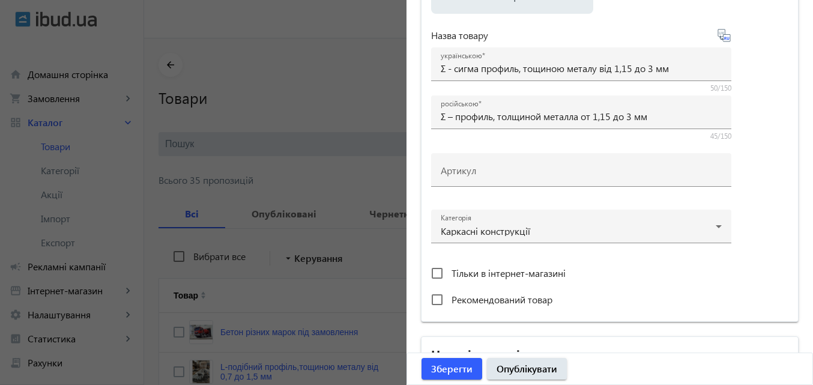
click at [722, 40] on icon at bounding box center [724, 35] width 14 height 14
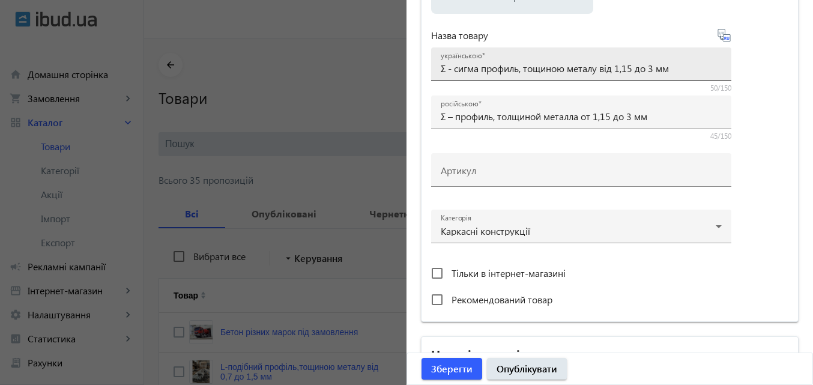
type input "Σ – сигма профиль, толщиной металла от 1,15 до 3 мм"
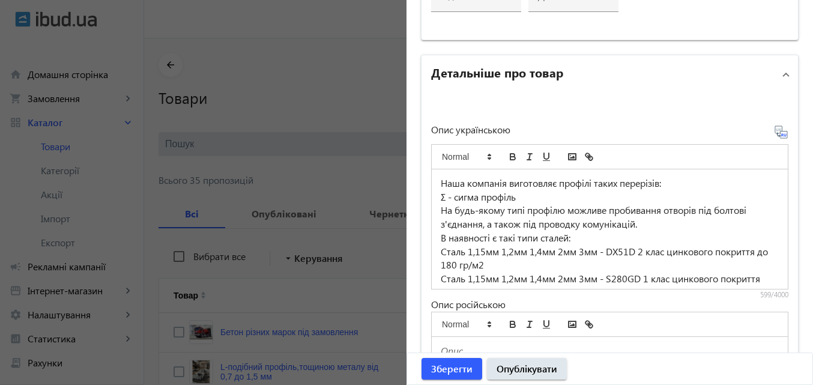
scroll to position [793, 0]
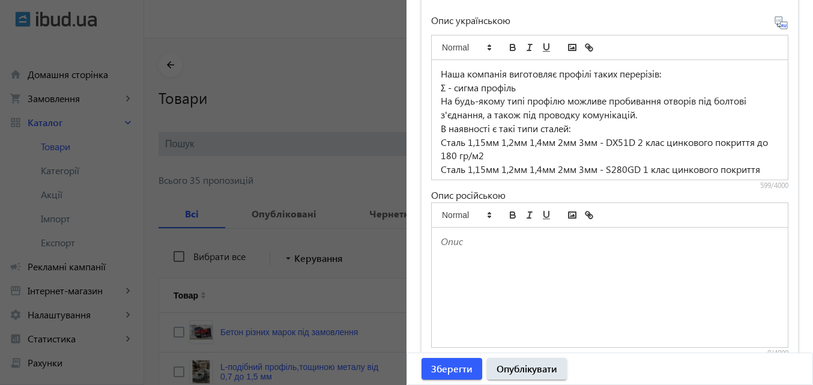
click at [784, 26] on icon at bounding box center [785, 25] width 2 height 3
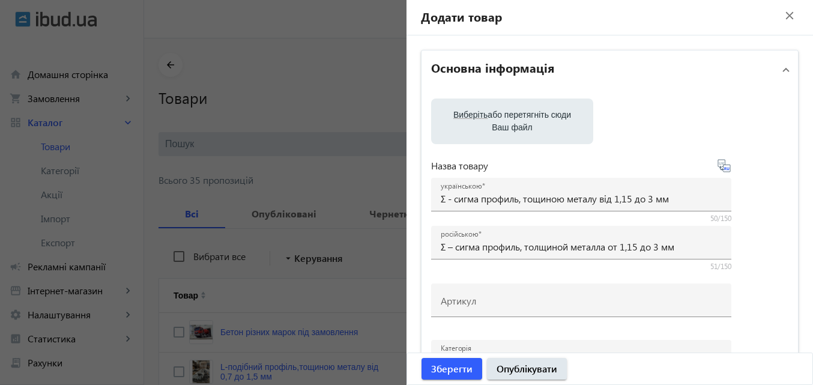
scroll to position [0, 0]
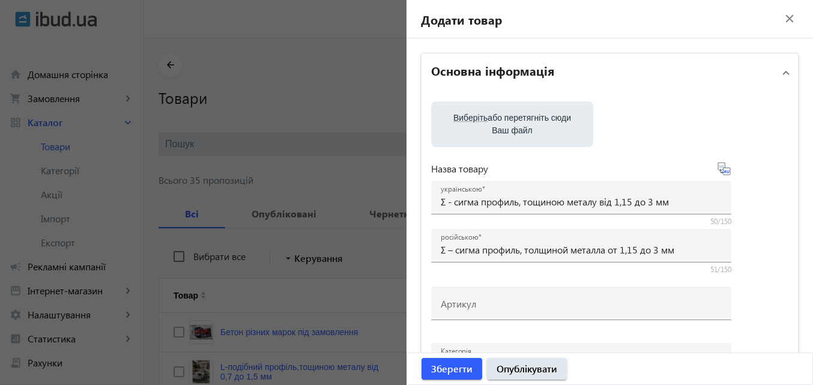
click at [496, 125] on label "Виберіть або перетягніть сюди Ваш файл" at bounding box center [512, 124] width 143 height 34
click at [496, 125] on input "Виберіть або перетягніть сюди Ваш файл" at bounding box center [512, 125] width 143 height 14
type input "C:\fakepath\photo_5215597397529457571_y.jpg"
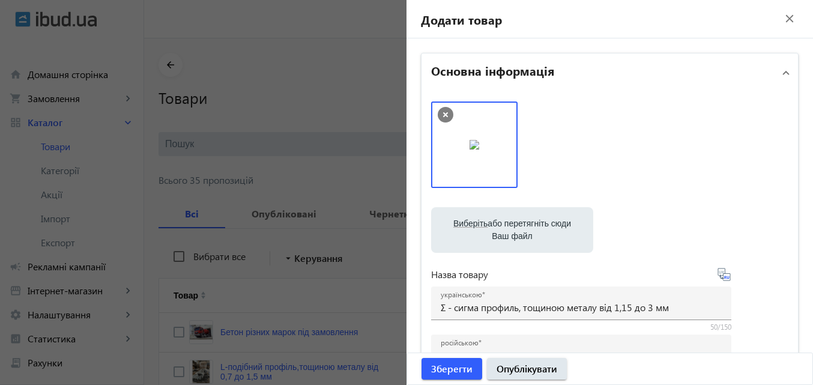
click at [477, 220] on span "Виберіть" at bounding box center [470, 223] width 34 height 10
click at [477, 224] on input "Виберіть або перетягніть сюди Ваш файл" at bounding box center [512, 231] width 143 height 14
type input "C:\fakepath\images (2).jpg"
click at [489, 224] on label "Виберіть або перетягніть сюди Ваш файл" at bounding box center [512, 230] width 143 height 34
click at [489, 224] on input "Виберіть або перетягніть сюди Ваш файл" at bounding box center [512, 231] width 143 height 14
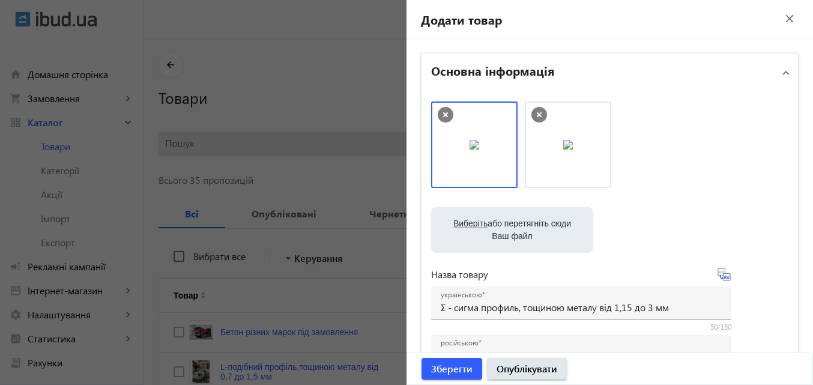
type input "C:\fakepath\images (3).jpg"
click at [443, 113] on icon at bounding box center [445, 114] width 5 height 5
drag, startPoint x: 536, startPoint y: 110, endPoint x: 522, endPoint y: 115, distance: 14.6
click at [535, 112] on icon at bounding box center [539, 115] width 16 height 16
click at [439, 113] on icon at bounding box center [446, 115] width 16 height 16
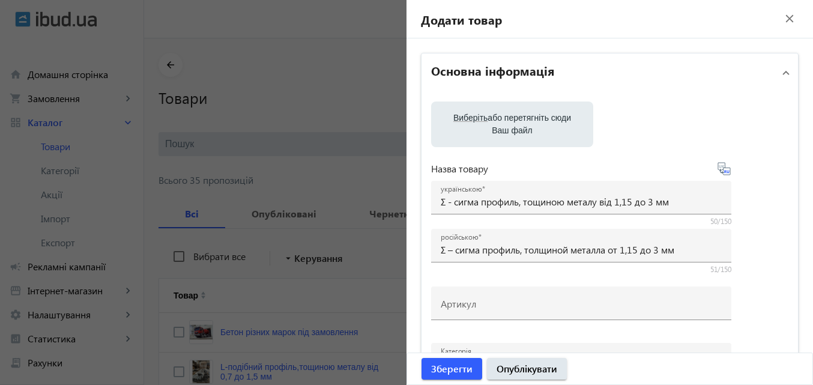
click at [478, 115] on span "Виберіть" at bounding box center [470, 118] width 34 height 10
click at [478, 118] on input "Виберіть або перетягніть сюди Ваш файл" at bounding box center [512, 125] width 143 height 14
type input "C:\fakepath\photo_5215597397529457566_y.jpg"
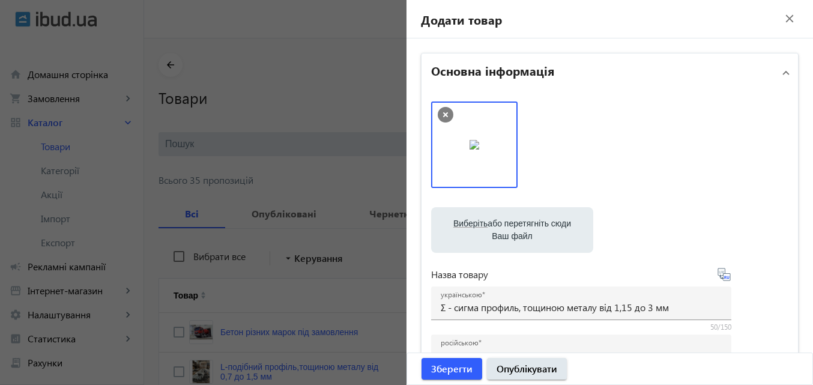
click at [501, 224] on label "Виберіть або перетягніть сюди Ваш файл" at bounding box center [512, 230] width 143 height 34
click at [501, 224] on input "Виберіть або перетягніть сюди Ваш файл" at bounding box center [512, 231] width 143 height 14
type input "C:\fakepath\images (2).jpg"
click at [472, 227] on span "Виберіть" at bounding box center [470, 223] width 34 height 10
click at [472, 227] on input "Виберіть або перетягніть сюди Ваш файл" at bounding box center [512, 231] width 143 height 14
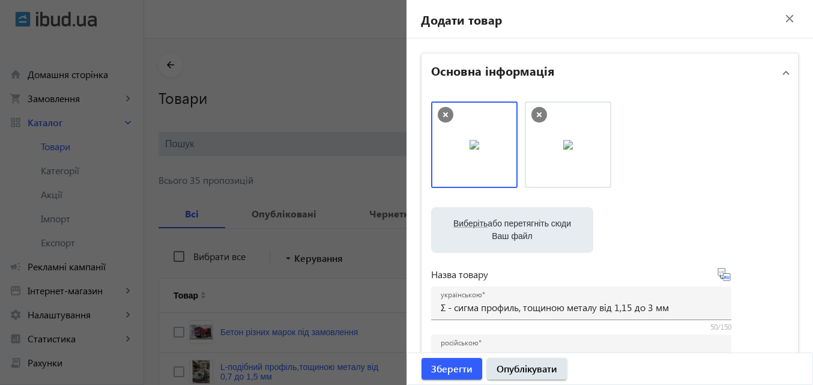
type input "C:\fakepath\images (3).jpg"
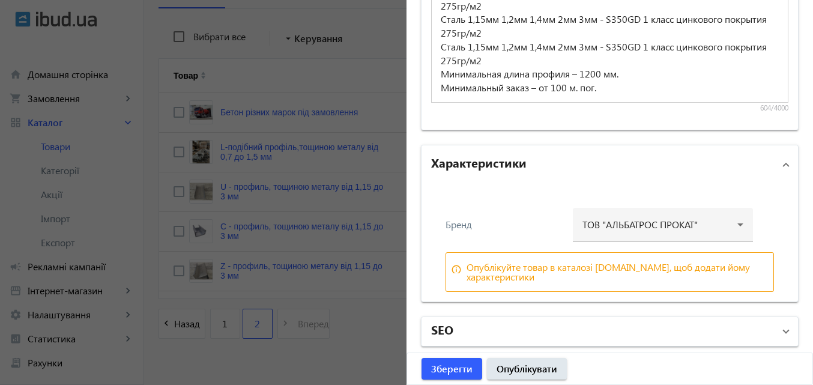
scroll to position [241, 0]
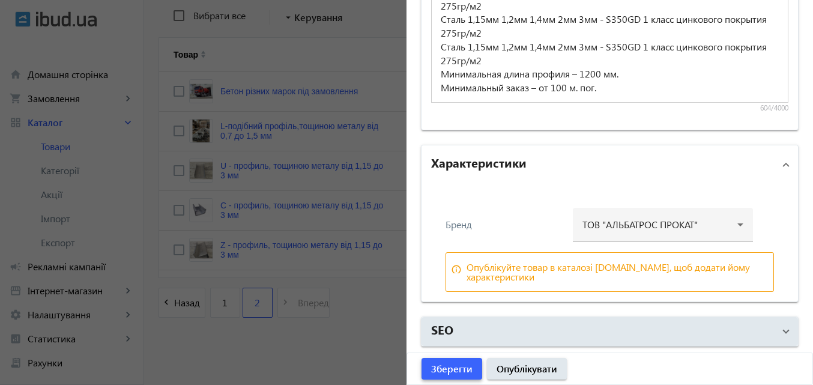
click at [447, 366] on span "Зберегти" at bounding box center [451, 368] width 41 height 13
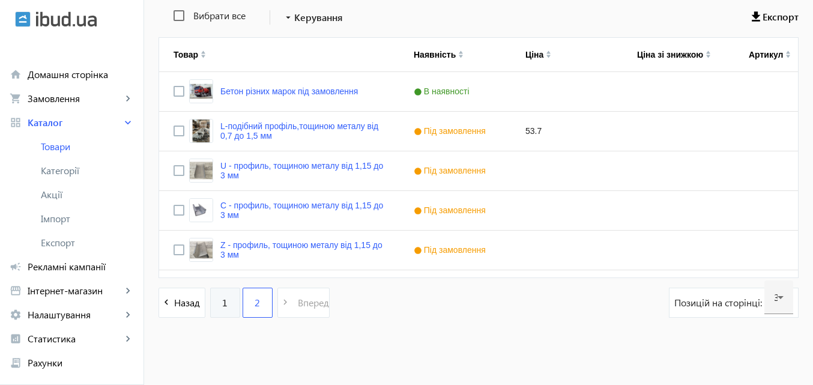
click at [222, 304] on span "1" at bounding box center [224, 302] width 5 height 13
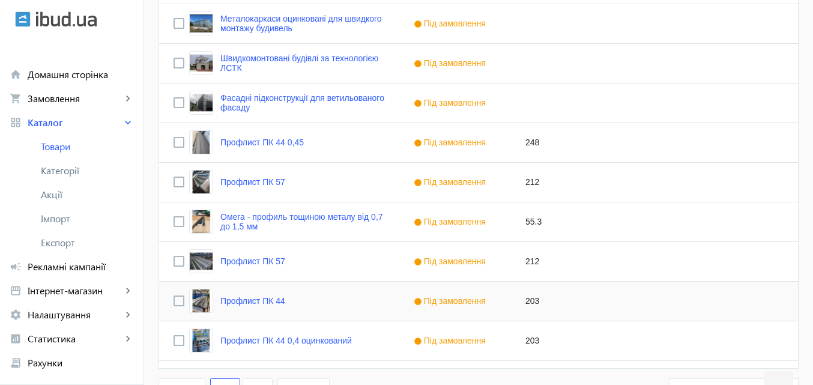
scroll to position [1200, 0]
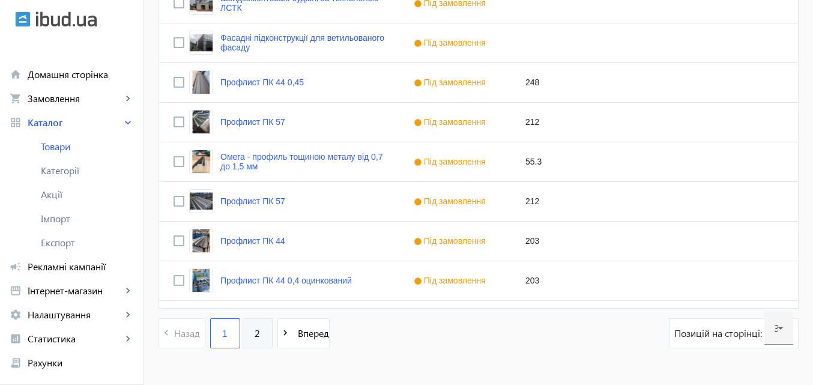
click at [246, 331] on link "2" at bounding box center [257, 333] width 30 height 30
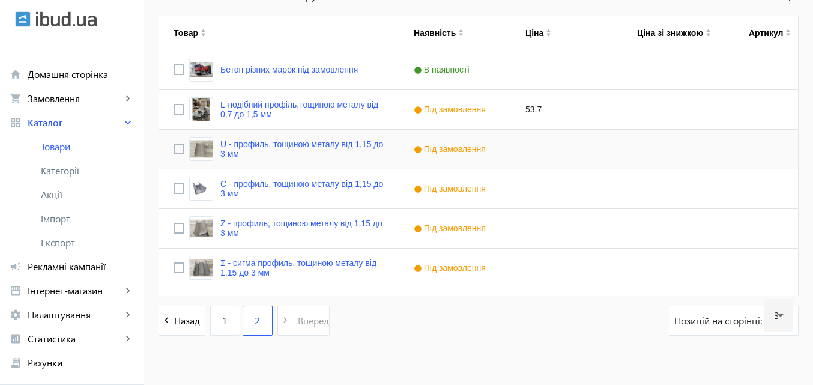
scroll to position [280, 0]
